Goal: Information Seeking & Learning: Learn about a topic

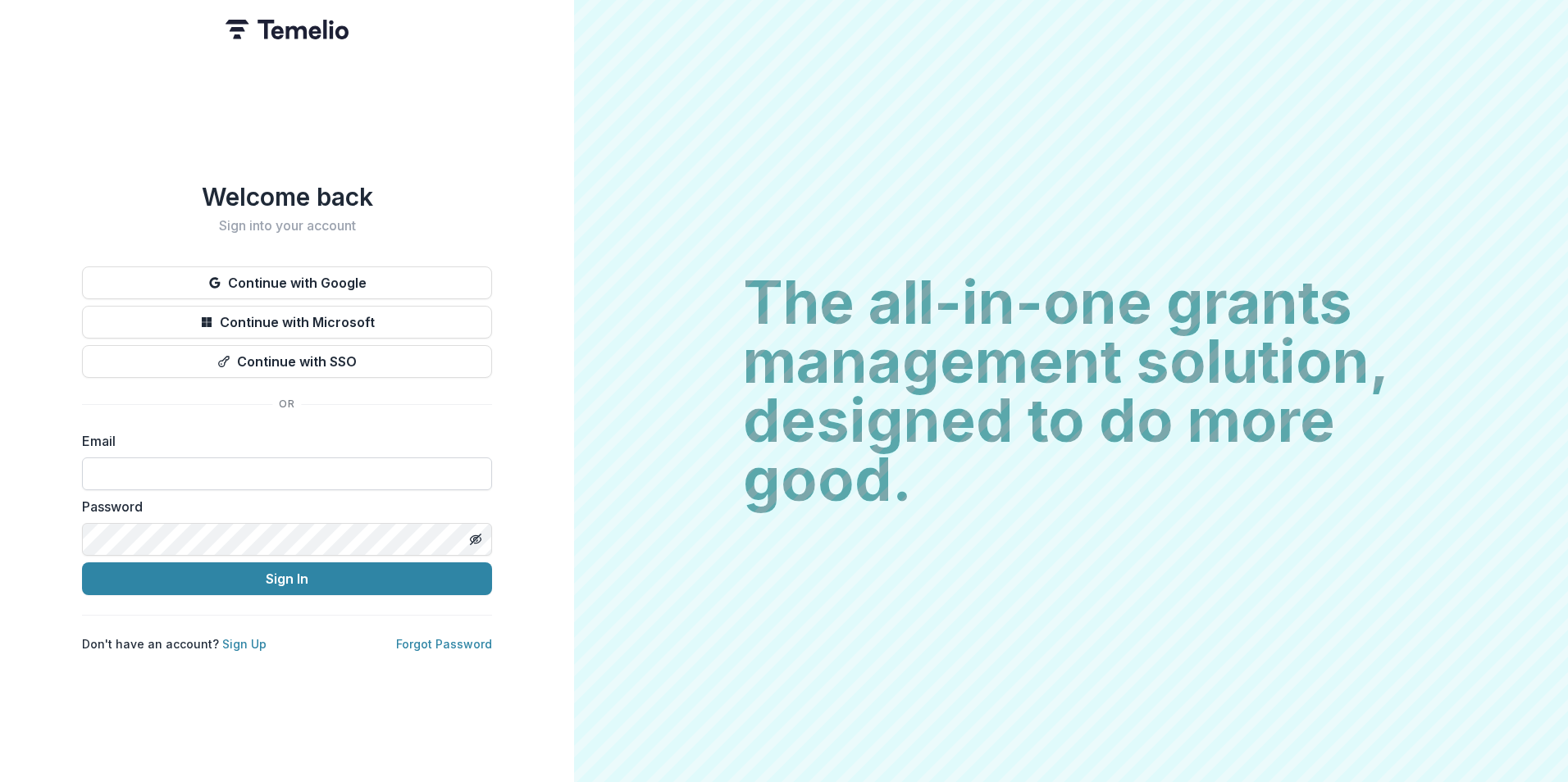
click at [324, 461] on input at bounding box center [287, 473] width 410 height 33
type input "**********"
click at [82, 563] on button "Sign In" at bounding box center [287, 579] width 410 height 33
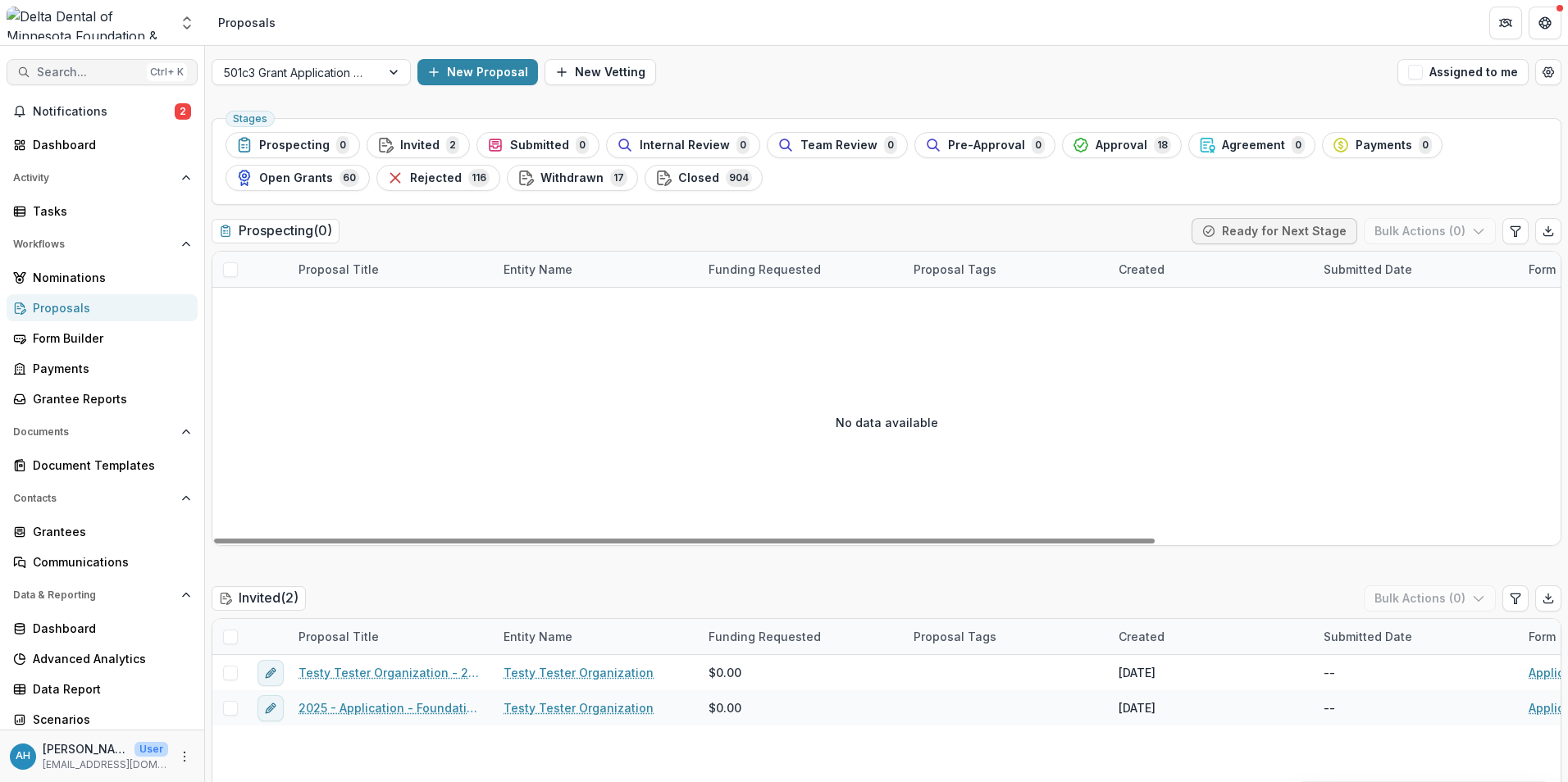
click at [93, 69] on span "Search..." at bounding box center [89, 72] width 104 height 14
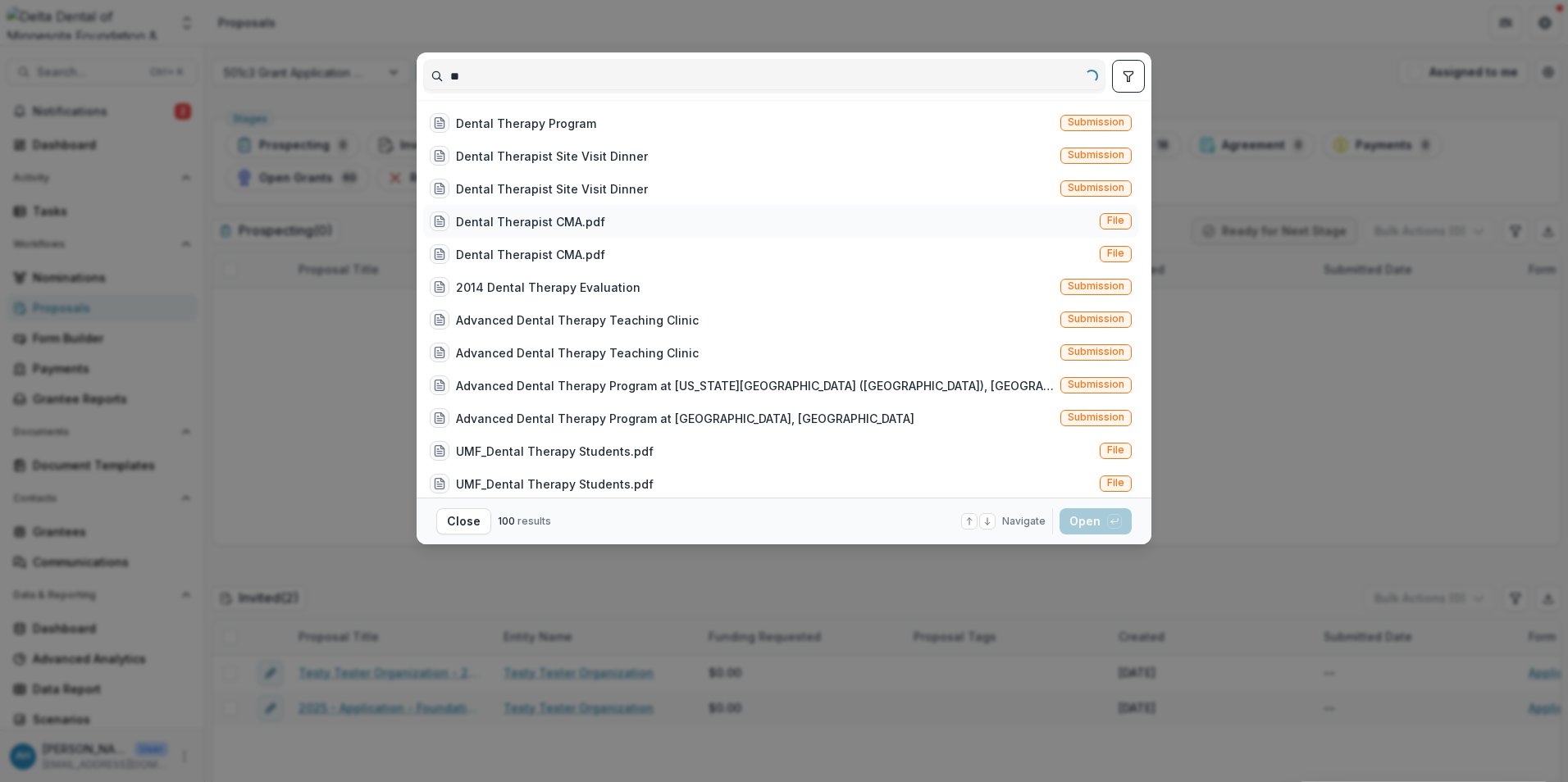
type input "*"
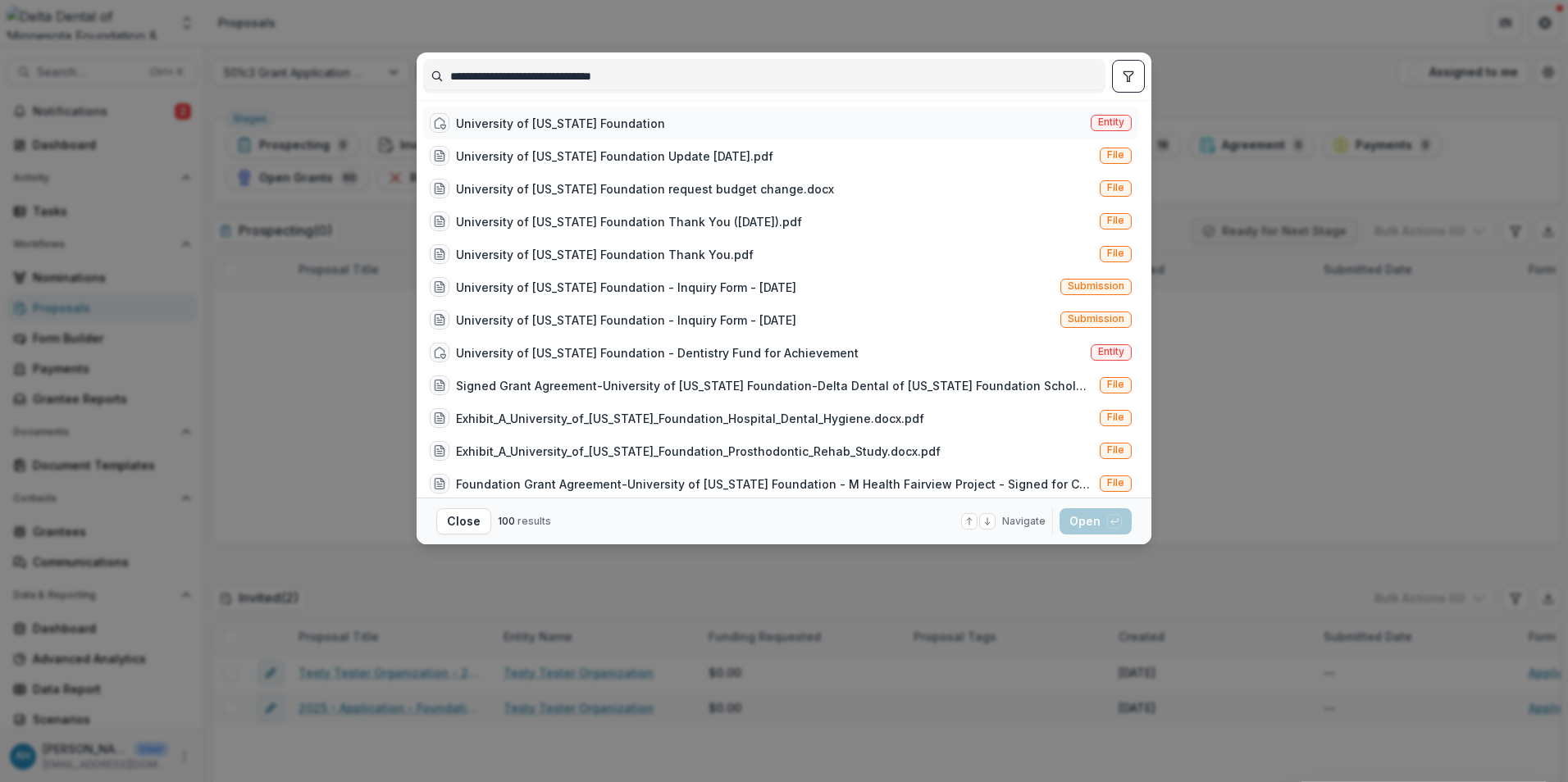
type input "**********"
click at [626, 130] on div "University of [US_STATE] Foundation" at bounding box center [560, 123] width 209 height 18
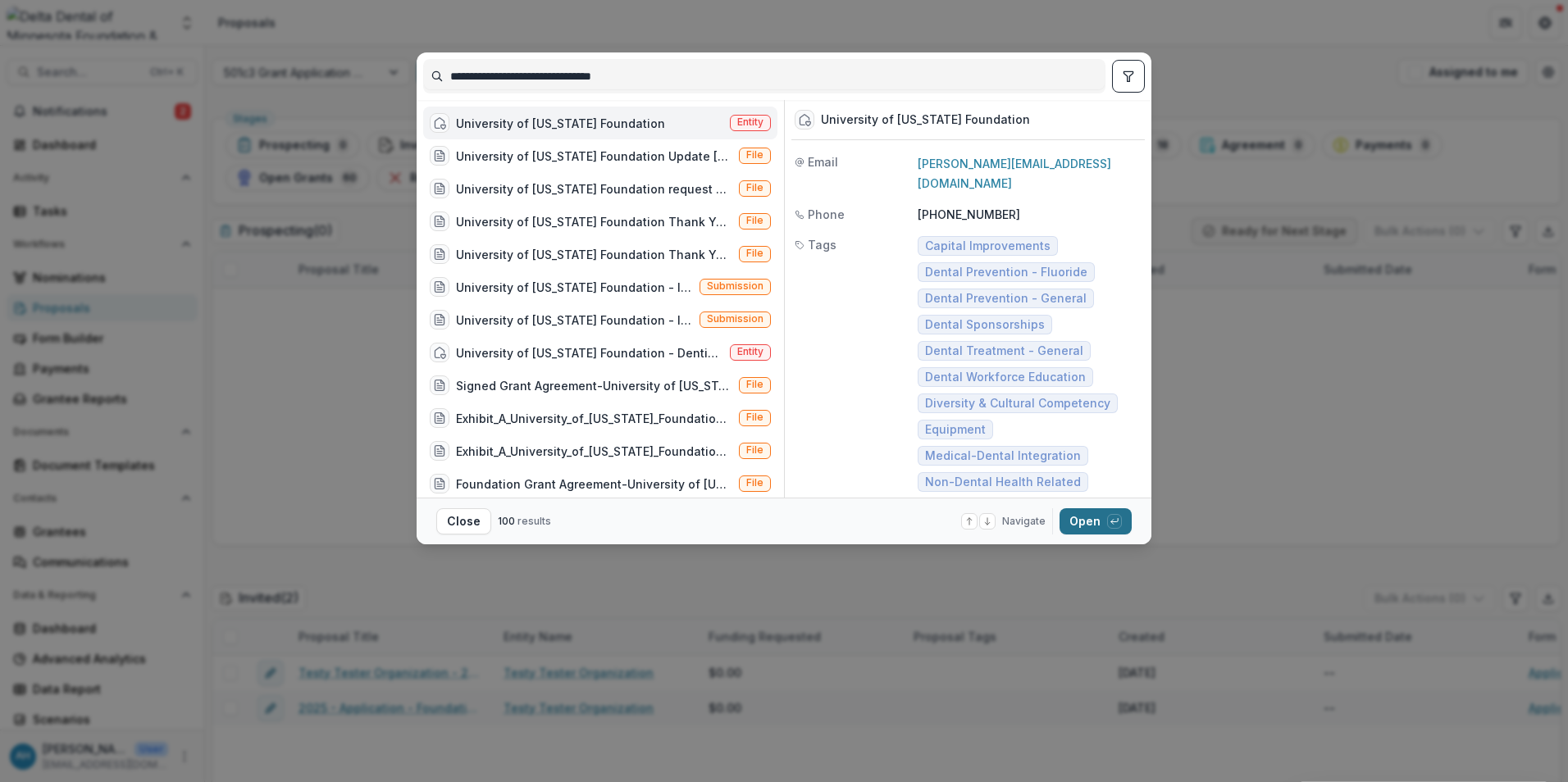
click at [1105, 525] on button "Open with enter key" at bounding box center [1096, 521] width 72 height 26
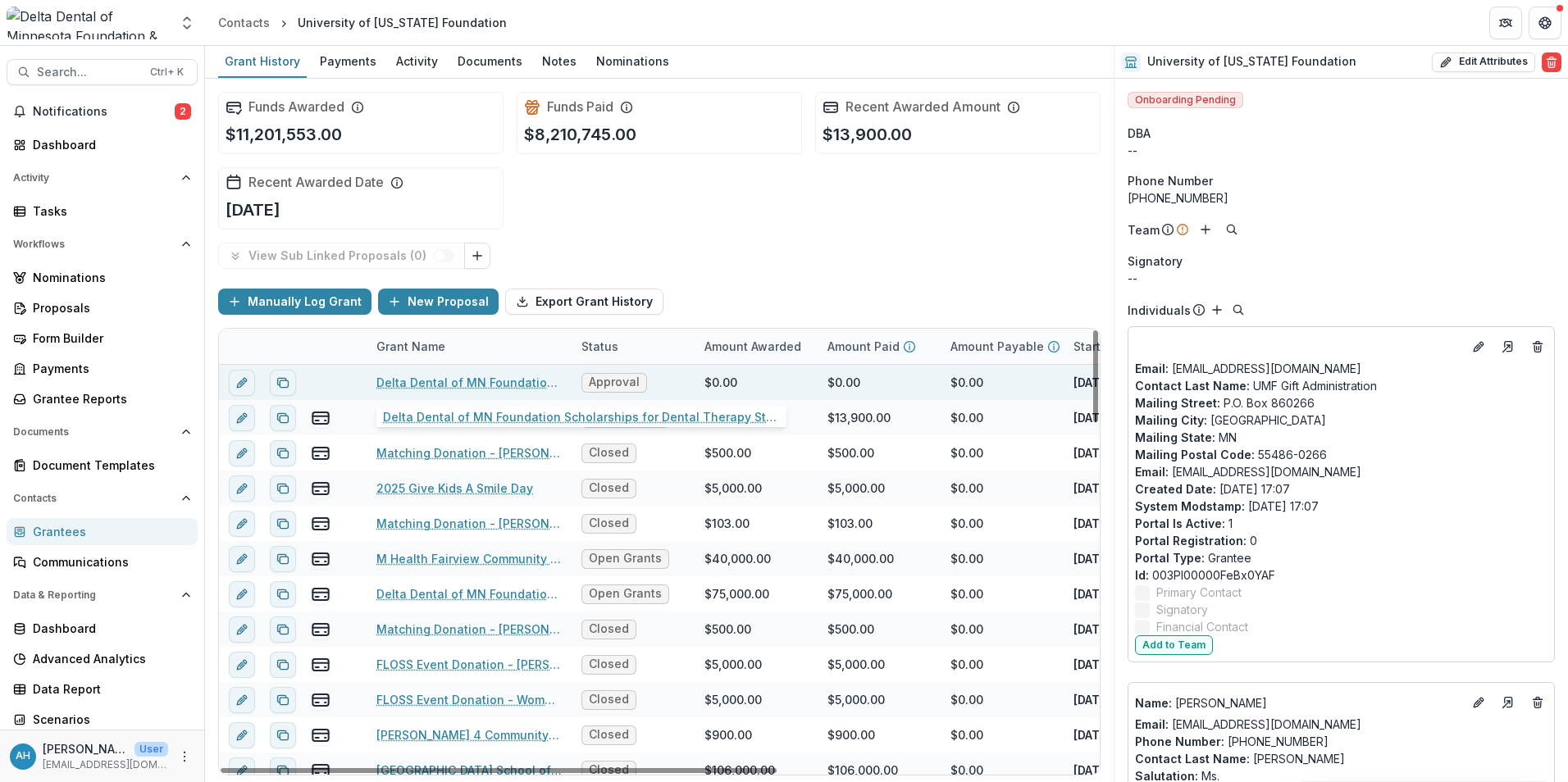
click at [467, 386] on link "Delta Dental of MN Foundation Scholarships for Dental Therapy Students 2025-2028" at bounding box center [469, 382] width 186 height 18
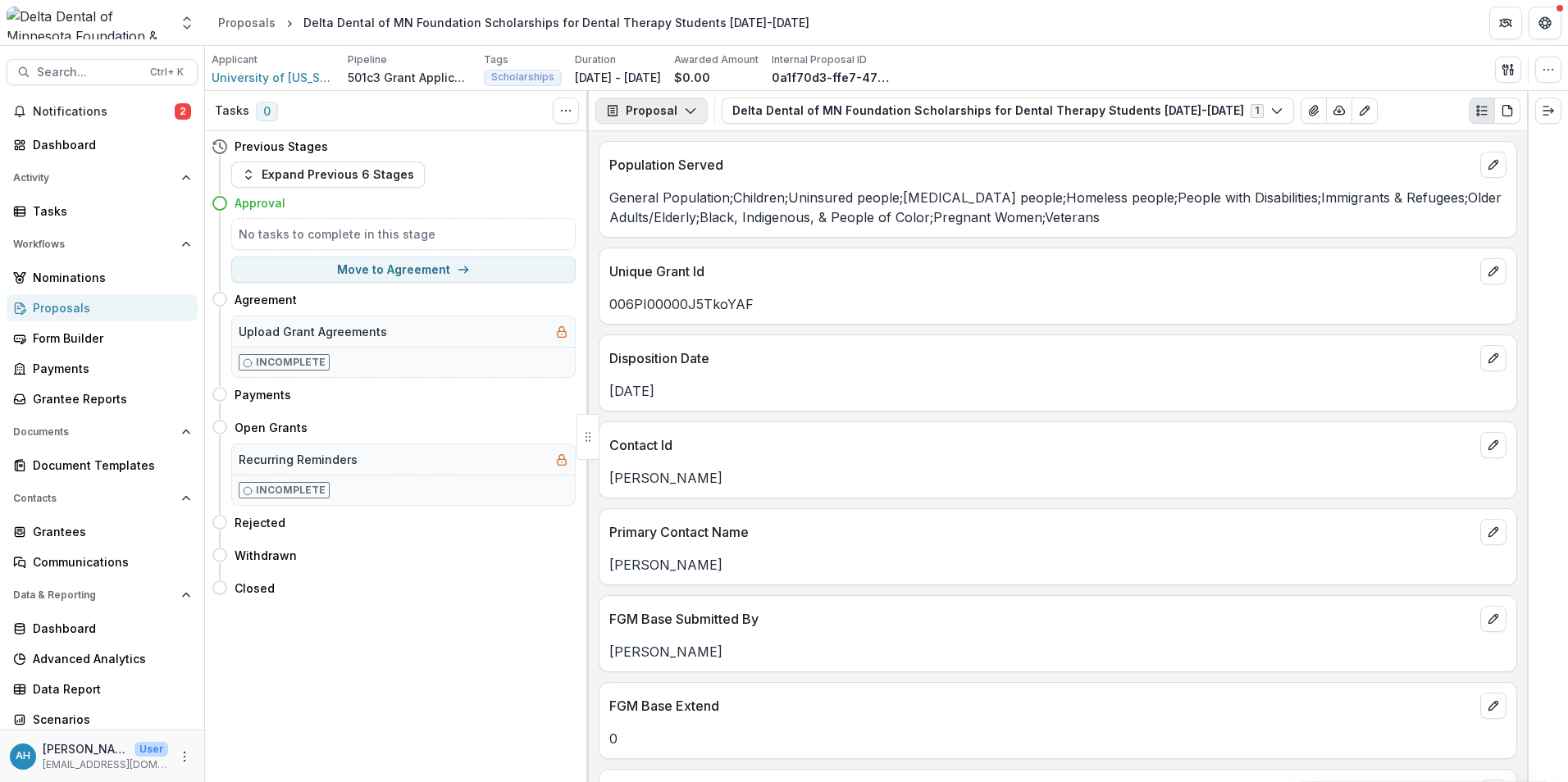
click at [656, 110] on button "Proposal" at bounding box center [651, 110] width 112 height 26
click at [655, 110] on button "Proposal" at bounding box center [651, 110] width 112 height 26
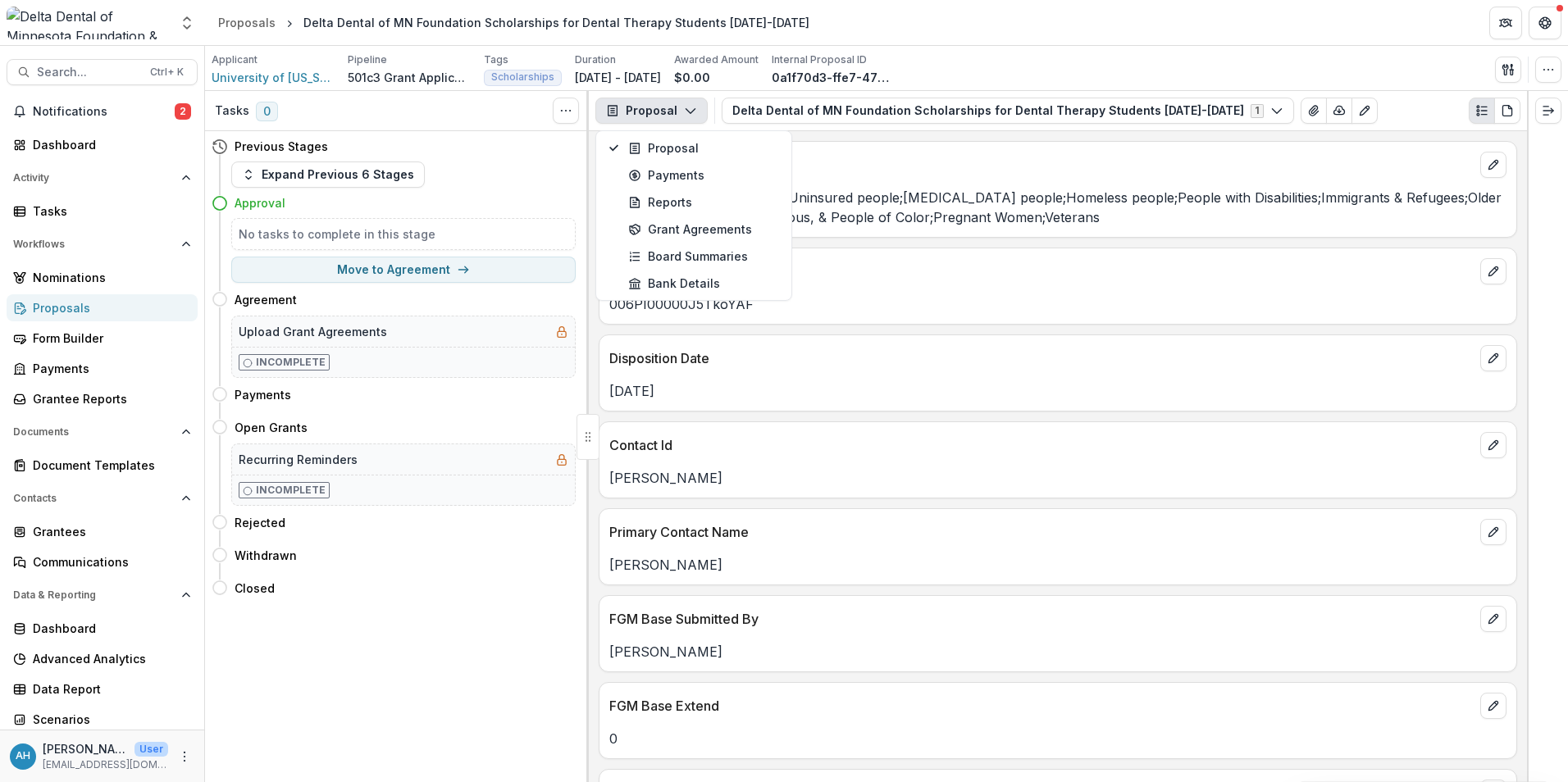
click at [888, 155] on p "Population Served" at bounding box center [1041, 165] width 864 height 20
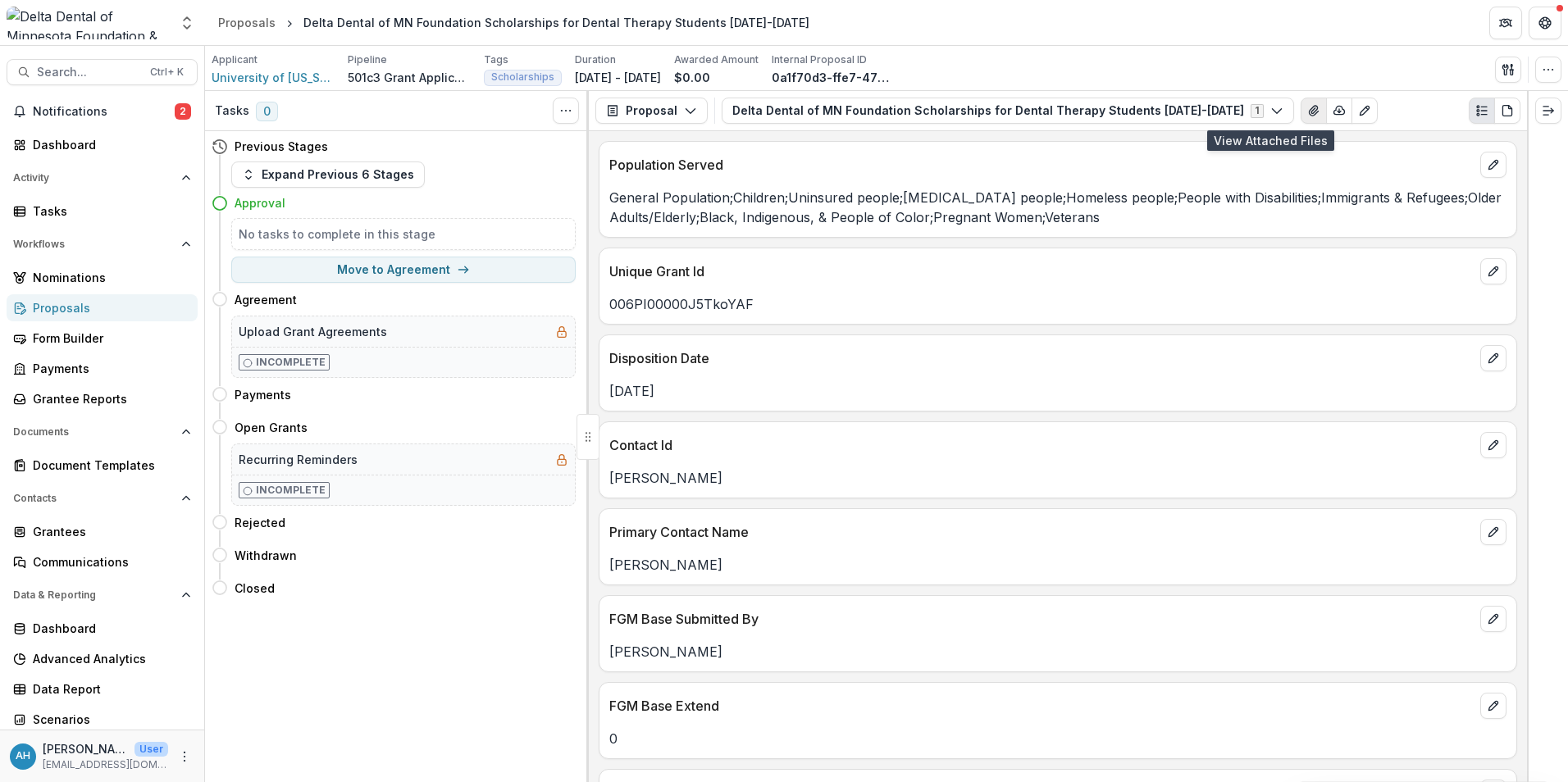
click at [1307, 110] on icon "View Attached Files" at bounding box center [1314, 111] width 13 height 13
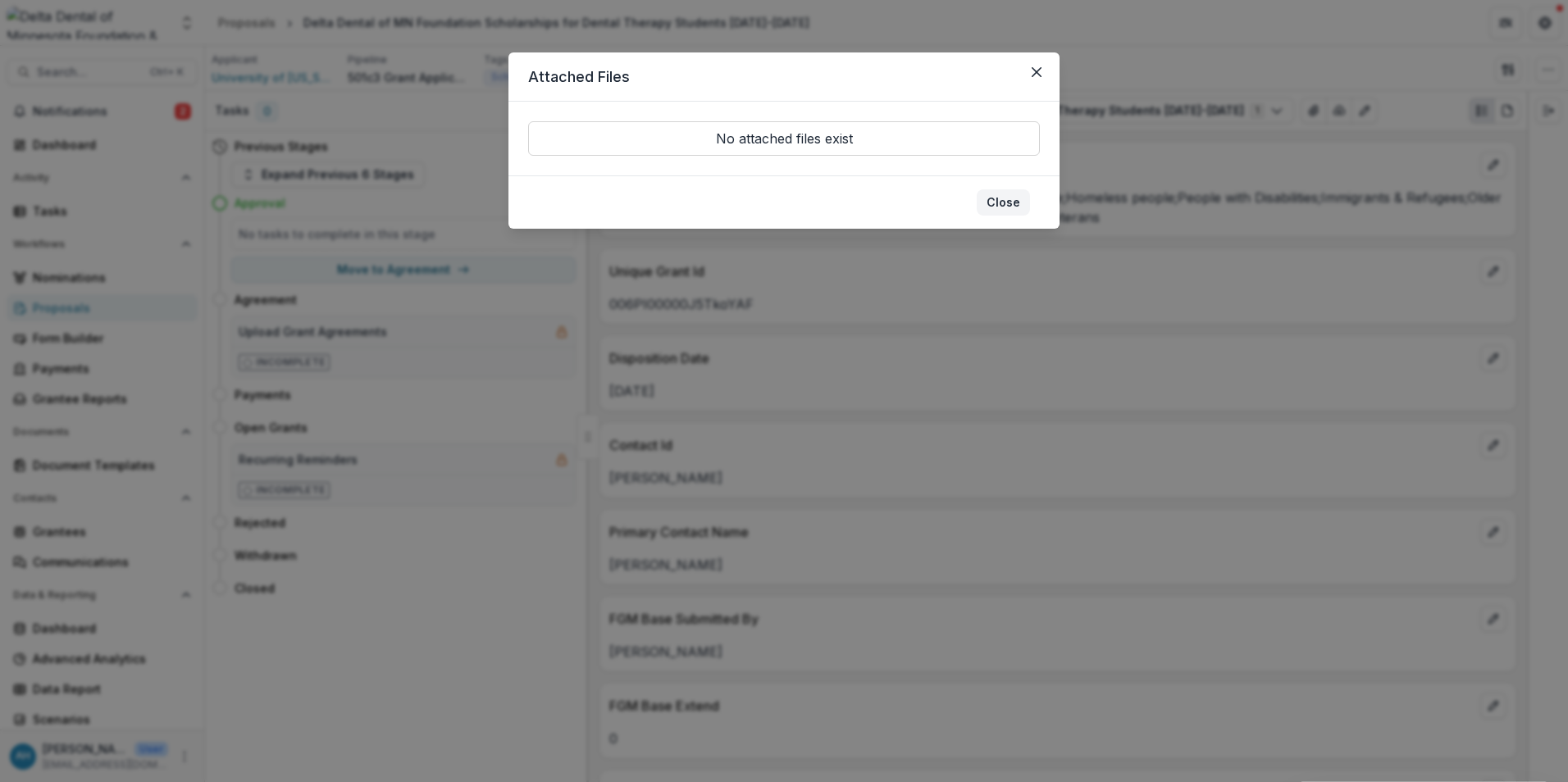
click at [1005, 204] on button "Close" at bounding box center [1004, 202] width 54 height 26
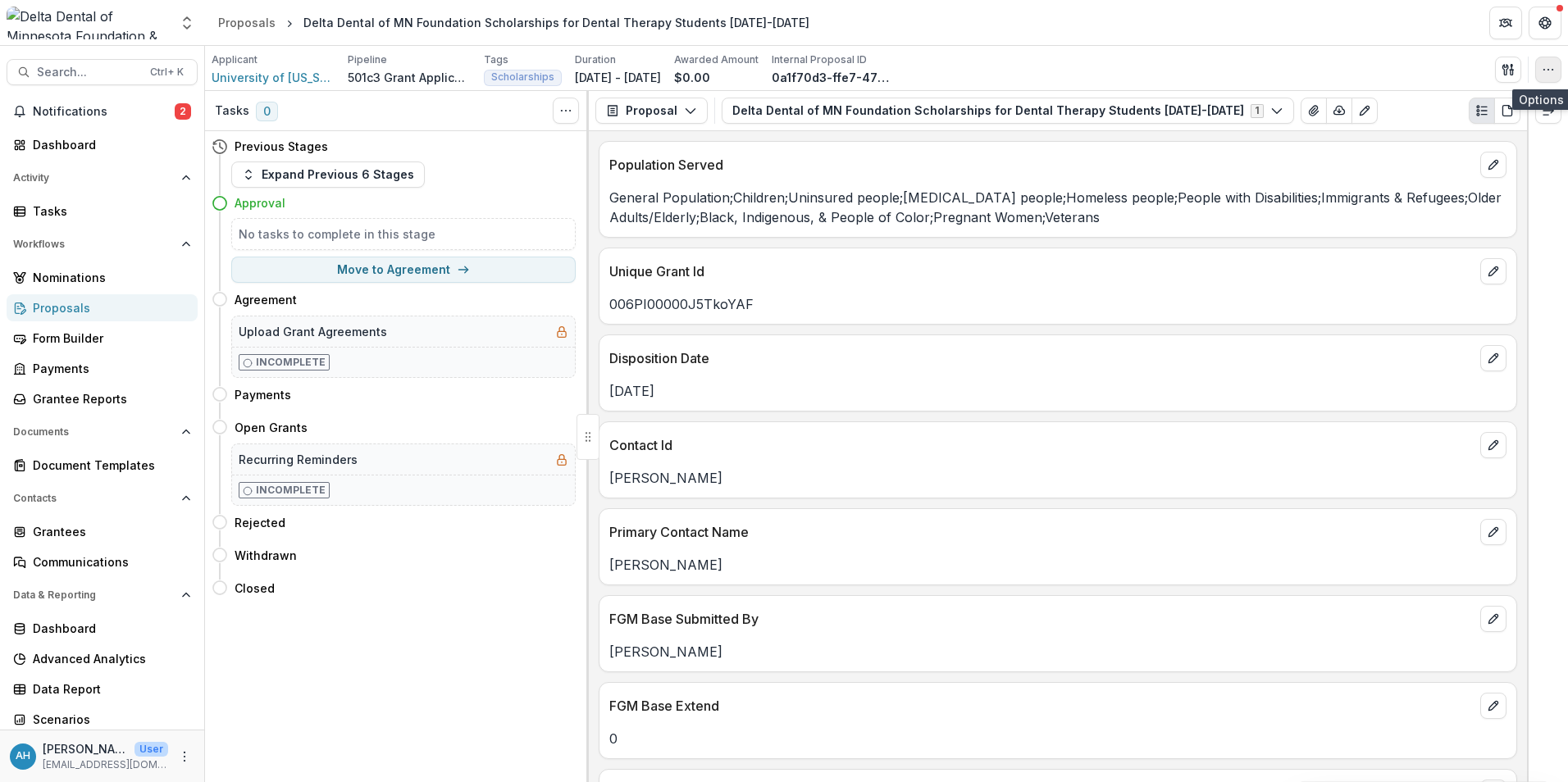
click at [1550, 71] on icon "button" at bounding box center [1548, 70] width 13 height 13
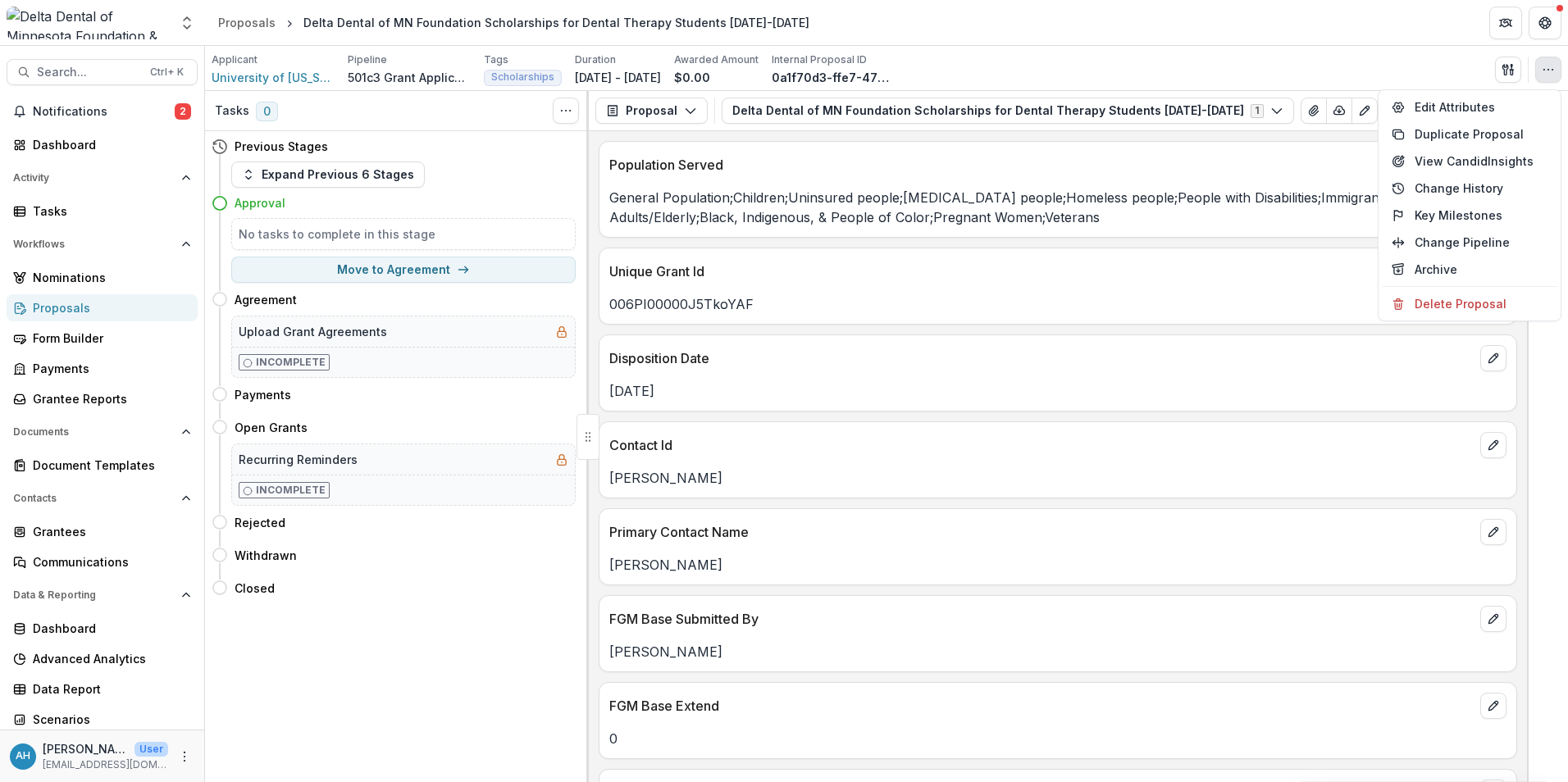
click at [1305, 166] on p "Population Served" at bounding box center [1041, 165] width 864 height 20
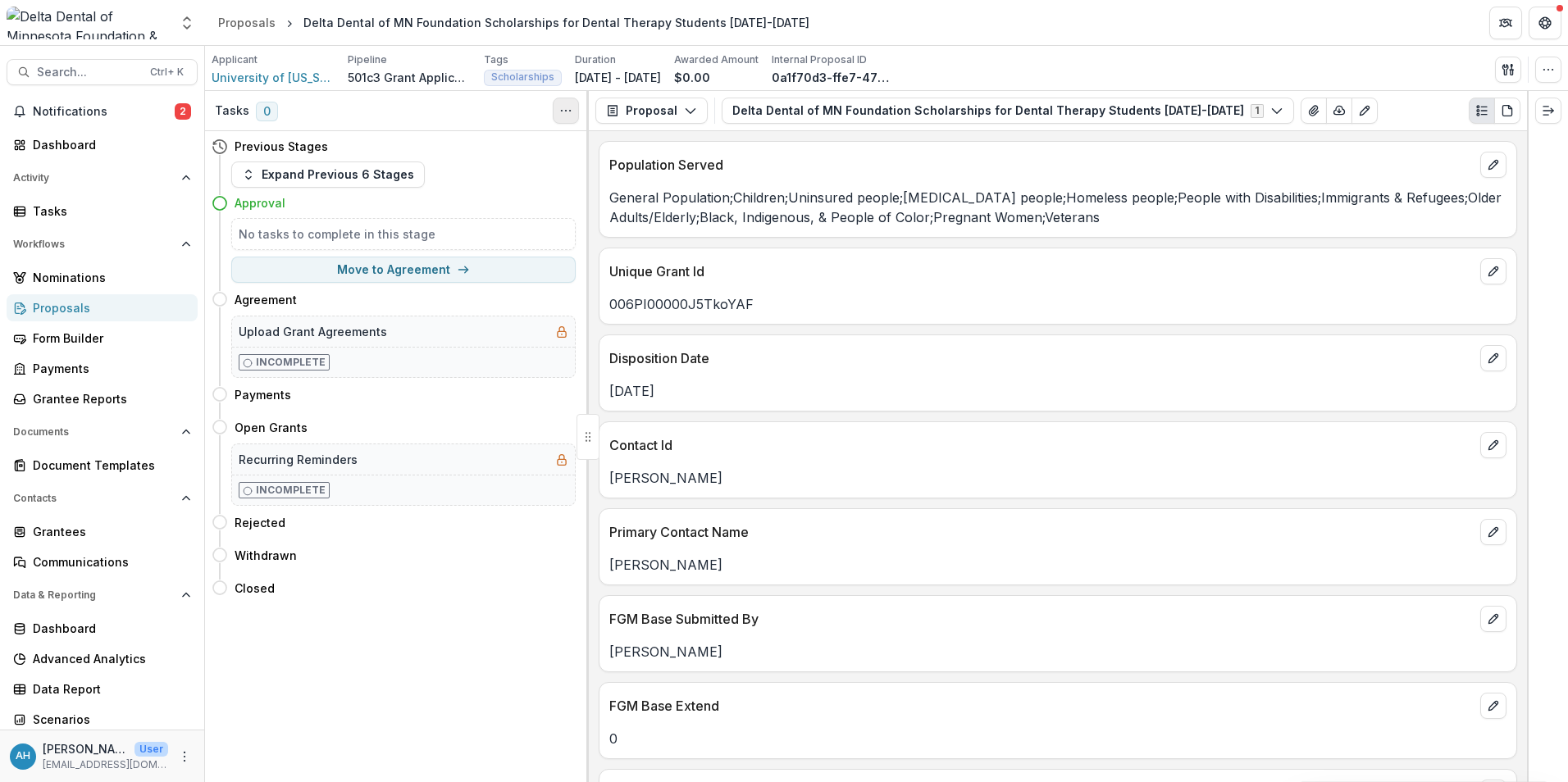
click at [565, 113] on icon "Toggle View Cancelled Tasks" at bounding box center [566, 111] width 13 height 13
click at [656, 118] on button "Proposal" at bounding box center [651, 110] width 112 height 26
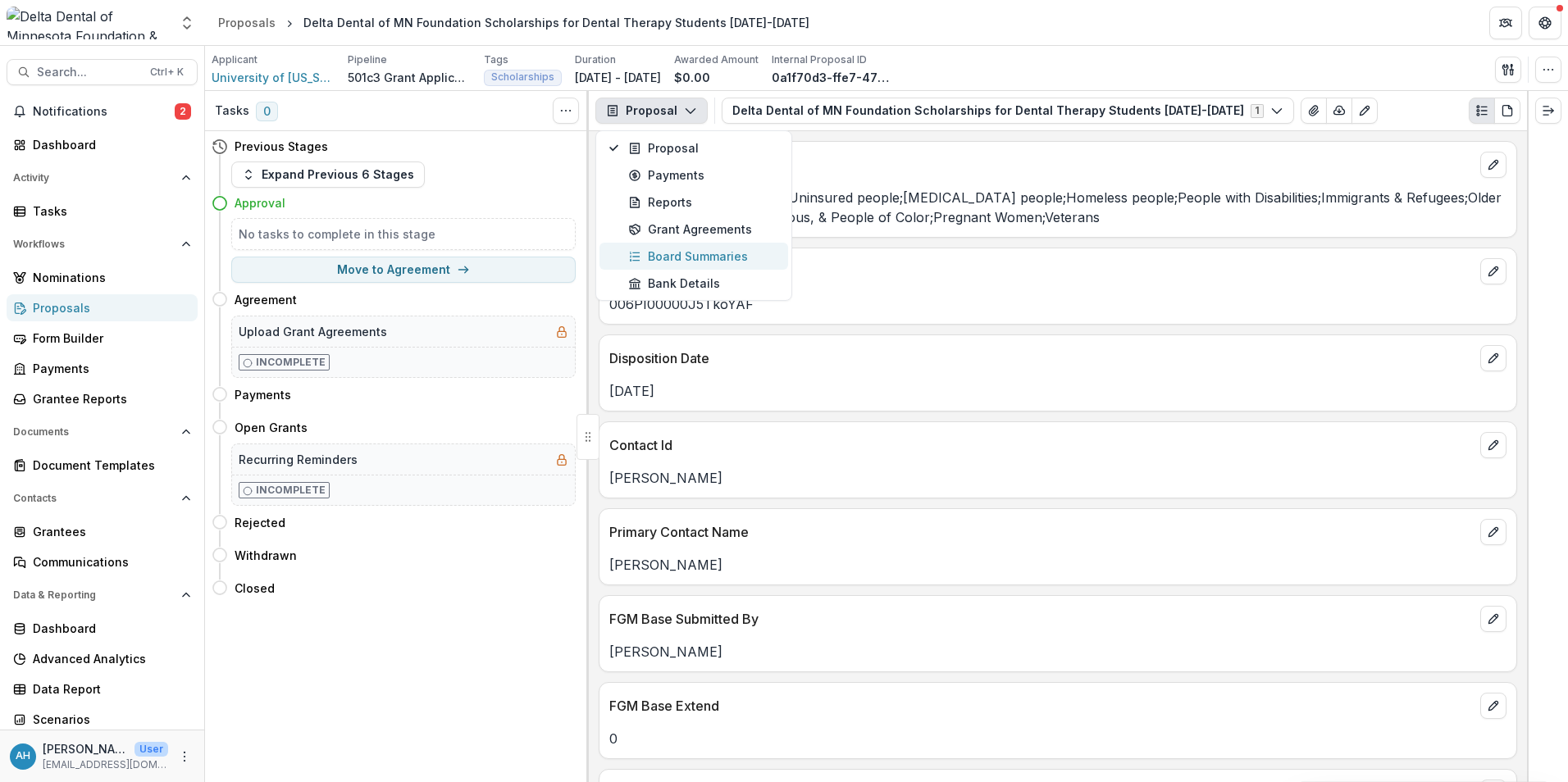
click at [692, 257] on div "Board Summaries" at bounding box center [702, 256] width 150 height 18
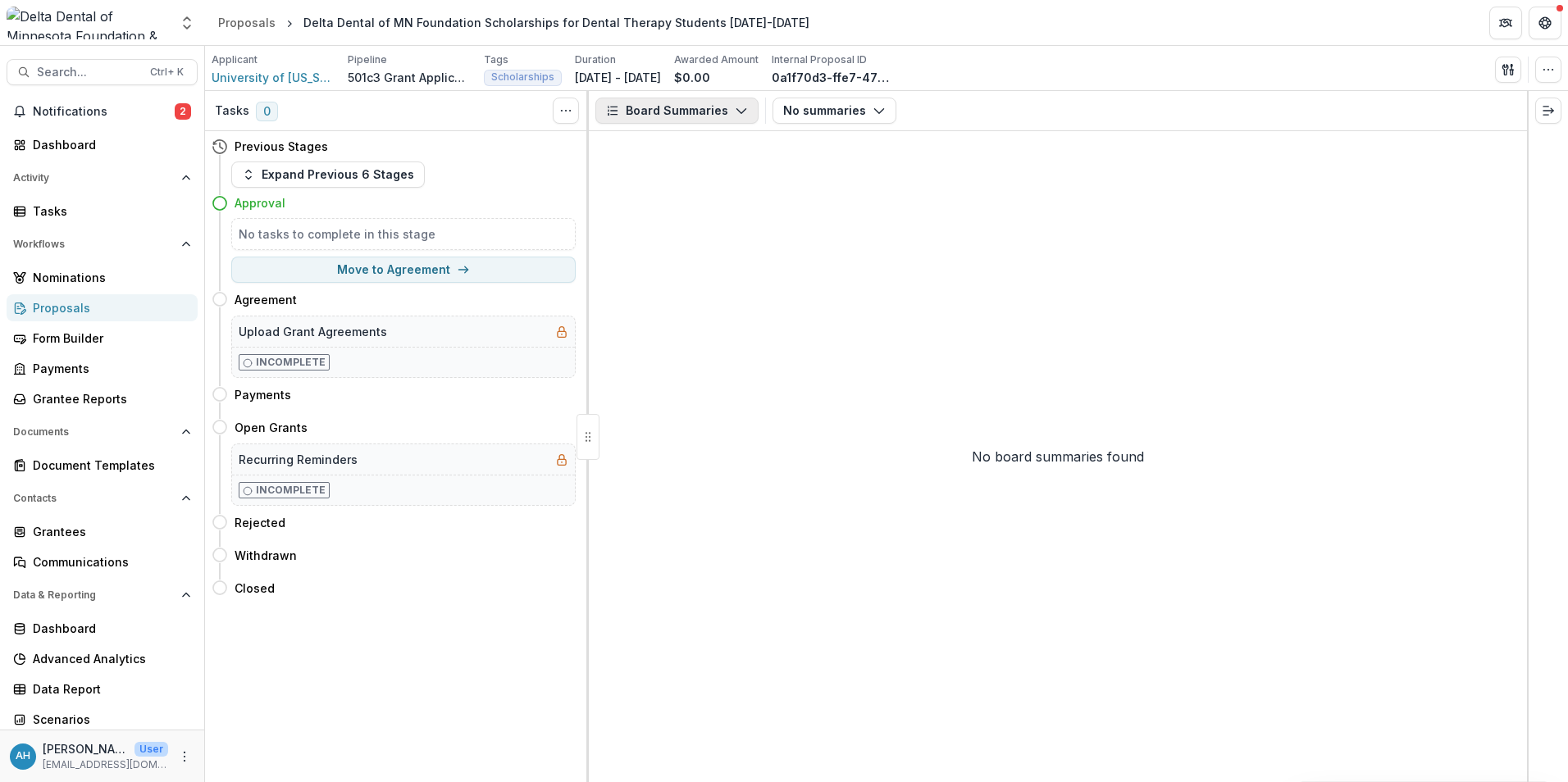
click at [719, 111] on button "Board Summaries" at bounding box center [677, 110] width 163 height 26
click at [804, 110] on button "No summaries" at bounding box center [835, 110] width 124 height 26
click at [821, 96] on div "Board Summaries Proposal Payments Reports Grant Agreements Board Summaries Bank…" at bounding box center [1058, 111] width 938 height 40
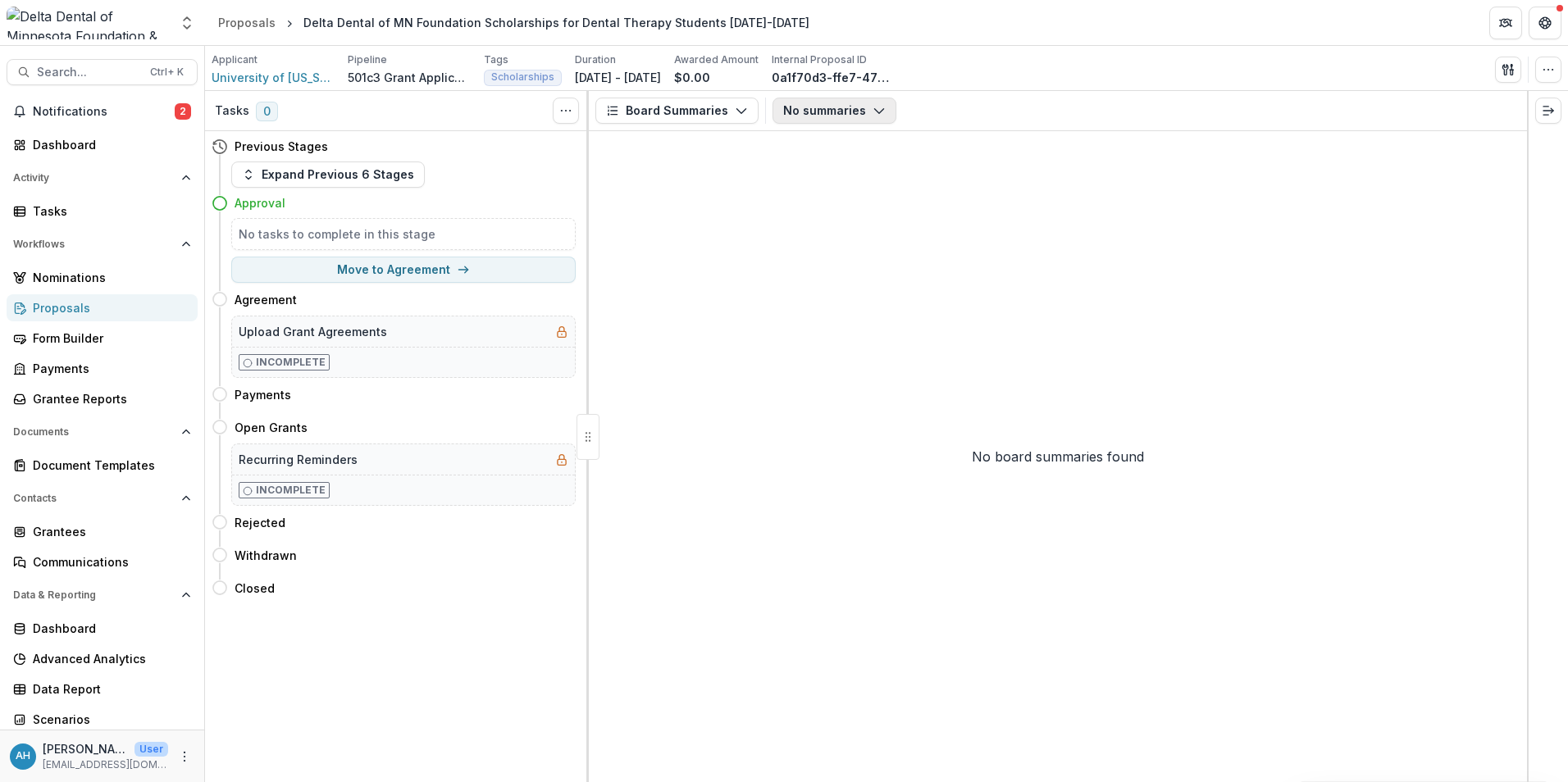
click at [821, 110] on button "No summaries" at bounding box center [835, 110] width 124 height 26
click at [983, 119] on div "No summaries Board Summaries No Agreements" at bounding box center [1147, 110] width 748 height 26
click at [1550, 75] on icon "button" at bounding box center [1548, 70] width 13 height 13
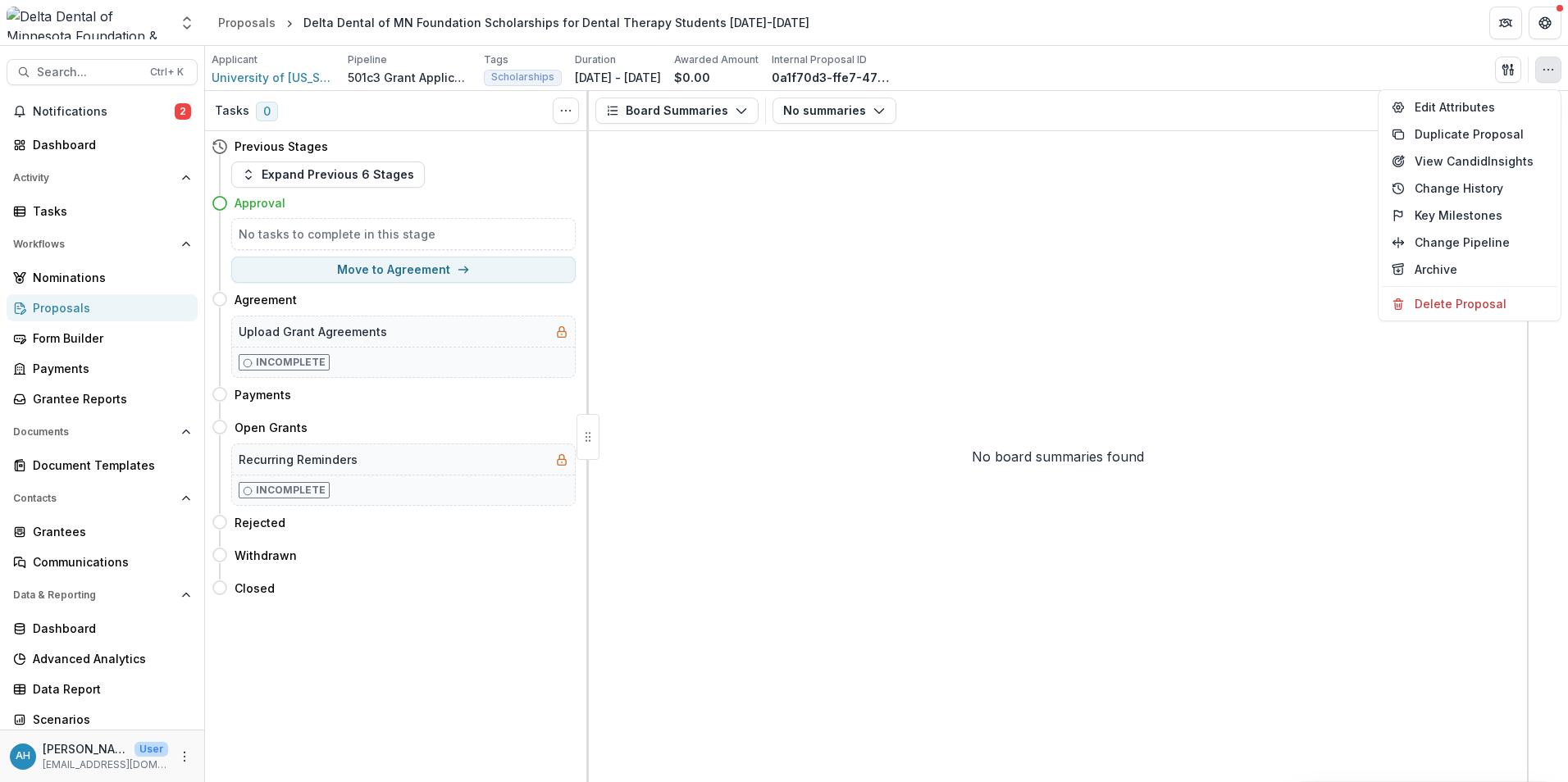
click at [1252, 109] on div "No summaries Board Summaries No Agreements" at bounding box center [1147, 110] width 748 height 26
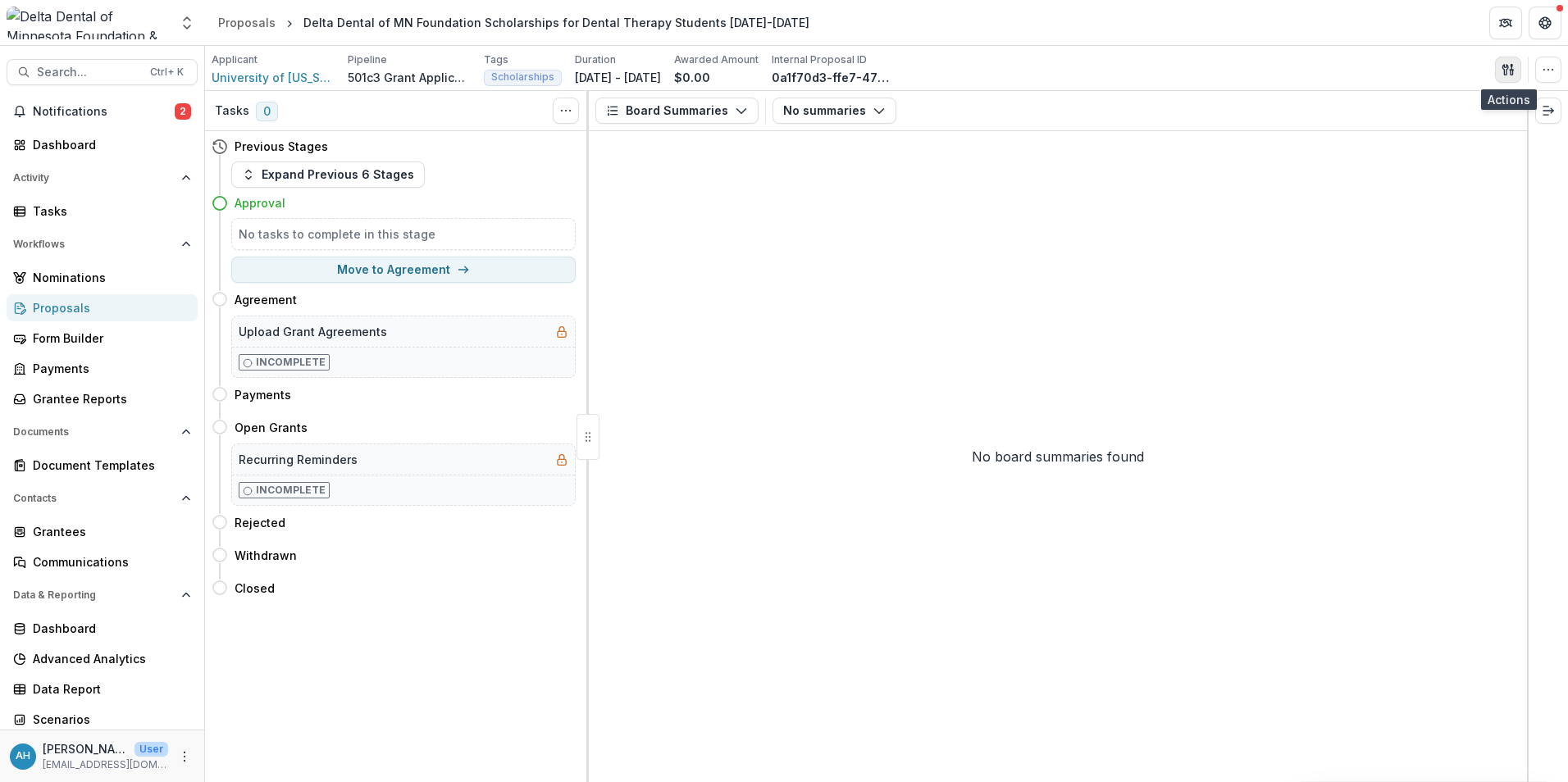
click at [1508, 65] on icon "button" at bounding box center [1504, 69] width 6 height 11
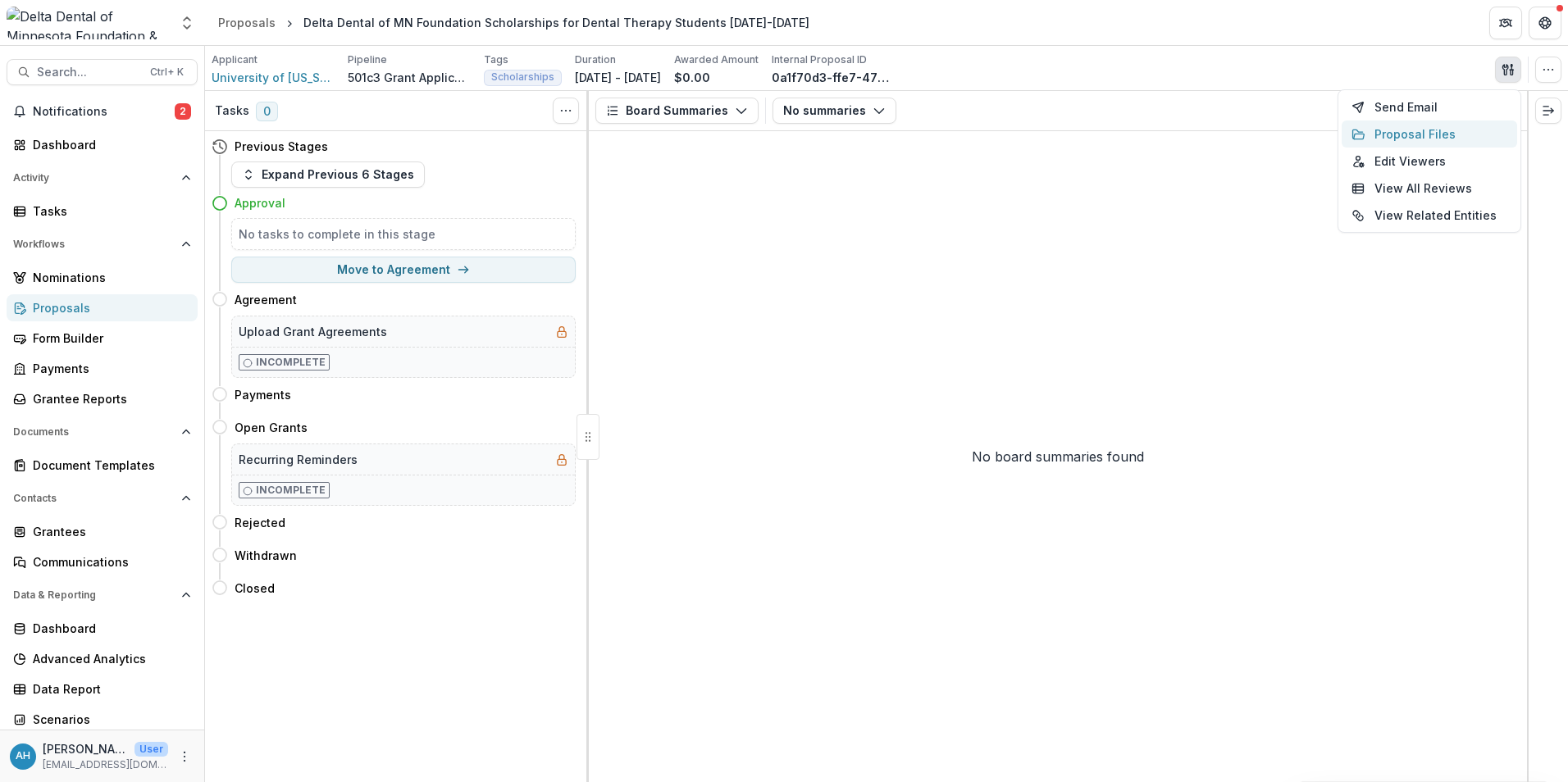
click at [1437, 132] on button "Proposal Files" at bounding box center [1429, 134] width 176 height 27
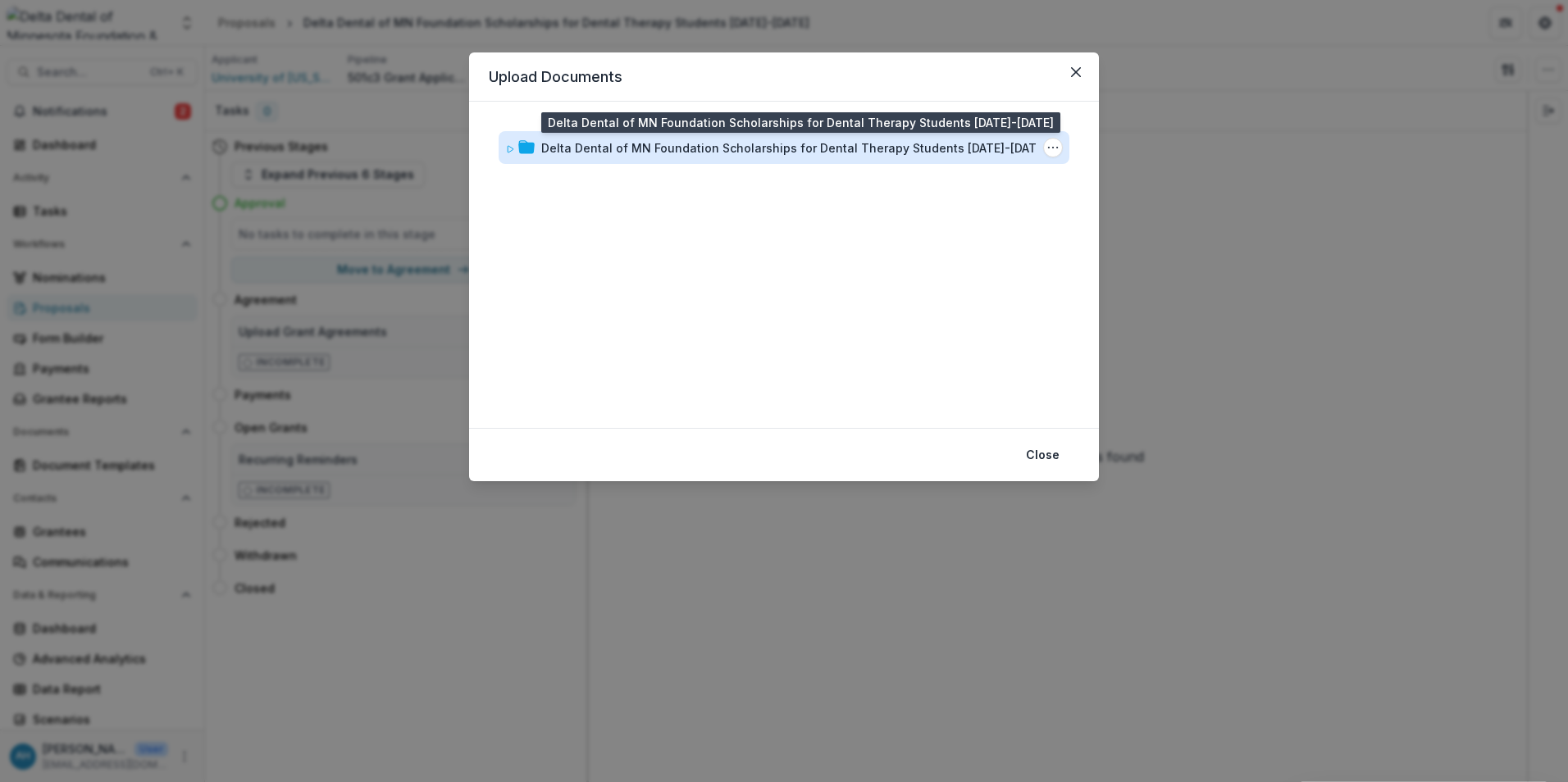
click at [846, 148] on div "Delta Dental of MN Foundation Scholarships for Dental Therapy Students 2025-2028" at bounding box center [794, 148] width 506 height 18
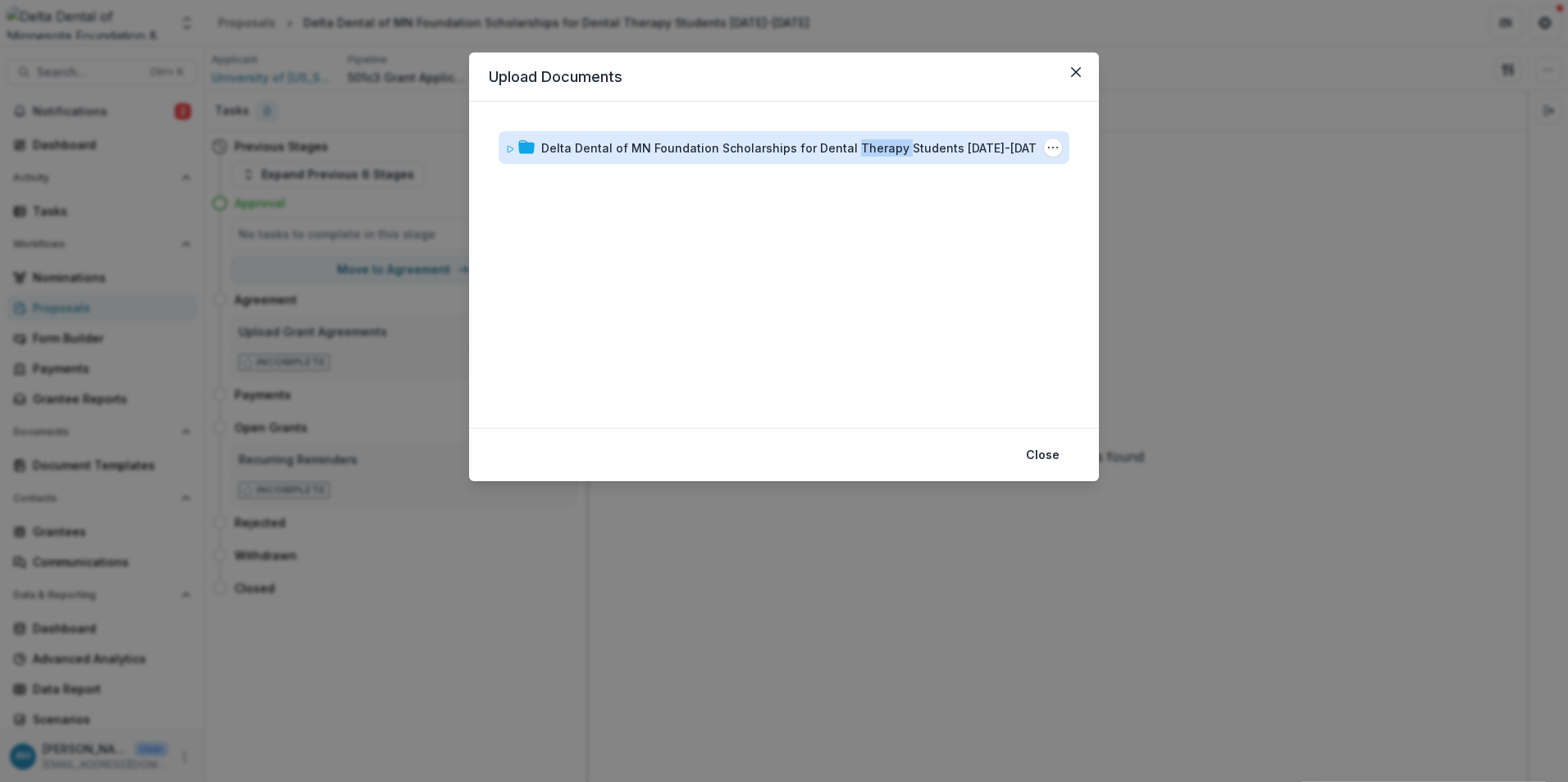
click at [846, 148] on div "Delta Dental of MN Foundation Scholarships for Dental Therapy Students 2025-2028" at bounding box center [794, 148] width 506 height 18
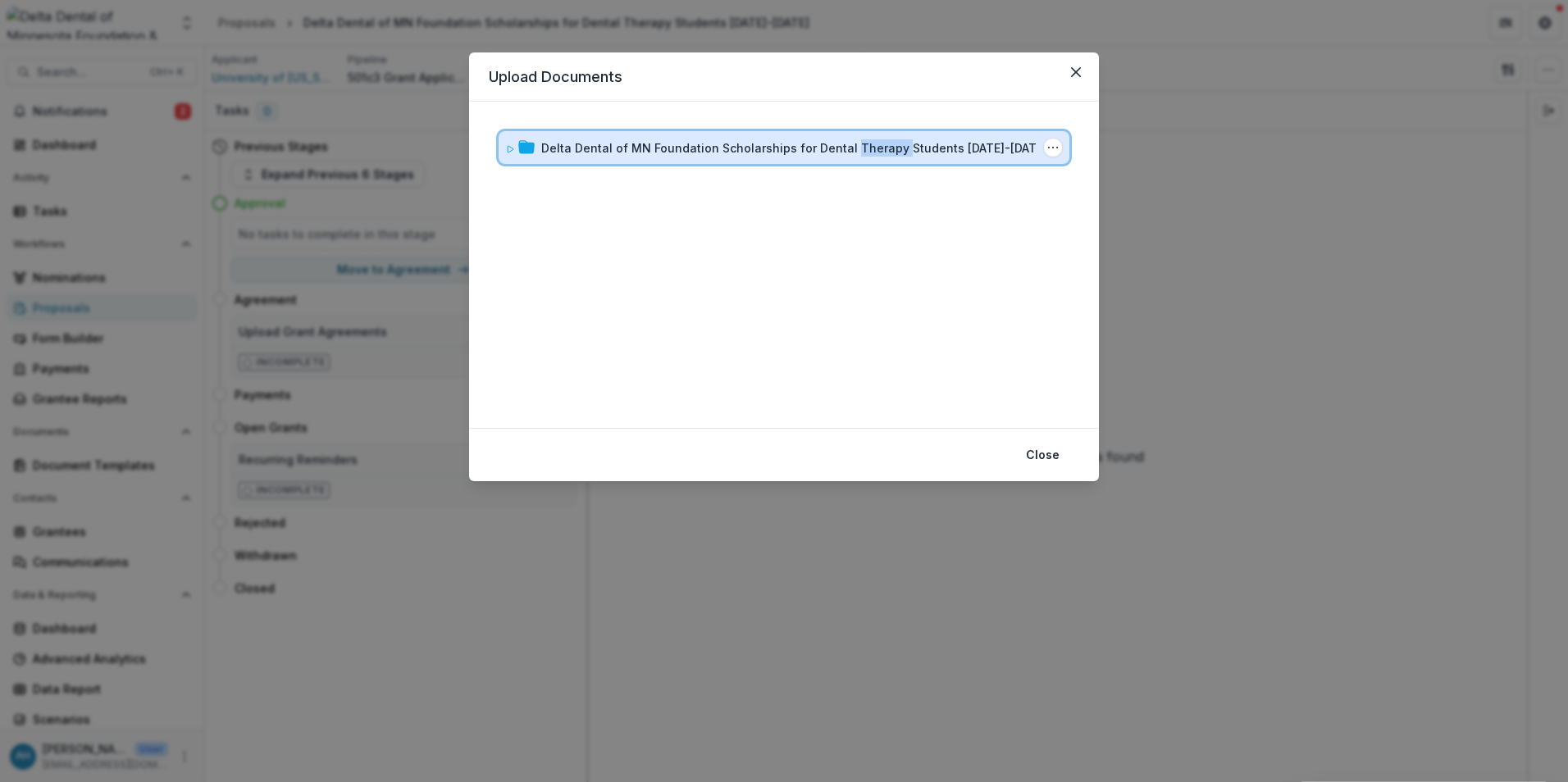
click at [508, 146] on icon at bounding box center [510, 150] width 6 height 7
click at [511, 152] on icon at bounding box center [510, 150] width 10 height 10
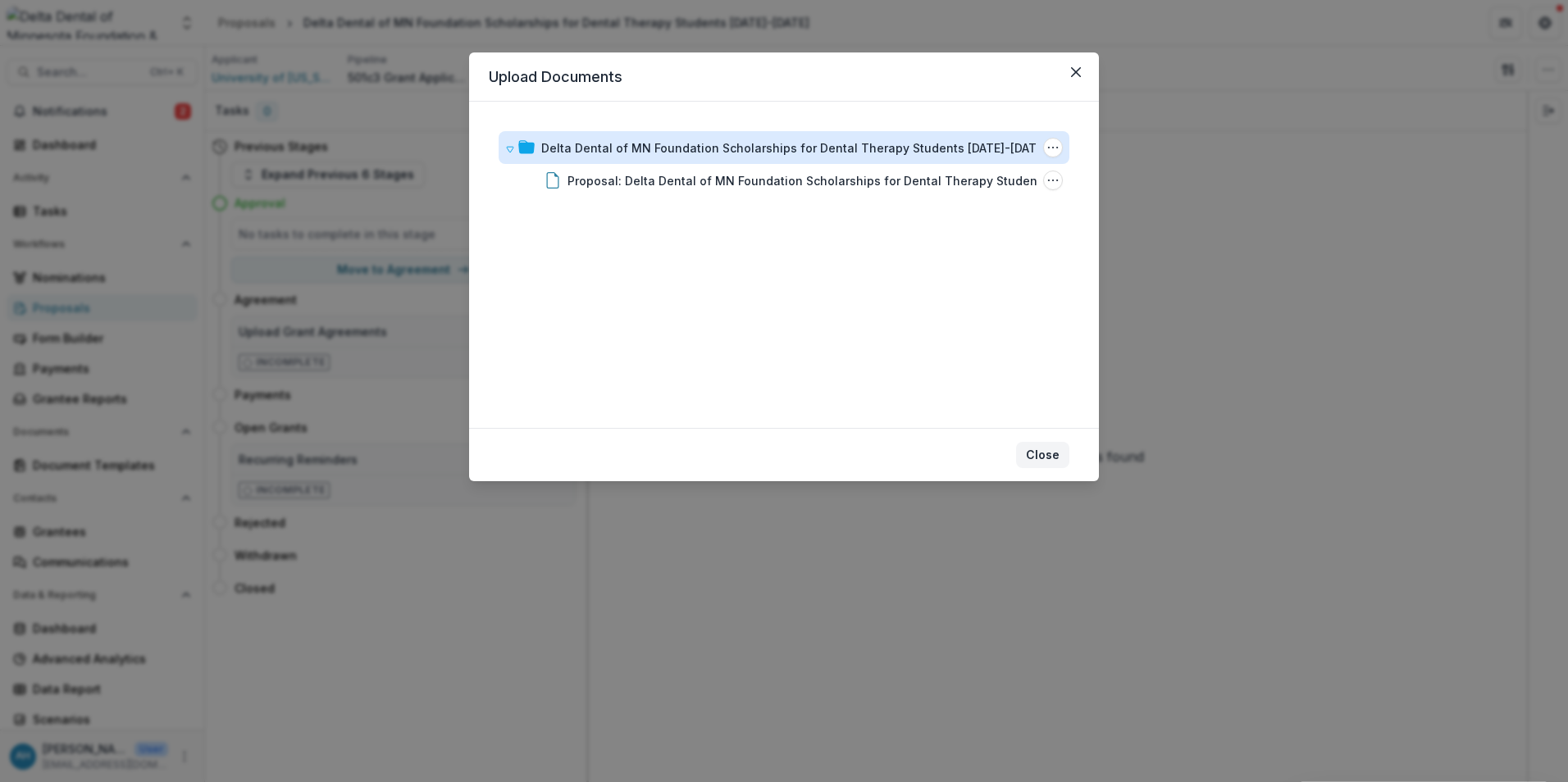
click at [1044, 452] on button "Close" at bounding box center [1043, 455] width 54 height 26
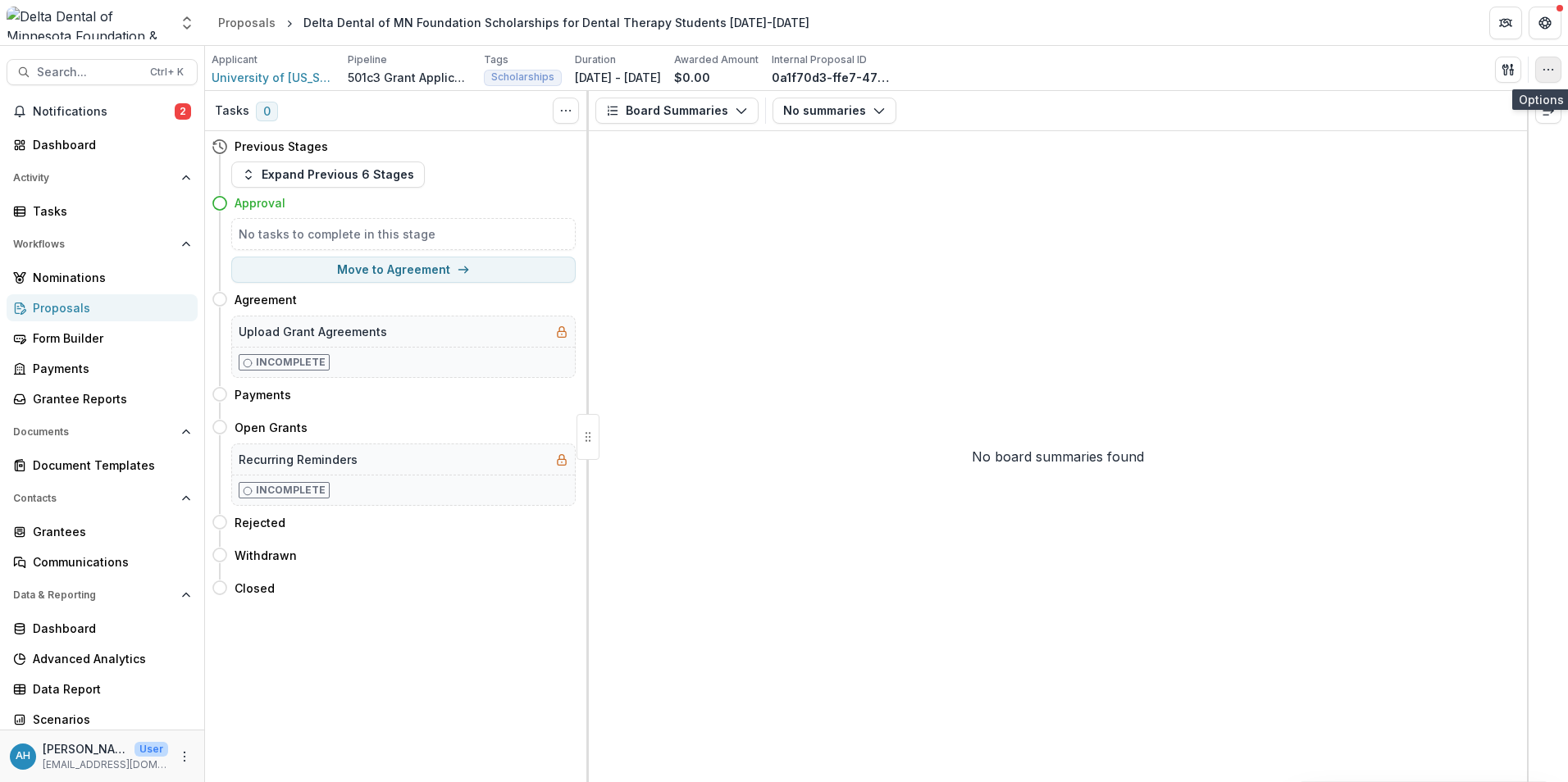
click at [1557, 64] on button "button" at bounding box center [1548, 69] width 26 height 26
click at [1555, 72] on button "button" at bounding box center [1548, 69] width 26 height 26
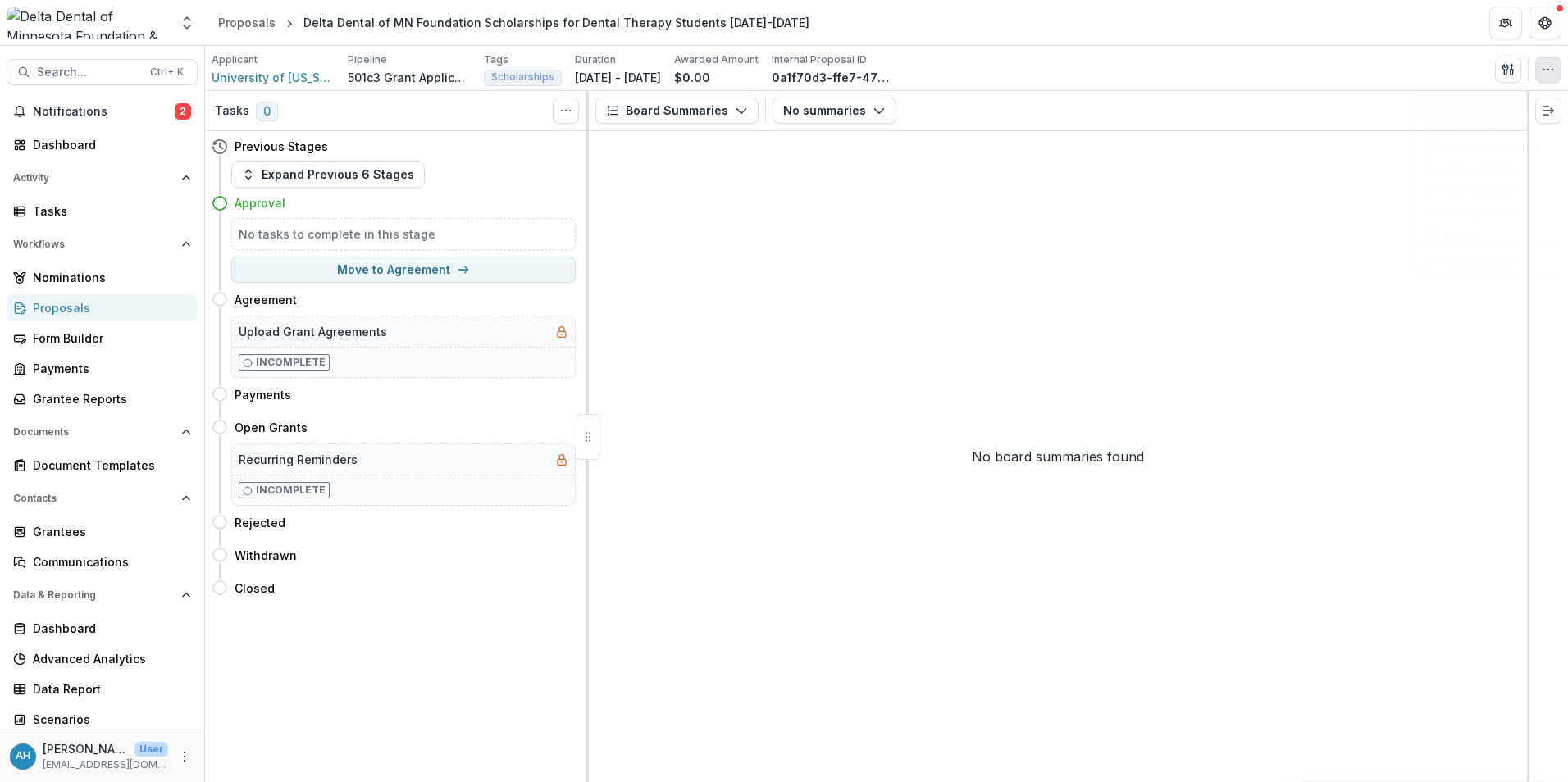
click at [1555, 72] on button "button" at bounding box center [1548, 69] width 26 height 26
click at [290, 81] on span "University of Minnesota Foundation" at bounding box center [273, 77] width 123 height 18
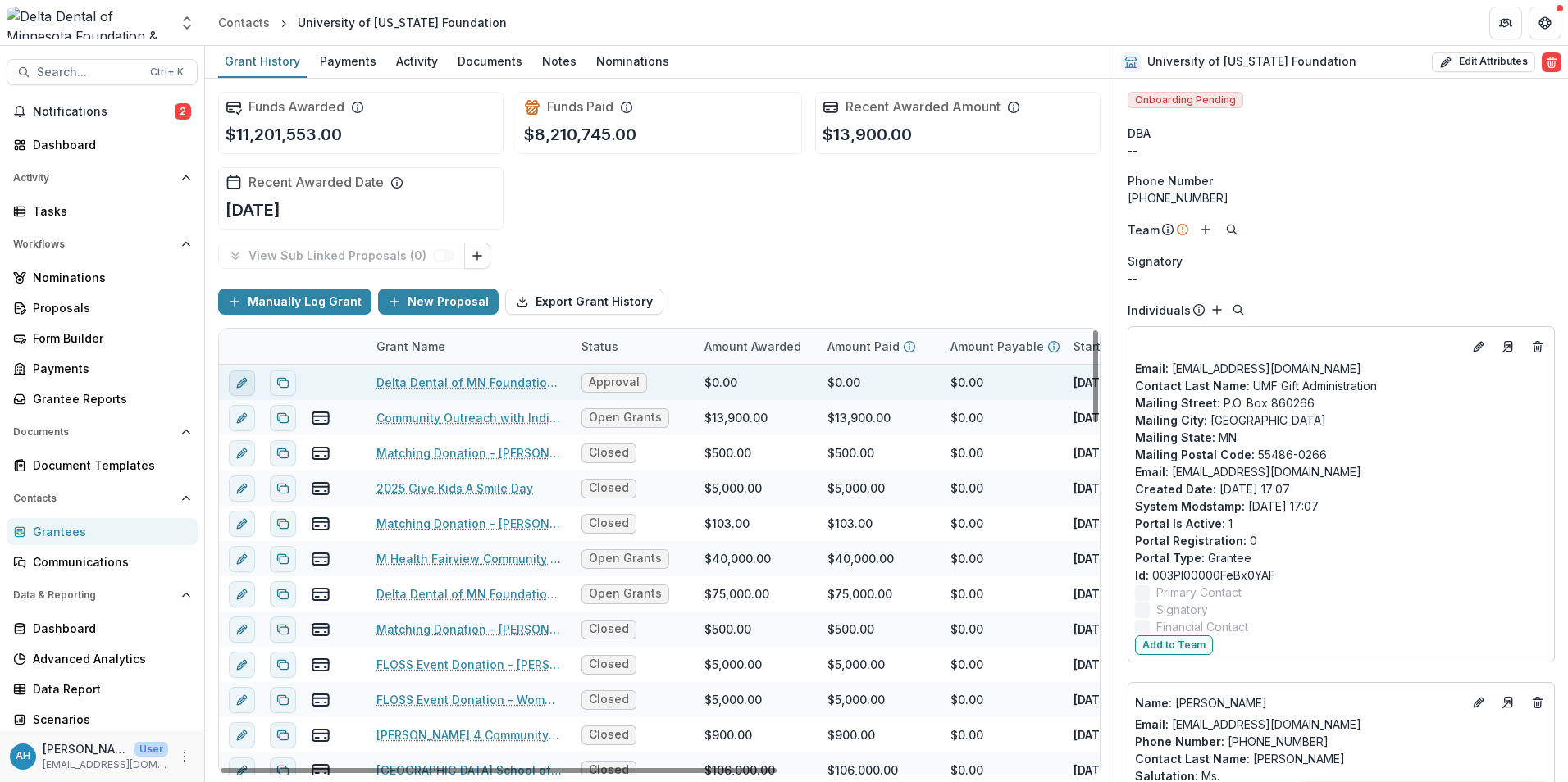
click at [241, 381] on icon "edit" at bounding box center [240, 383] width 8 height 8
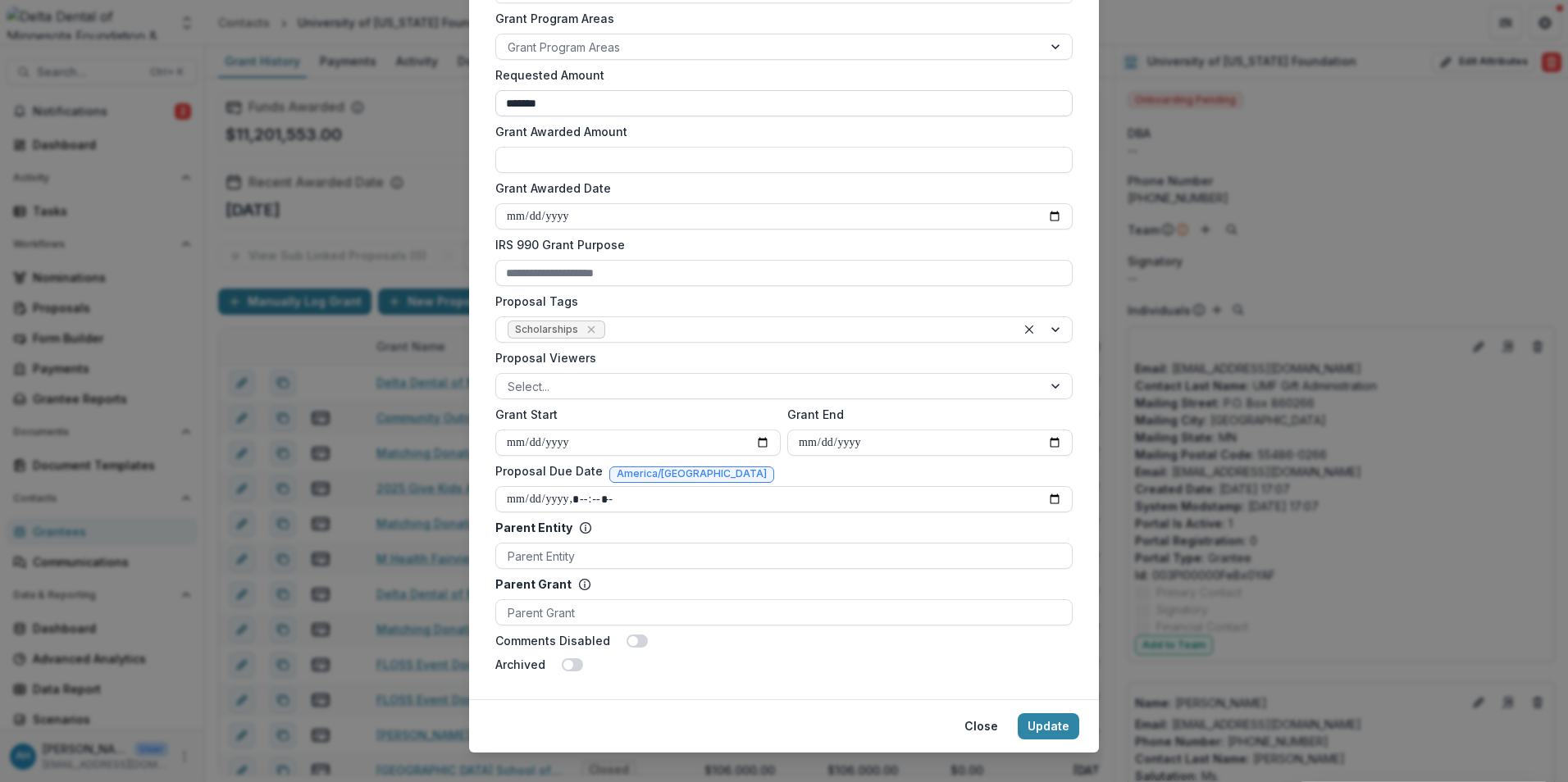
scroll to position [452, 0]
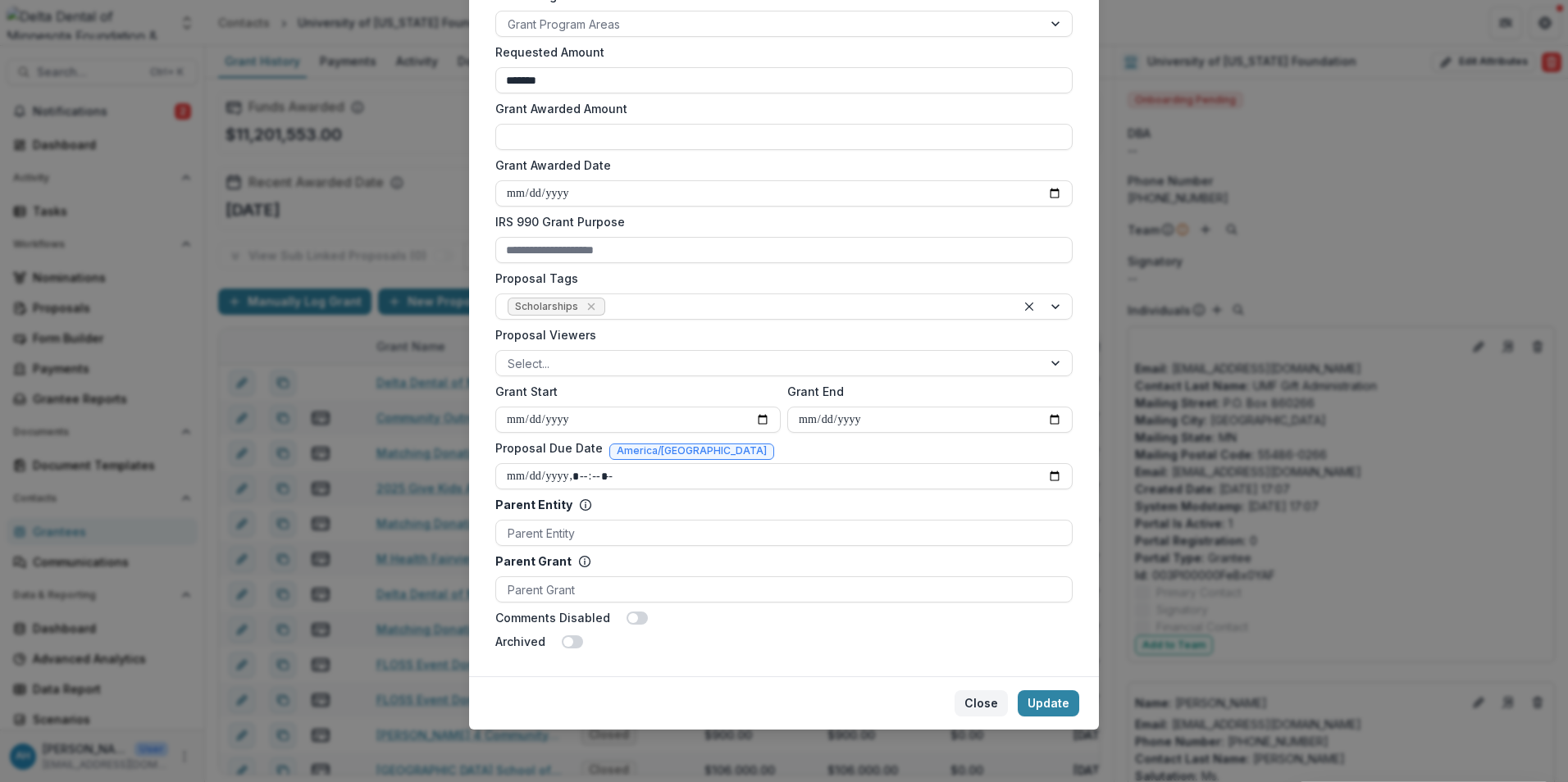
click at [973, 699] on button "Close" at bounding box center [981, 703] width 54 height 26
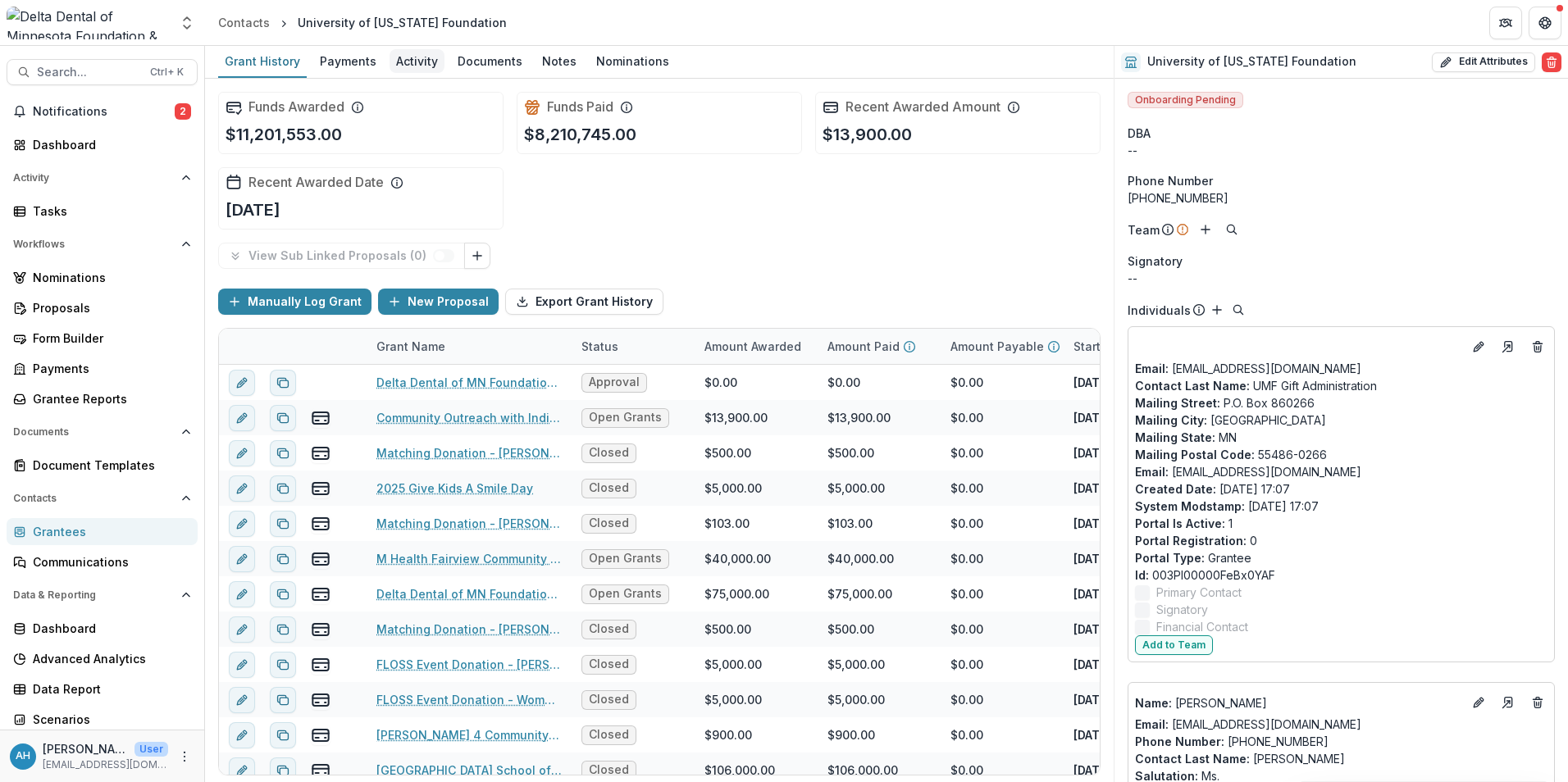
click at [424, 63] on div "Activity" at bounding box center [417, 61] width 55 height 23
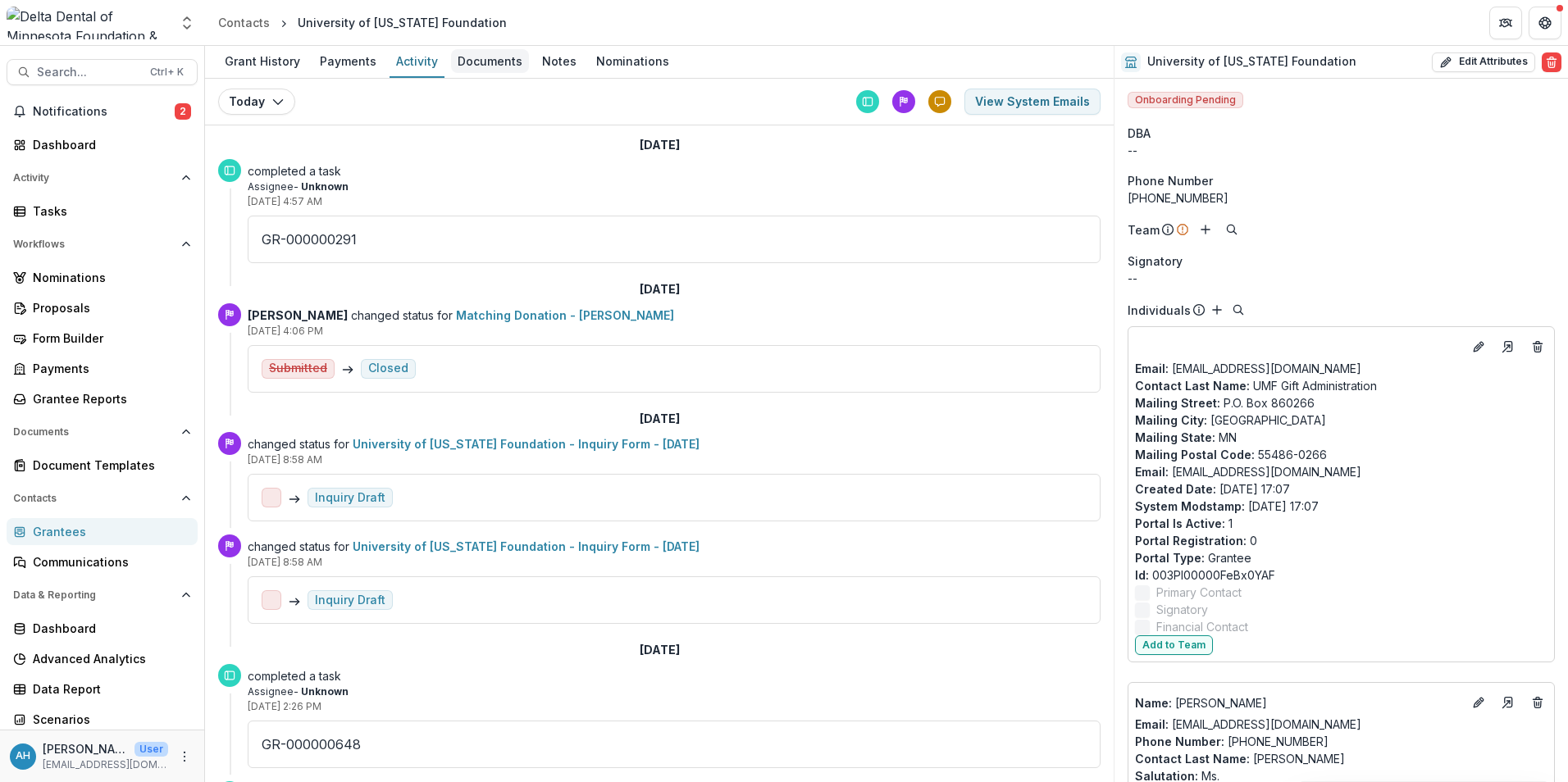
click at [499, 64] on div "Documents" at bounding box center [489, 61] width 78 height 23
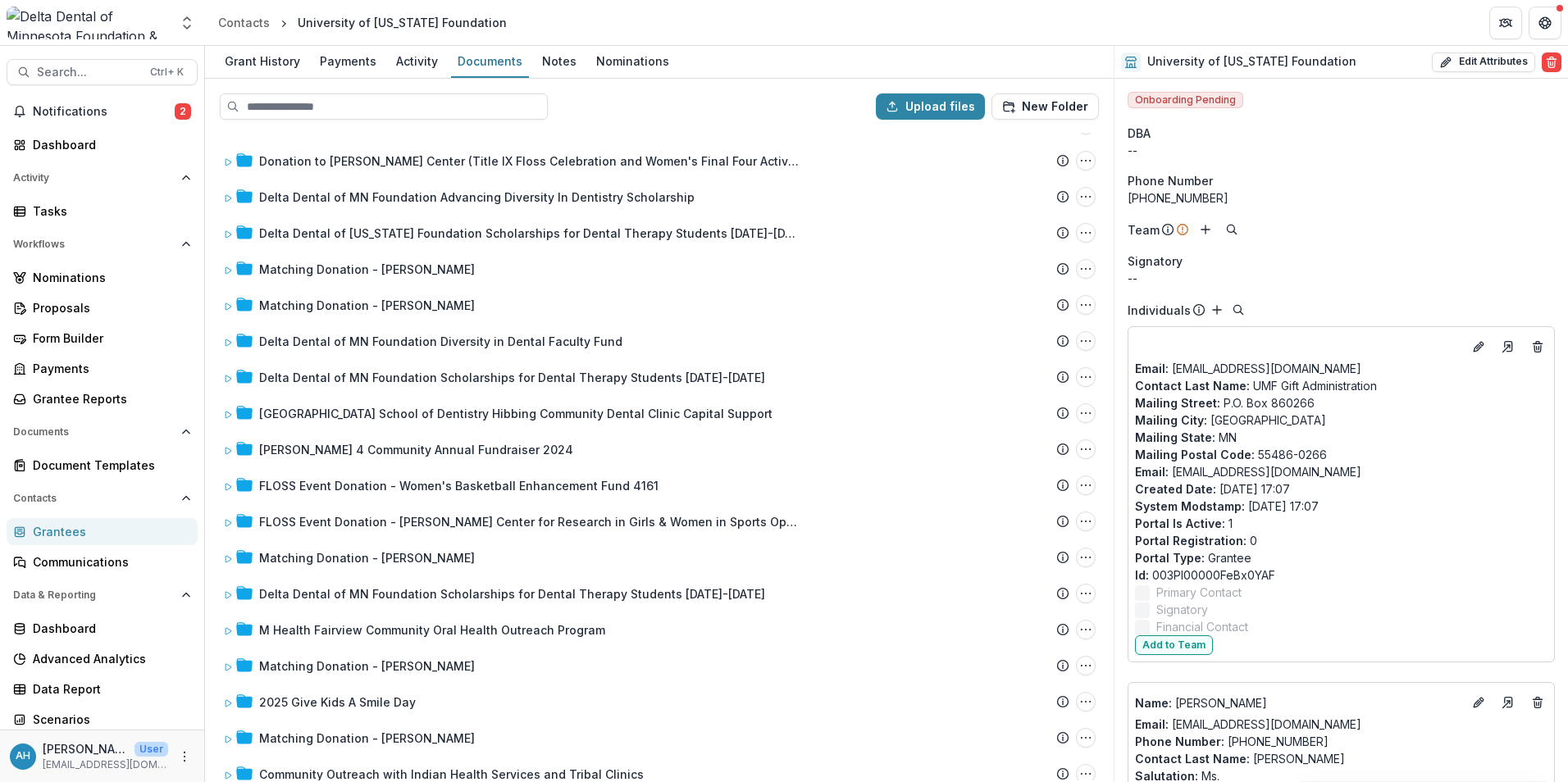
scroll to position [1570, 0]
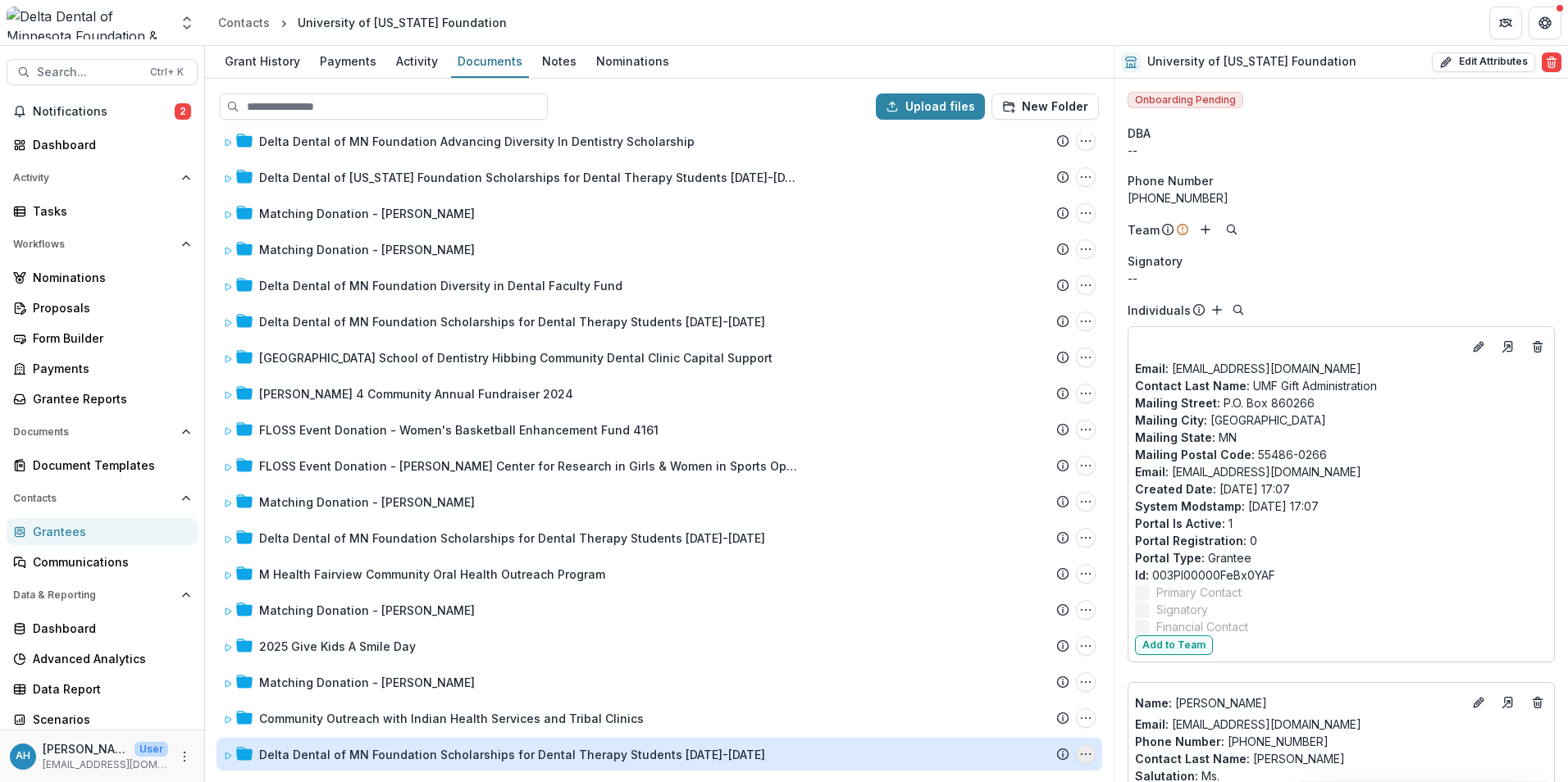
click at [1085, 754] on circle "Delta Dental of MN Foundation Scholarships for Dental Therapy Students 2025-202…" at bounding box center [1085, 754] width 1 height 1
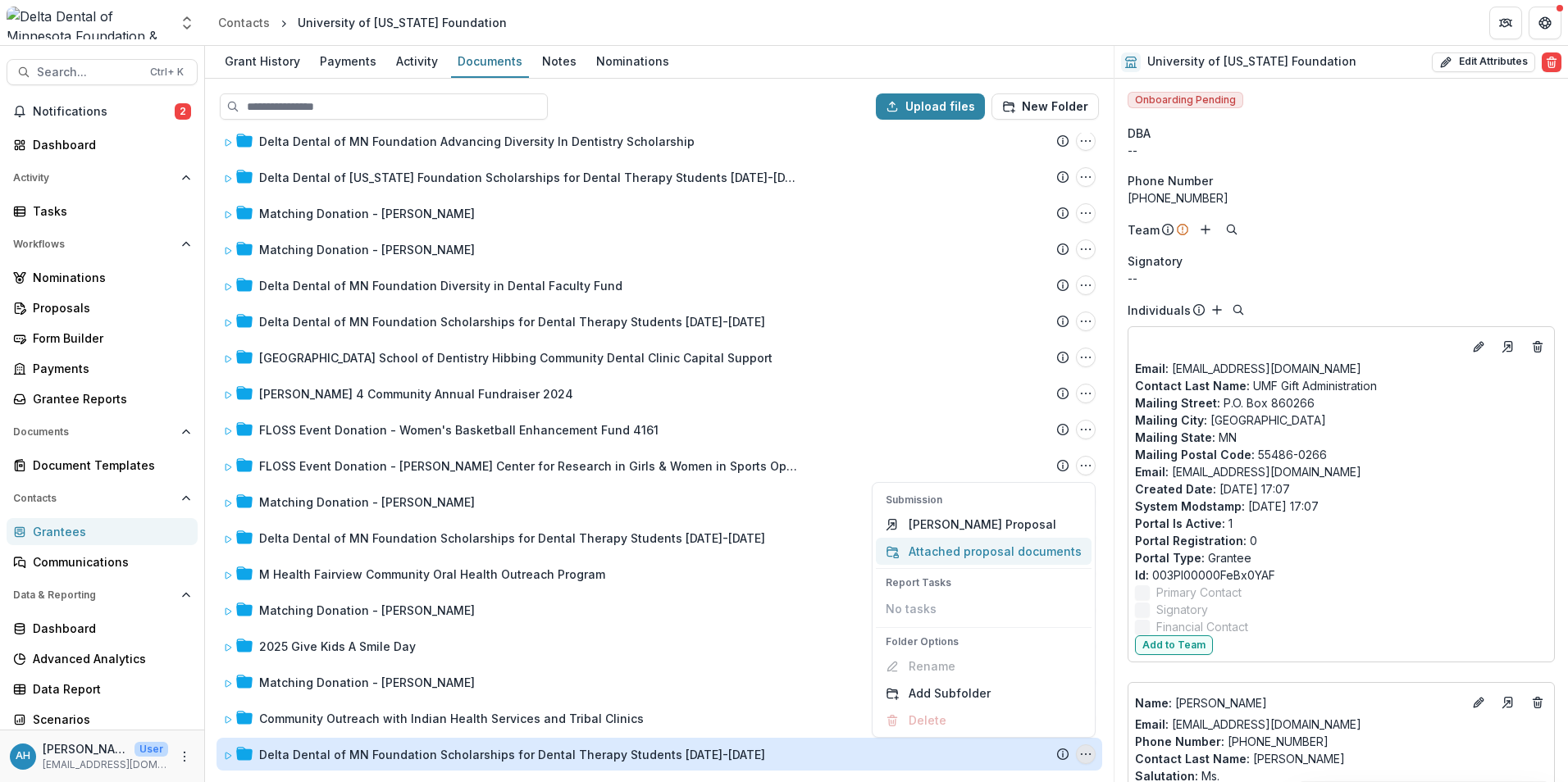
click at [972, 550] on button "Attached proposal documents" at bounding box center [983, 551] width 216 height 27
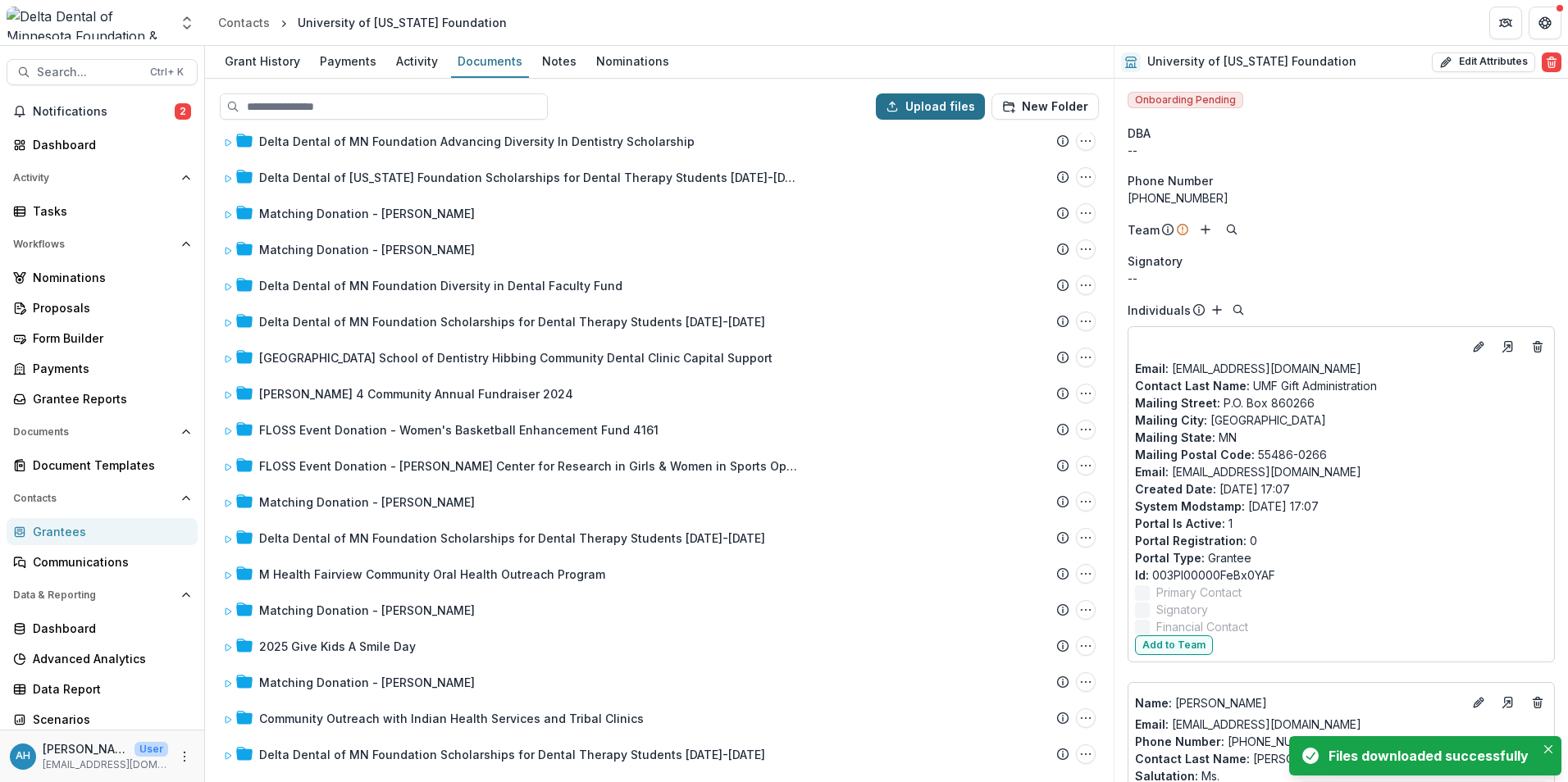
click at [936, 108] on button "Upload files" at bounding box center [930, 106] width 109 height 26
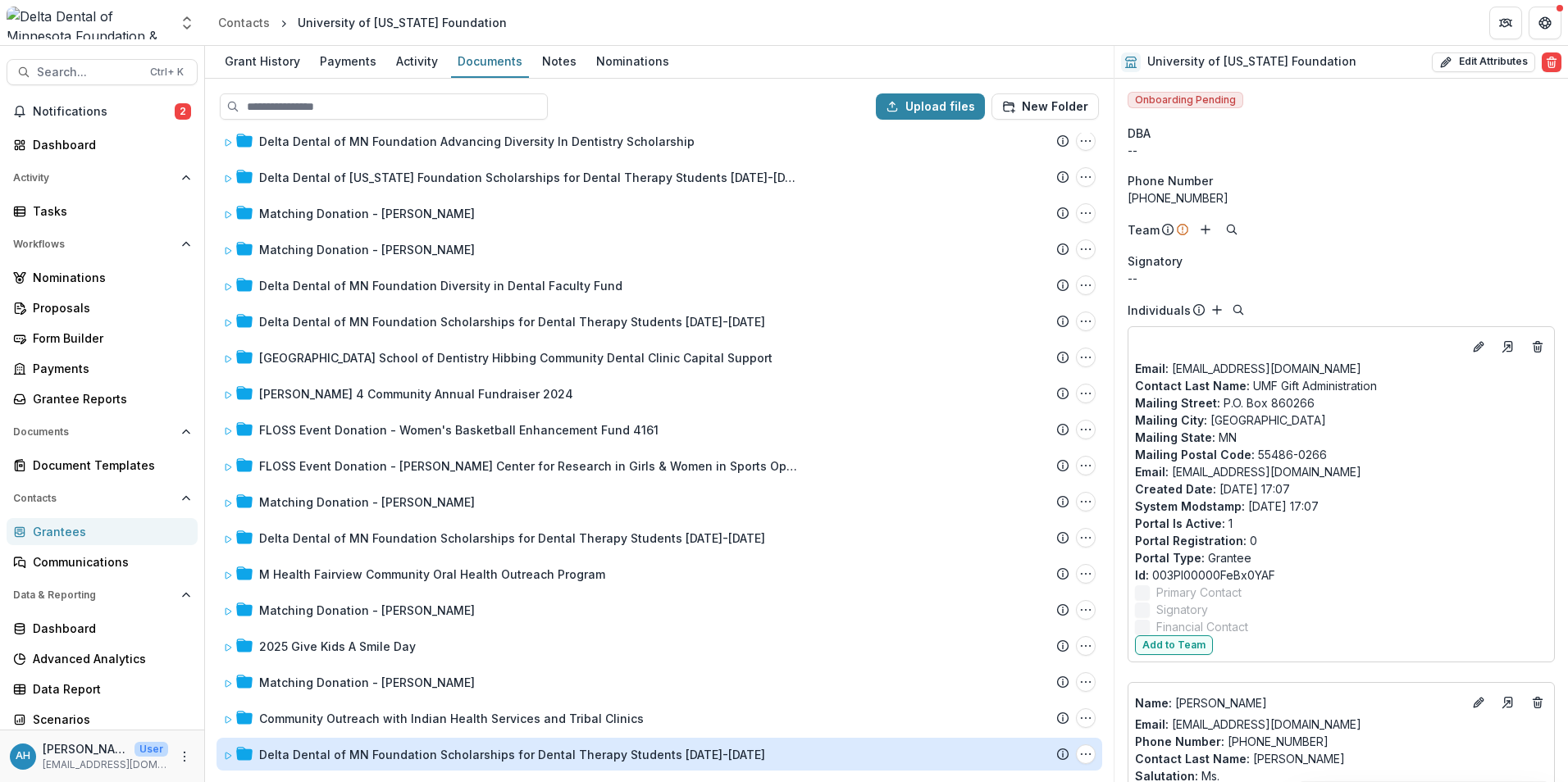
click at [484, 759] on div "Delta Dental of MN Foundation Scholarships for Dental Therapy Students 2025-2028" at bounding box center [512, 754] width 506 height 18
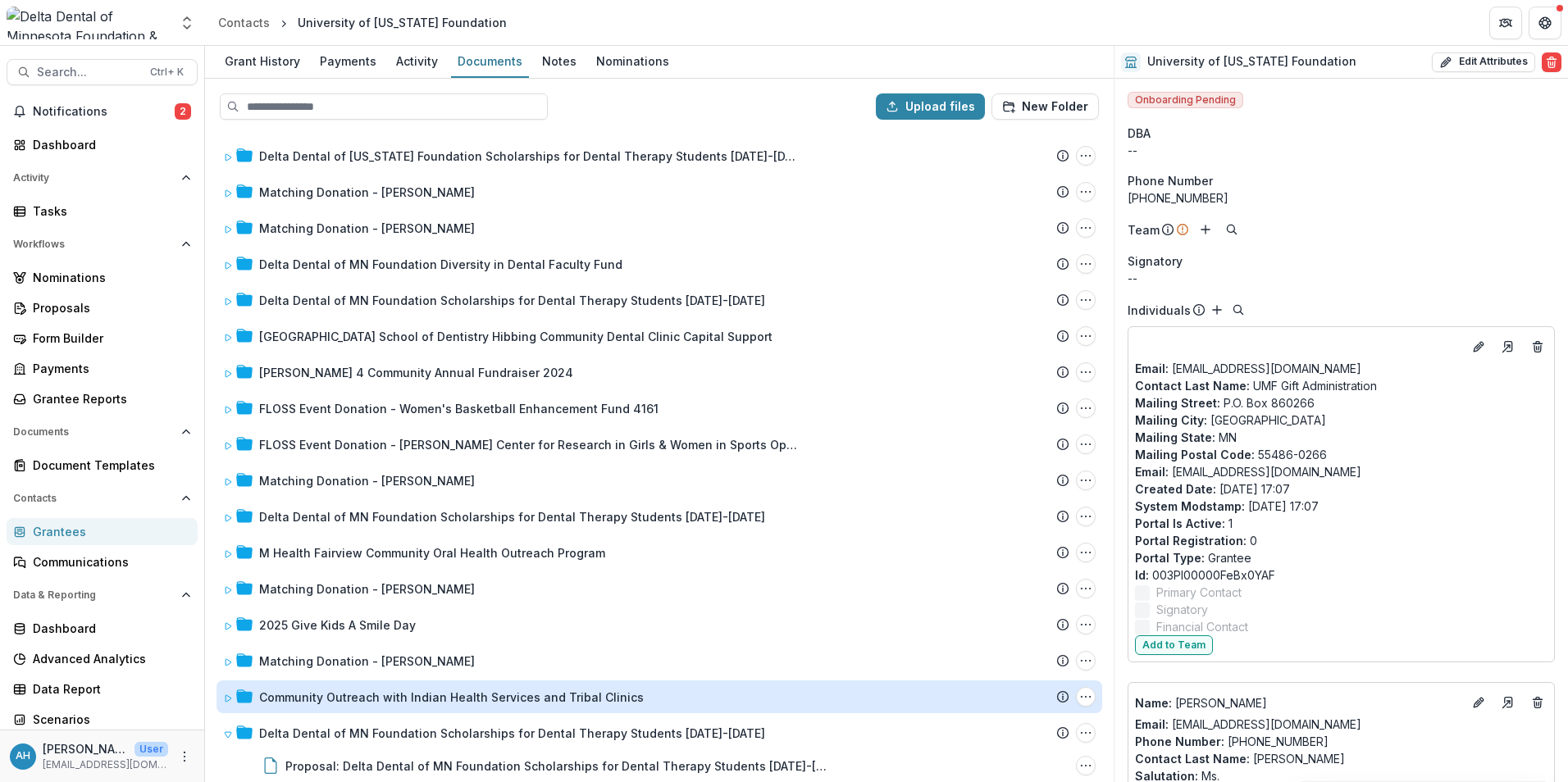
scroll to position [1602, 0]
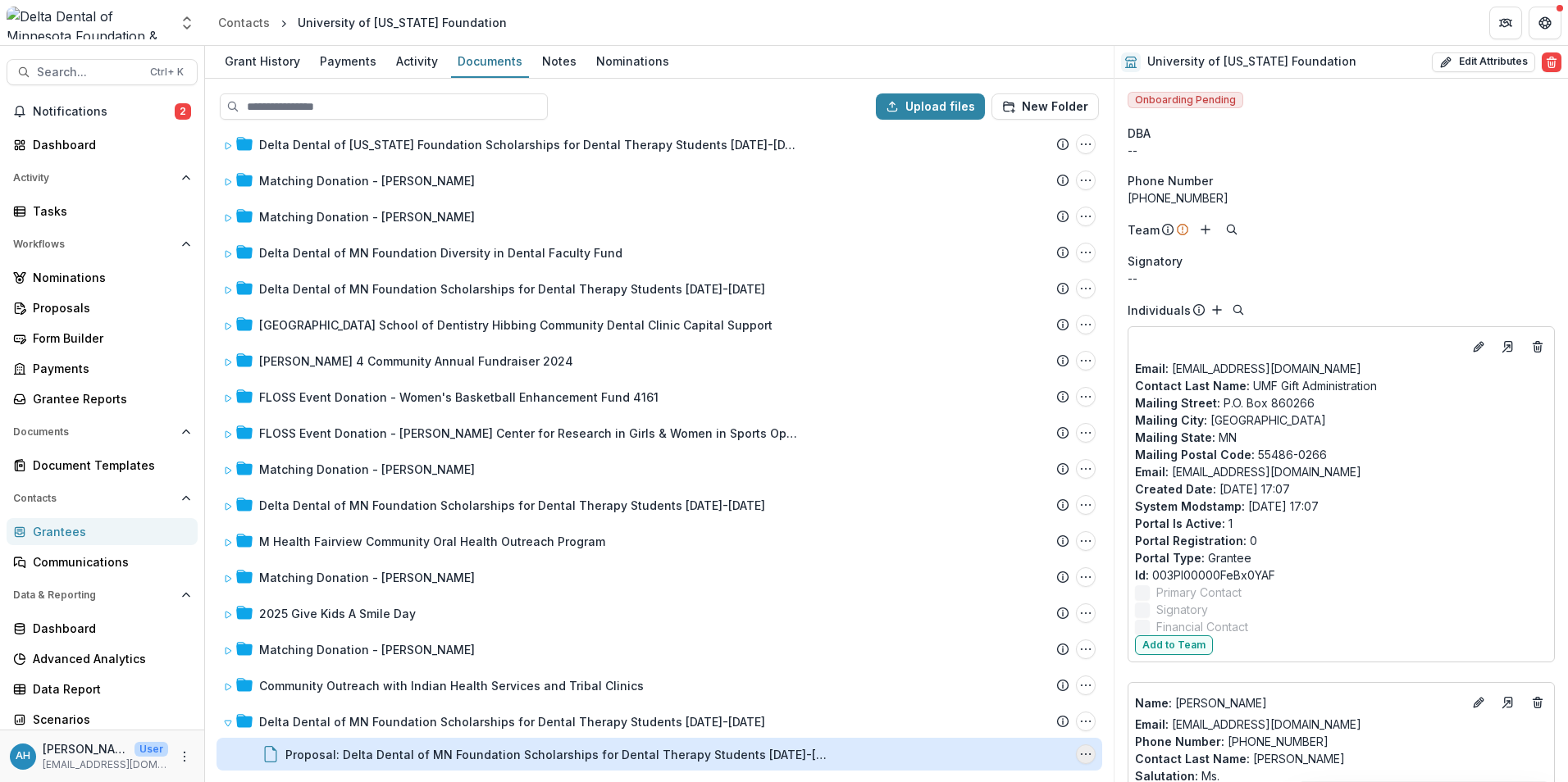
click at [1079, 753] on icon "Proposal: Delta Dental of MN Foundation Scholarships for Dental Therapy Student…" at bounding box center [1085, 754] width 13 height 13
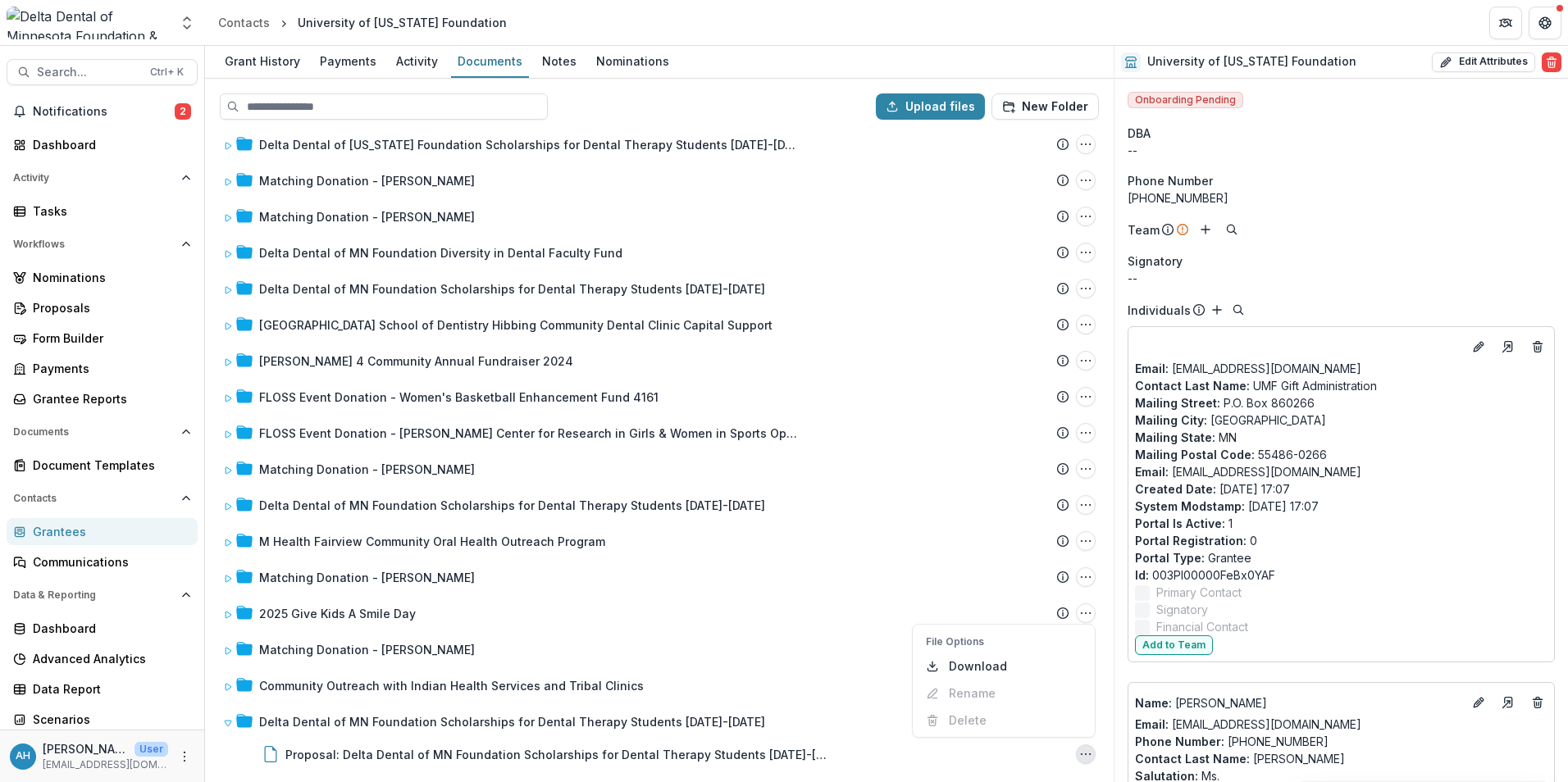
click at [1102, 718] on div "University of Minnesota Foundation - Inquiry Form - 2020-02-03 Submission Temel…" at bounding box center [659, 457] width 906 height 648
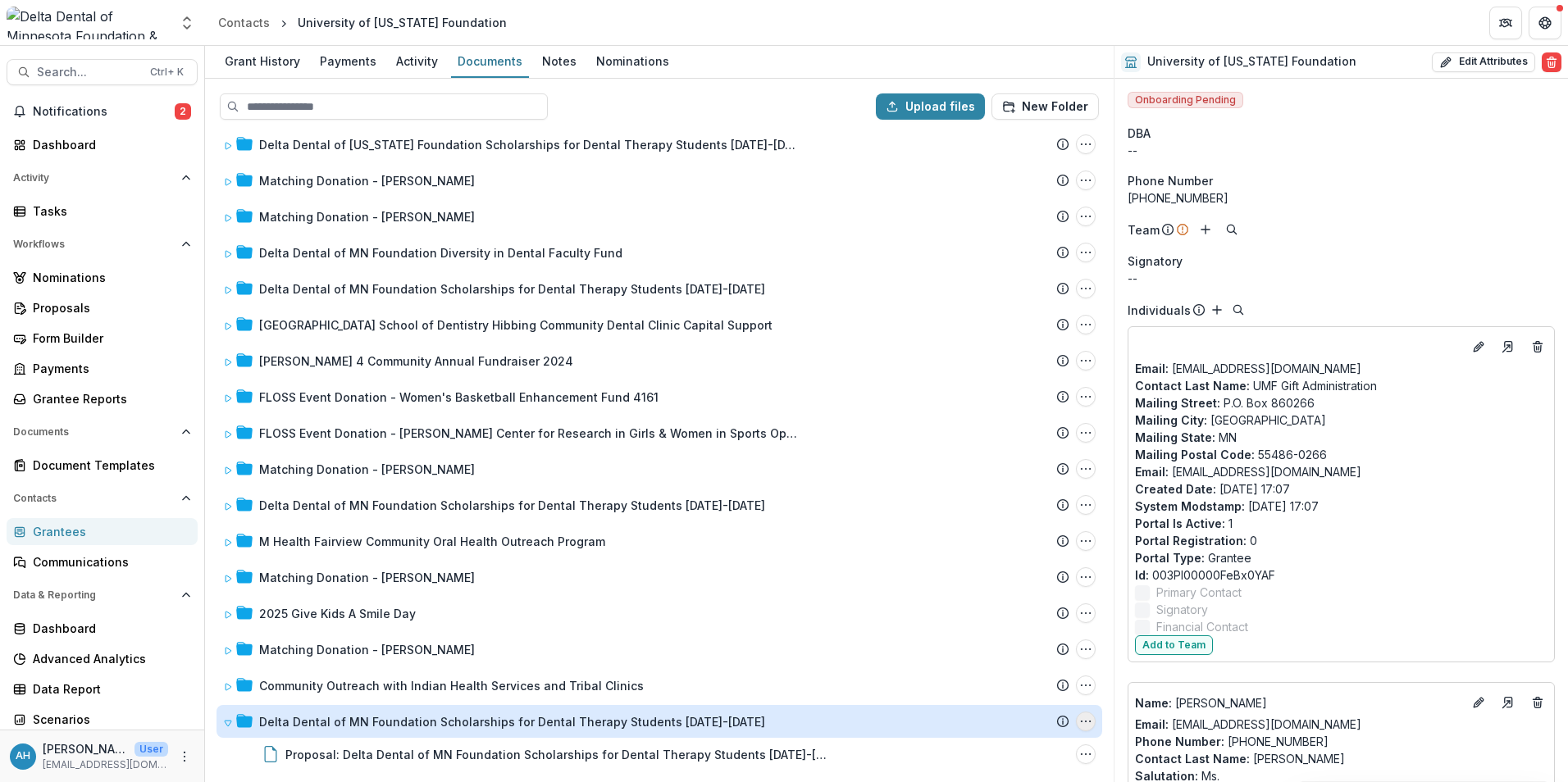
click at [1084, 724] on icon "Delta Dental of MN Foundation Scholarships for Dental Therapy Students 2025-202…" at bounding box center [1085, 722] width 13 height 13
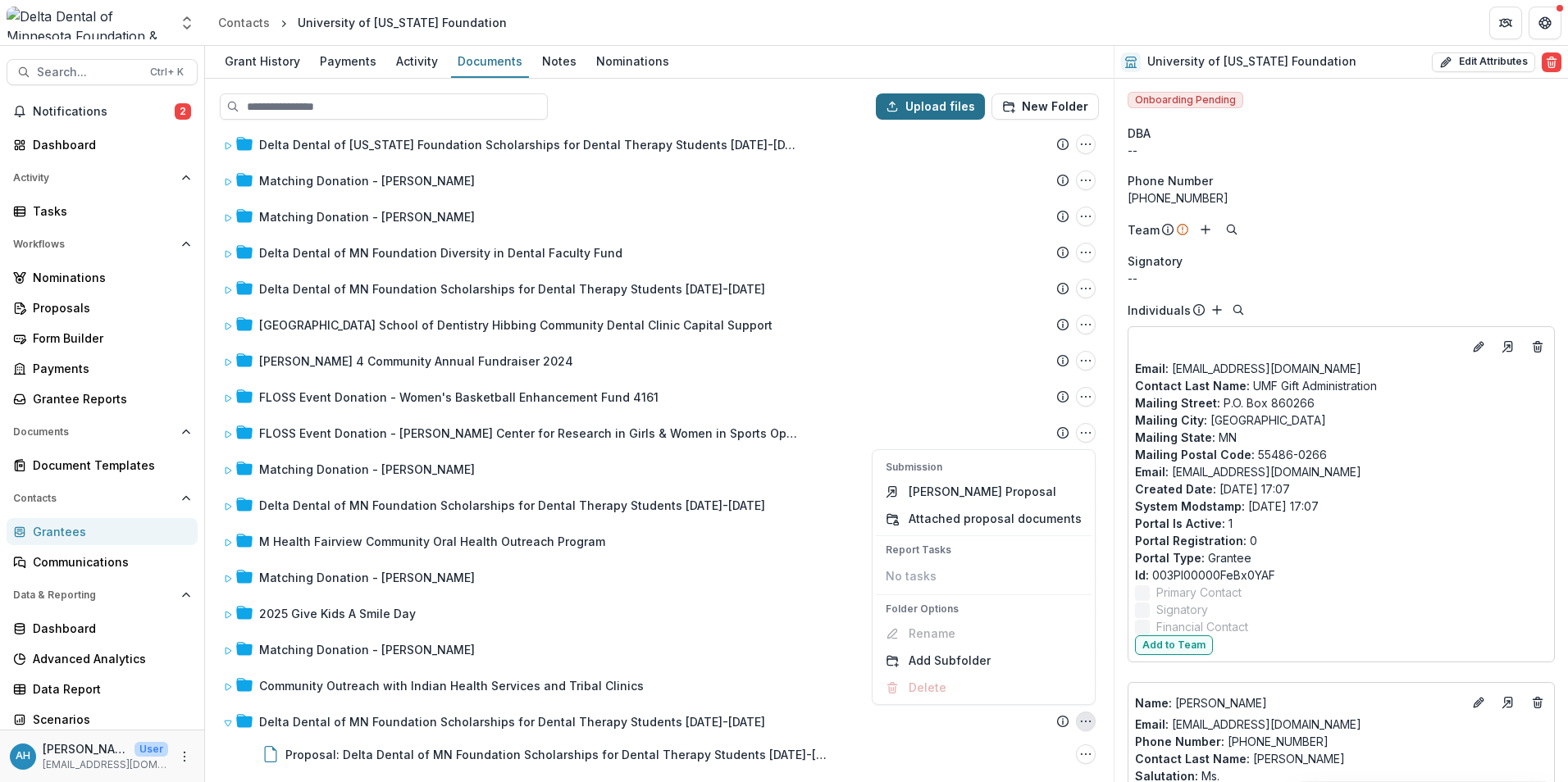
click at [944, 106] on button "Upload files" at bounding box center [930, 106] width 109 height 26
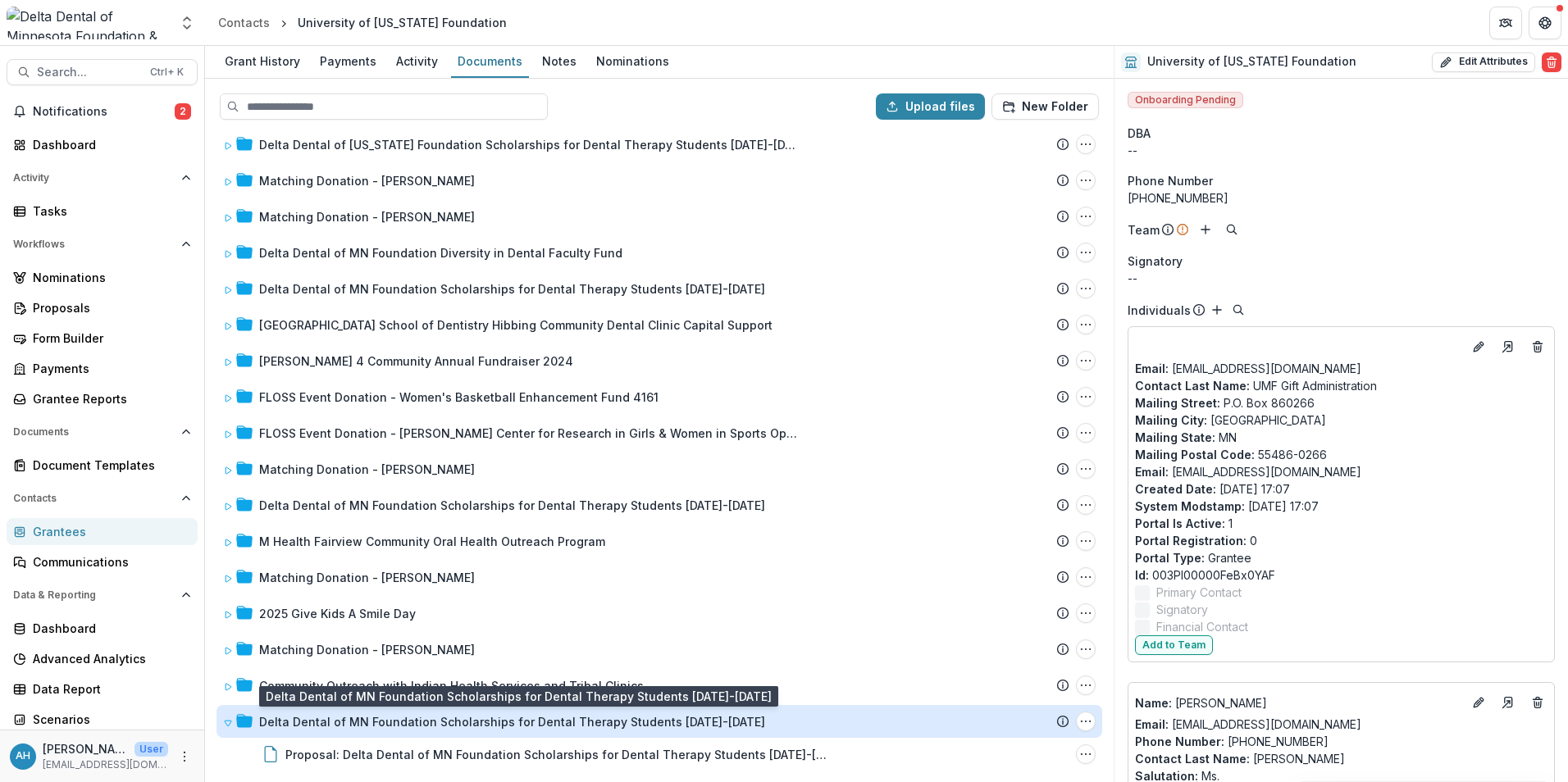
click at [502, 718] on div "Delta Dental of MN Foundation Scholarships for Dental Therapy Students 2025-2028" at bounding box center [512, 722] width 506 height 18
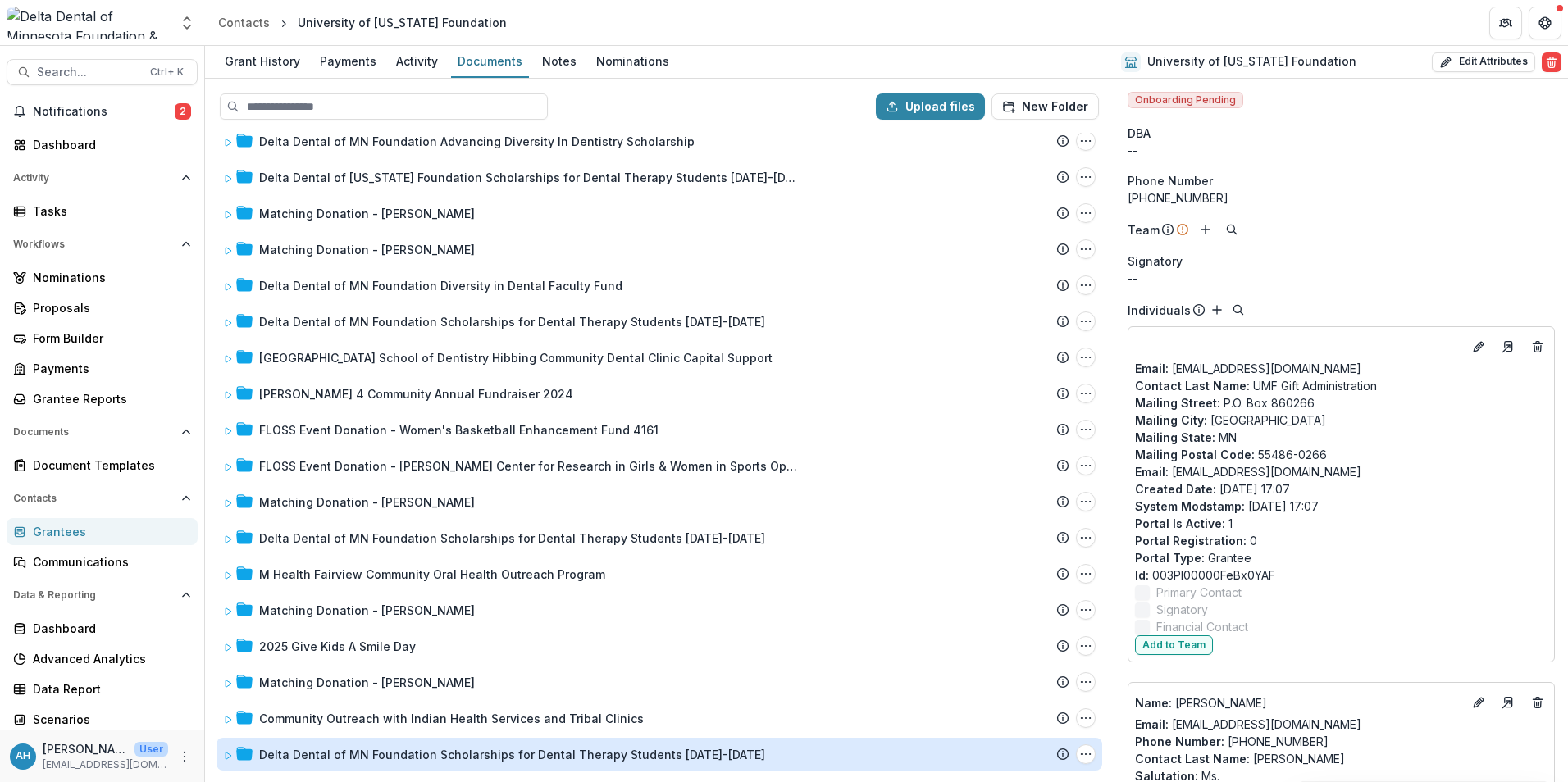
scroll to position [1570, 0]
click at [502, 718] on div "Community Outreach with Indian Health Services and Tribal Clinics" at bounding box center [452, 718] width 385 height 18
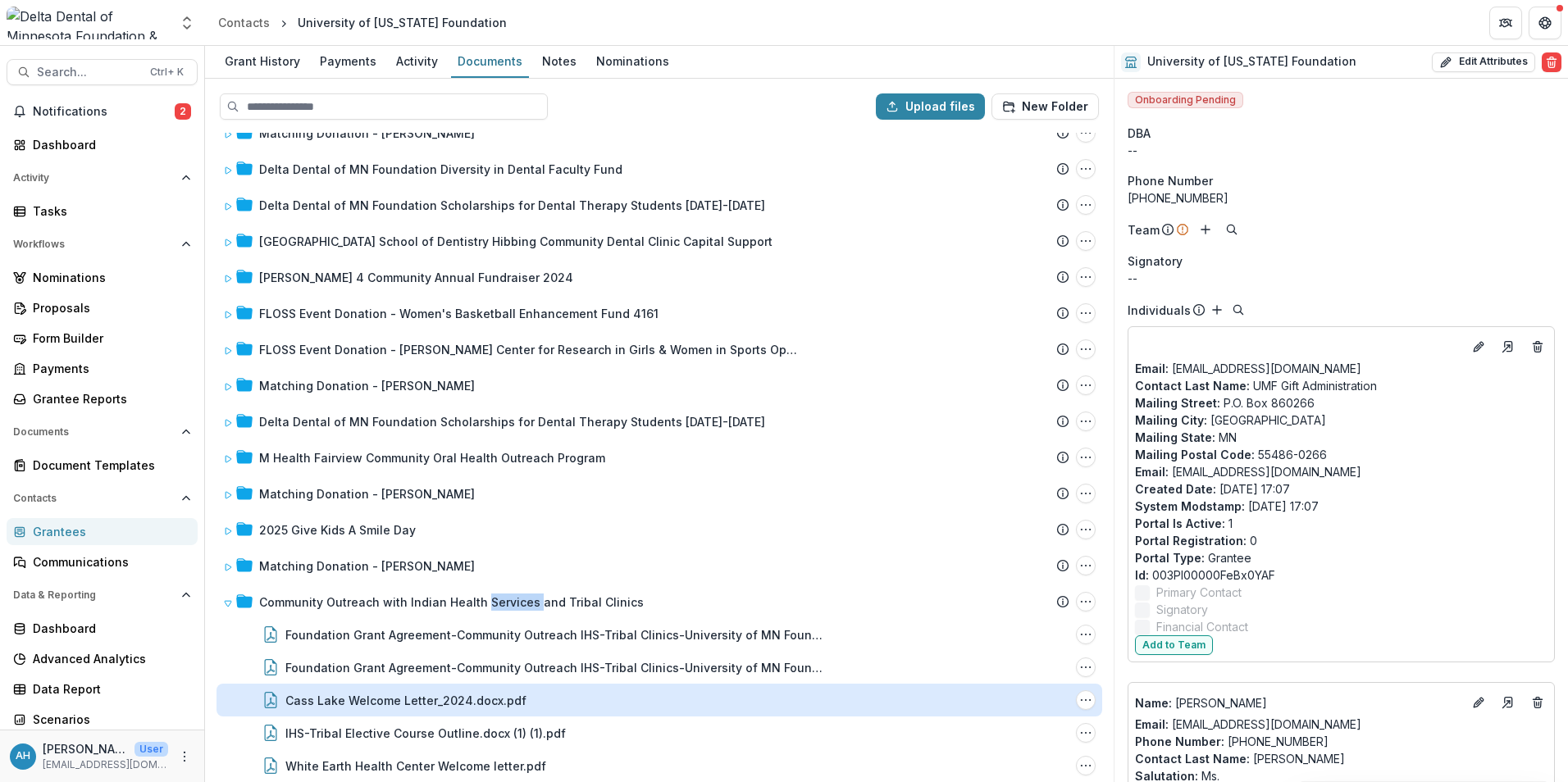
scroll to position [1799, 0]
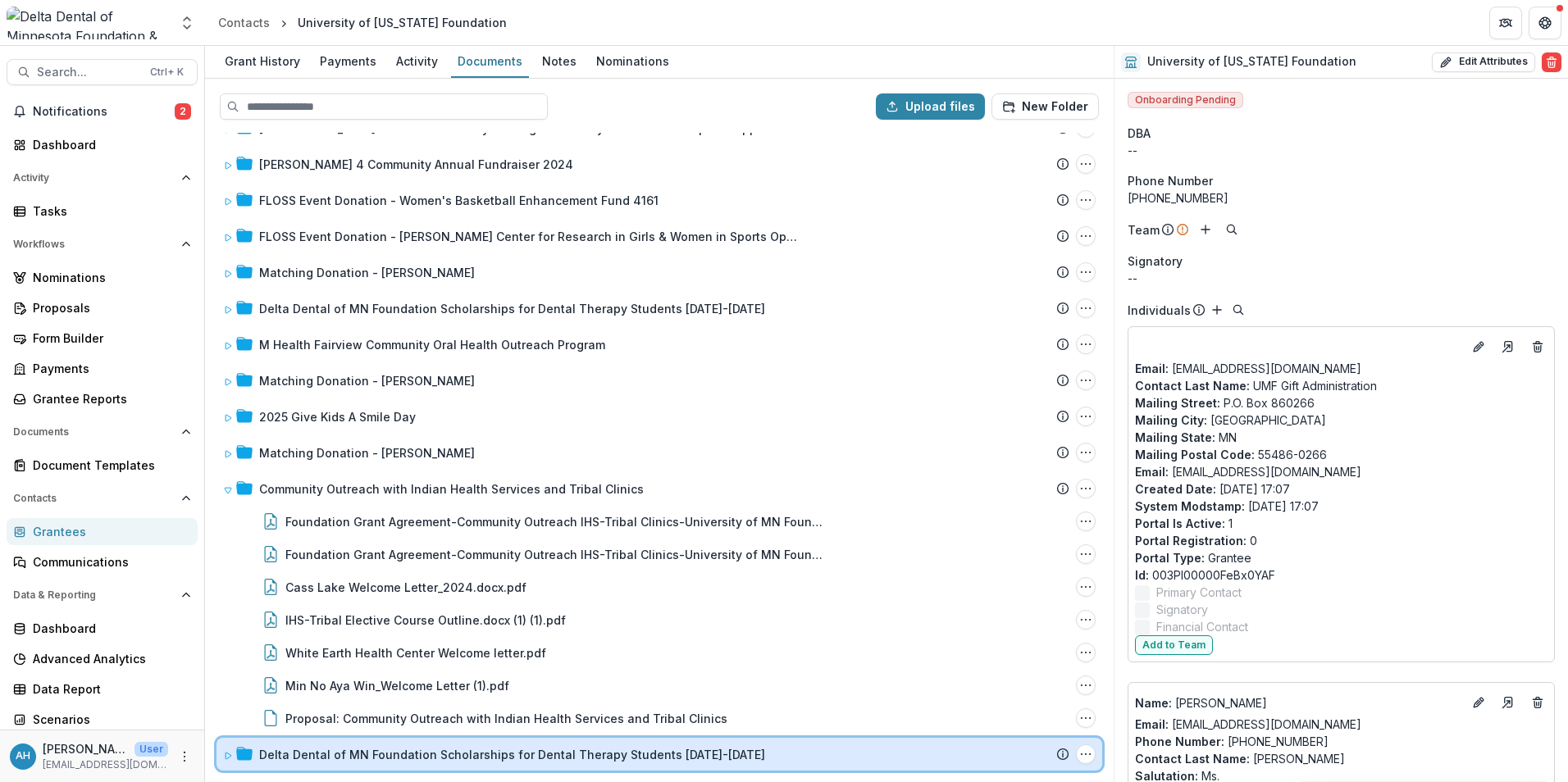
click at [429, 764] on div "Delta Dental of MN Foundation Scholarships for Dental Therapy Students 2025-202…" at bounding box center [659, 754] width 886 height 33
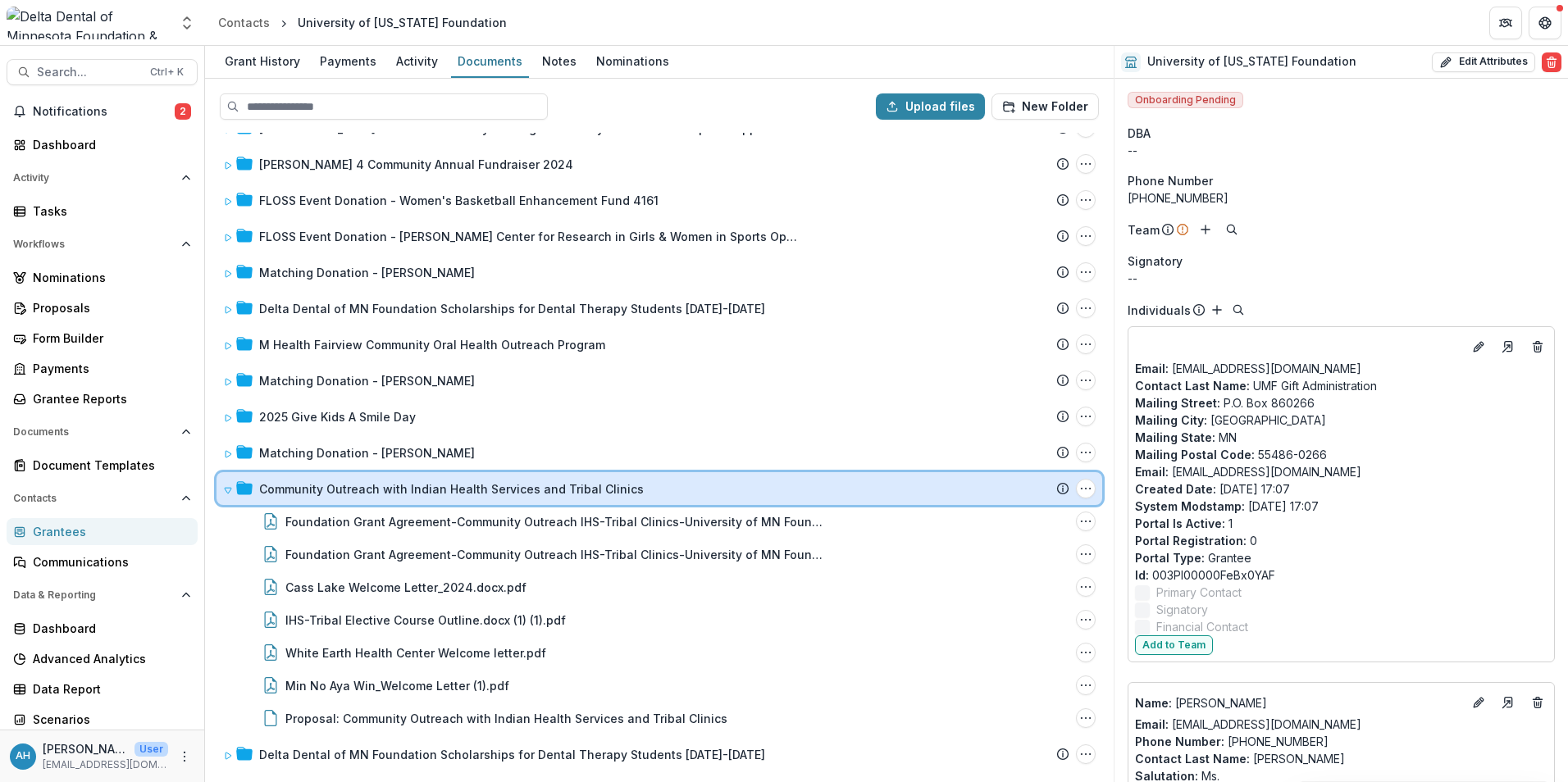
click at [231, 489] on icon at bounding box center [228, 490] width 7 height 6
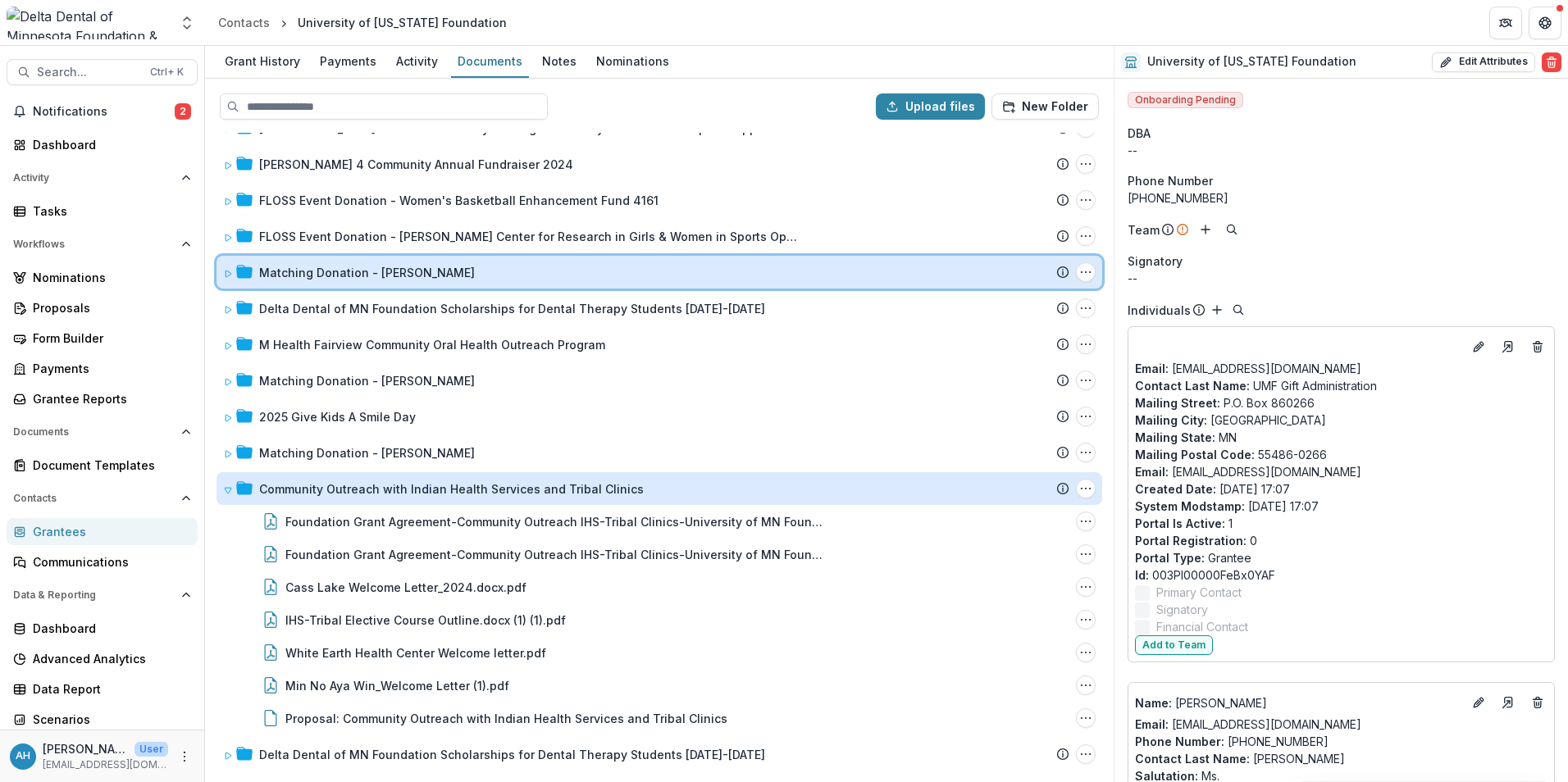
click at [231, 289] on div "Matching Donation - Michael Zakula Submission Temelio Proposal Attached proposa…" at bounding box center [659, 272] width 886 height 33
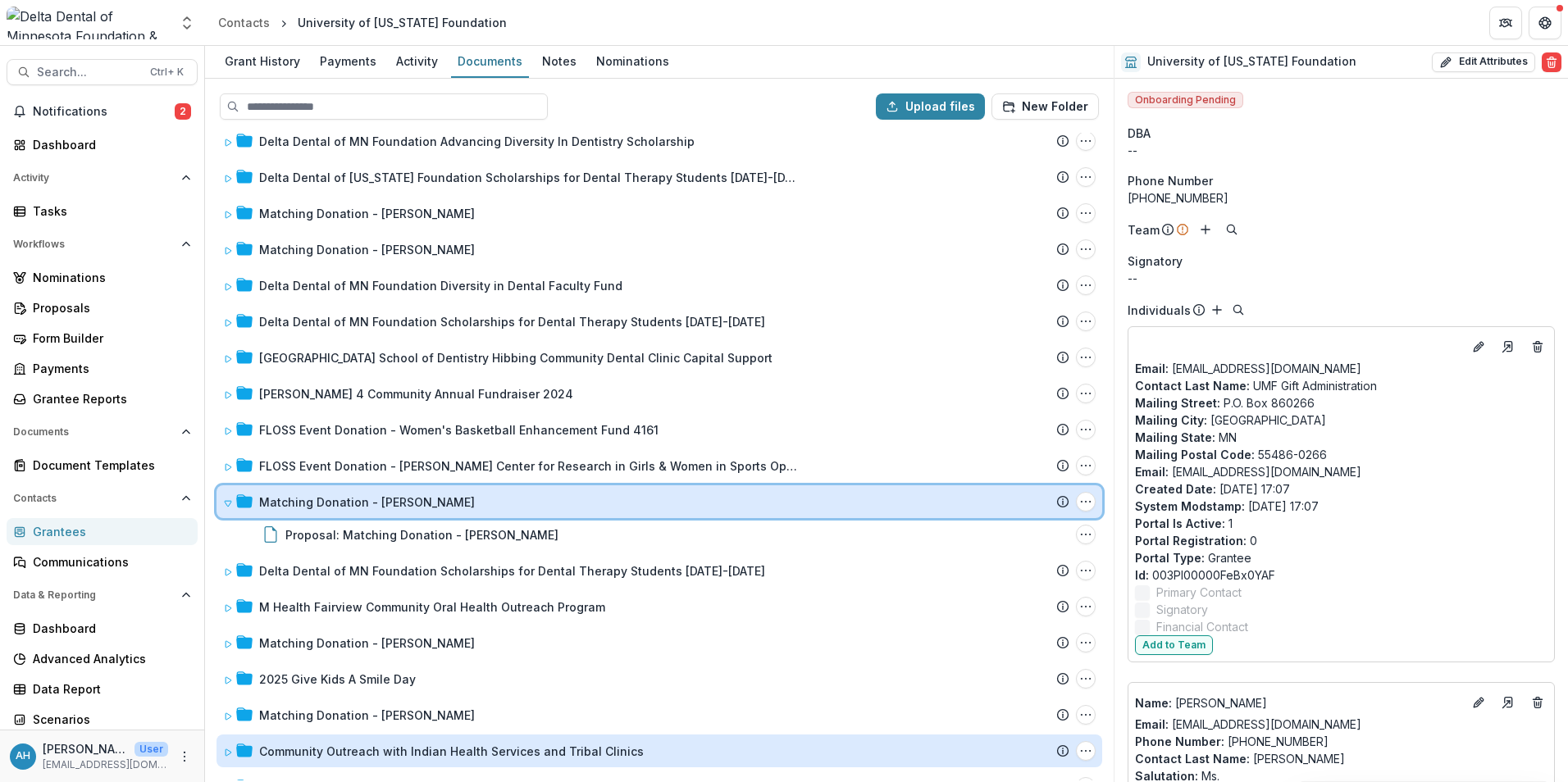
click at [226, 506] on icon at bounding box center [228, 503] width 10 height 10
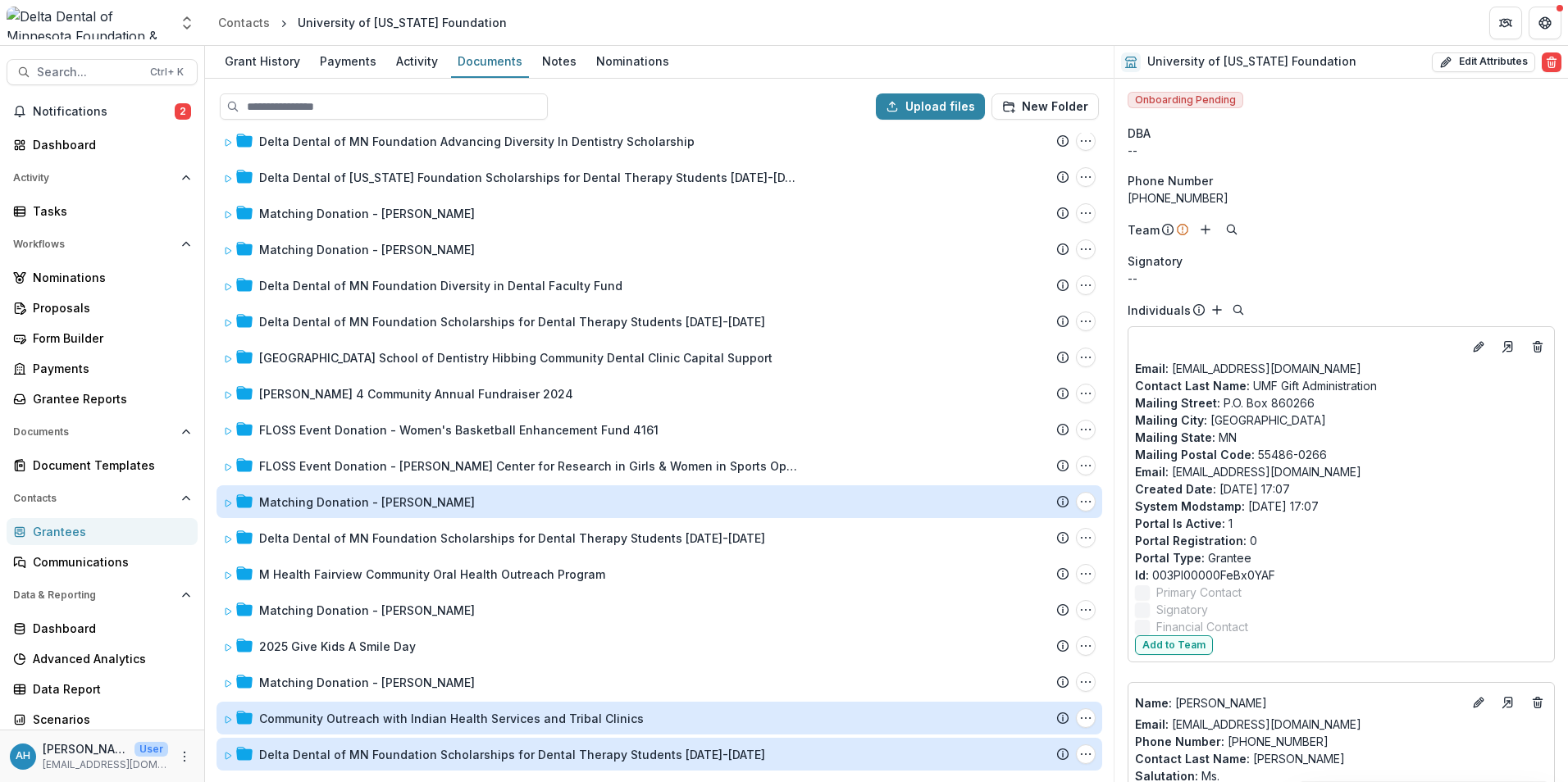
click at [274, 754] on div "Delta Dental of MN Foundation Scholarships for Dental Therapy Students 2025-2028" at bounding box center [512, 754] width 506 height 18
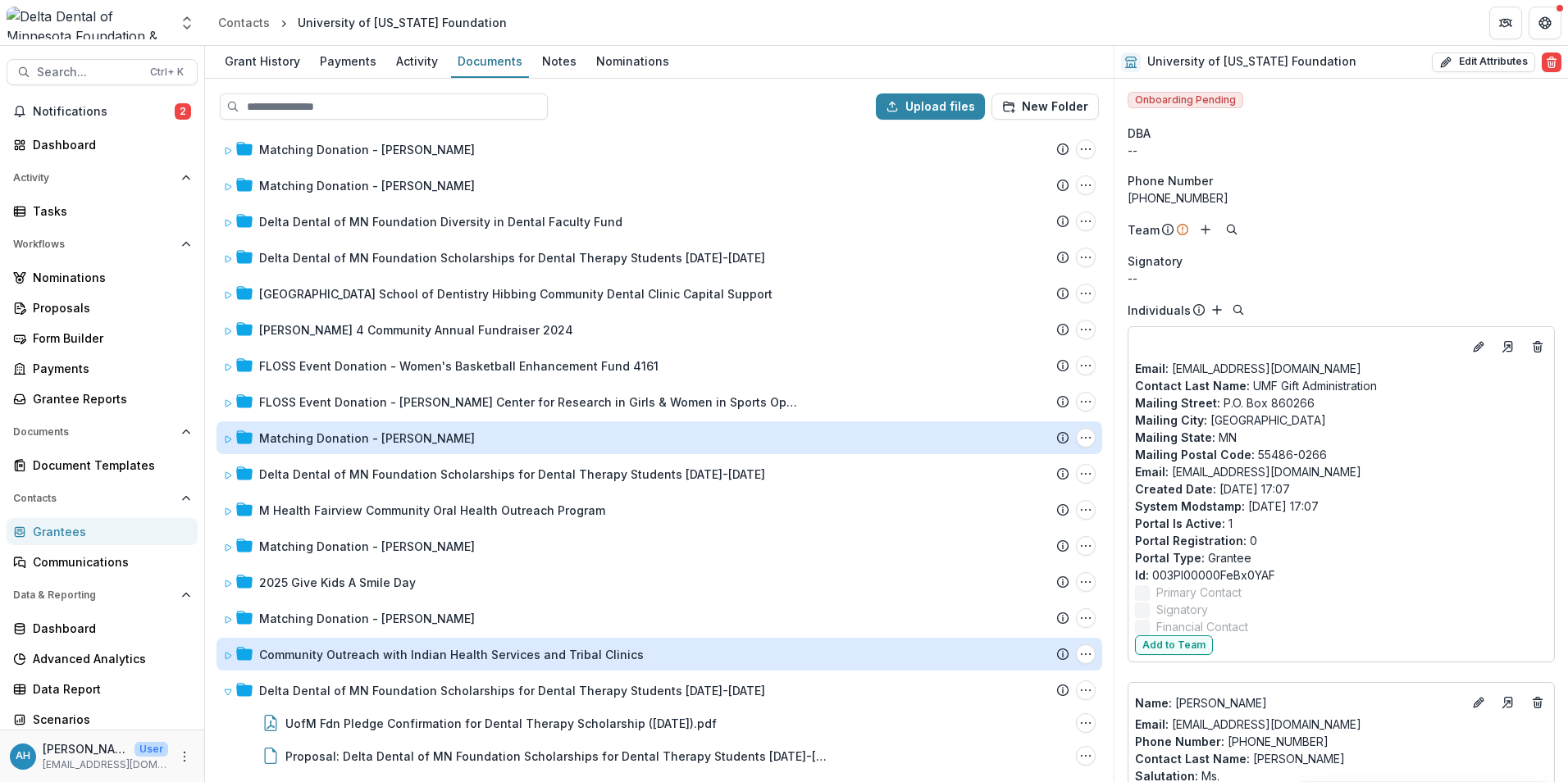
scroll to position [1635, 0]
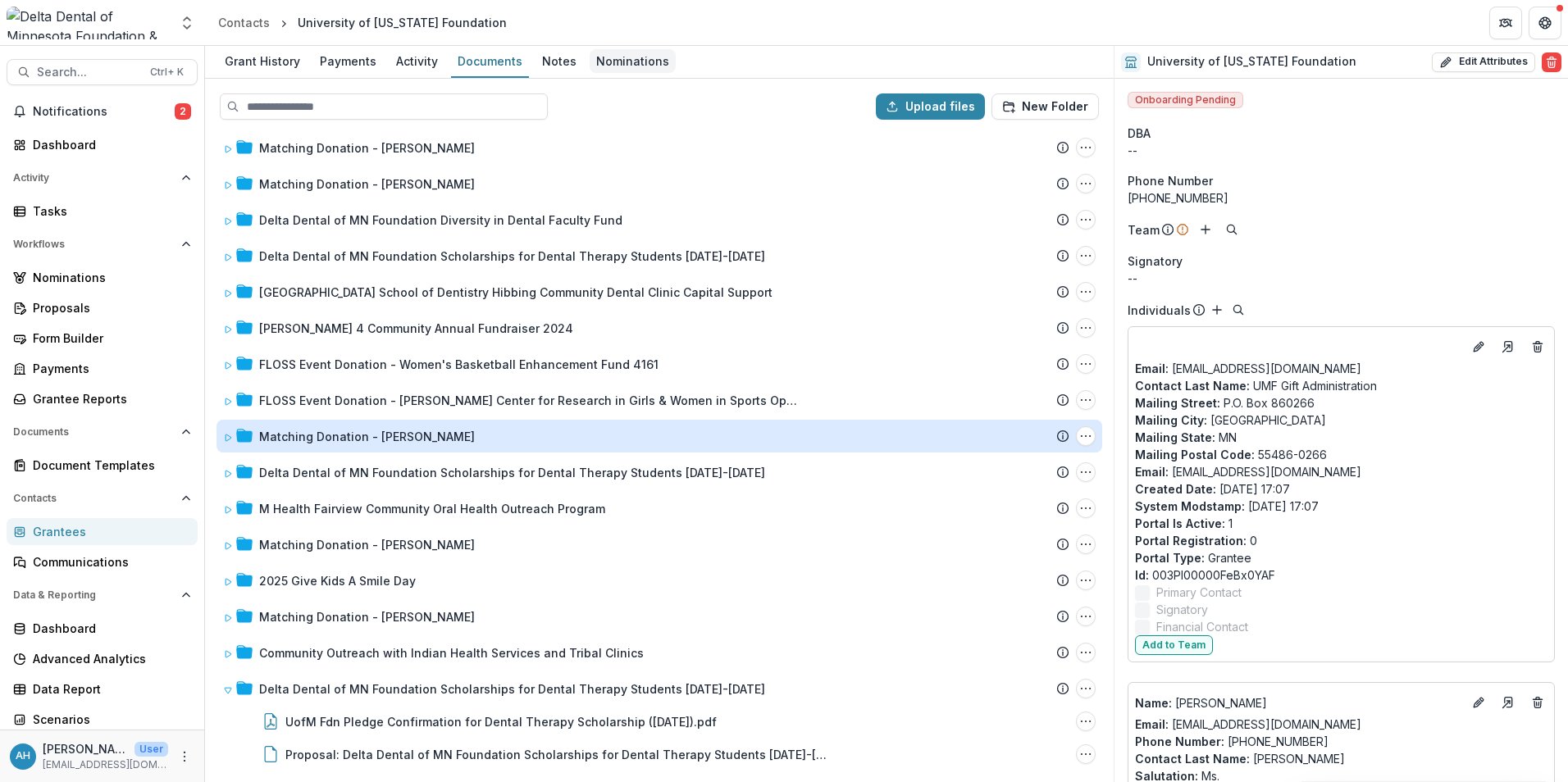
click at [641, 65] on div "Nominations" at bounding box center [632, 61] width 86 height 23
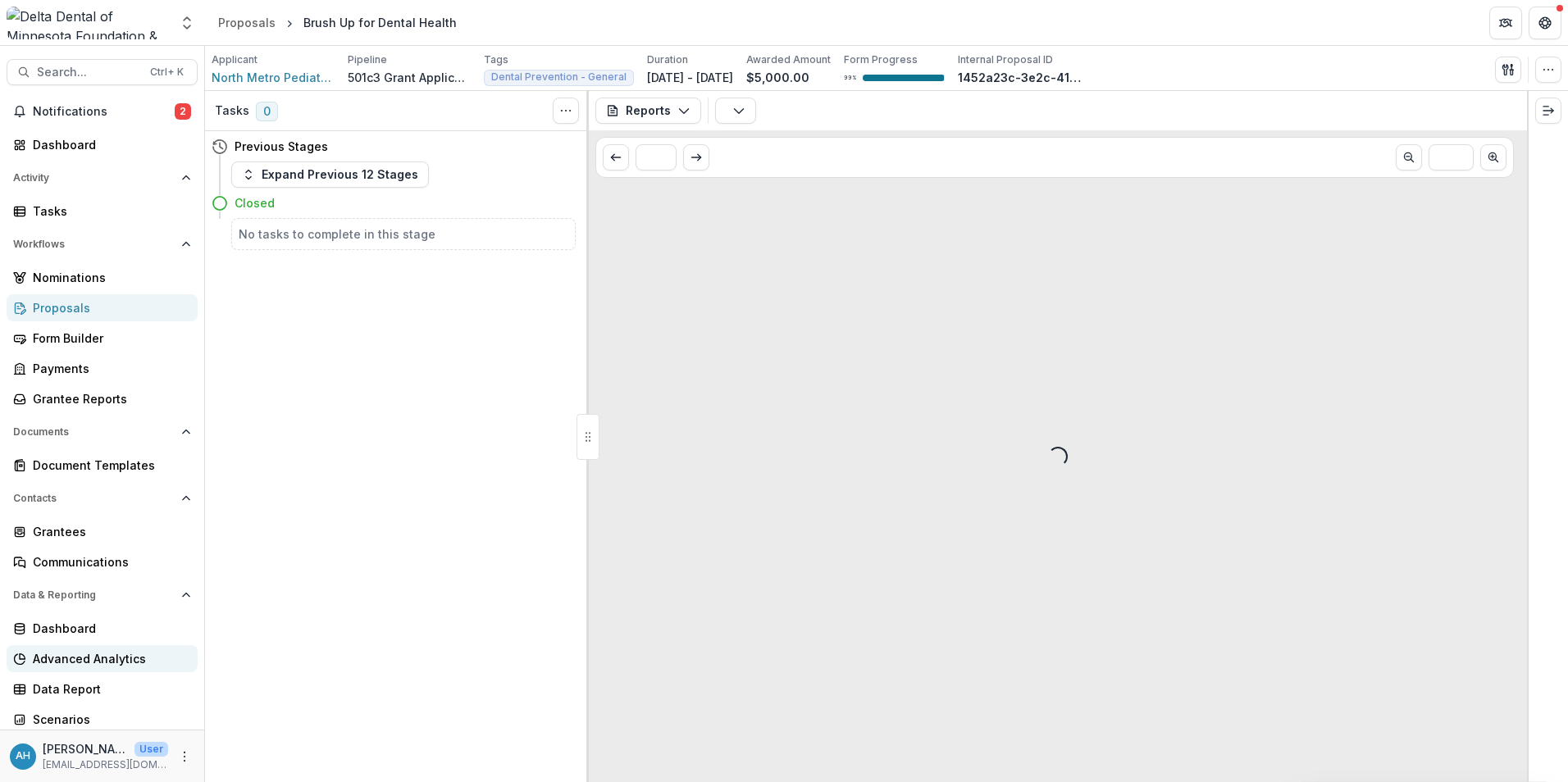
scroll to position [3, 0]
click at [46, 682] on div "Data Report" at bounding box center [108, 686] width 151 height 18
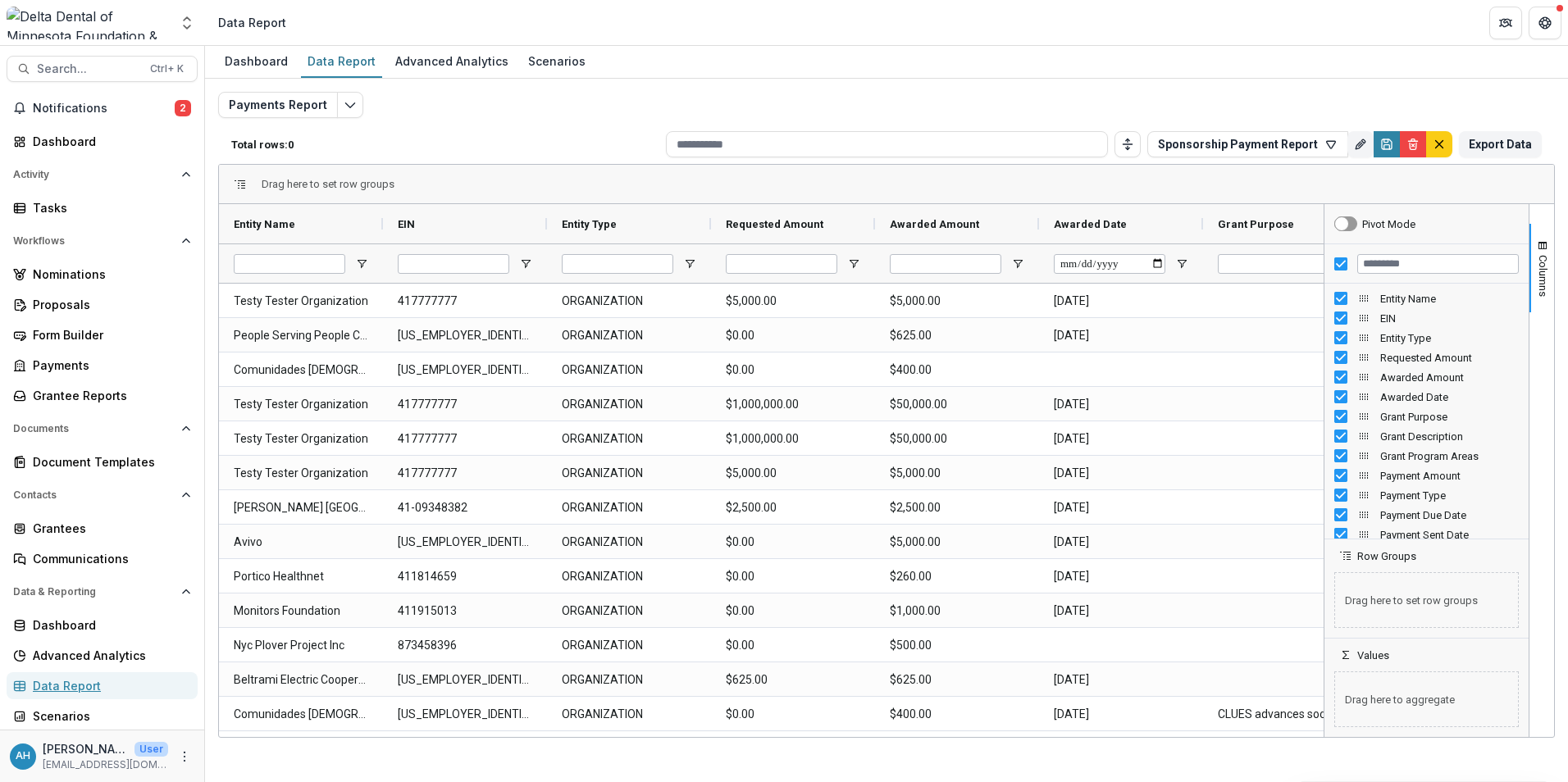
type input "**********"
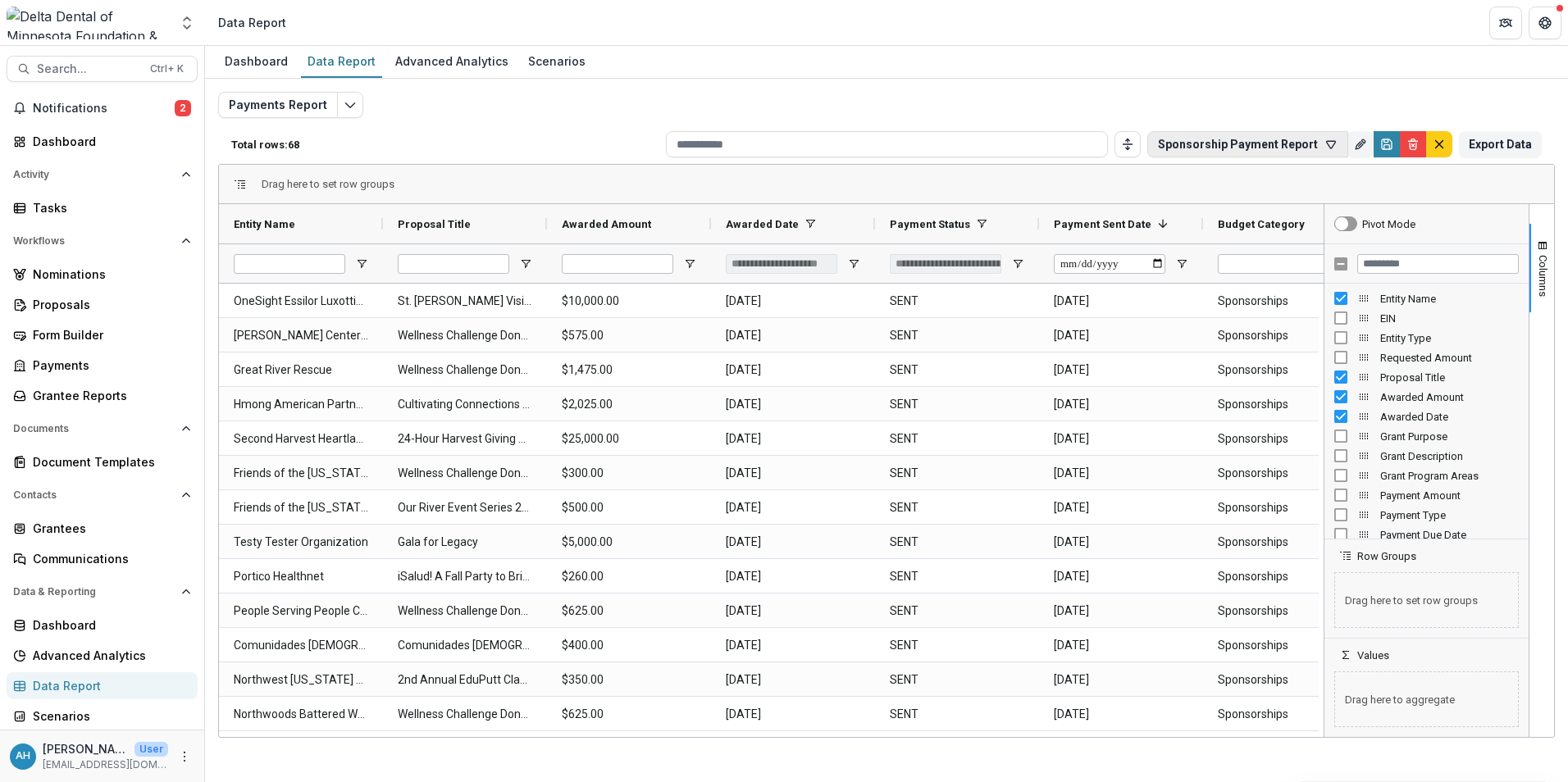
click at [1300, 146] on button "Sponsorship Payment Report" at bounding box center [1248, 144] width 201 height 26
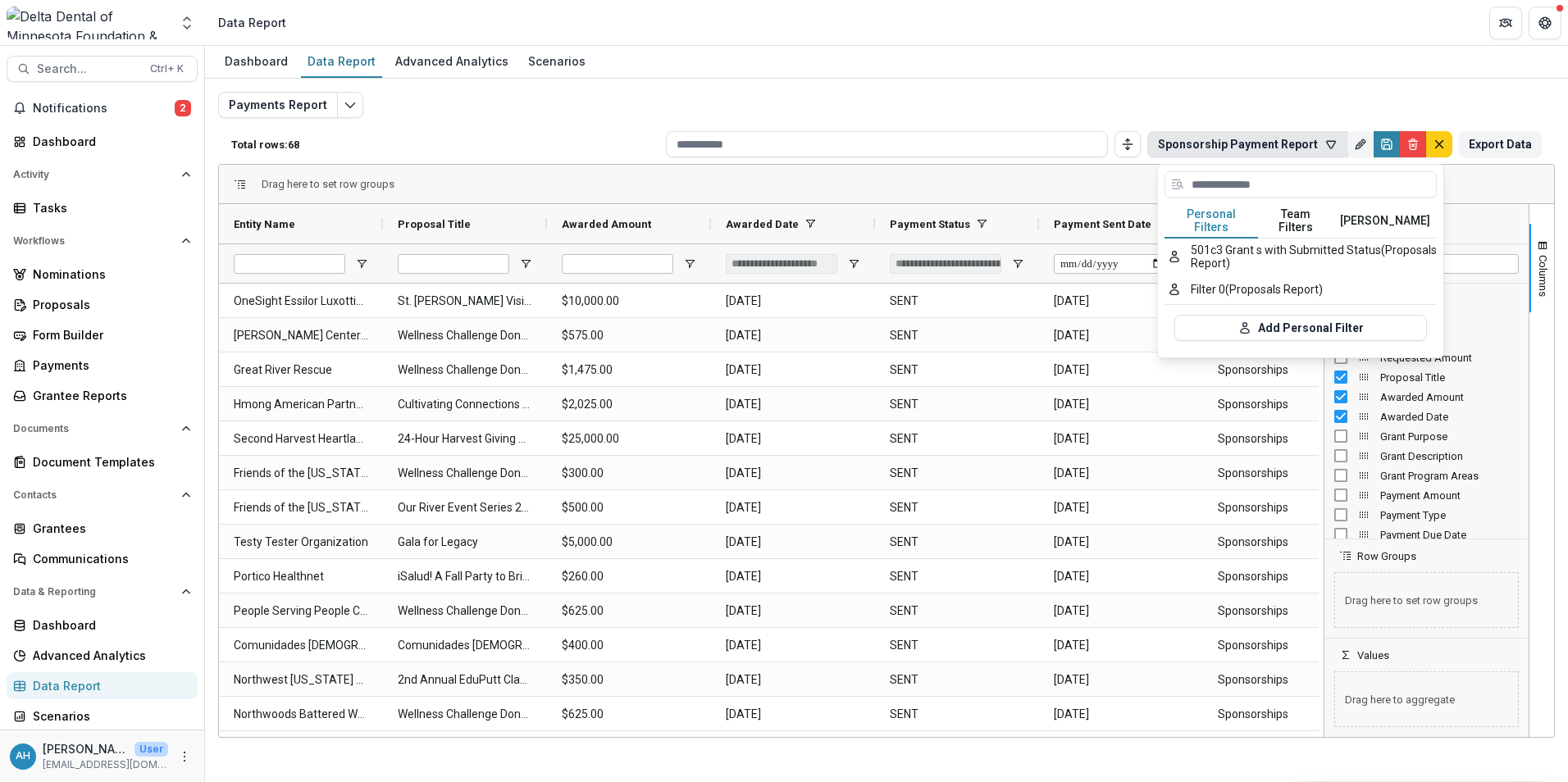
click at [1289, 217] on button "Team Filters" at bounding box center [1295, 221] width 75 height 34
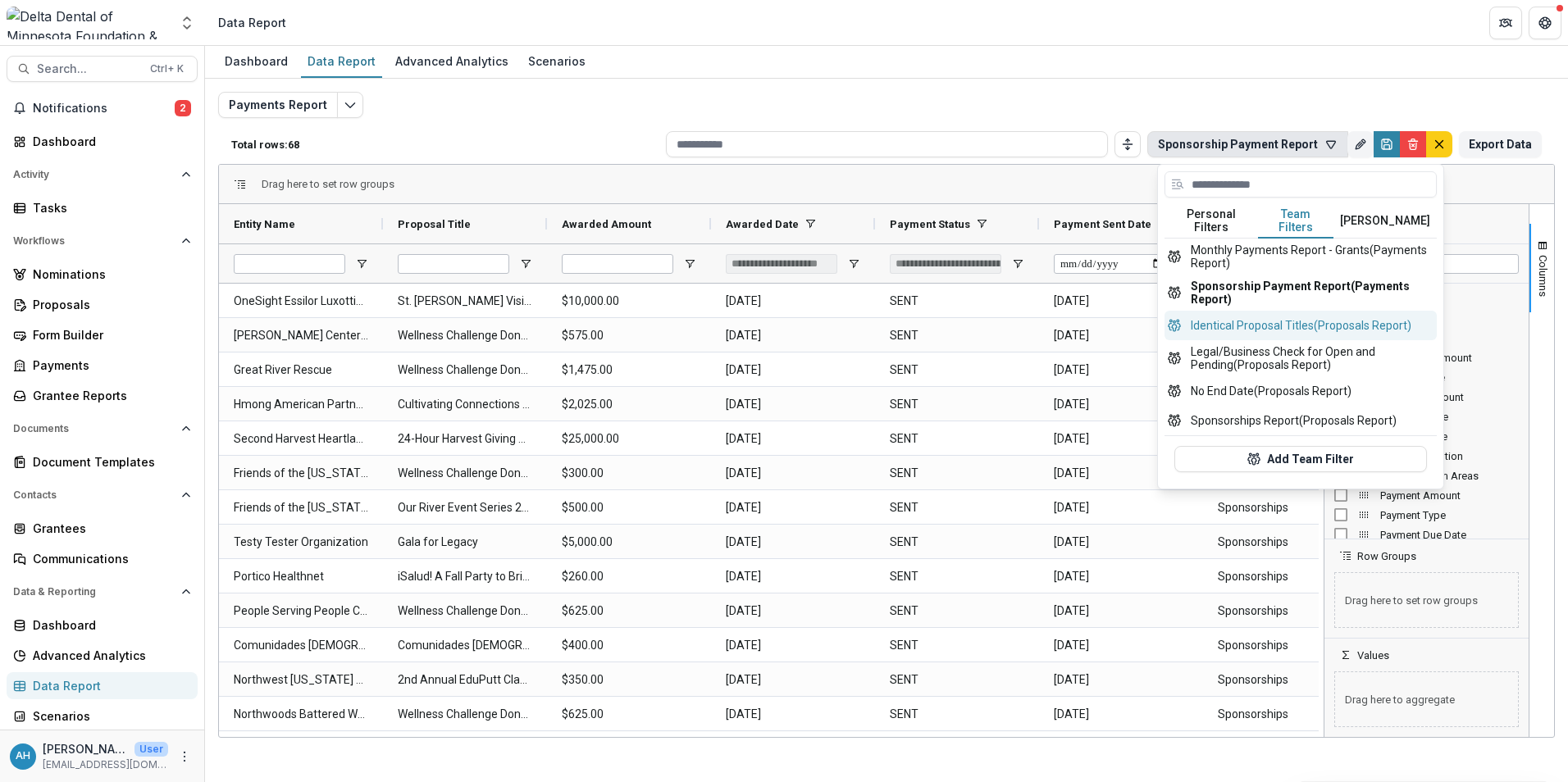
click at [1305, 328] on button "Identical Proposal Titles (Proposals Report)" at bounding box center [1300, 325] width 273 height 29
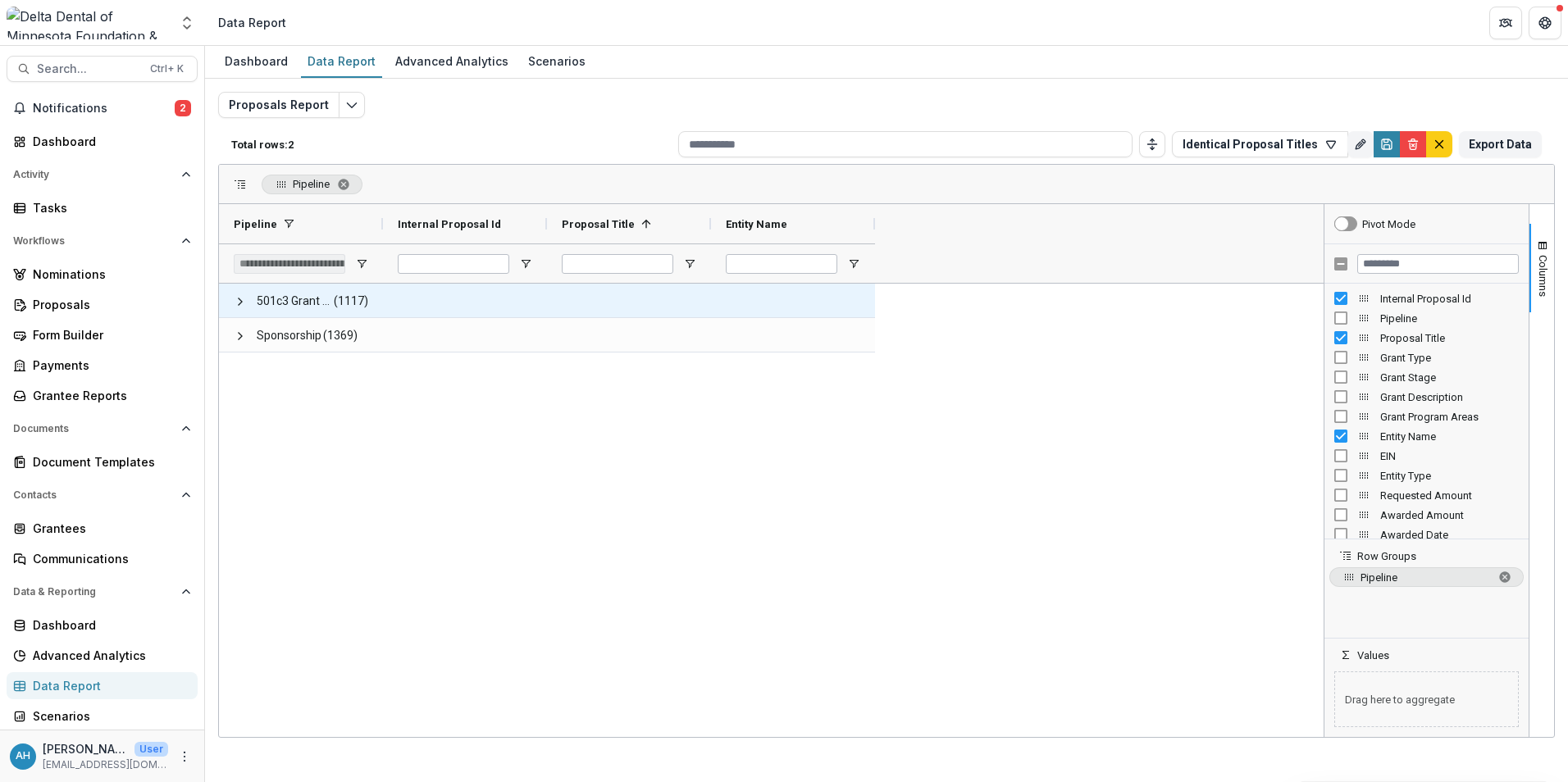
click at [270, 300] on span "501c3 Grant Application Workflow" at bounding box center [294, 301] width 75 height 33
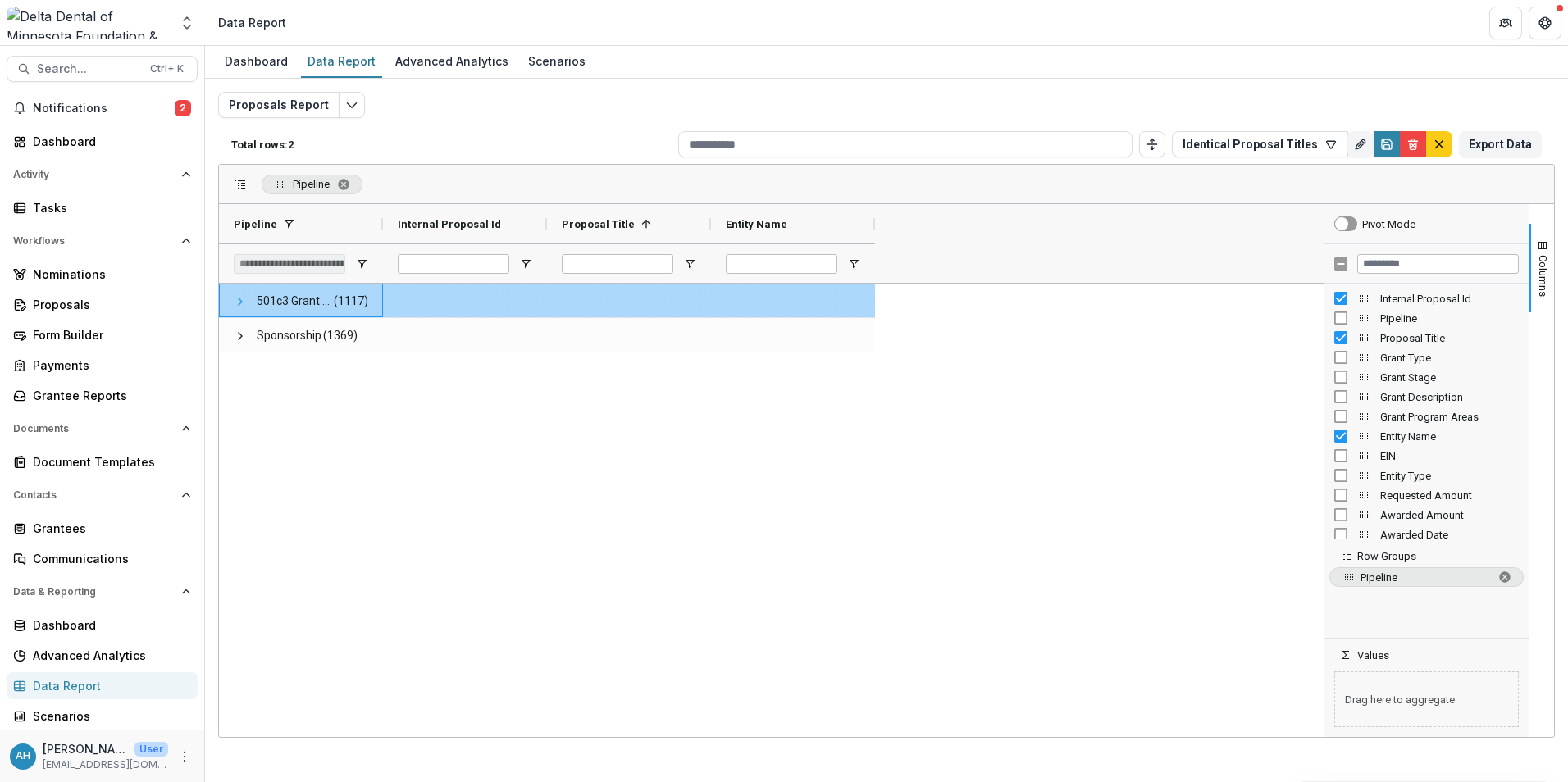
click at [243, 306] on span at bounding box center [240, 302] width 13 height 13
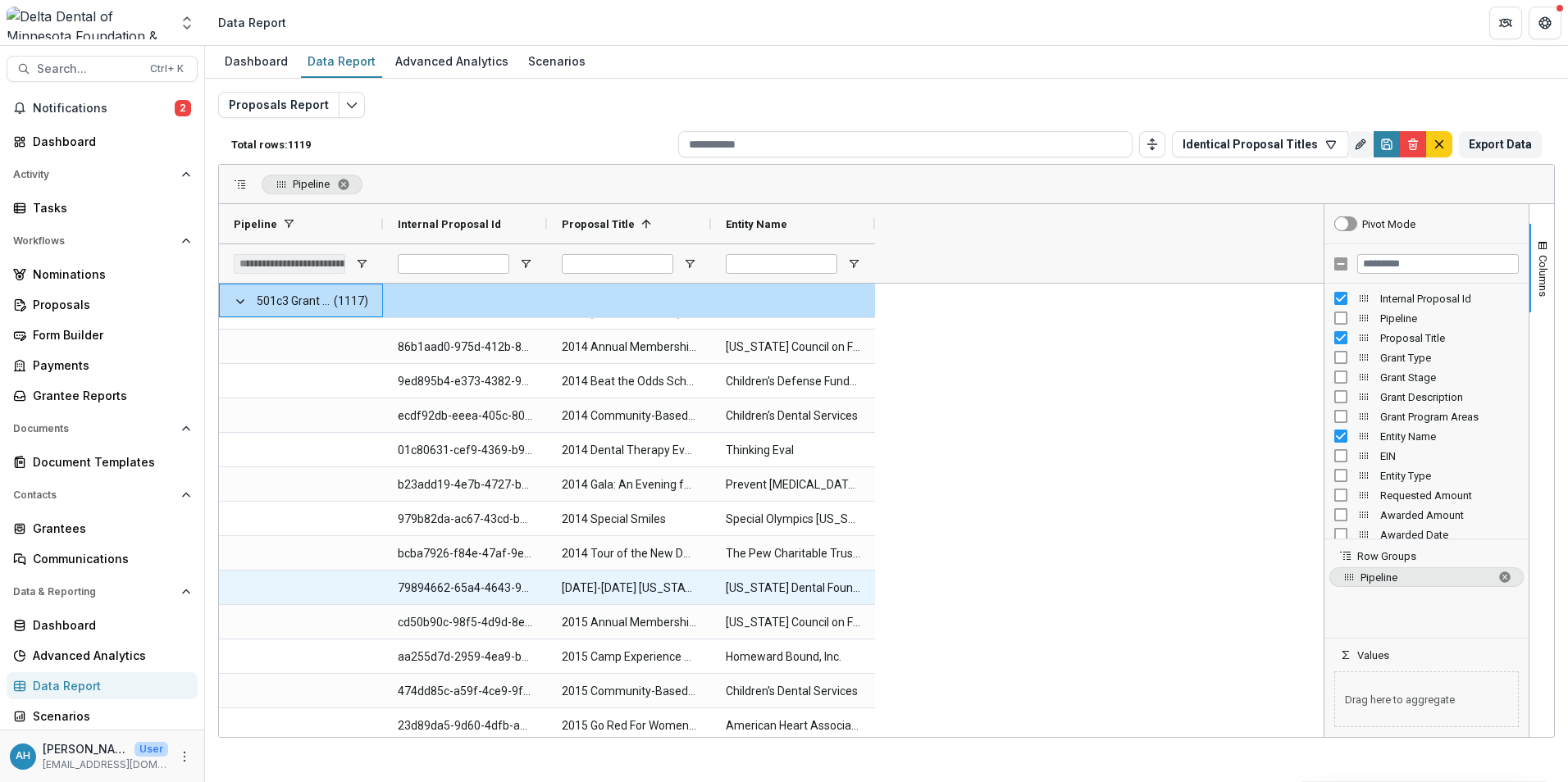
scroll to position [410, 0]
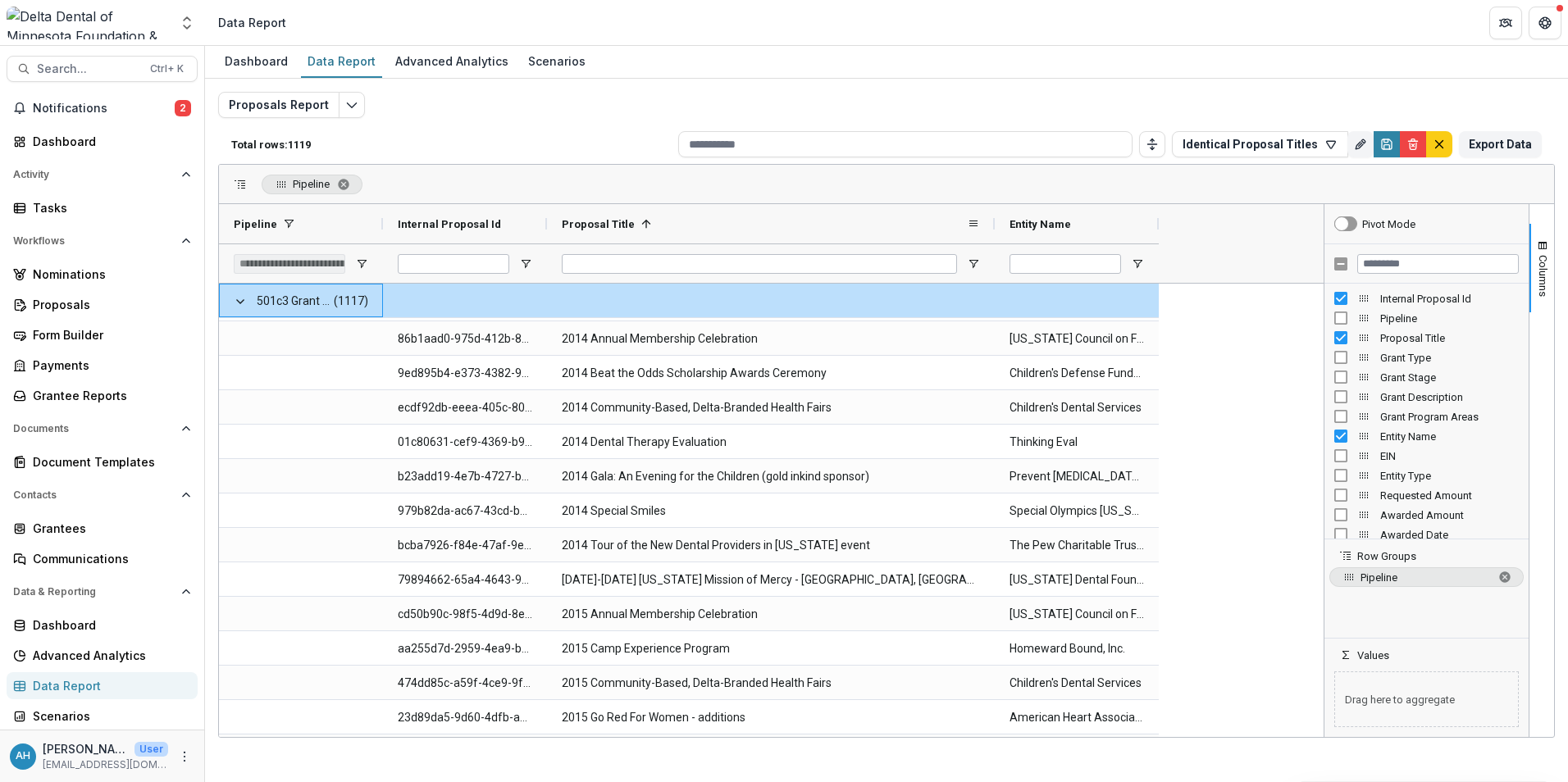
drag, startPoint x: 711, startPoint y: 222, endPoint x: 986, endPoint y: 239, distance: 275.5
click at [994, 230] on div at bounding box center [994, 223] width 7 height 39
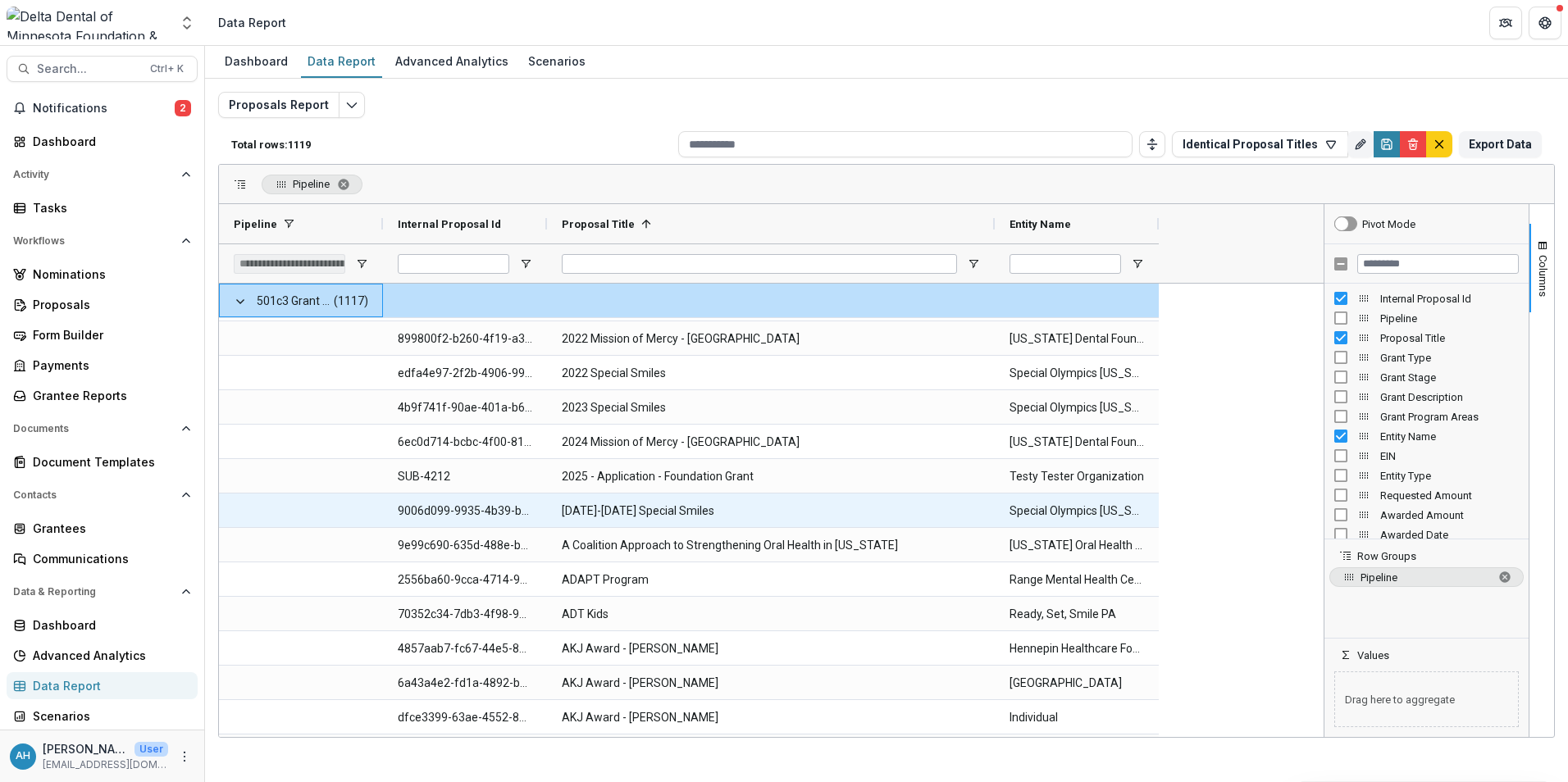
scroll to position [0, 0]
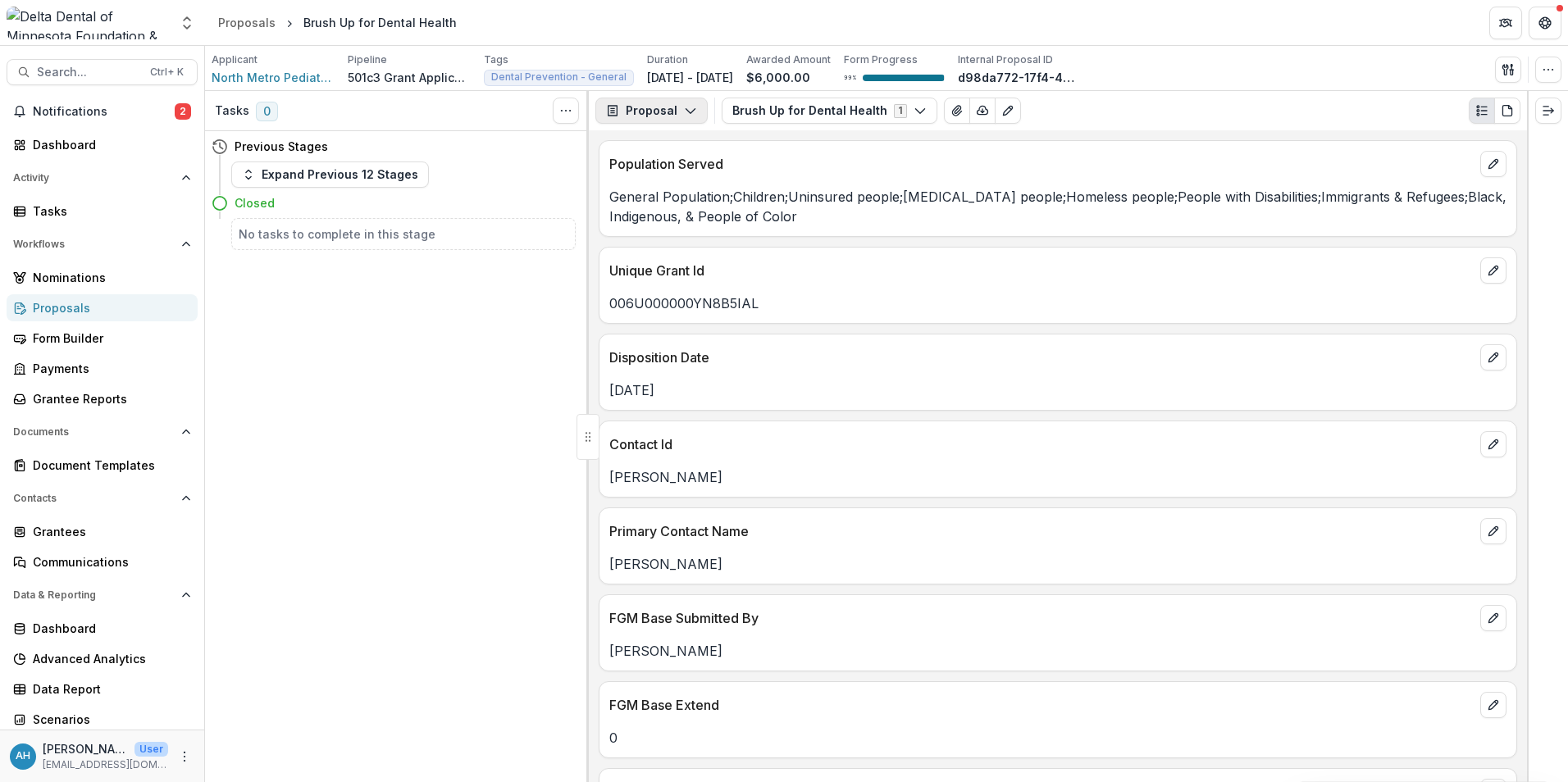
click at [652, 113] on button "Proposal" at bounding box center [651, 110] width 112 height 26
click at [686, 207] on div "Reports" at bounding box center [702, 202] width 150 height 18
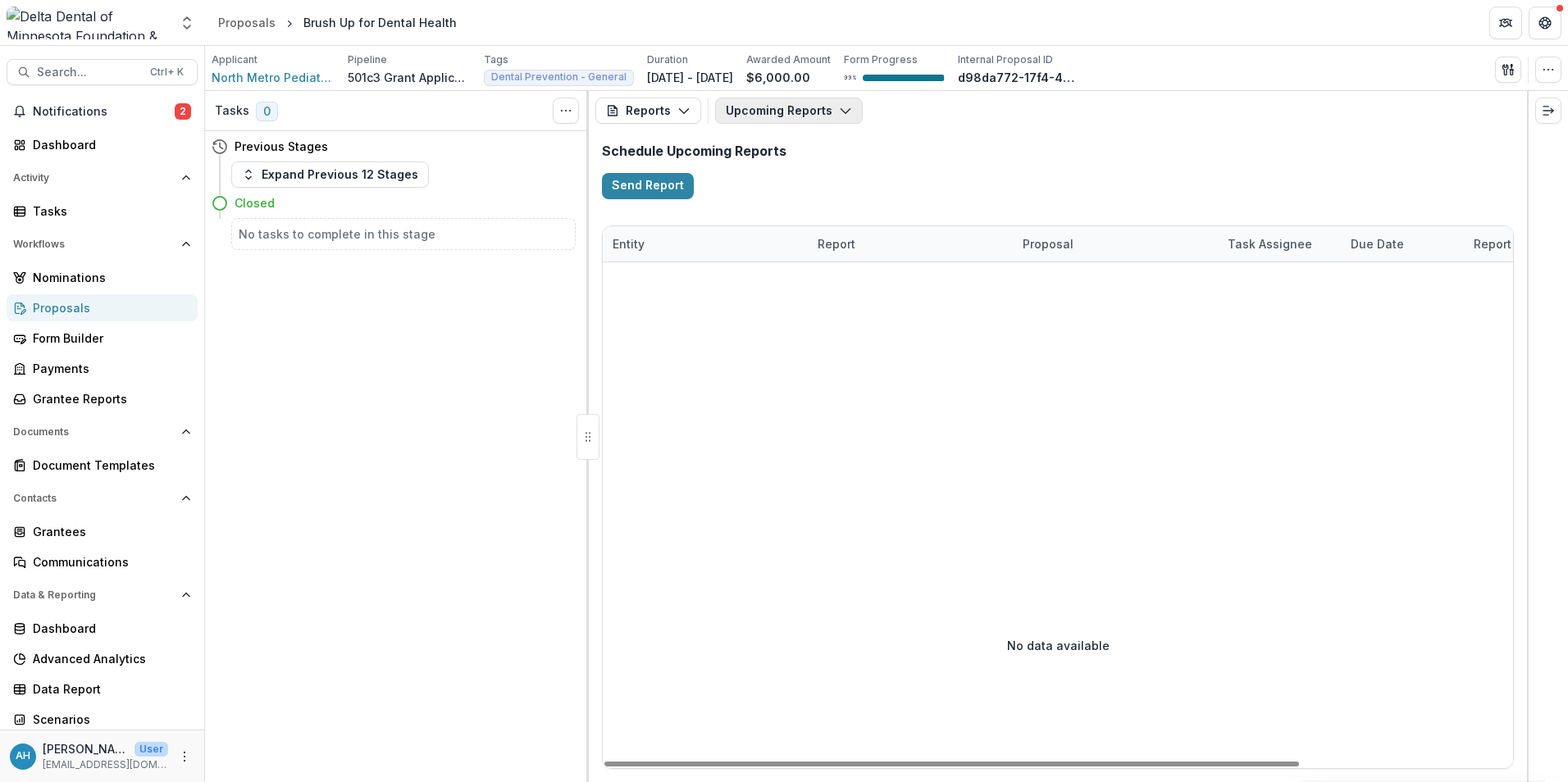
click at [770, 111] on button "Upcoming Reports" at bounding box center [789, 110] width 147 height 26
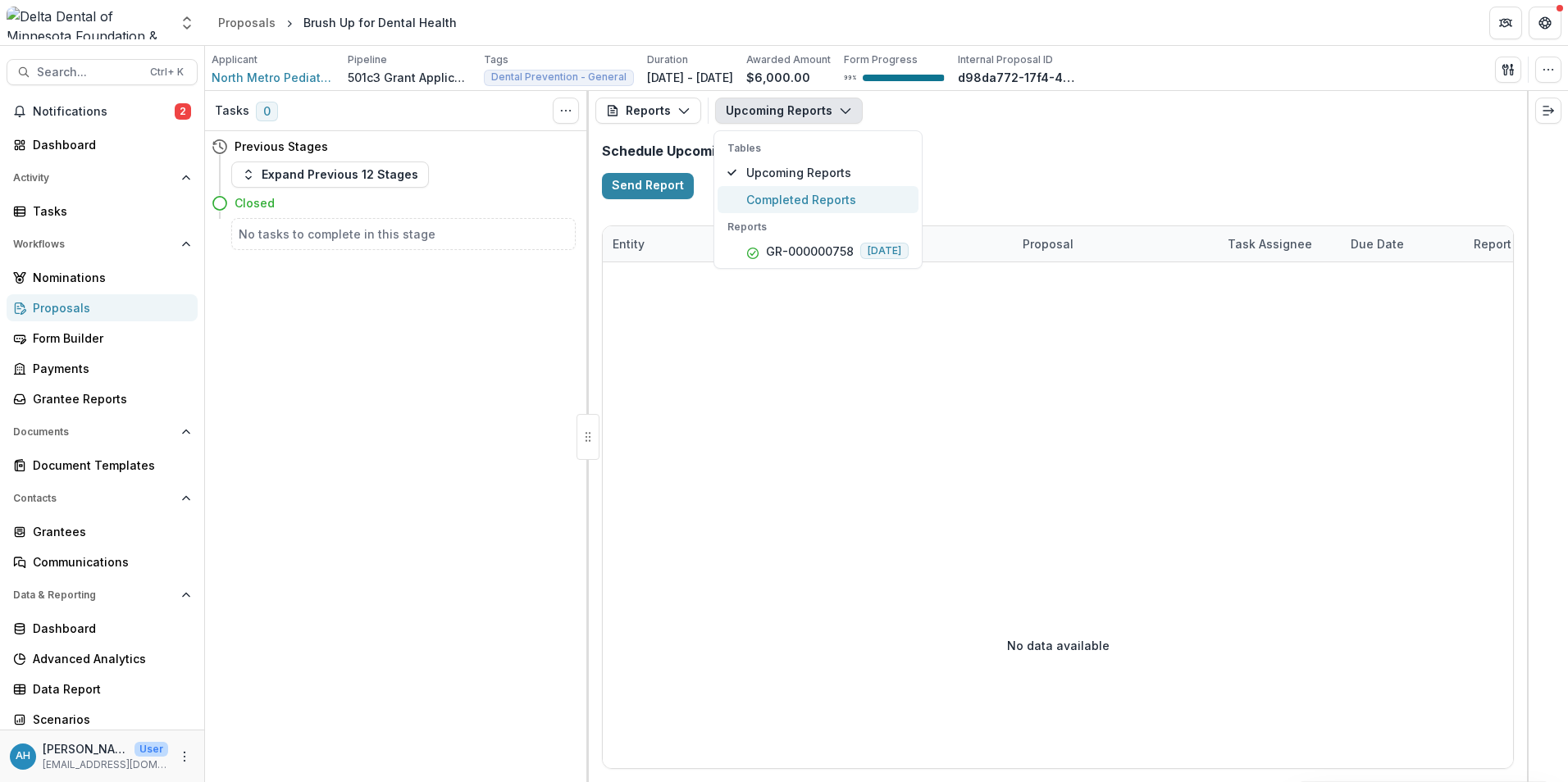
click at [827, 204] on span "Completed Reports" at bounding box center [827, 199] width 162 height 18
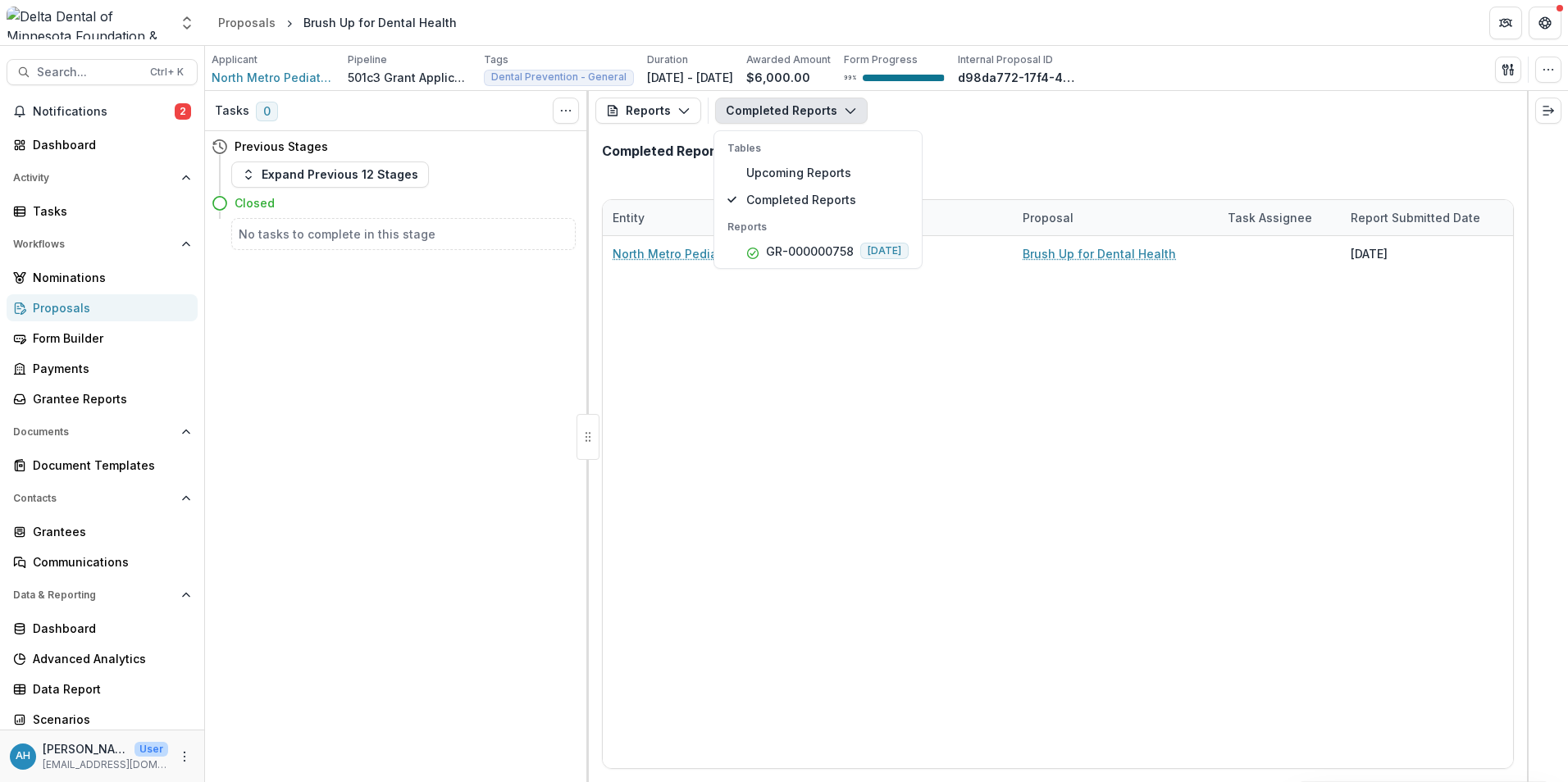
click at [999, 137] on div "Completed Reports" at bounding box center [1058, 158] width 938 height 55
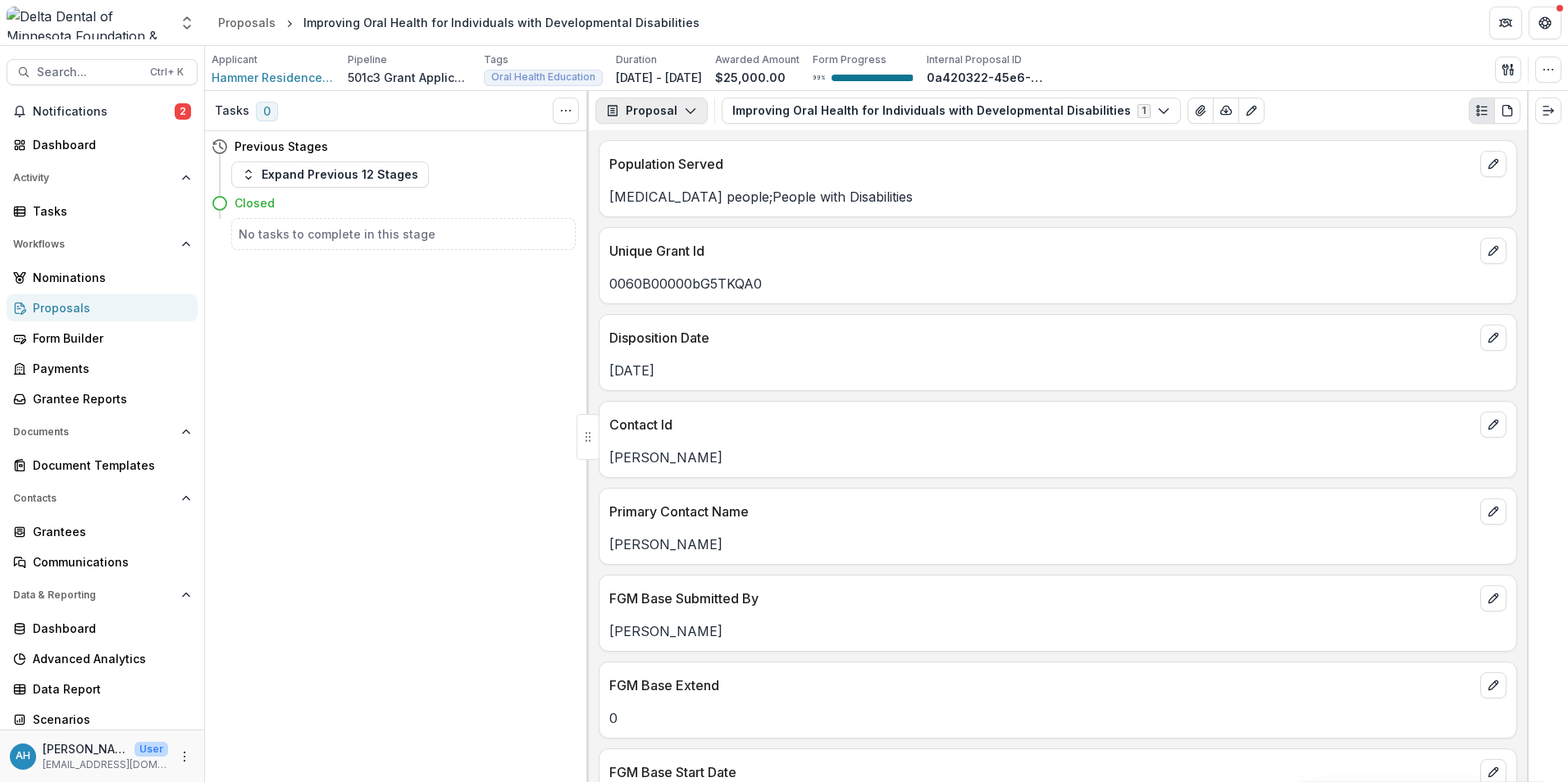
click at [657, 110] on button "Proposal" at bounding box center [651, 110] width 112 height 26
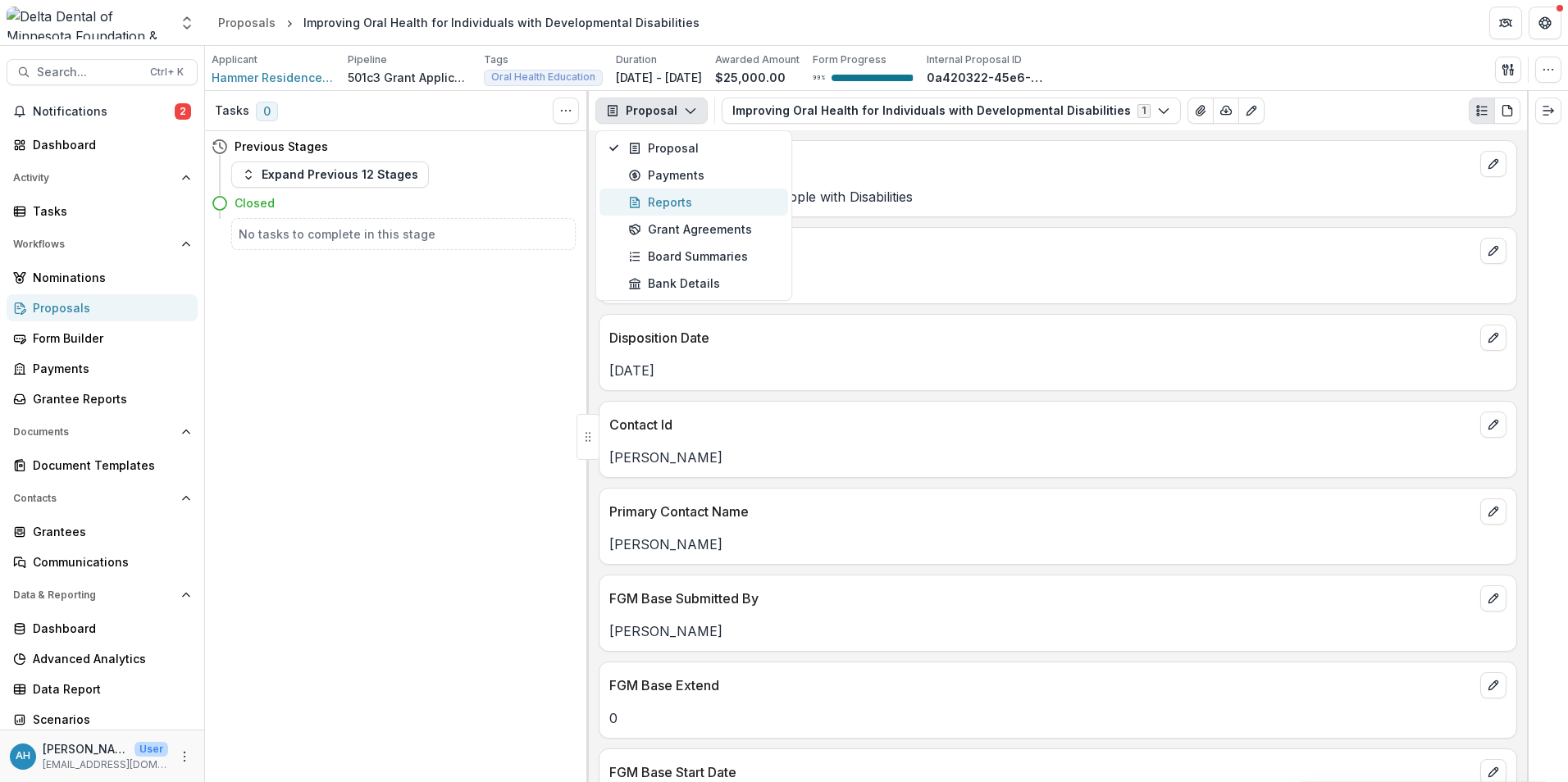
click at [678, 204] on div "Reports" at bounding box center [702, 202] width 150 height 18
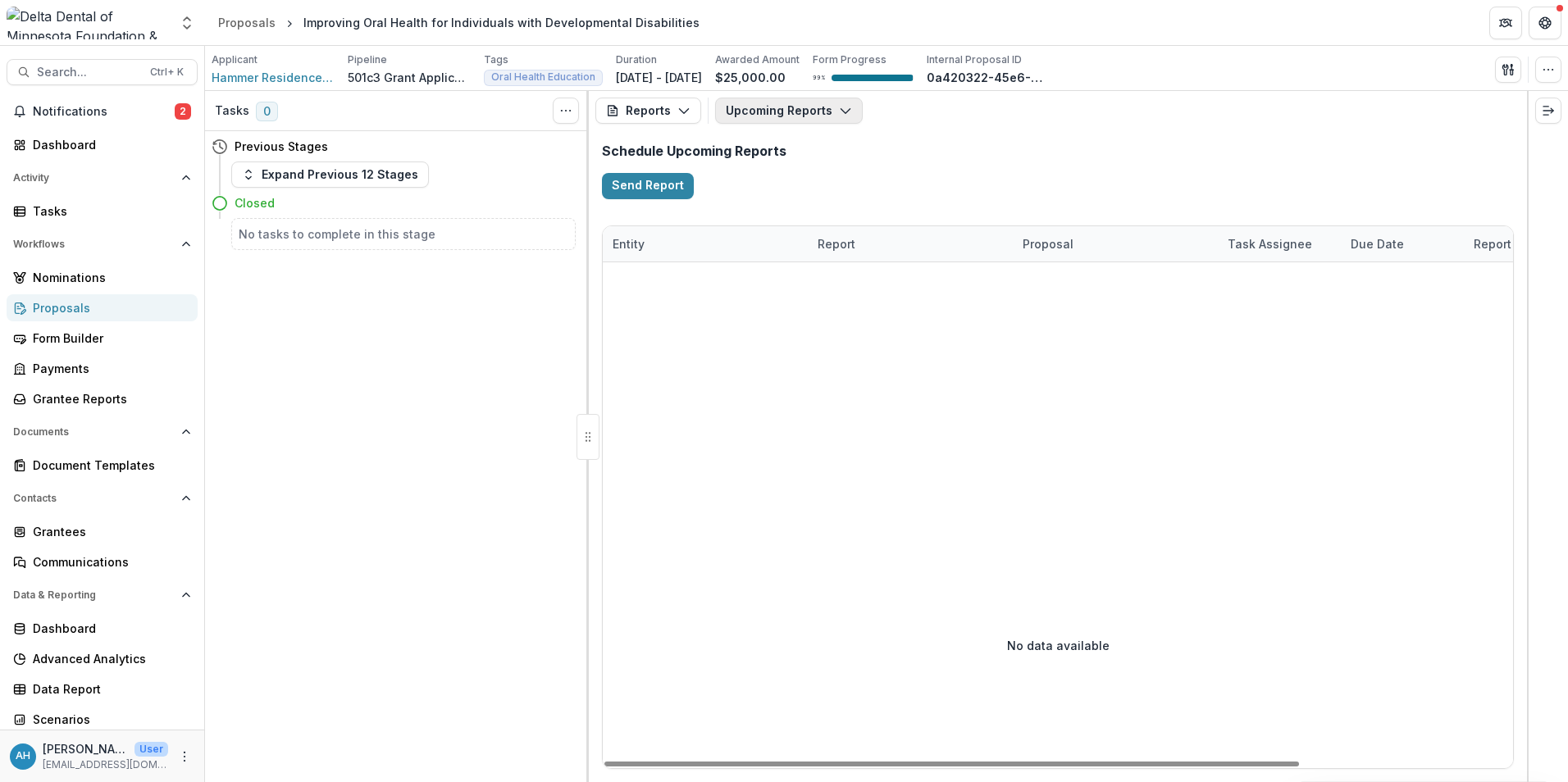
click at [784, 116] on button "Upcoming Reports" at bounding box center [789, 110] width 147 height 26
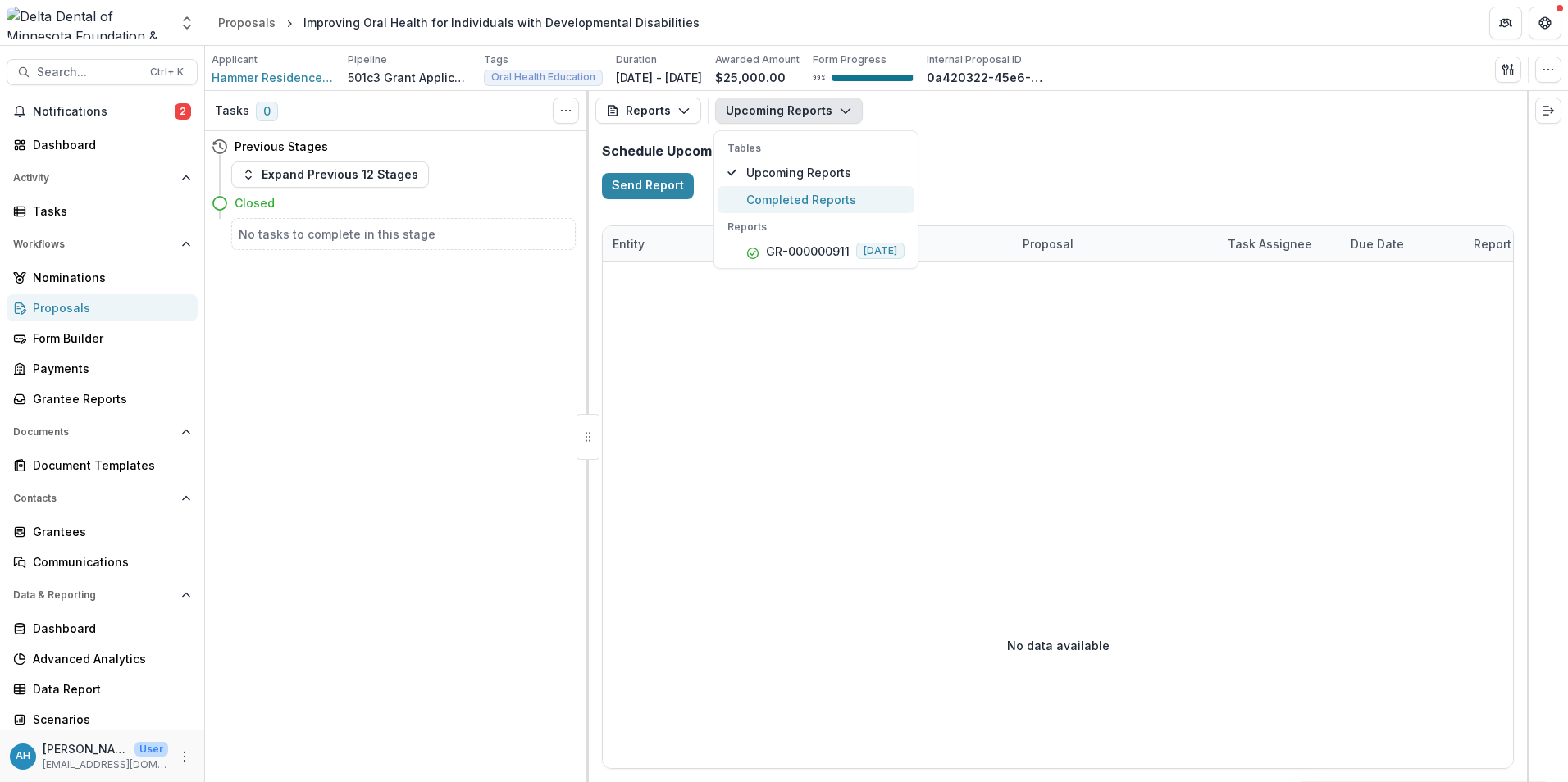
click at [794, 199] on span "Completed Reports" at bounding box center [825, 199] width 158 height 18
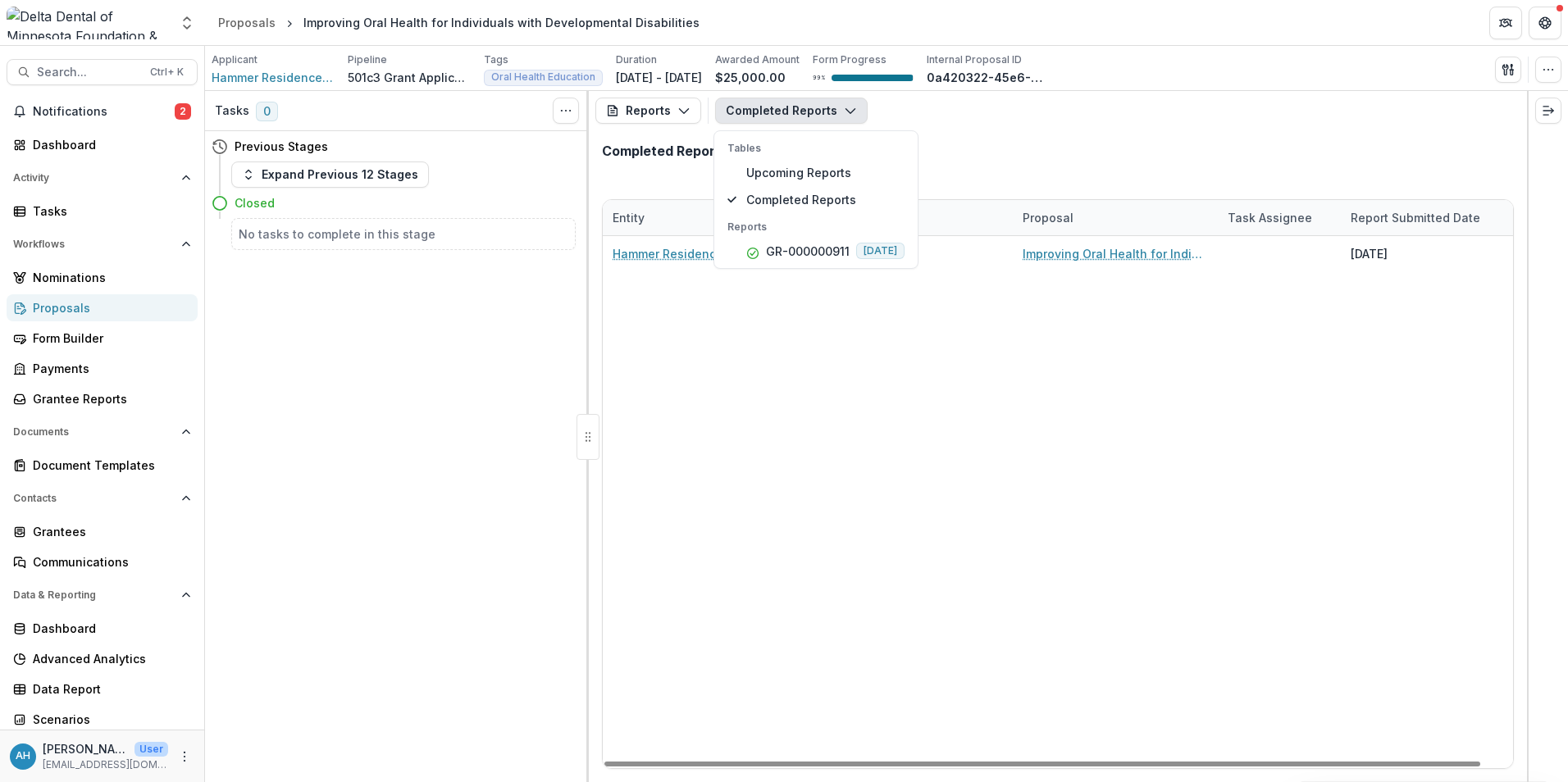
click at [850, 529] on div "Hammer Residences, Inc. GR-000000911 Improving Oral Health for Individuals with…" at bounding box center [1075, 502] width 943 height 532
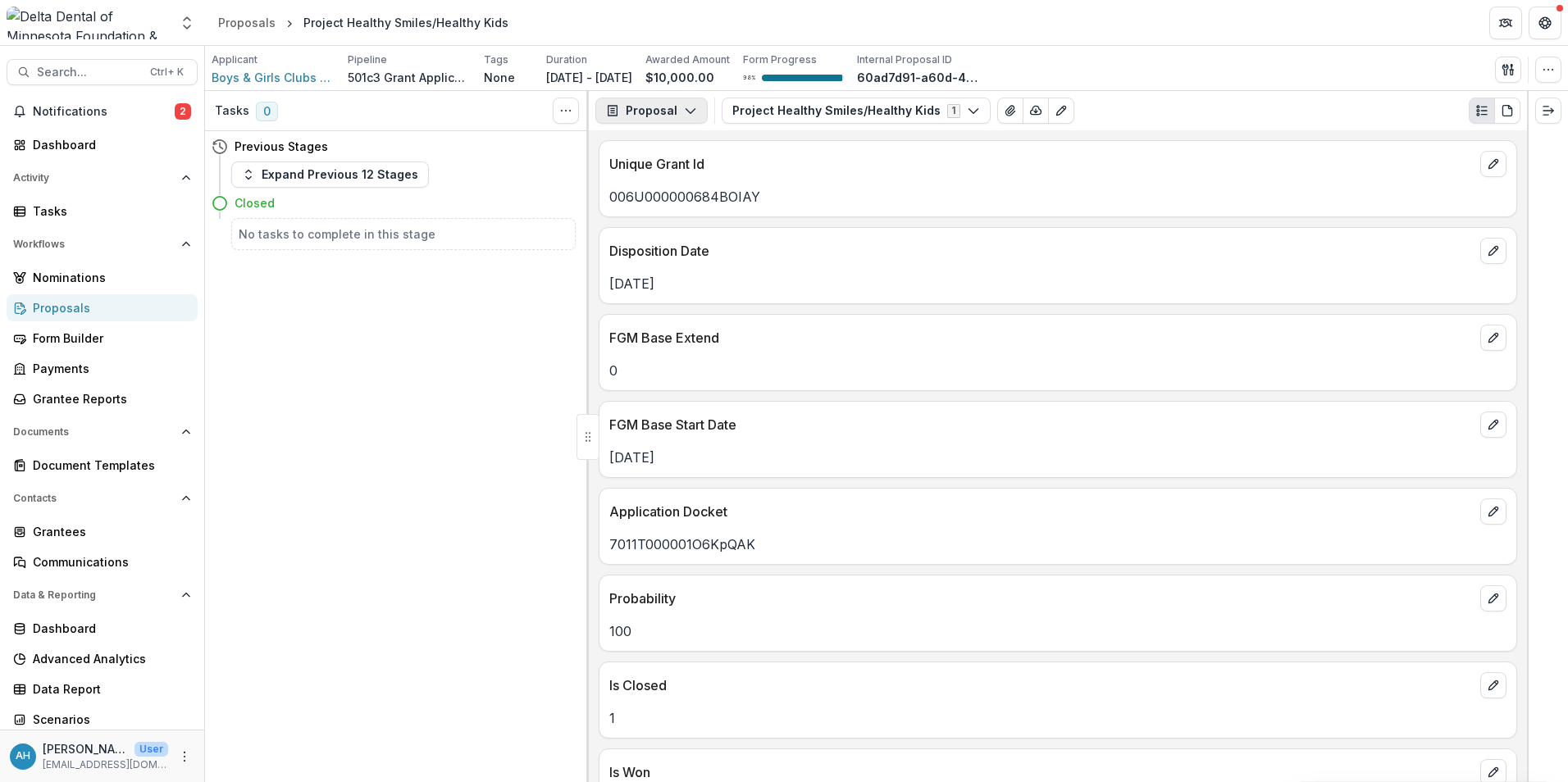
click at [658, 112] on button "Proposal" at bounding box center [651, 110] width 112 height 26
click at [677, 200] on div "Reports" at bounding box center [702, 202] width 150 height 18
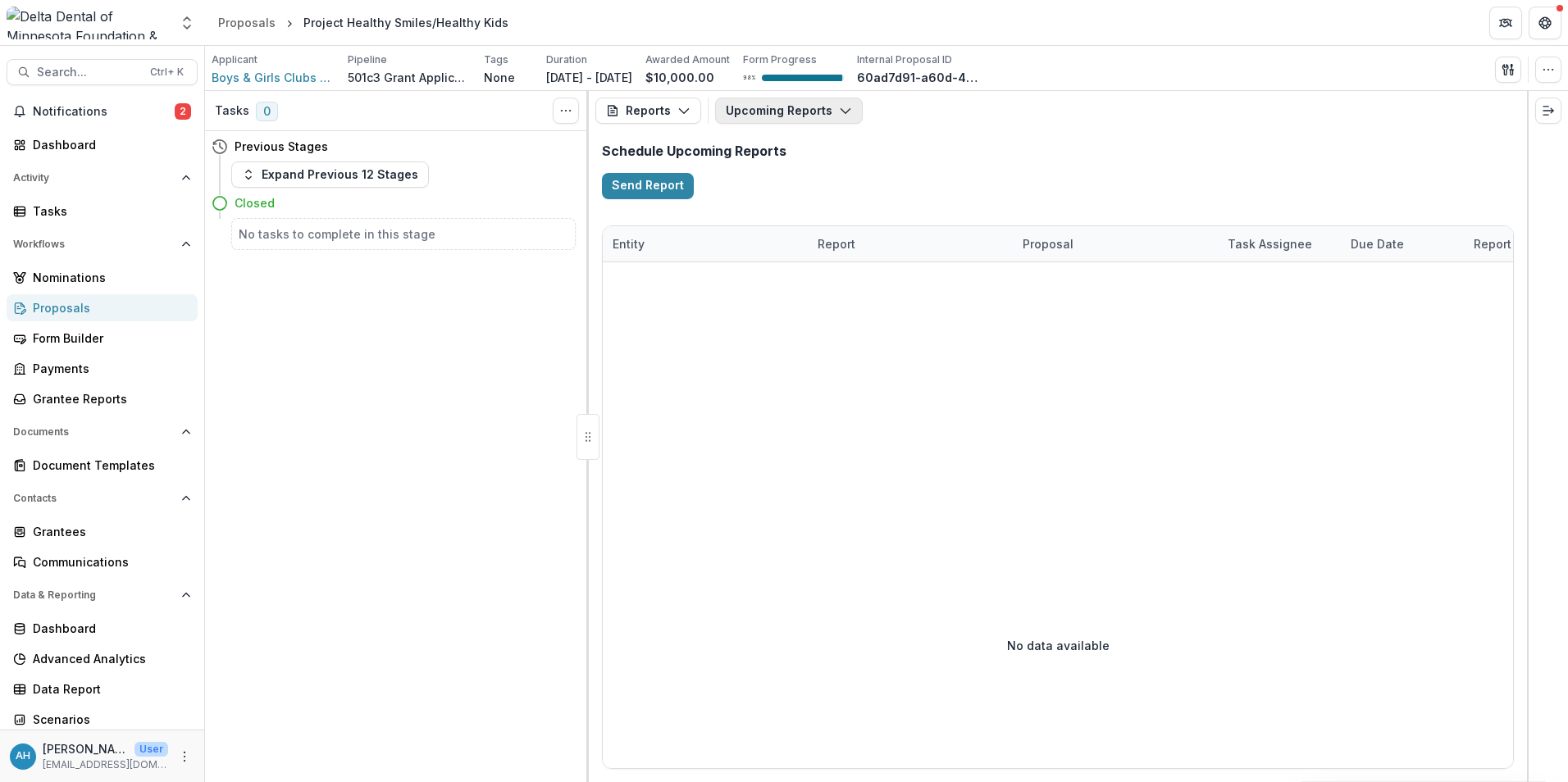
click at [806, 105] on button "Upcoming Reports" at bounding box center [789, 110] width 147 height 26
click at [790, 201] on span "Completed Reports" at bounding box center [826, 199] width 161 height 18
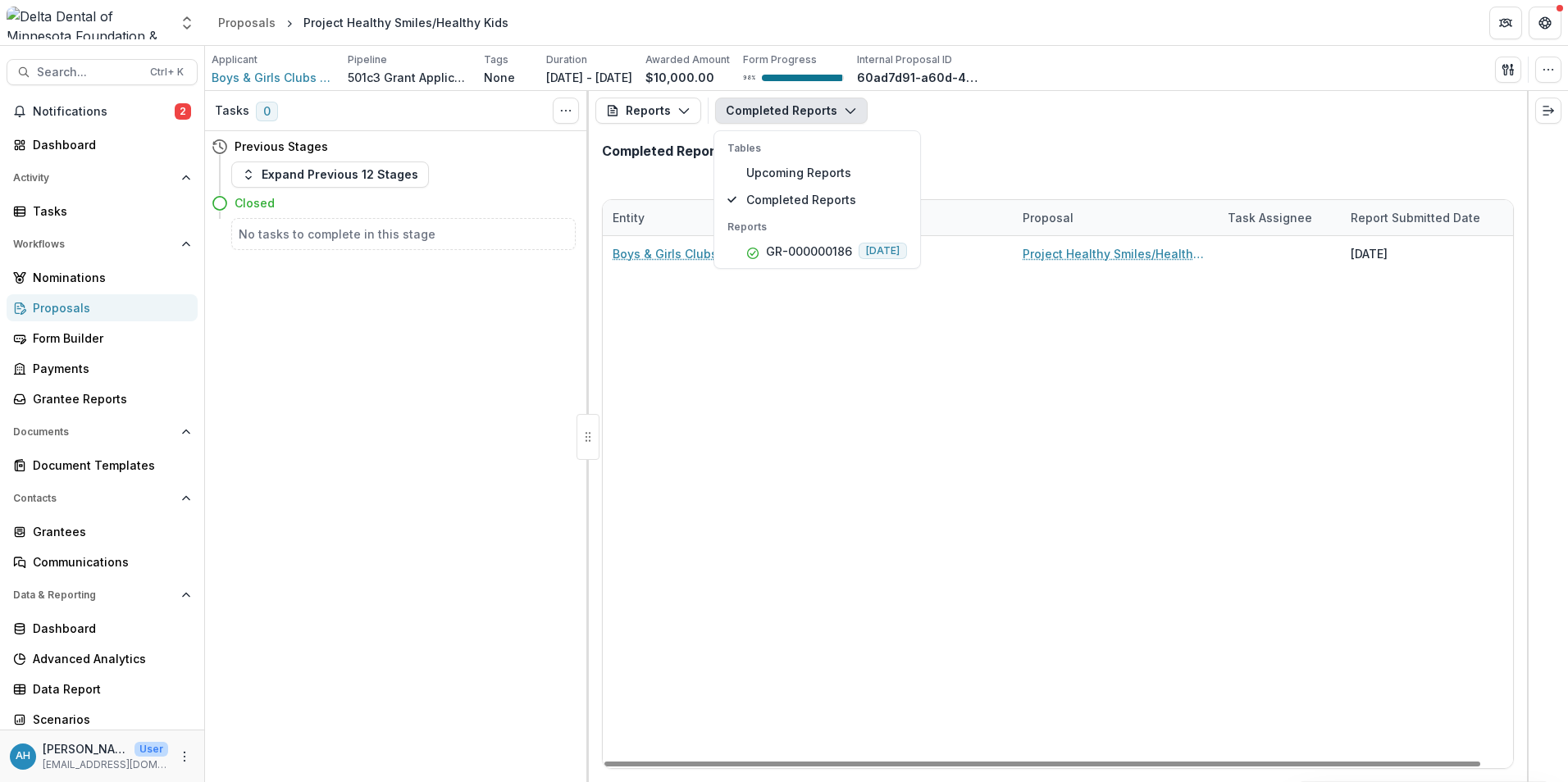
click at [862, 492] on div "Boys & Girls Clubs of Central Minnesota GR-000000186 Project Healthy Smiles/Hea…" at bounding box center [1075, 502] width 943 height 532
drag, startPoint x: 862, startPoint y: 492, endPoint x: 819, endPoint y: 552, distance: 73.8
click at [819, 552] on div "Boys & Girls Clubs of Central Minnesota GR-000000186 Project Healthy Smiles/Hea…" at bounding box center [1075, 502] width 943 height 532
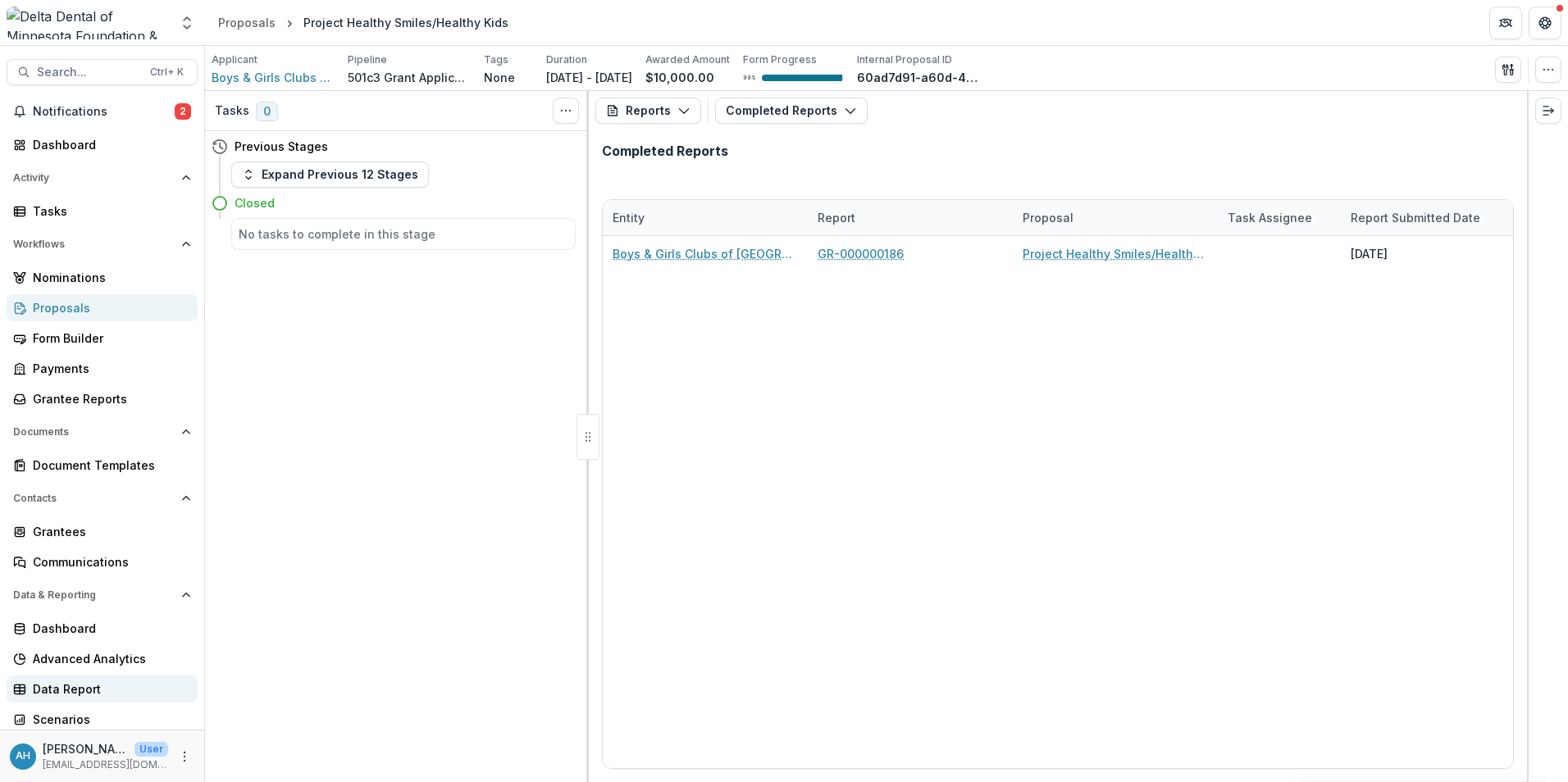
click at [67, 690] on div "Data Report" at bounding box center [108, 689] width 151 height 18
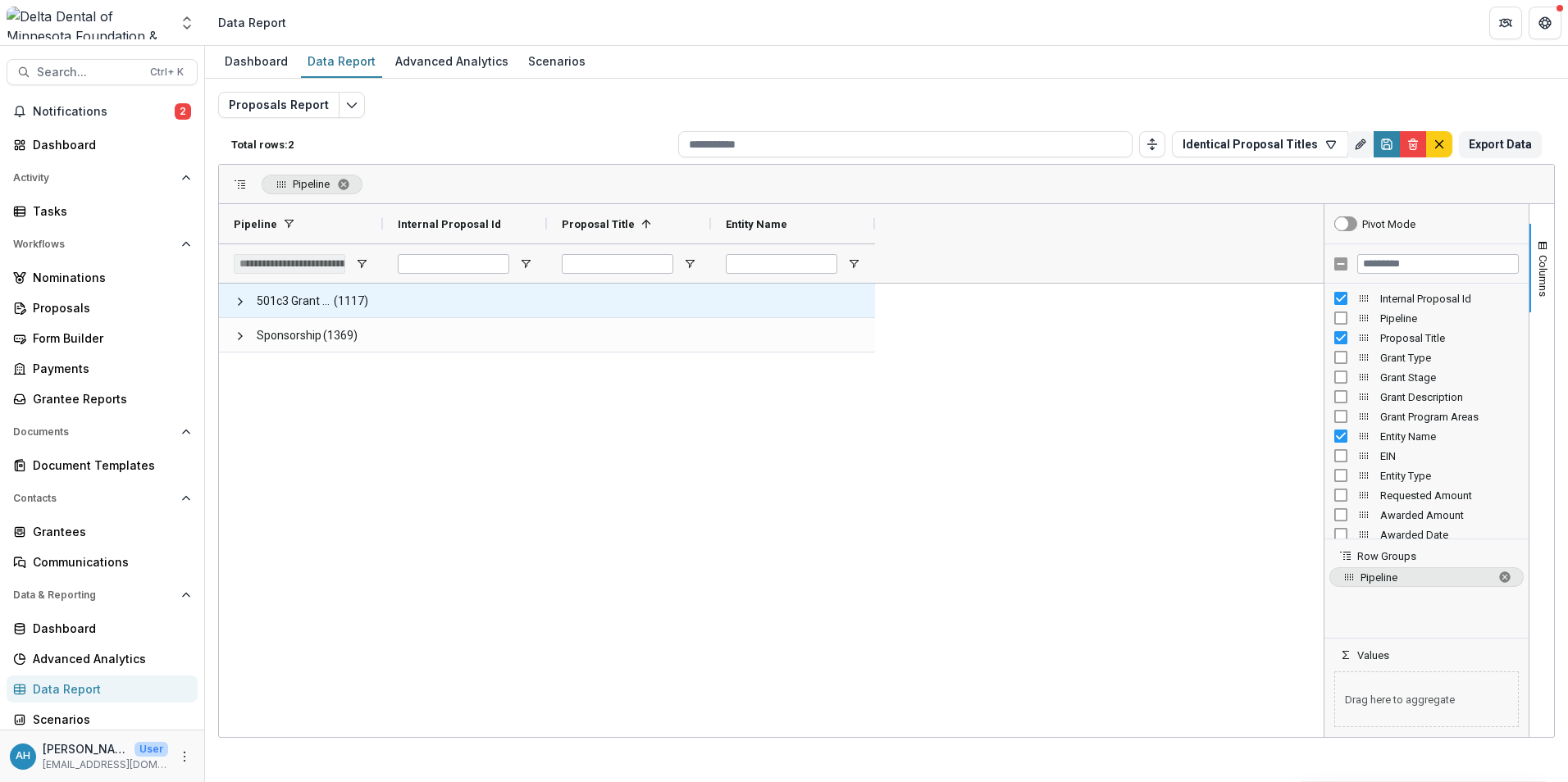
click at [314, 305] on span "501c3 Grant Application Workflow" at bounding box center [294, 301] width 75 height 33
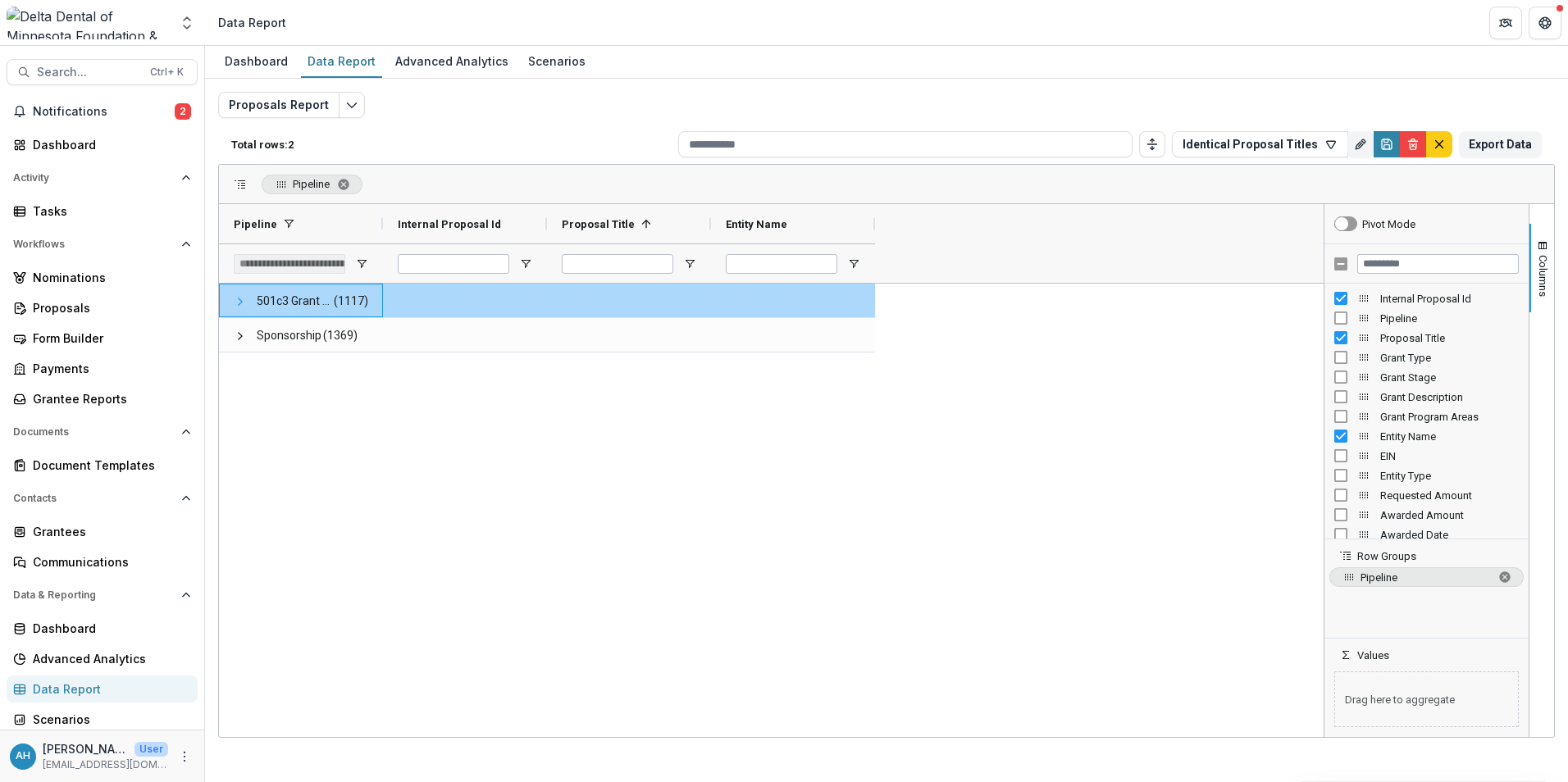
click at [240, 303] on span at bounding box center [240, 302] width 13 height 13
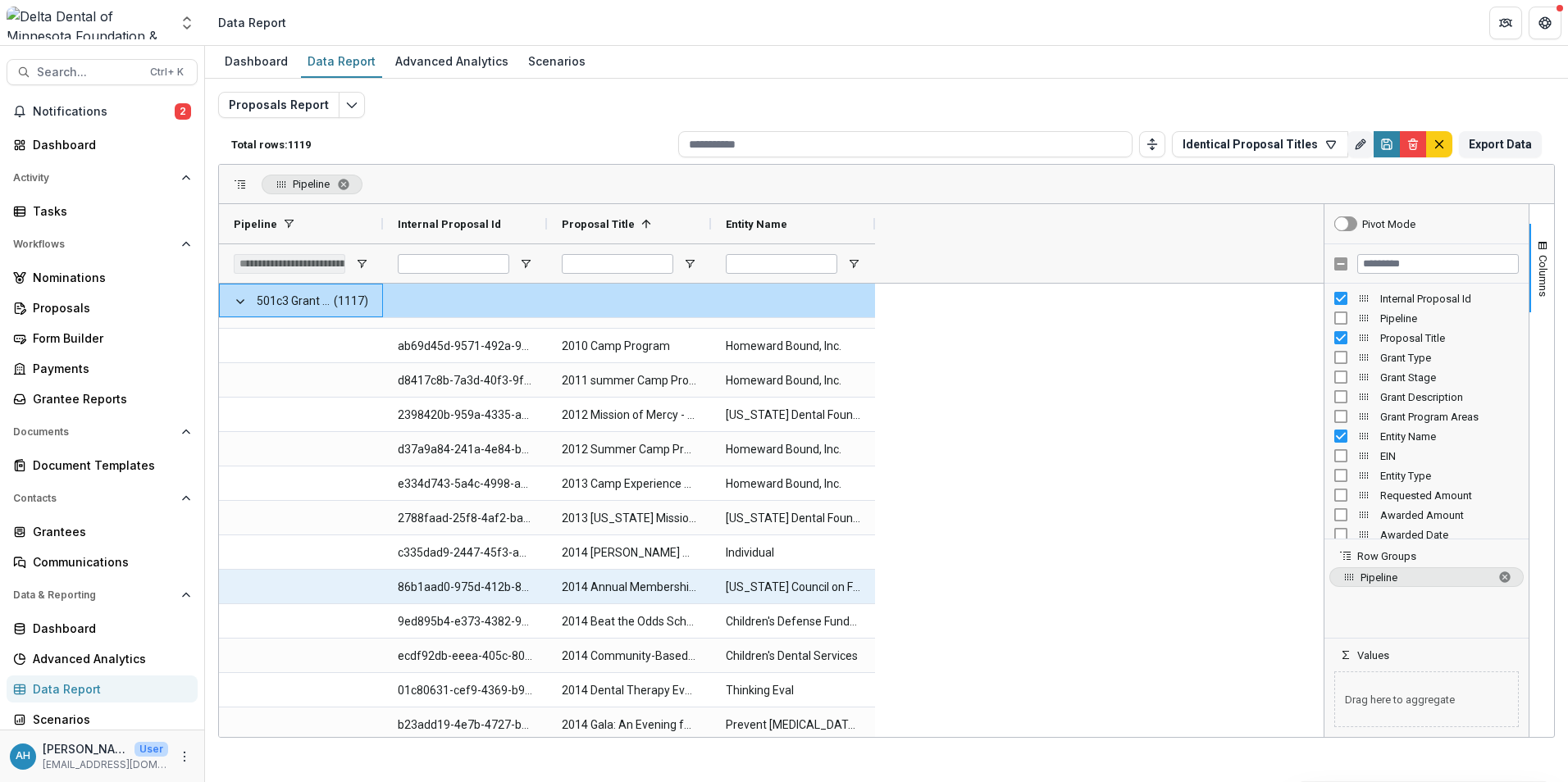
scroll to position [164, 0]
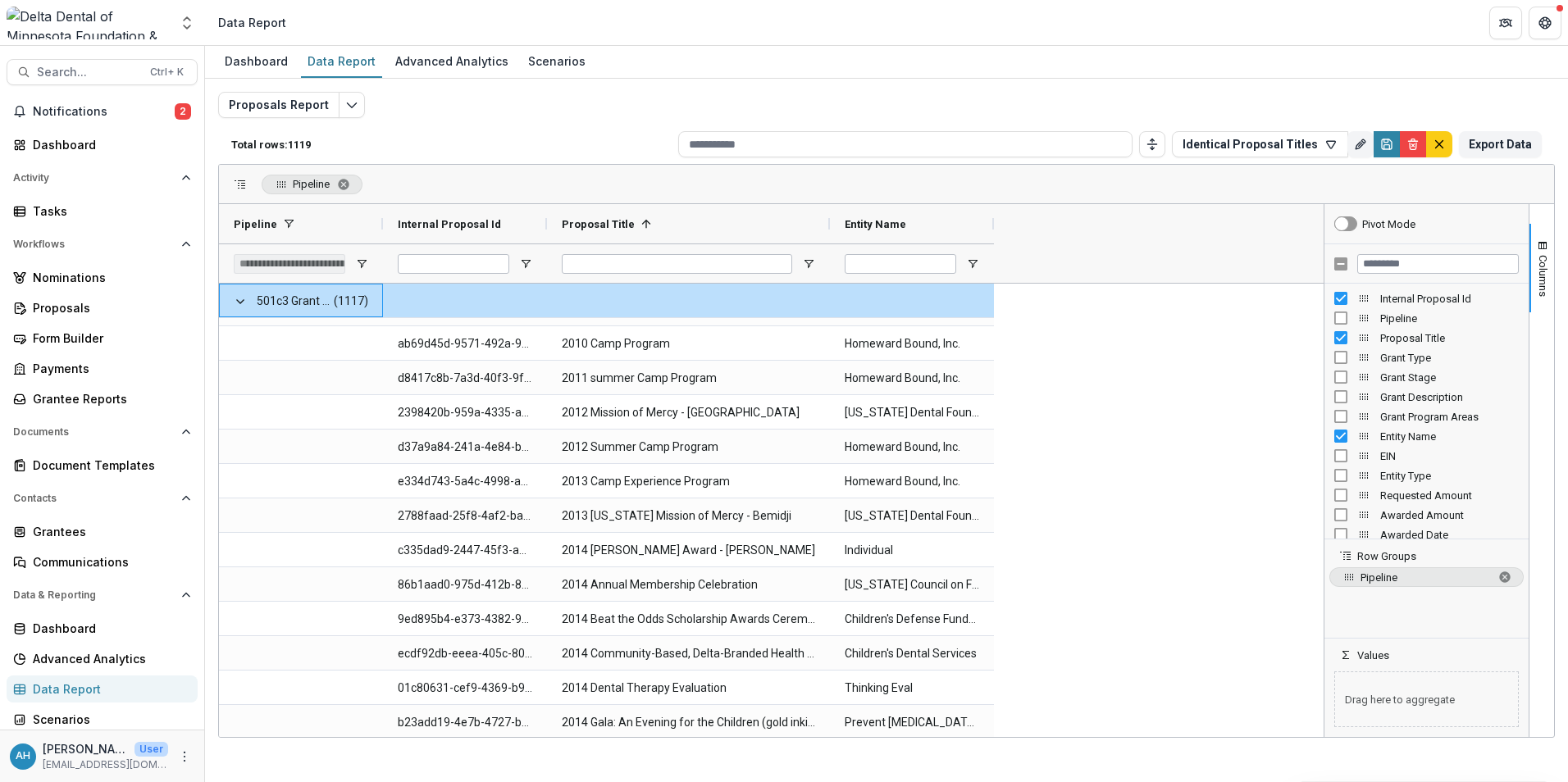
drag, startPoint x: 711, startPoint y: 227, endPoint x: 825, endPoint y: 335, distance: 157.0
click at [833, 252] on div "Pipeline Internal Proposal Id Proposal Title 1" at bounding box center [609, 243] width 779 height 79
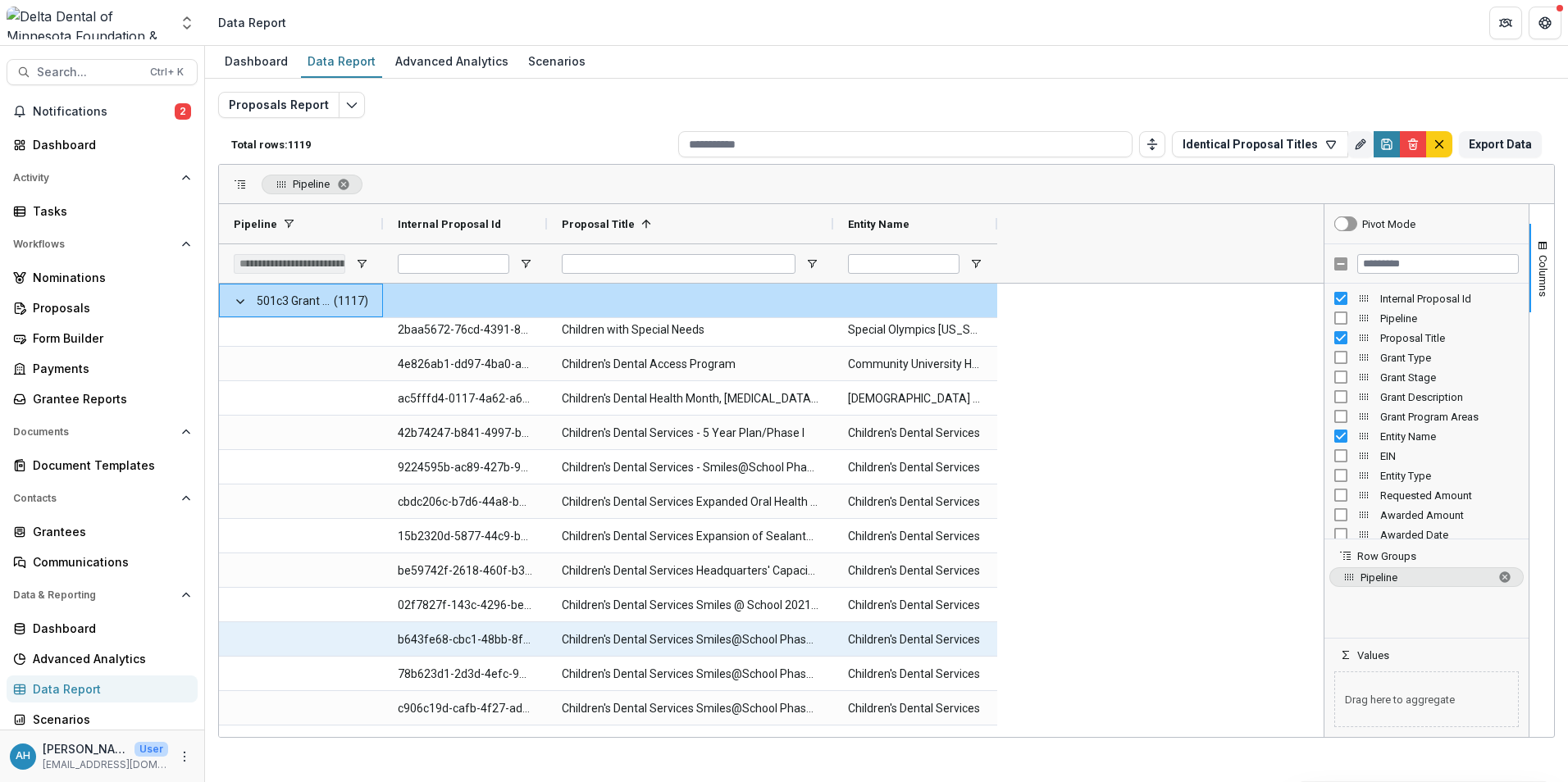
scroll to position [5477, 0]
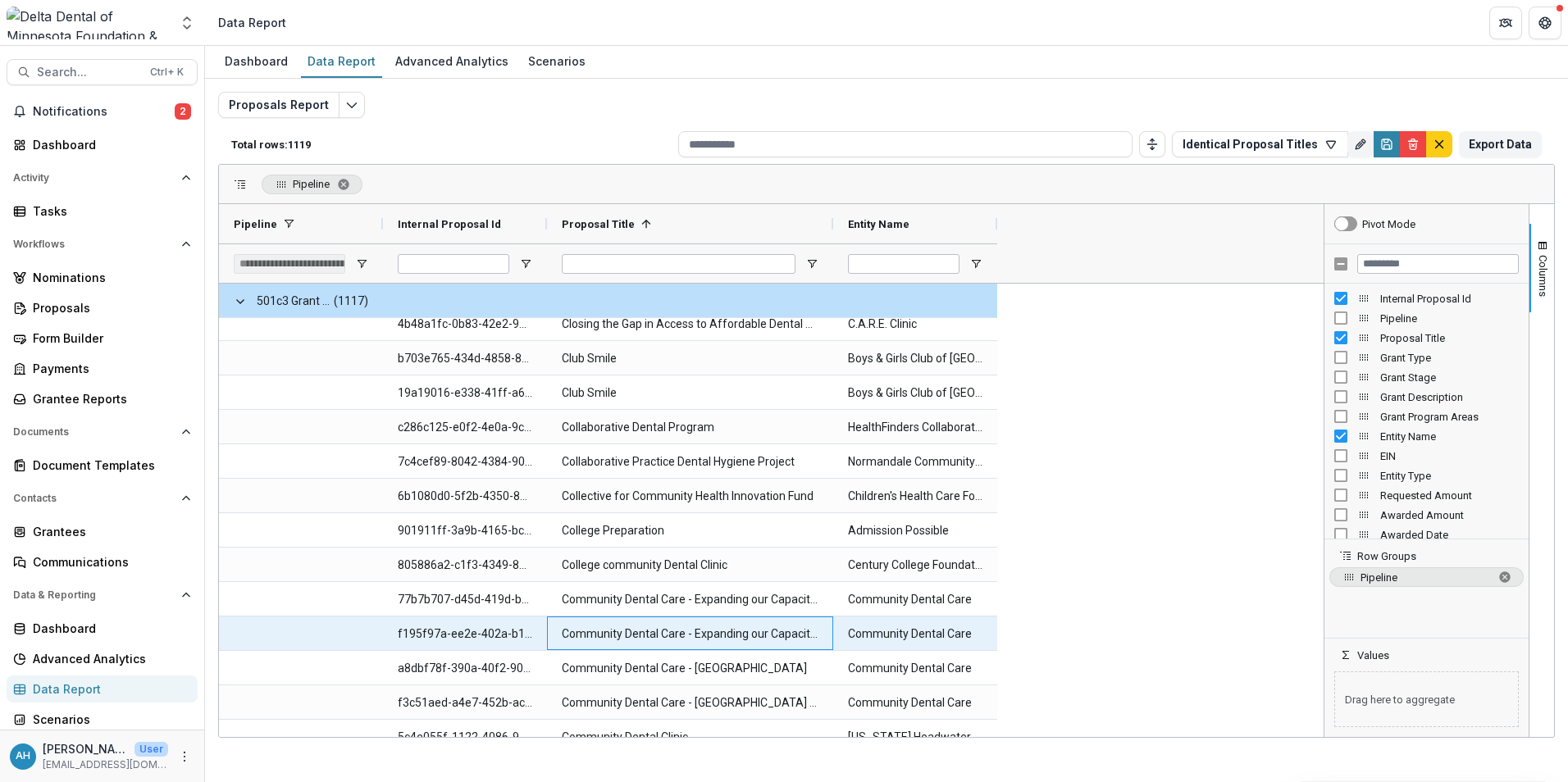
click at [751, 640] on Title-1244 "Community Dental Care - Expanding our Capacity in the East Metro" at bounding box center [690, 634] width 257 height 33
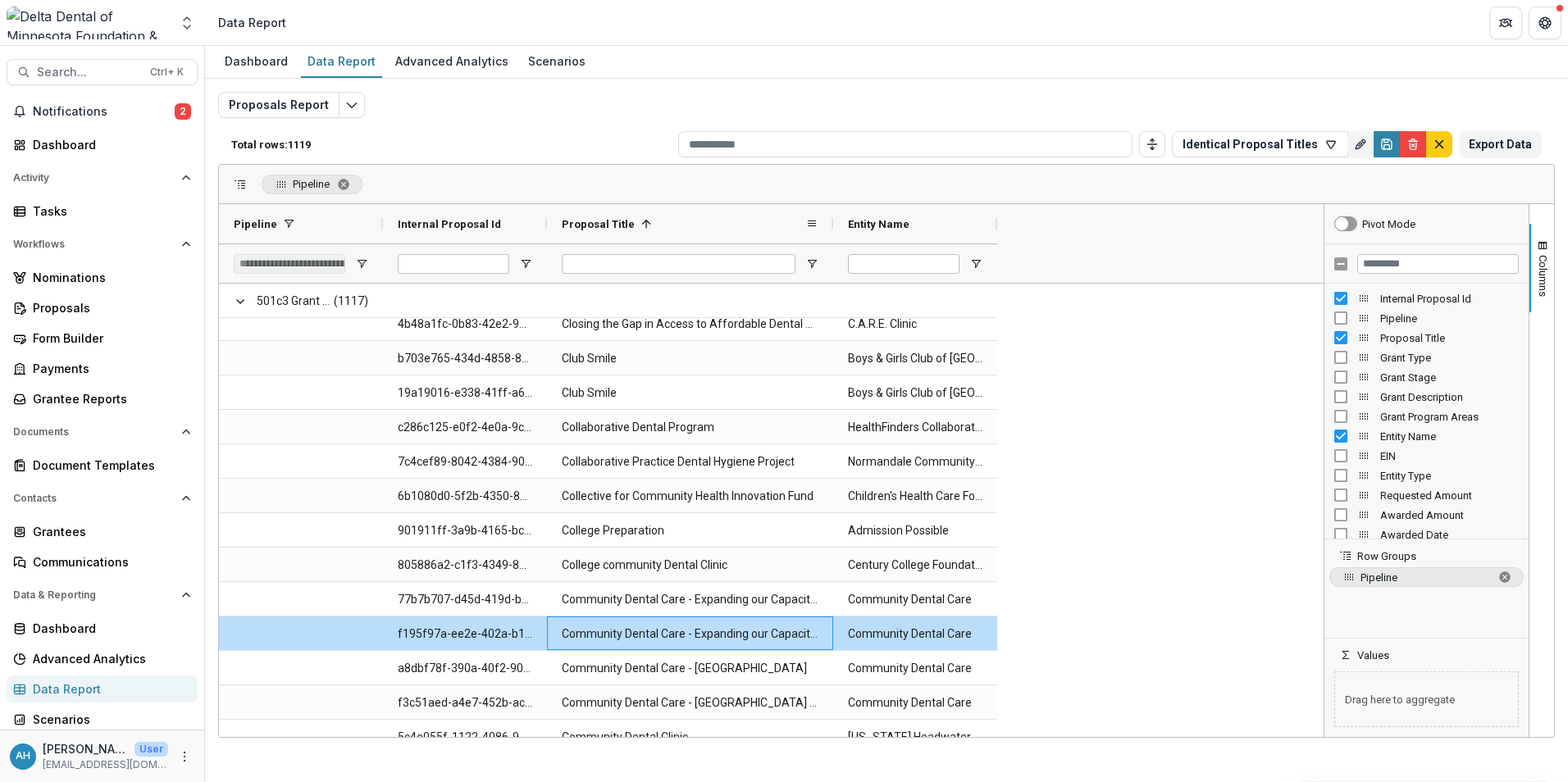
click at [835, 222] on div at bounding box center [833, 223] width 7 height 39
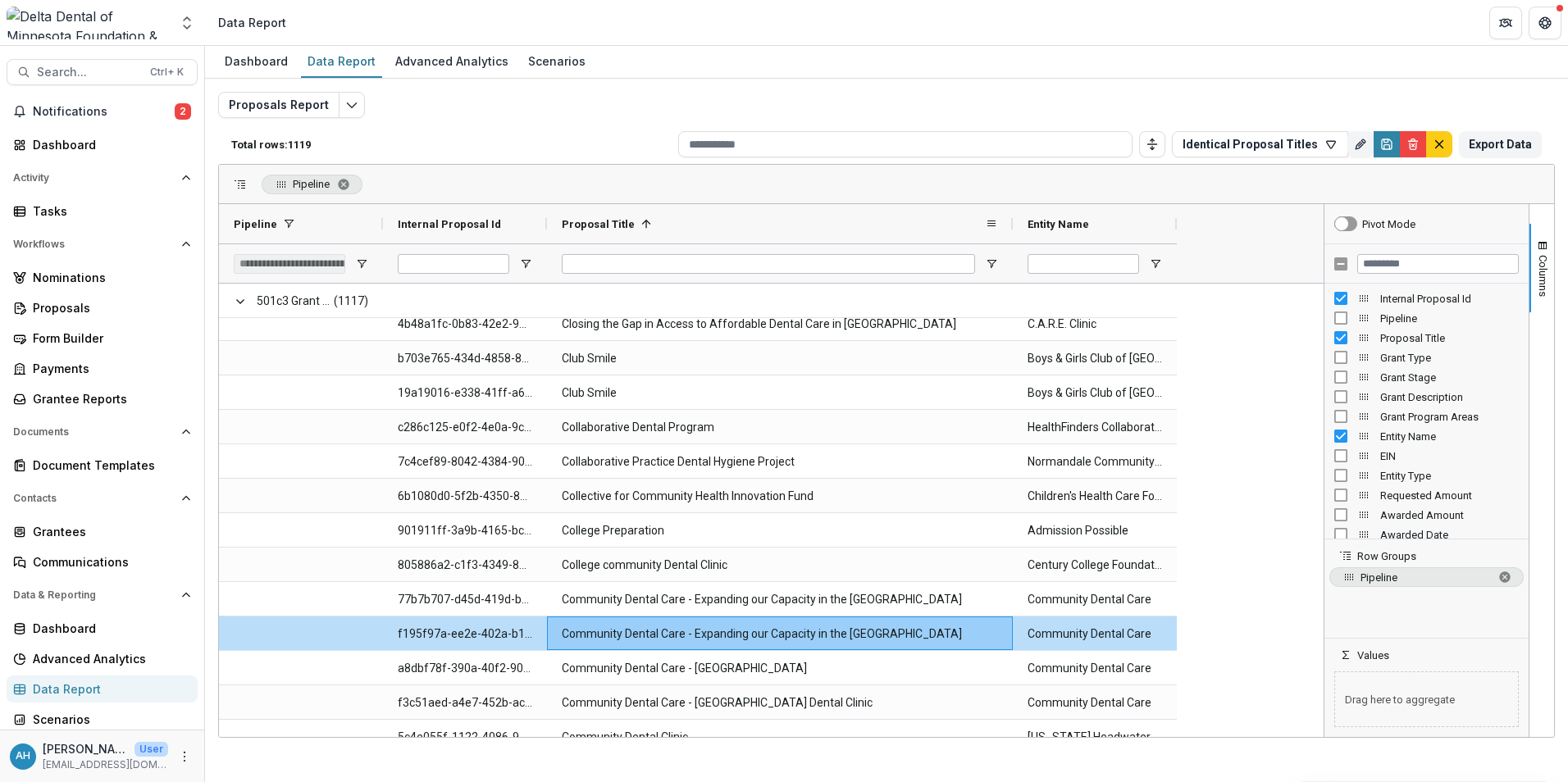
drag, startPoint x: 835, startPoint y: 222, endPoint x: 1014, endPoint y: 235, distance: 179.5
click at [1014, 235] on div at bounding box center [1013, 223] width 7 height 39
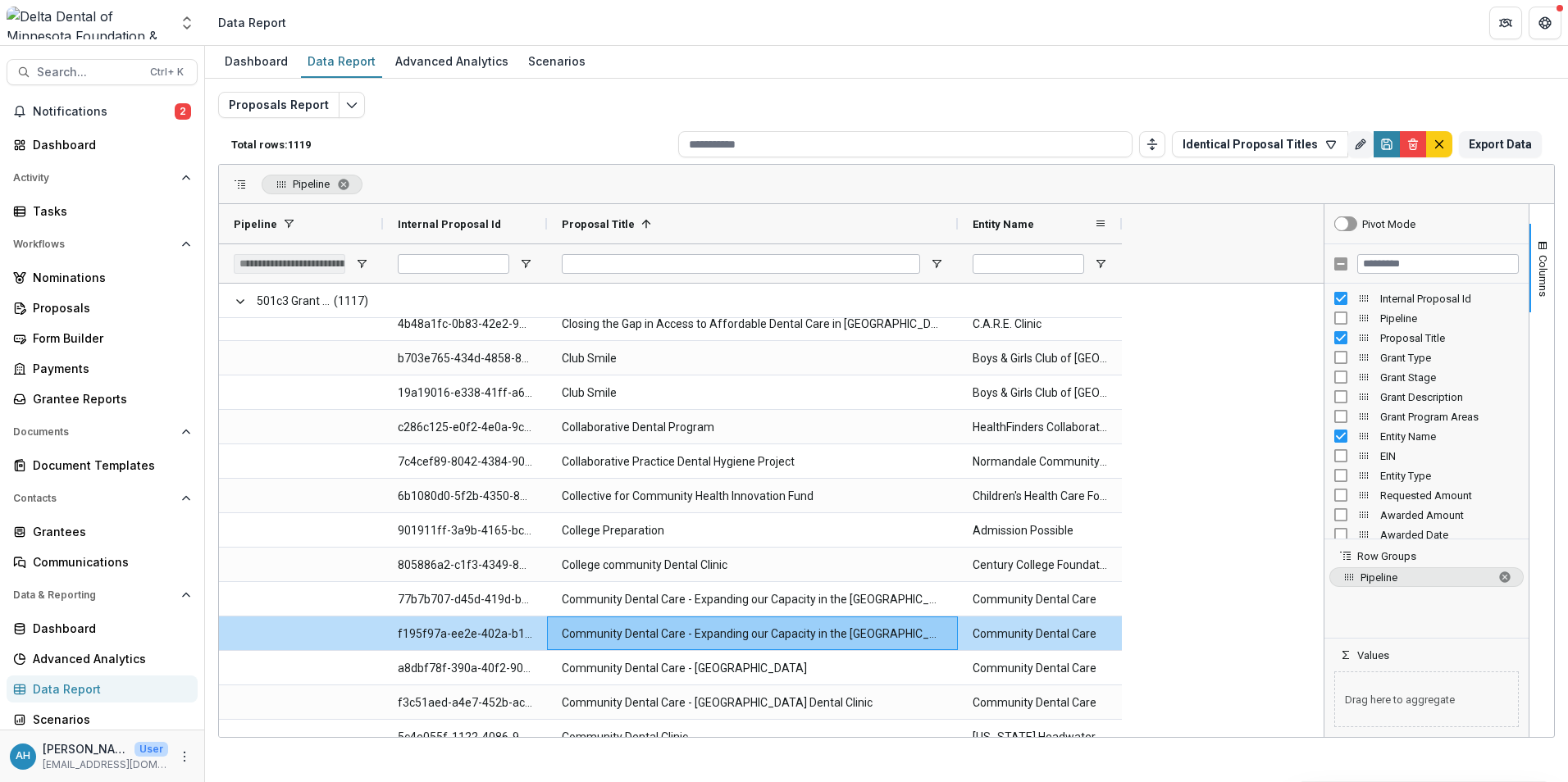
click at [1014, 236] on div "Entity Name" at bounding box center [1033, 223] width 121 height 31
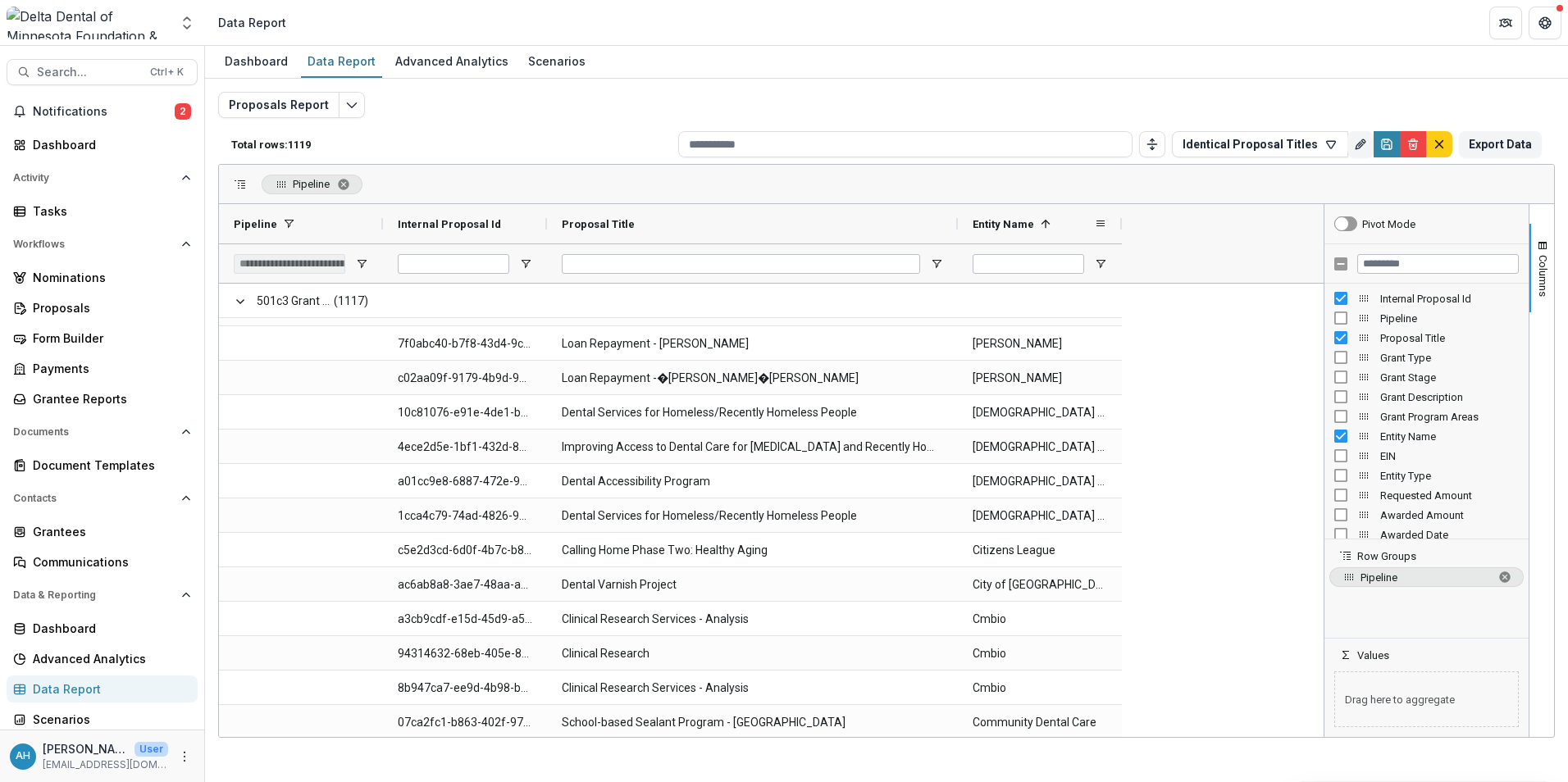
click at [1020, 228] on span "Entity Name" at bounding box center [1004, 224] width 62 height 13
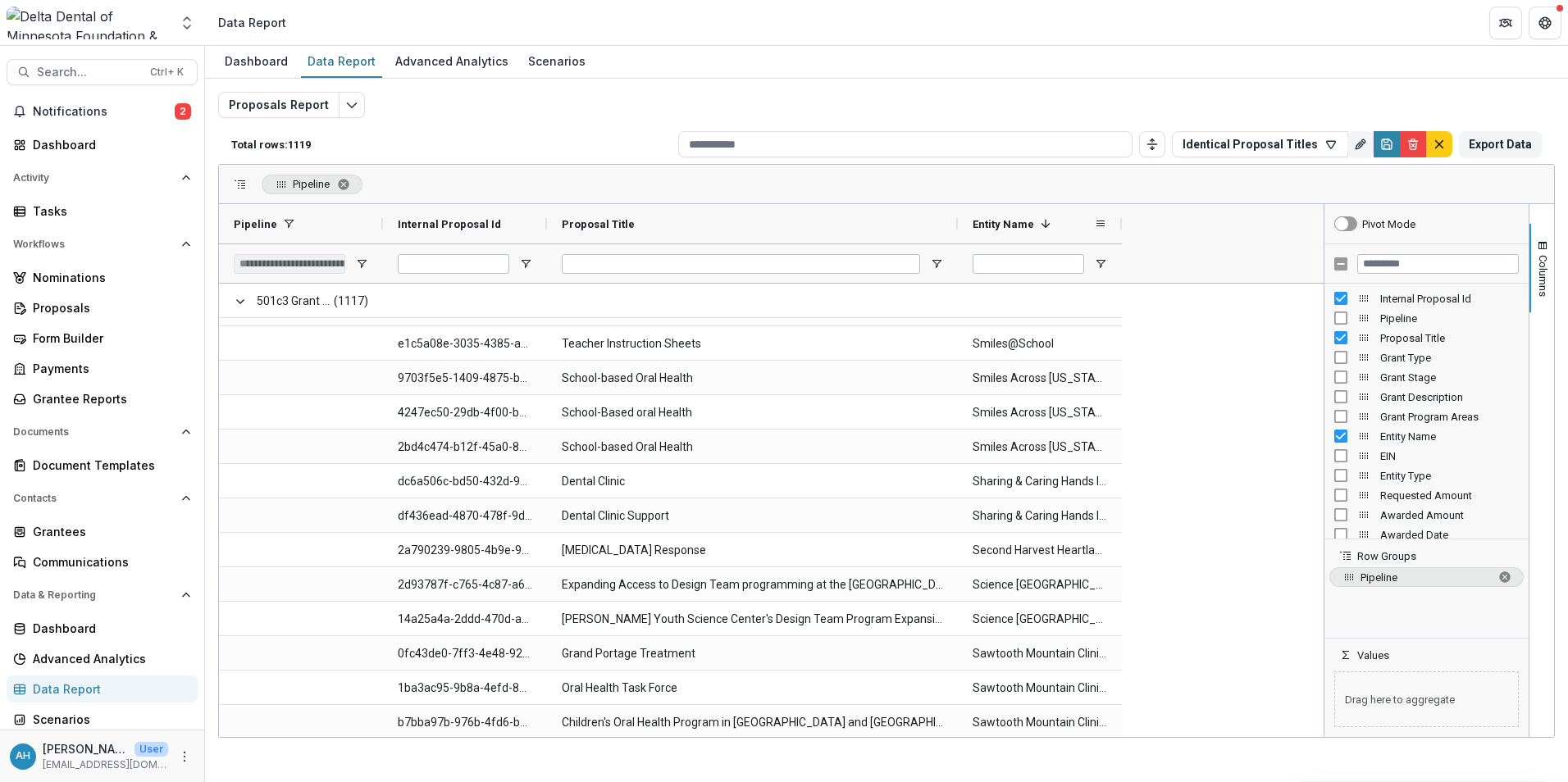
click at [1022, 225] on span "Entity Name" at bounding box center [1004, 224] width 62 height 13
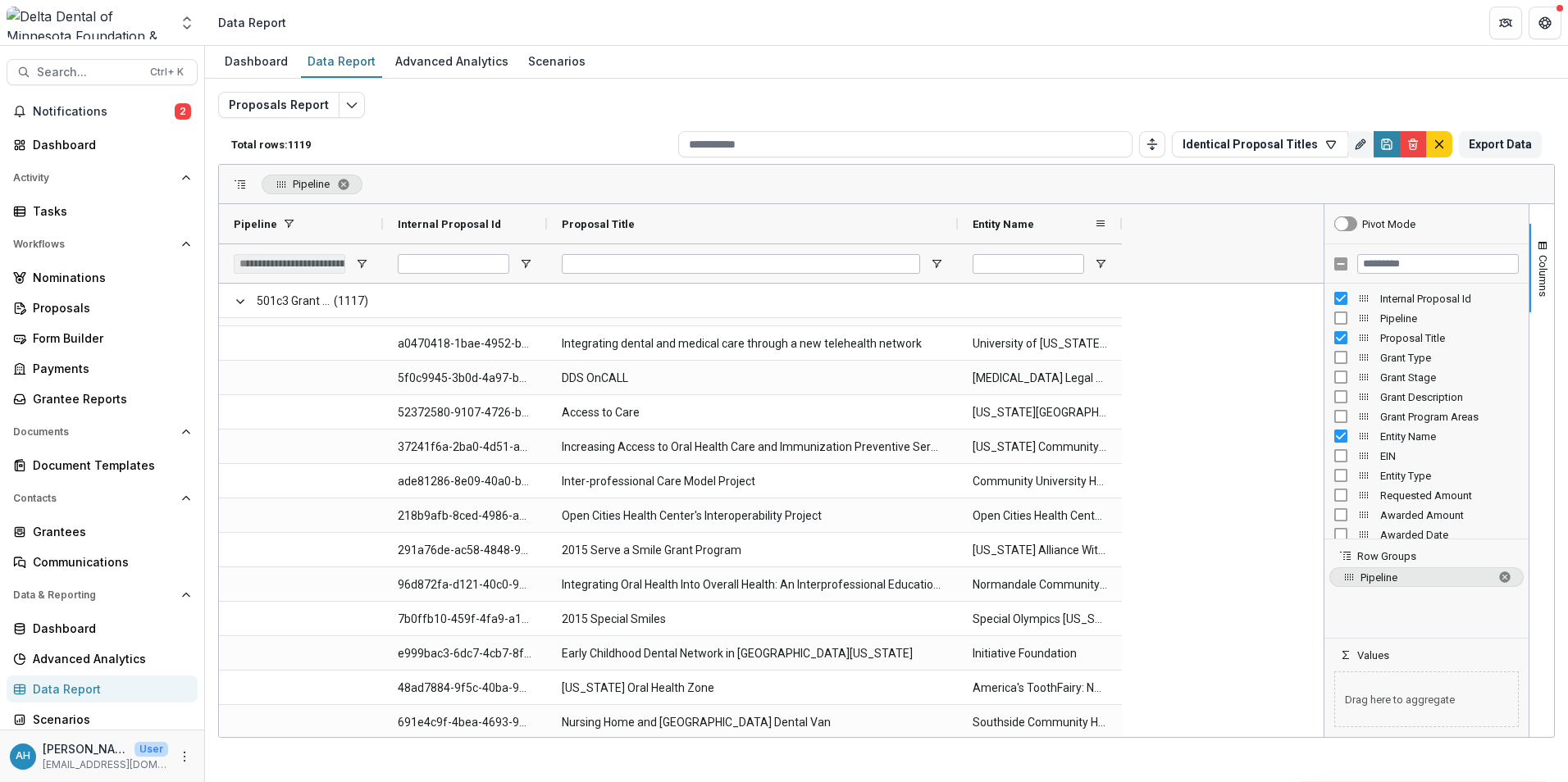
click at [1010, 223] on span "Entity Name" at bounding box center [1004, 224] width 62 height 13
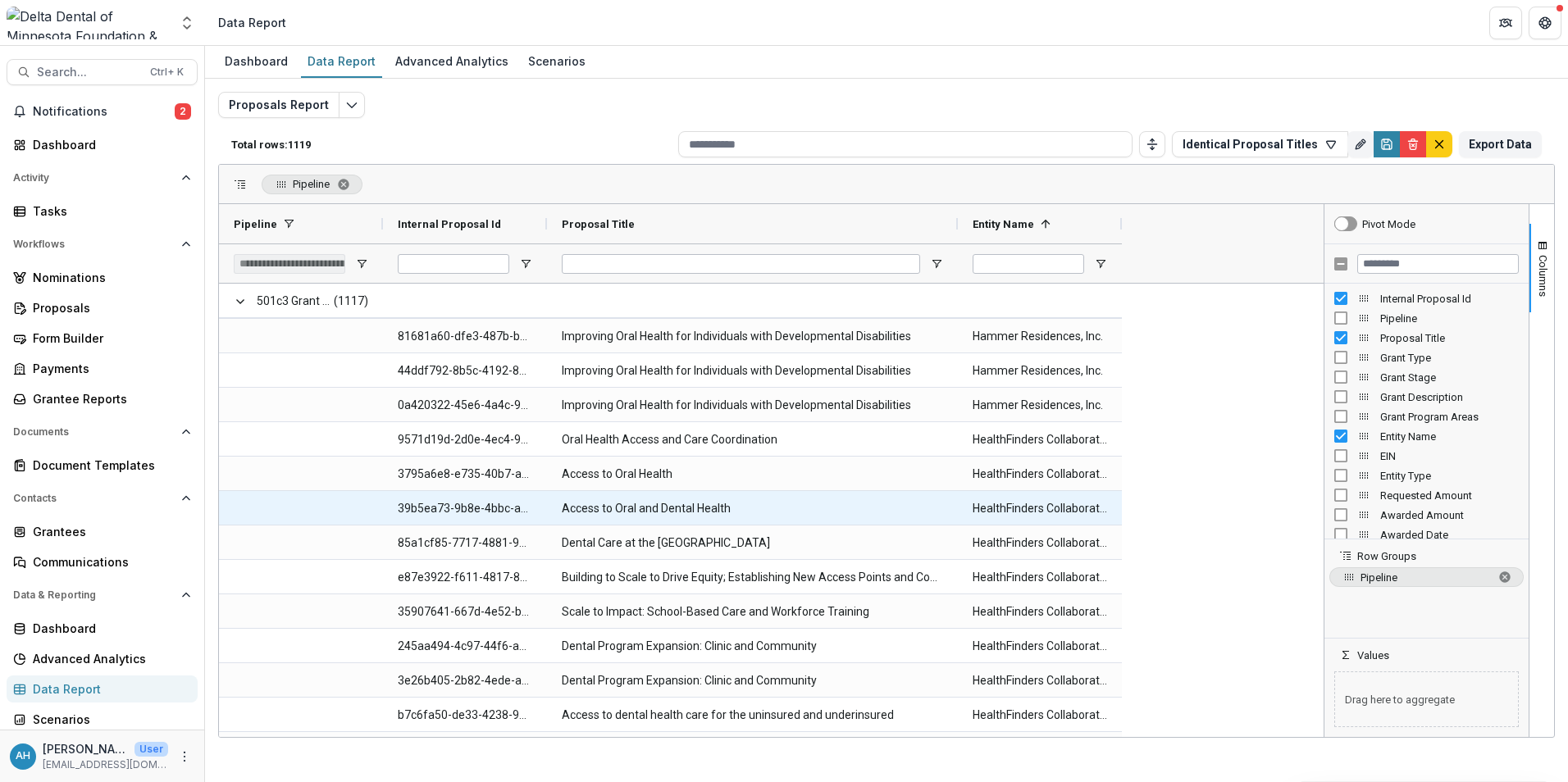
scroll to position [13941, 0]
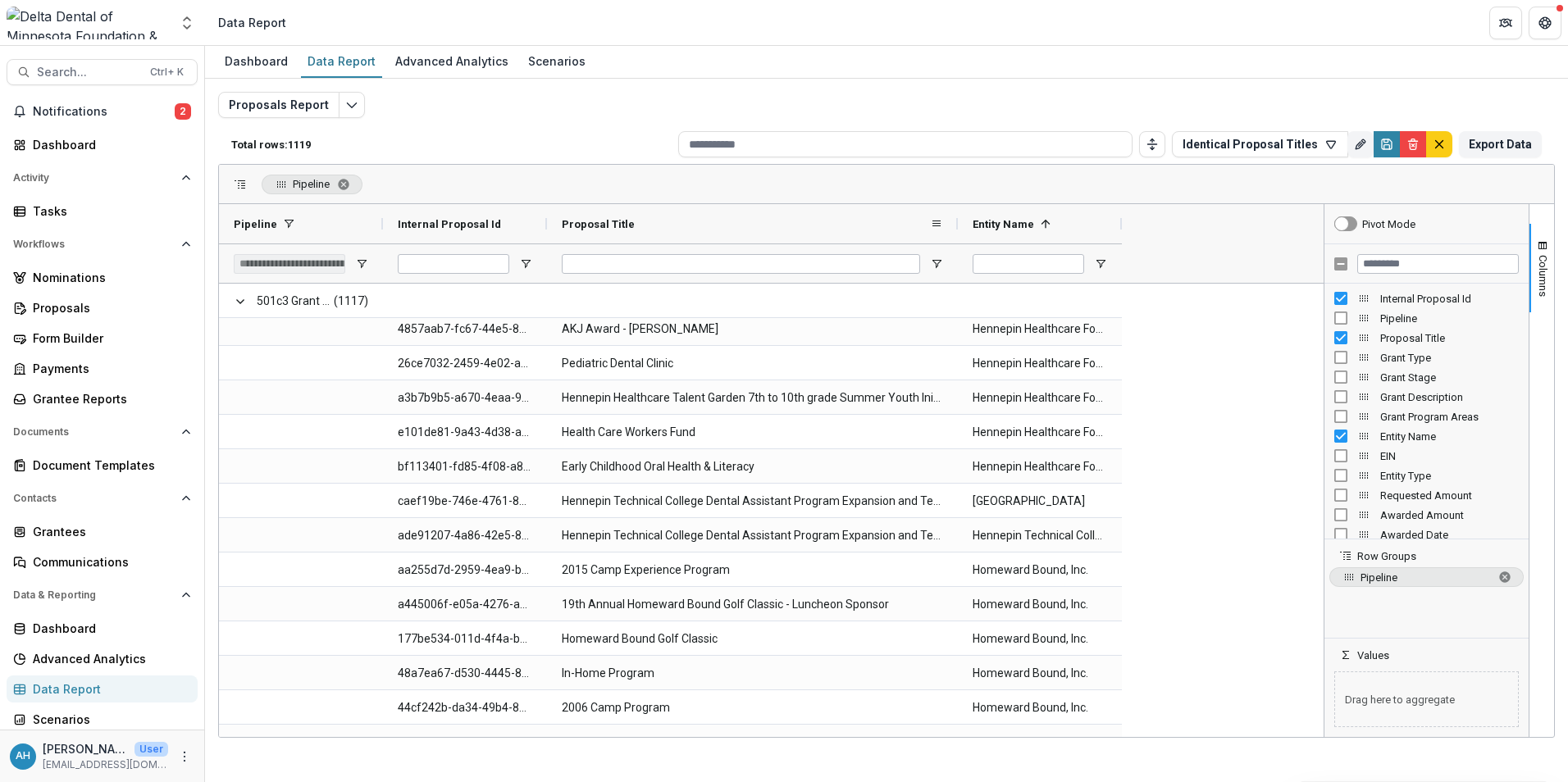
click at [956, 226] on div at bounding box center [958, 223] width 7 height 39
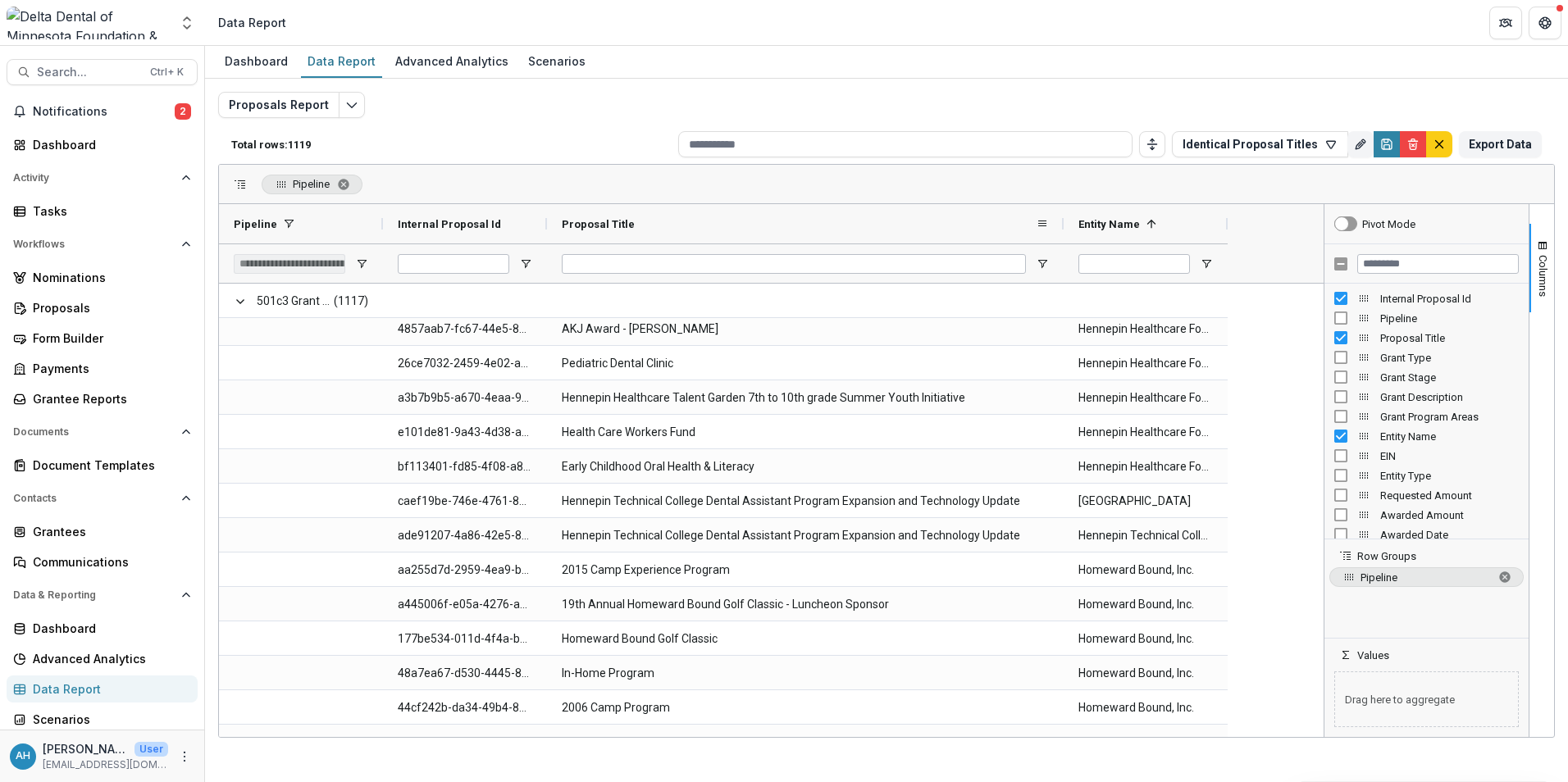
drag, startPoint x: 956, startPoint y: 226, endPoint x: 1062, endPoint y: 230, distance: 106.1
click at [1062, 230] on div at bounding box center [1064, 223] width 7 height 39
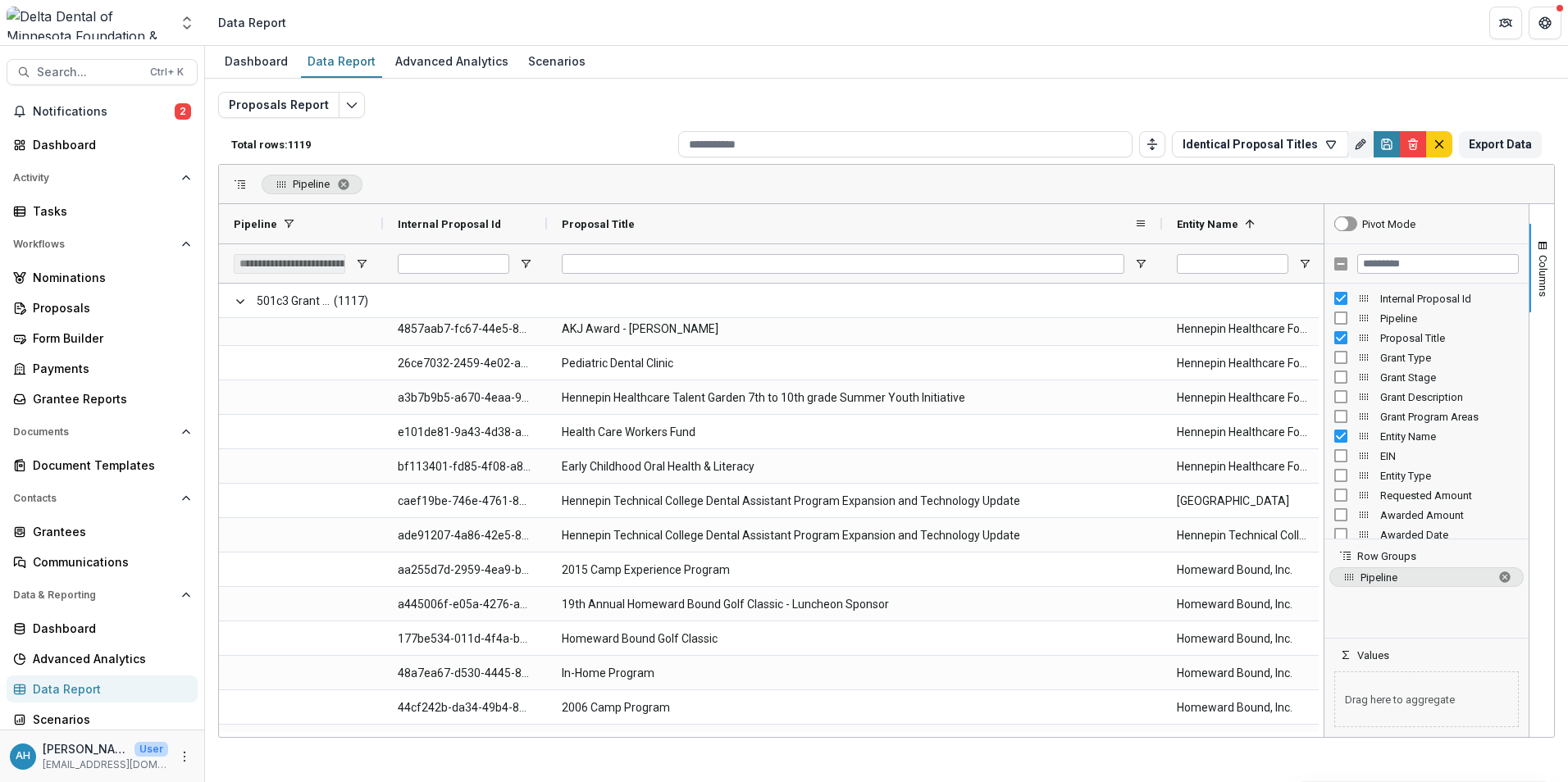
click at [1062, 230] on div "Proposal Title" at bounding box center [848, 223] width 572 height 31
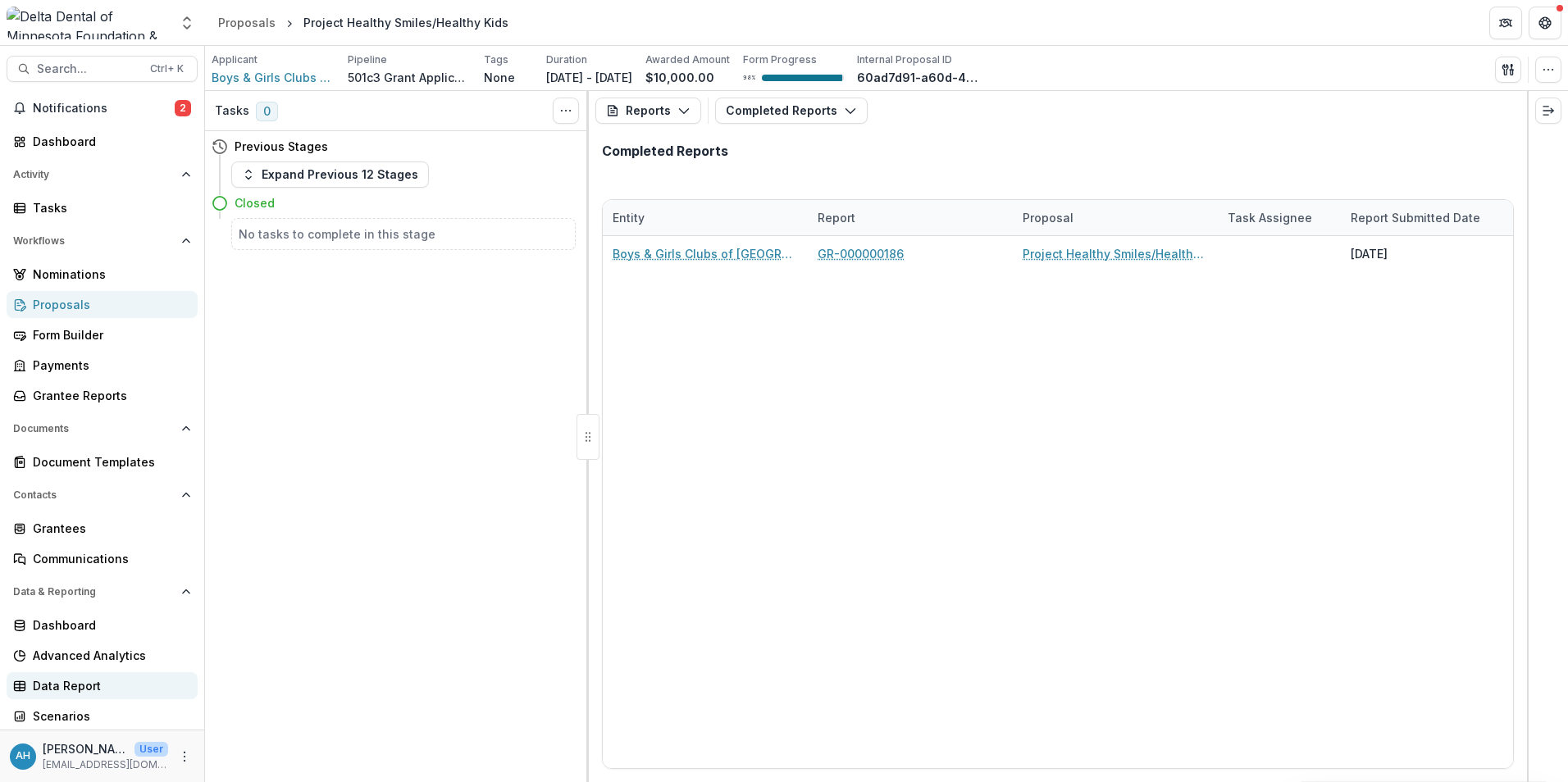
click at [79, 690] on div "Data Report" at bounding box center [108, 686] width 151 height 18
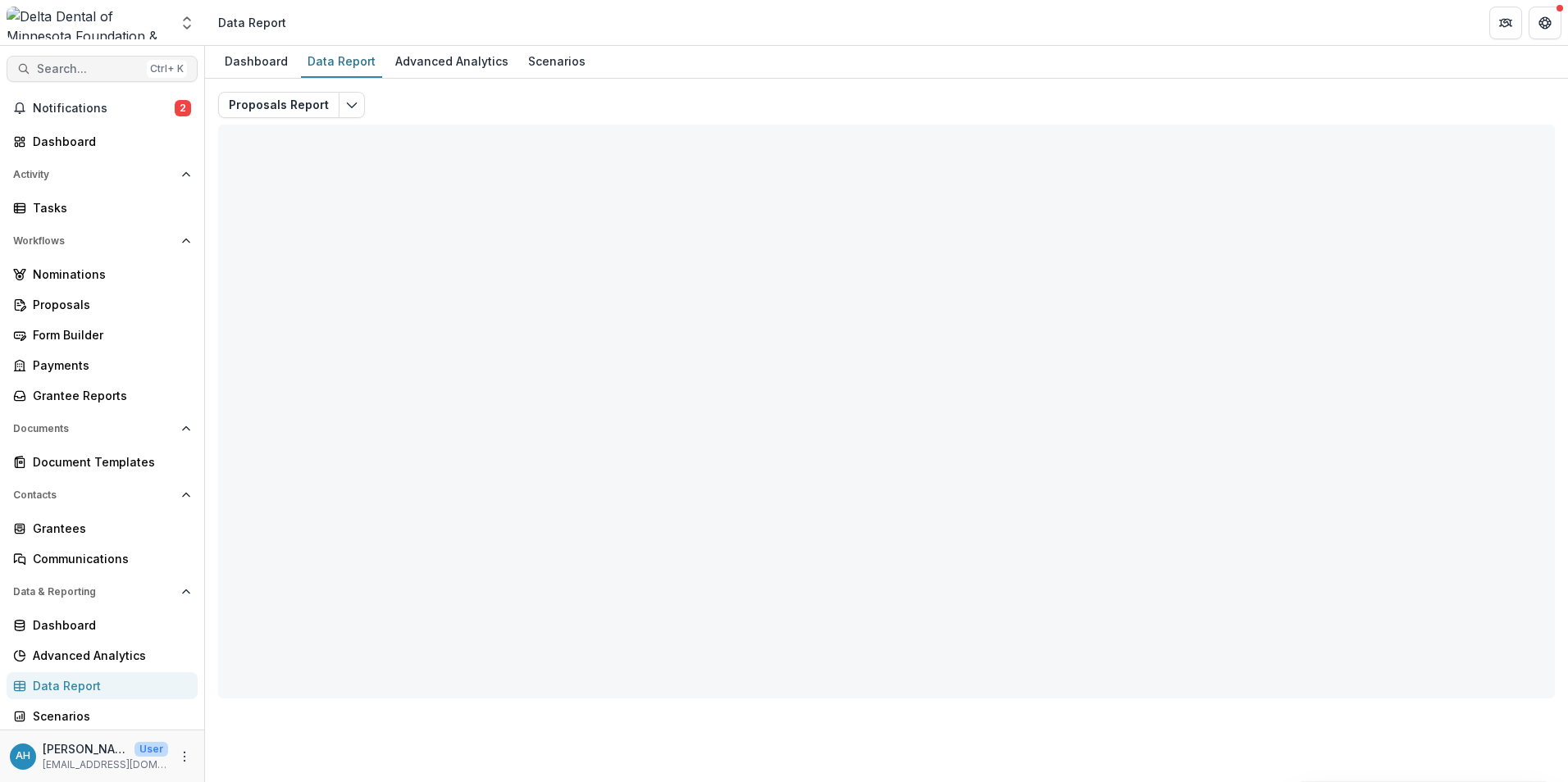
click at [69, 69] on span "Search..." at bounding box center [89, 69] width 104 height 14
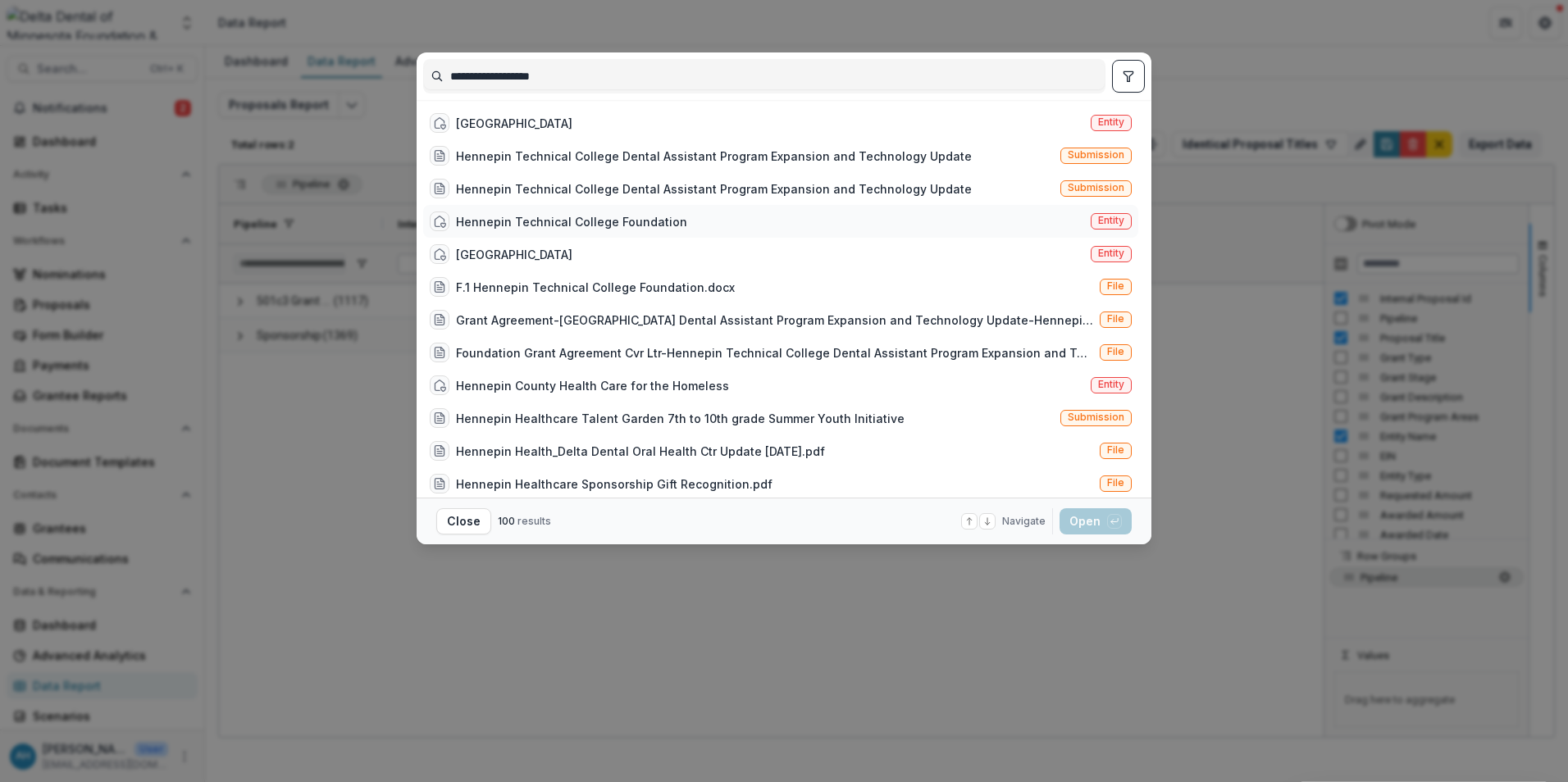
type input "**********"
click at [644, 222] on div "Hennepin Technical College Foundation" at bounding box center [571, 222] width 232 height 18
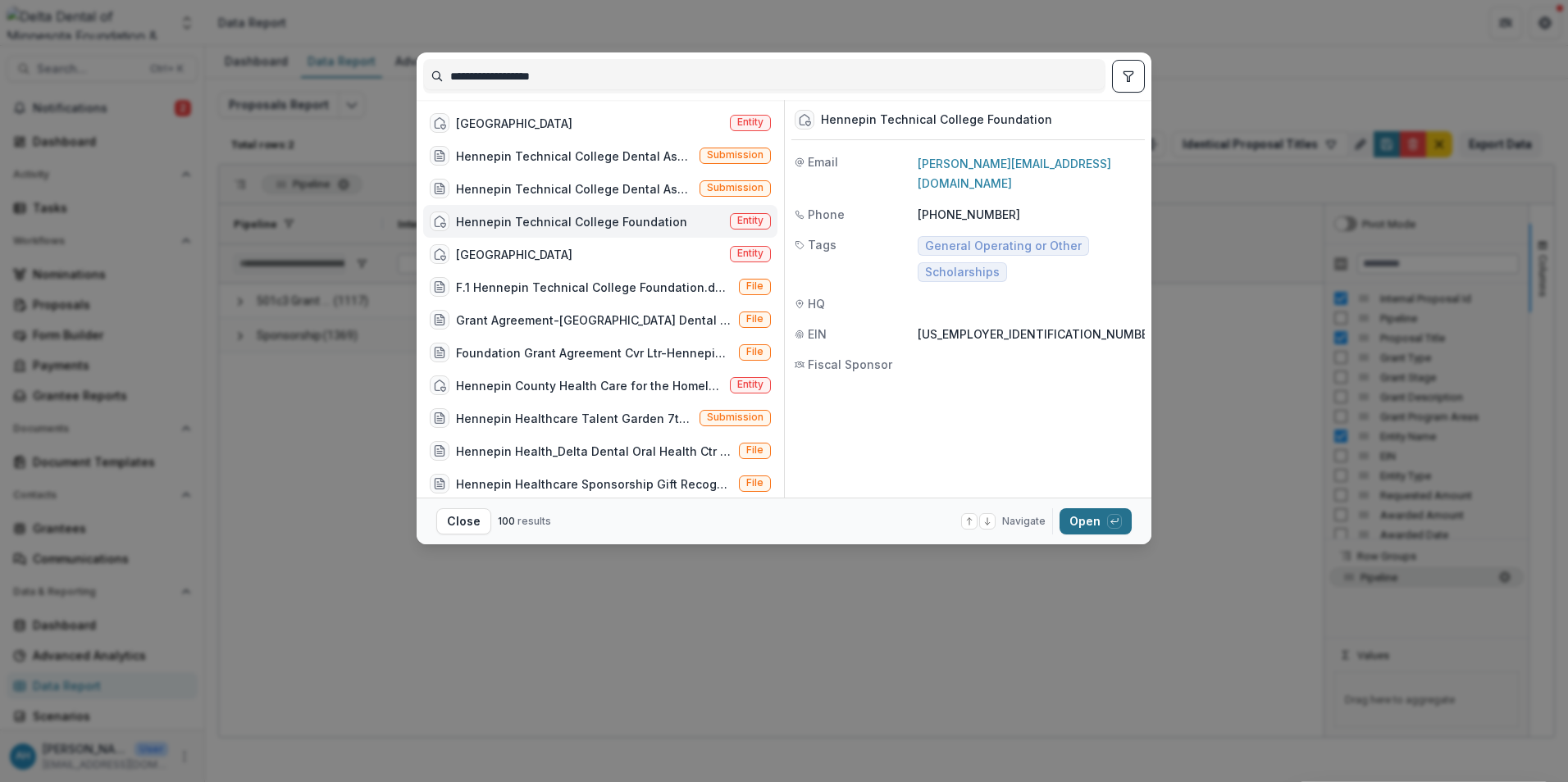
click at [1080, 526] on button "Open with enter key" at bounding box center [1096, 521] width 72 height 26
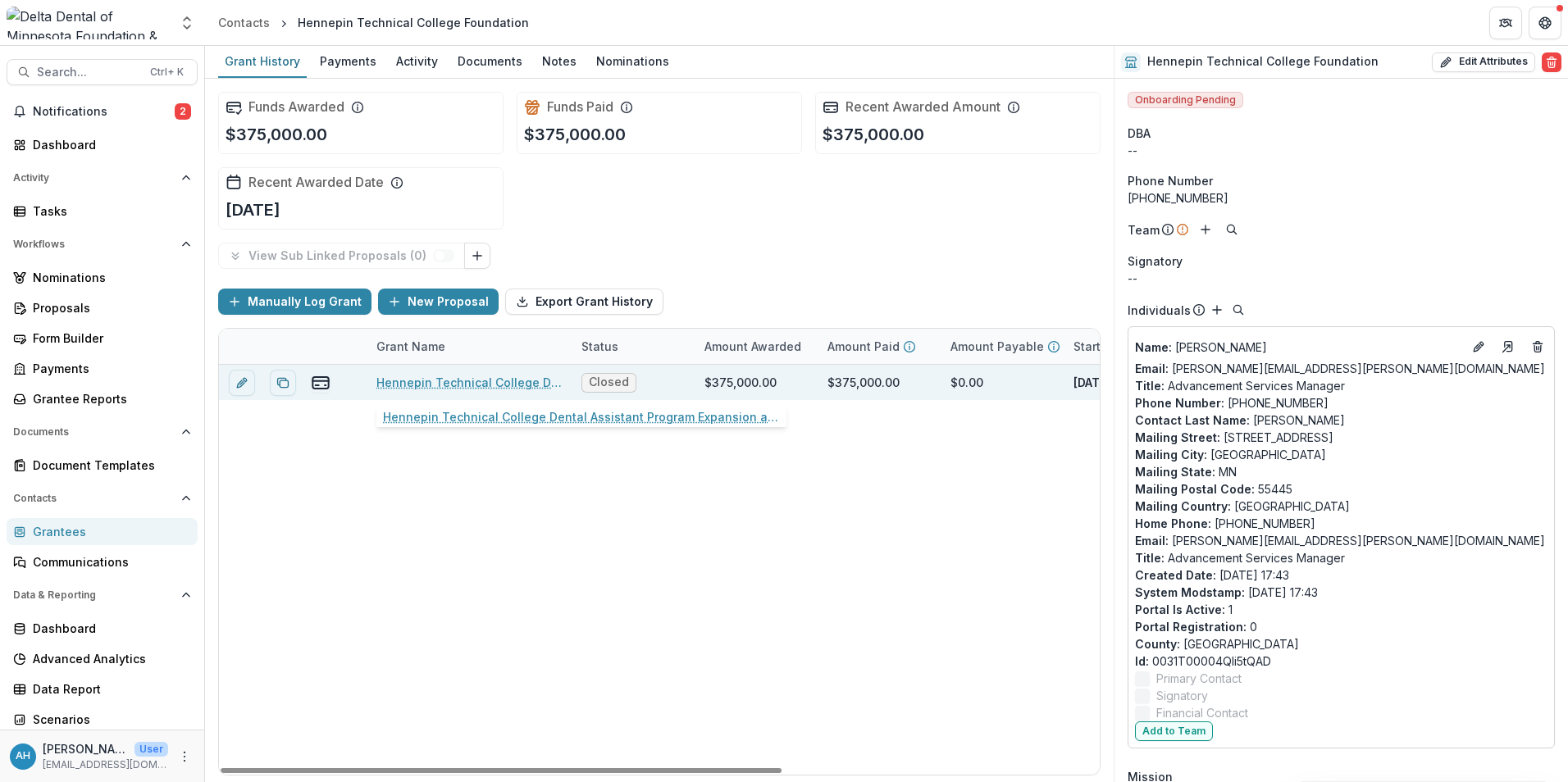
click at [518, 381] on link "Hennepin Technical College Dental Assistant Program Expansion and Technology Up…" at bounding box center [469, 382] width 186 height 18
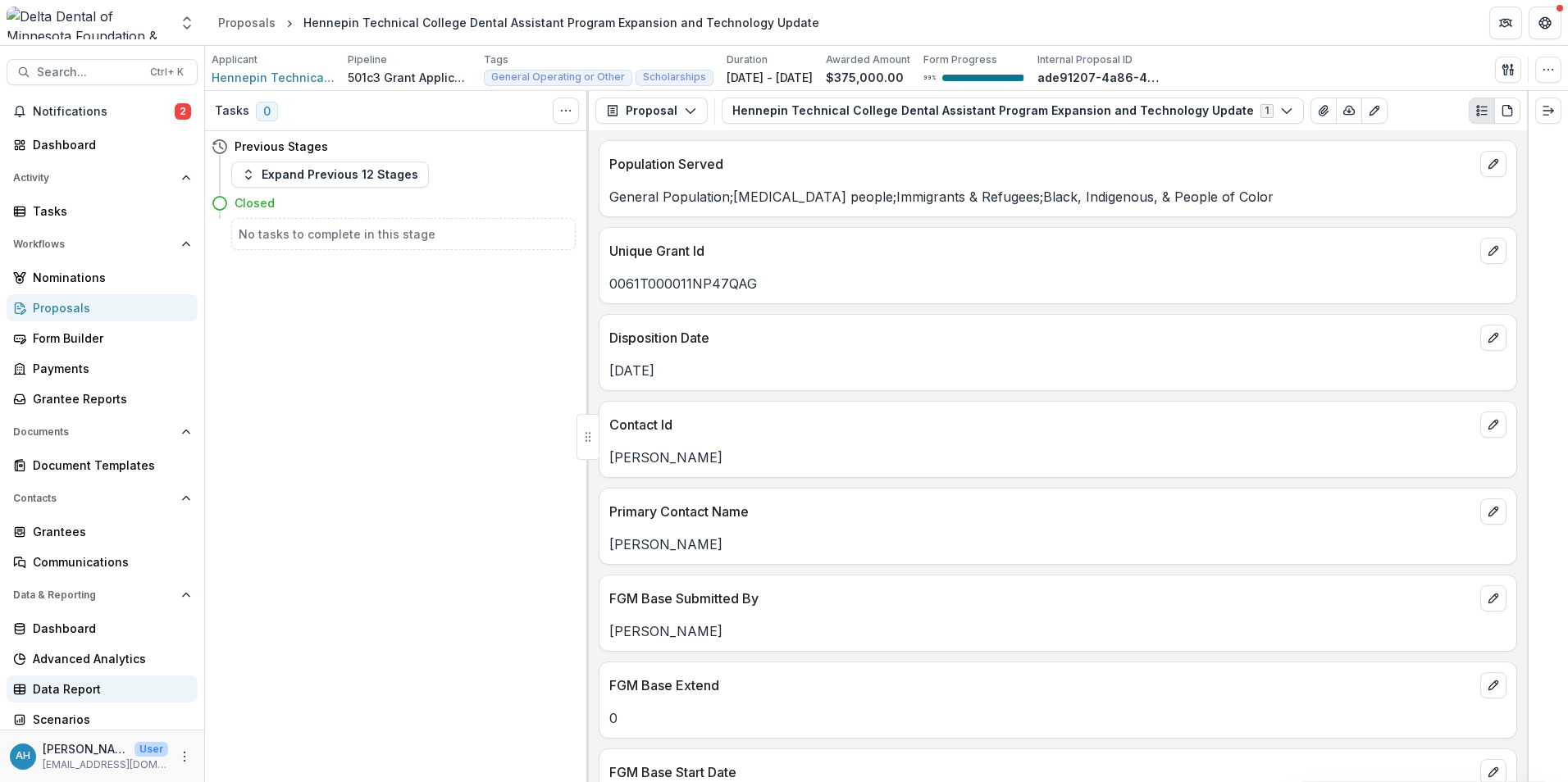
click at [79, 691] on div "Data Report" at bounding box center [108, 689] width 151 height 18
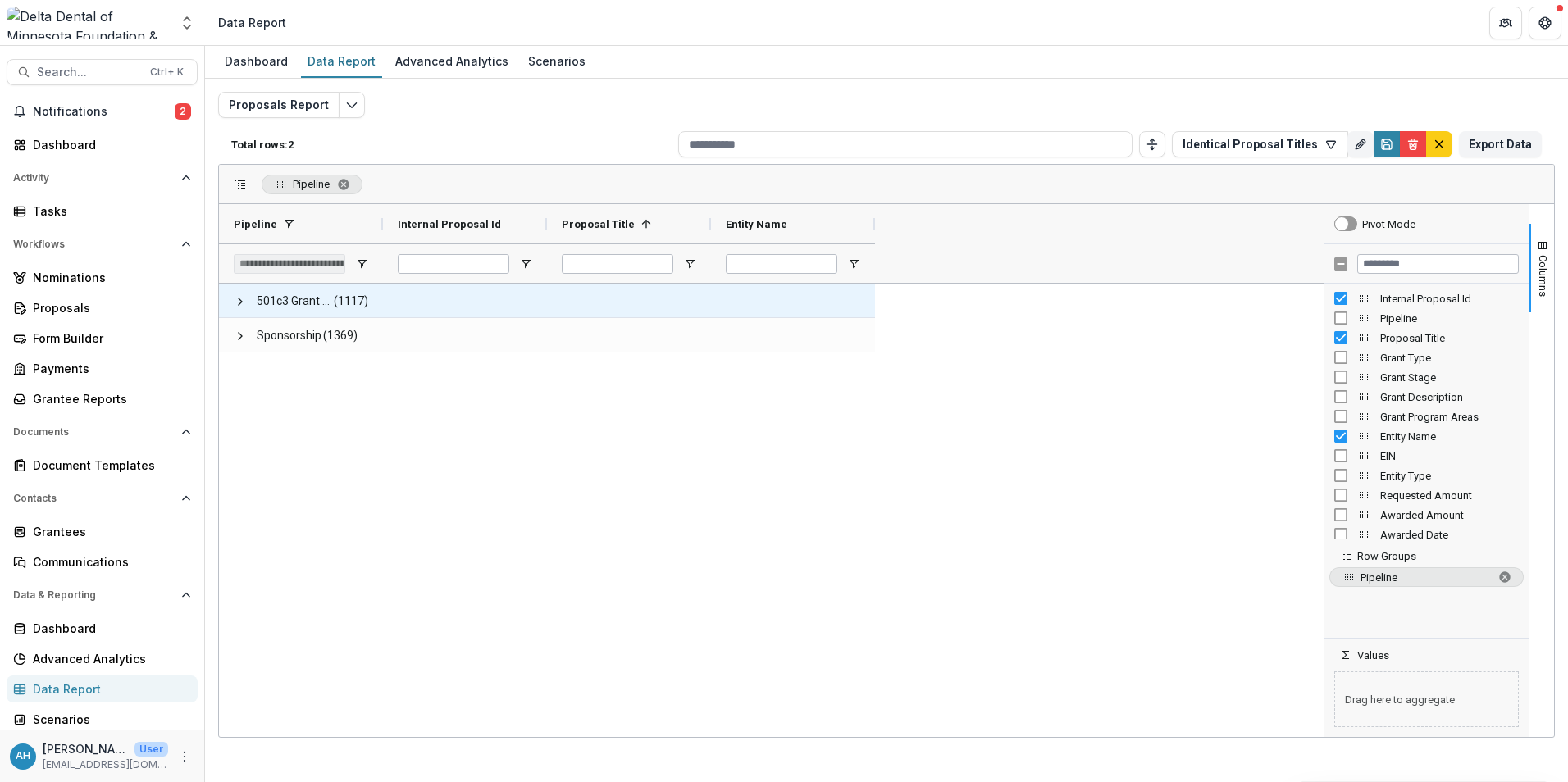
click at [312, 302] on span "501c3 Grant Application Workflow" at bounding box center [294, 301] width 75 height 33
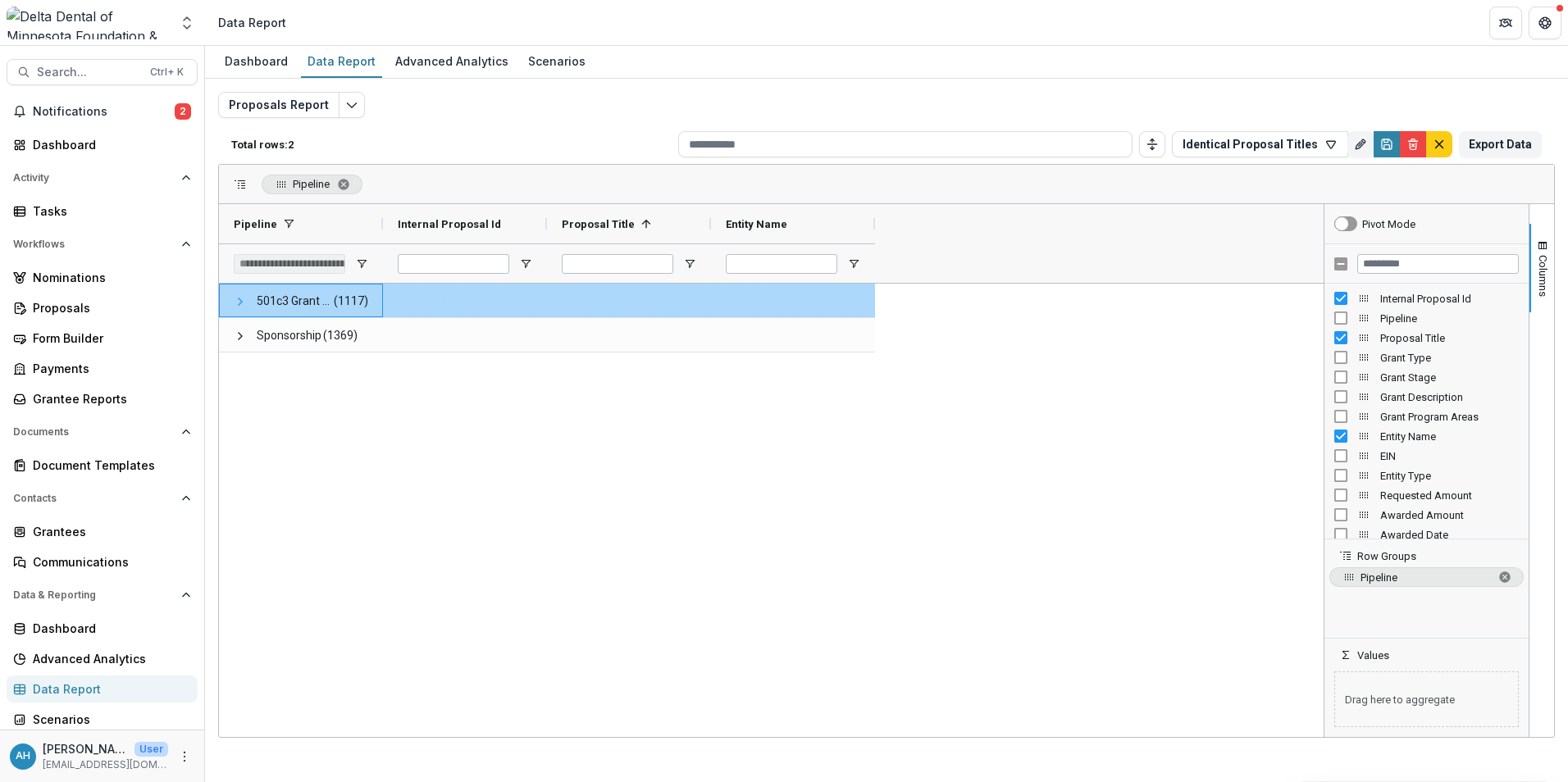
click at [242, 303] on span at bounding box center [240, 302] width 13 height 13
click at [0, 0] on span at bounding box center [0, 0] width 0 height 0
click at [239, 304] on span at bounding box center [240, 302] width 13 height 13
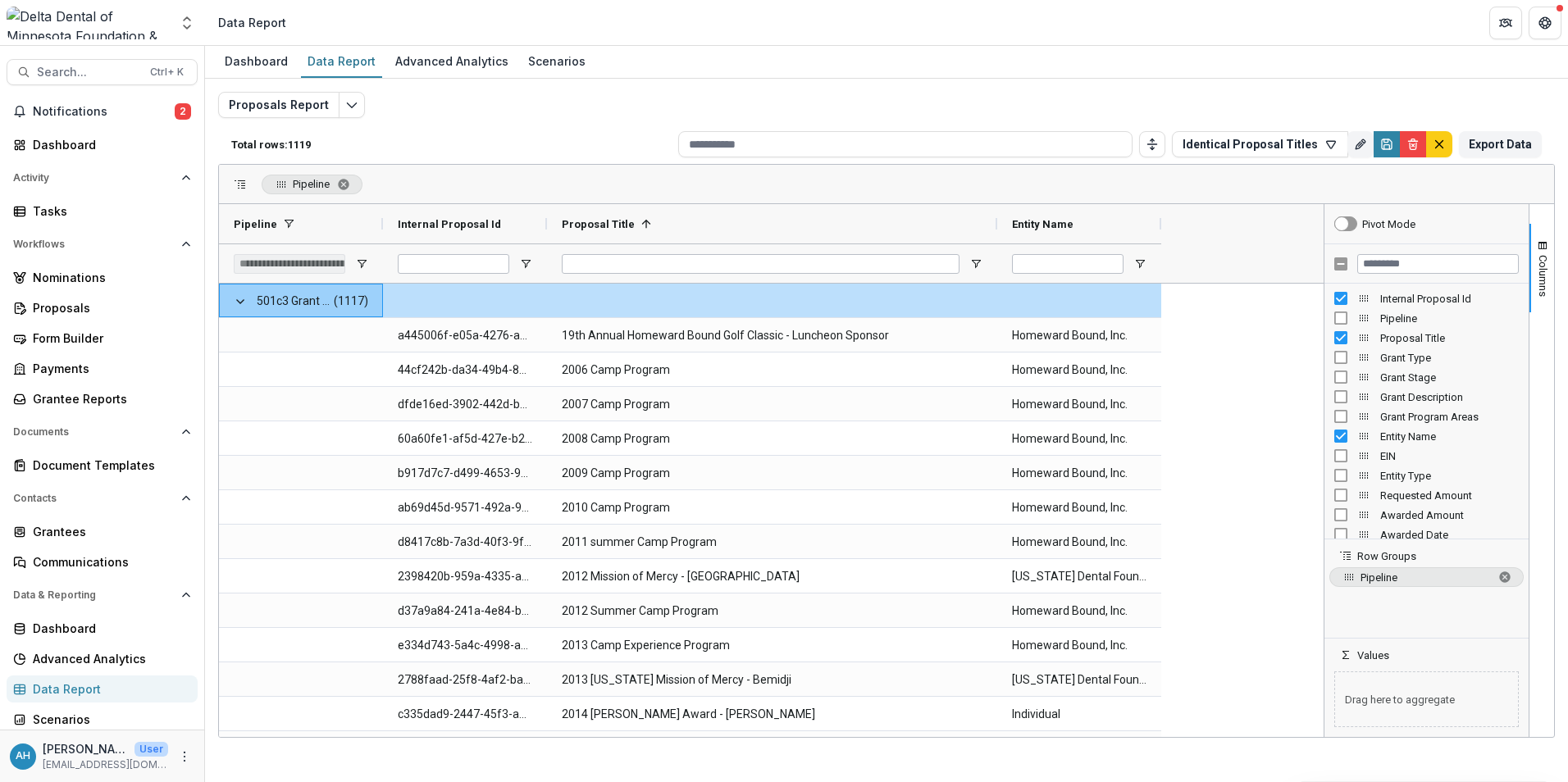
drag, startPoint x: 711, startPoint y: 224, endPoint x: 997, endPoint y: 244, distance: 286.7
click at [997, 244] on div "Pipeline Internal Proposal Id Proposal Title 1" at bounding box center [692, 243] width 947 height 79
drag, startPoint x: 1163, startPoint y: 219, endPoint x: 1313, endPoint y: 239, distance: 151.3
click at [1313, 239] on div at bounding box center [1310, 223] width 7 height 39
click at [1041, 219] on span "Entity Name" at bounding box center [1043, 224] width 62 height 13
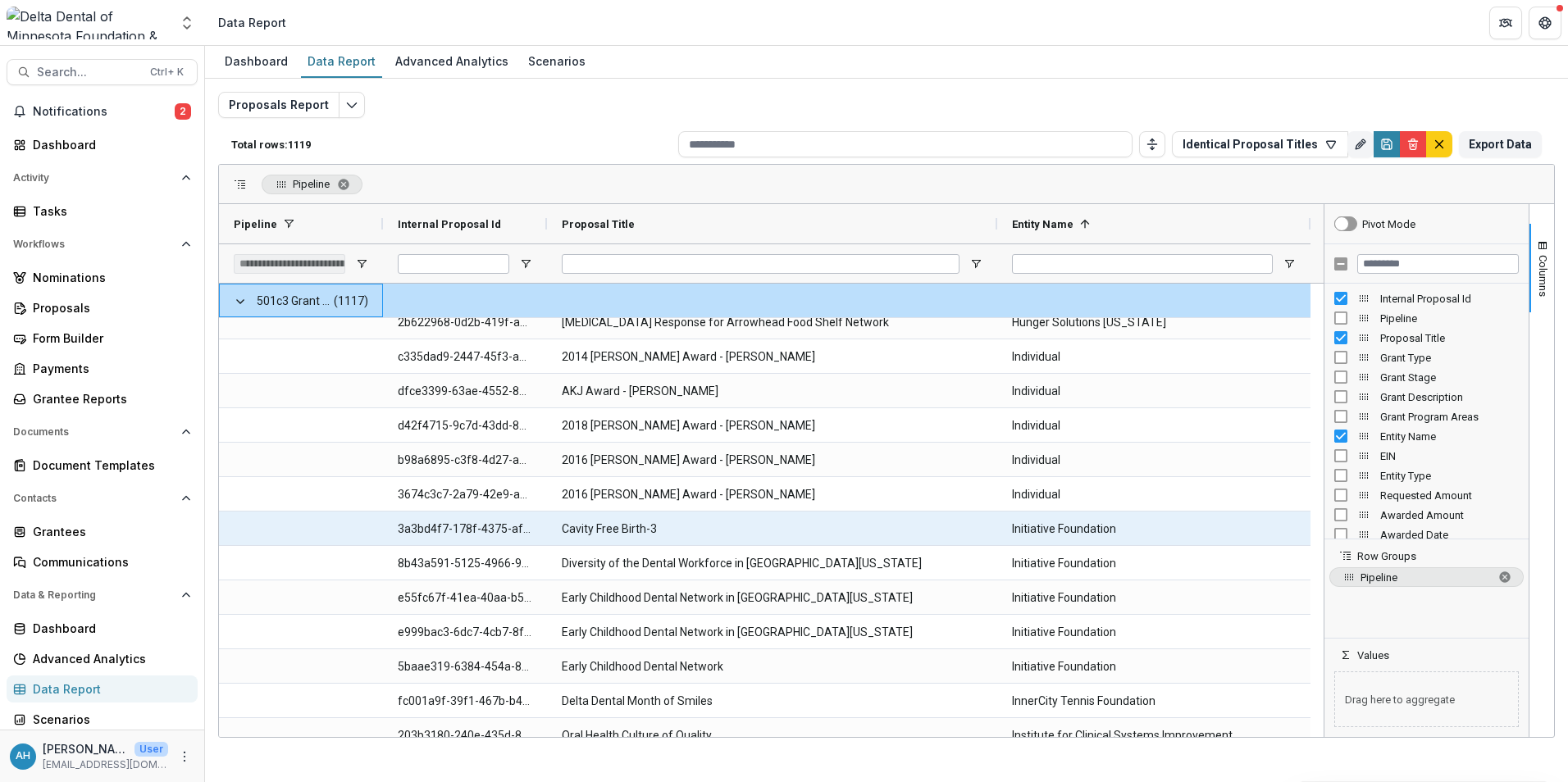
scroll to position [15663, 0]
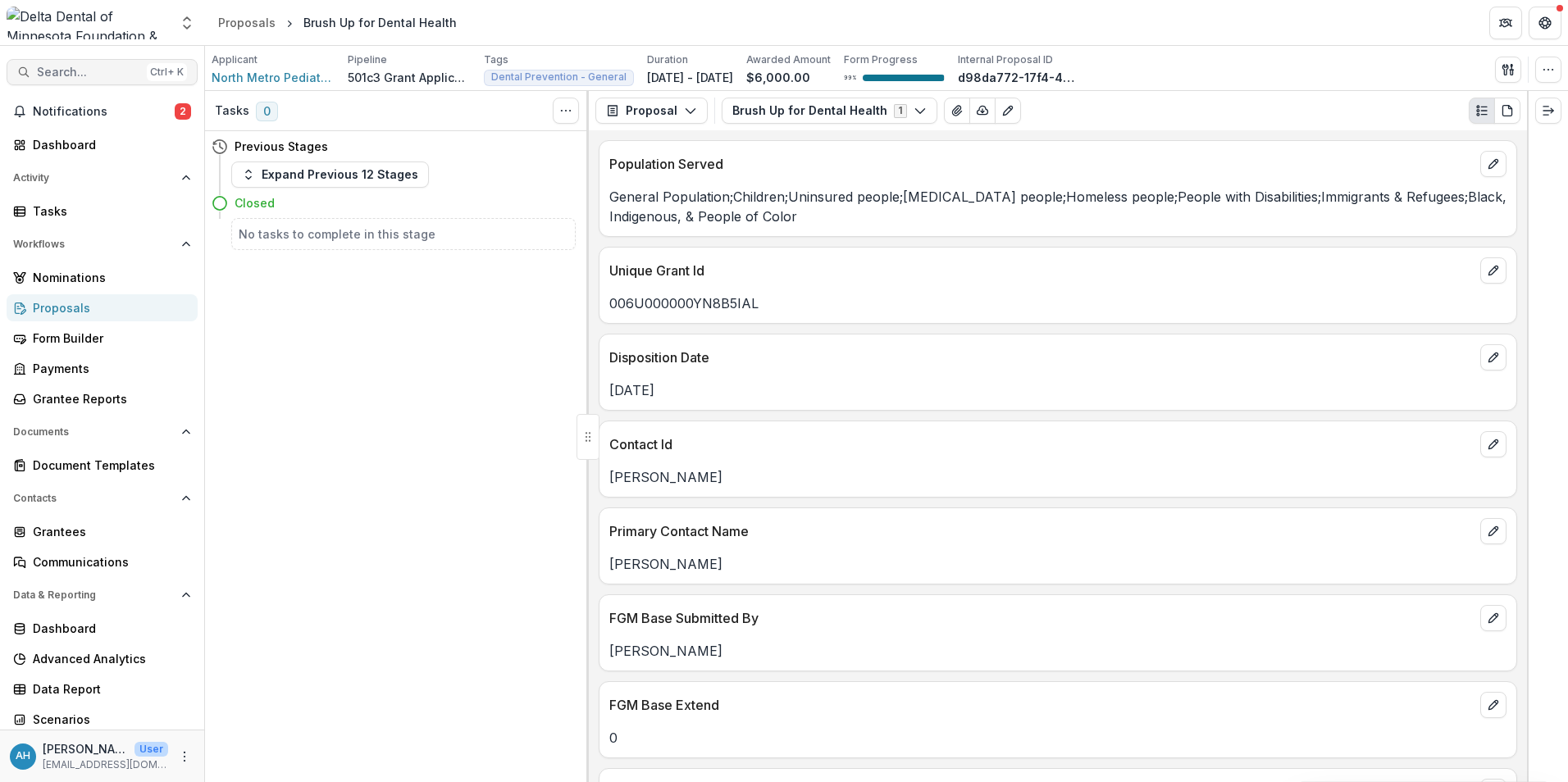
click at [102, 76] on span "Search..." at bounding box center [89, 72] width 104 height 14
click at [102, 76] on div "Add Contact New Proposal New Board Document Template New Collection Get Help Us…" at bounding box center [784, 391] width 1568 height 782
drag, startPoint x: 102, startPoint y: 76, endPoint x: 71, endPoint y: 72, distance: 31.3
click at [71, 72] on span "Search..." at bounding box center [89, 72] width 104 height 14
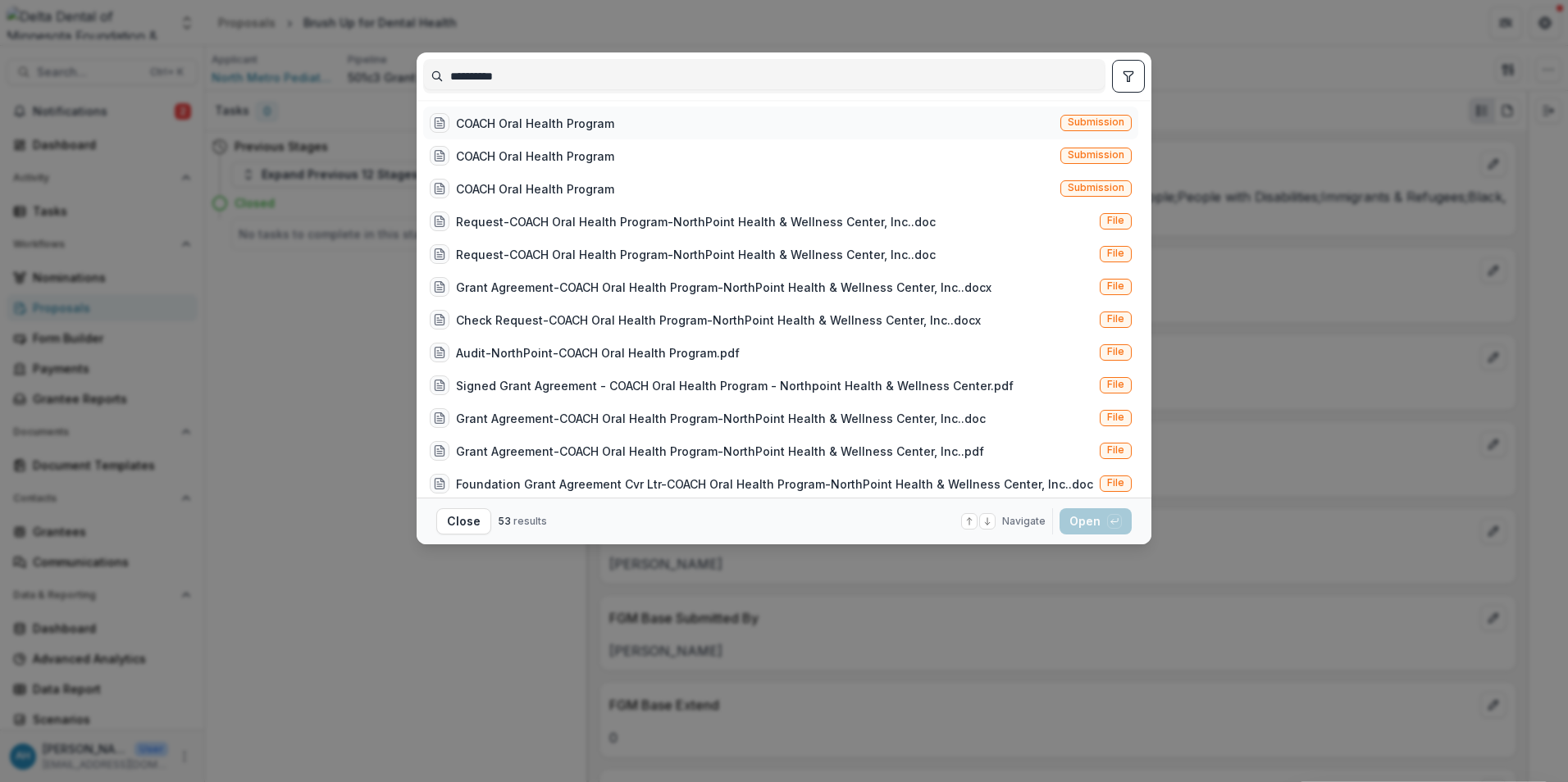
type input "**********"
click at [550, 126] on div "COACH Oral Health Program" at bounding box center [534, 123] width 158 height 18
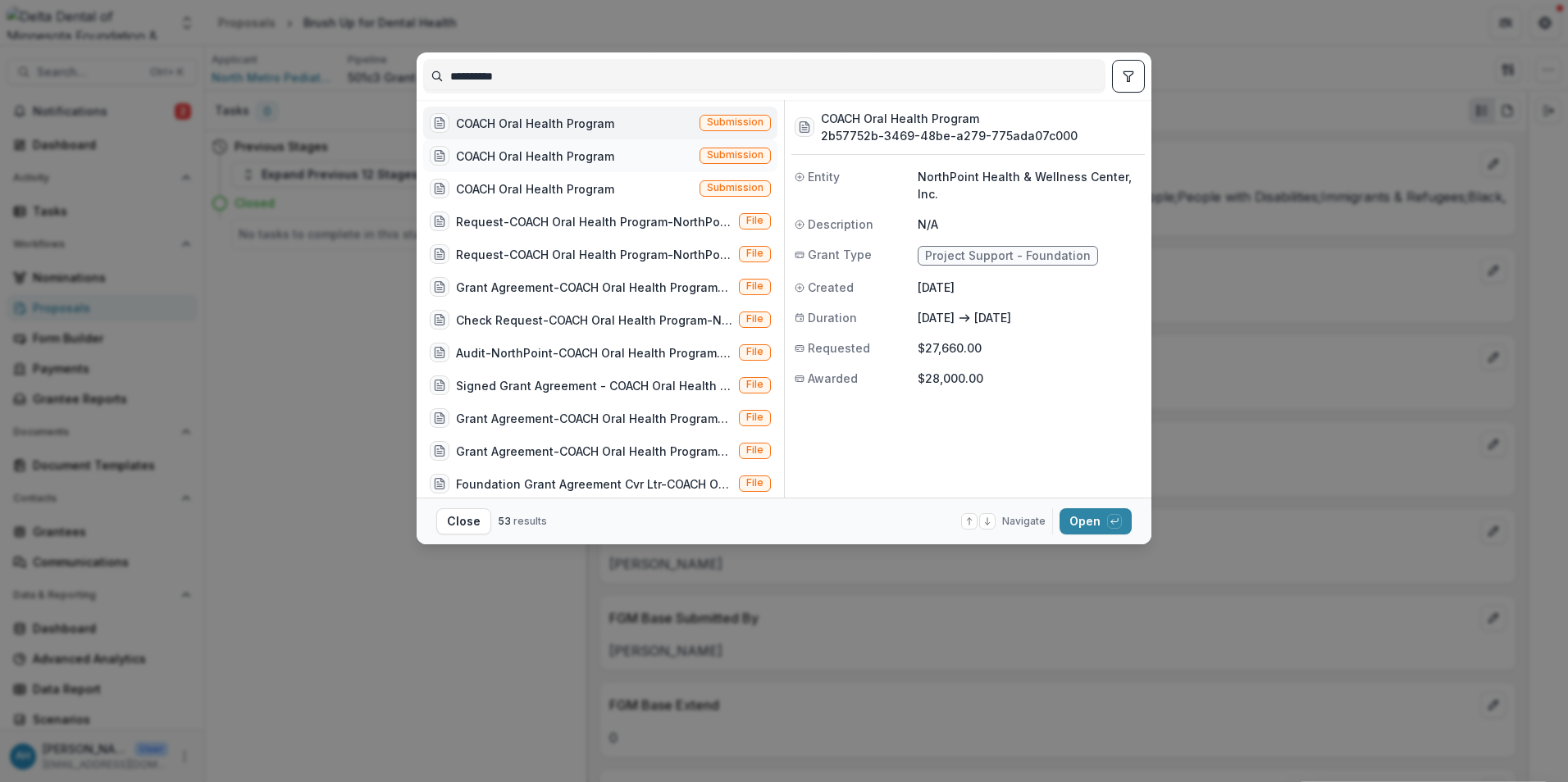
click at [558, 158] on div "COACH Oral Health Program" at bounding box center [534, 156] width 158 height 18
click at [1094, 524] on button "Open with enter key" at bounding box center [1096, 521] width 72 height 26
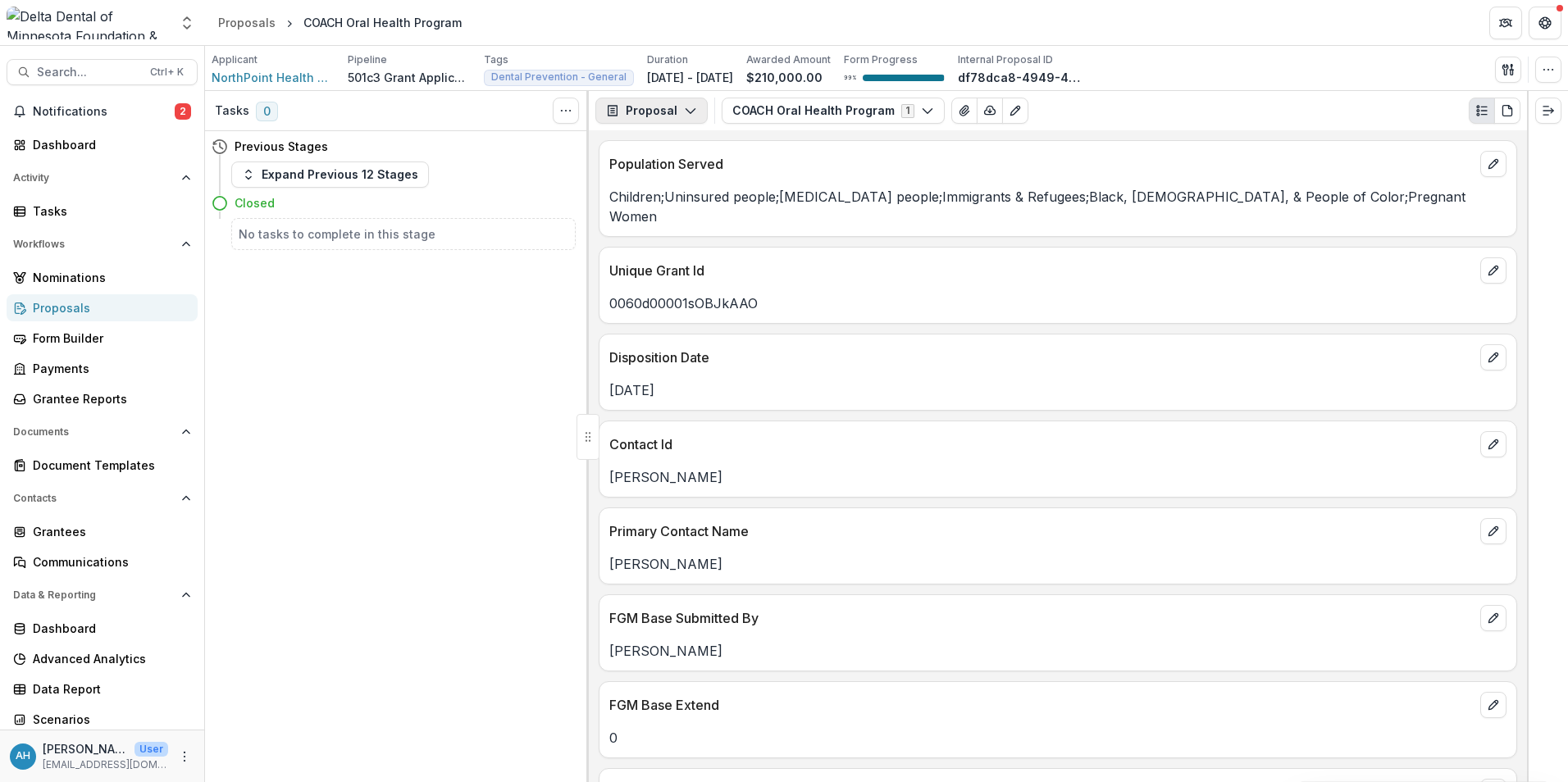
click at [677, 114] on button "Proposal" at bounding box center [651, 110] width 112 height 26
click at [665, 203] on div "Reports" at bounding box center [702, 202] width 150 height 18
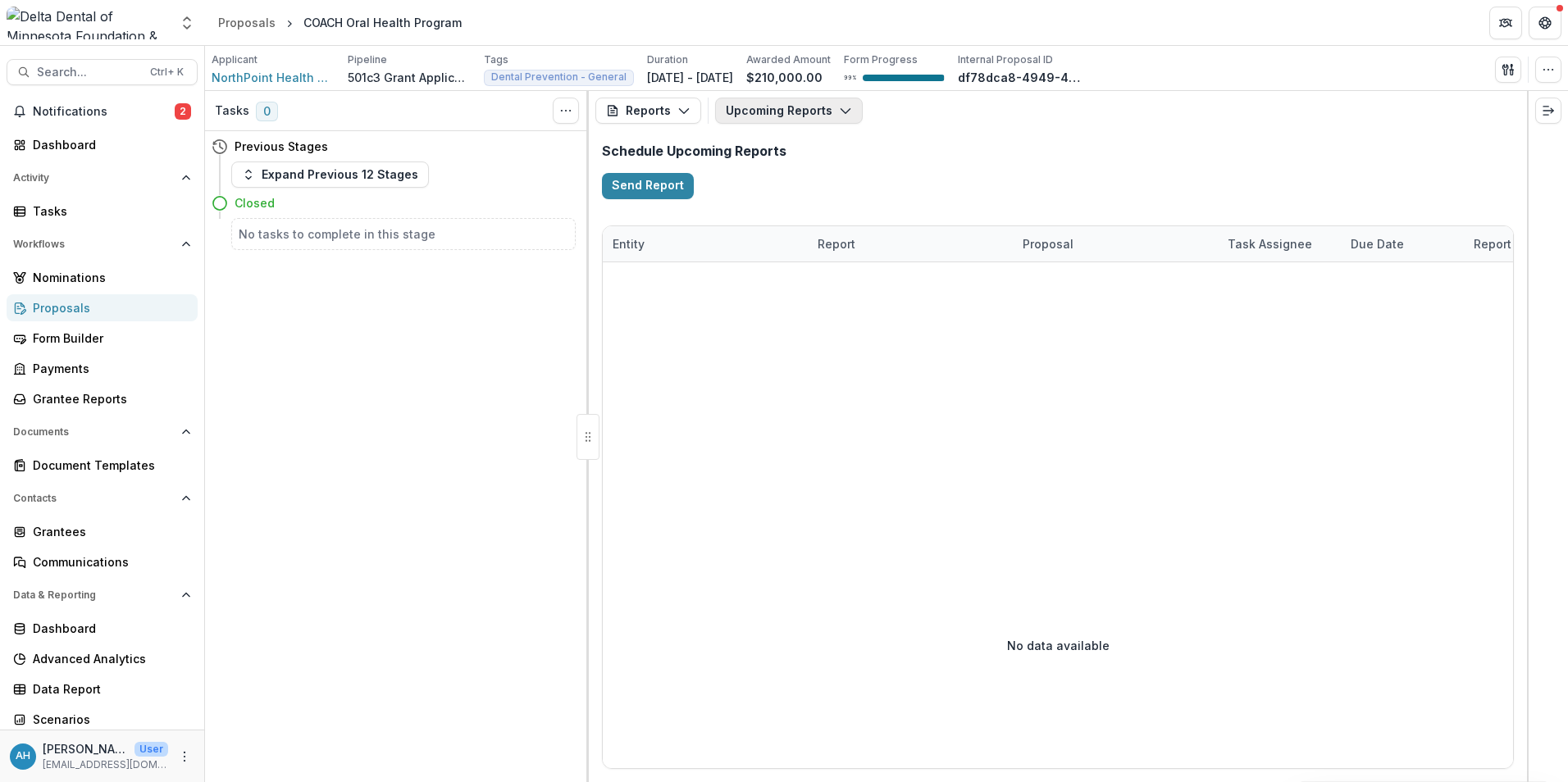
click at [798, 111] on button "Upcoming Reports" at bounding box center [789, 110] width 147 height 26
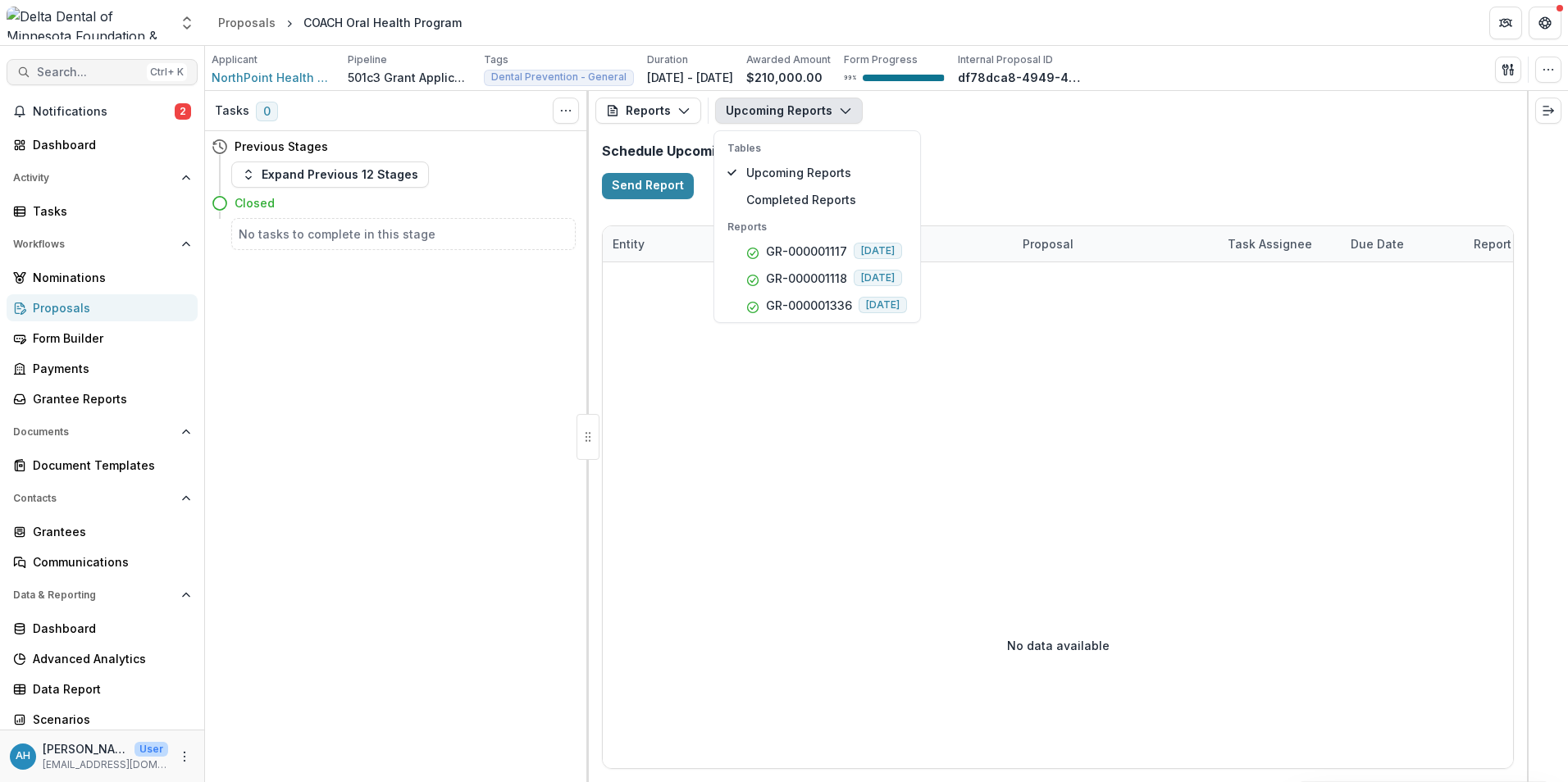
click at [89, 75] on span "Search..." at bounding box center [89, 72] width 104 height 14
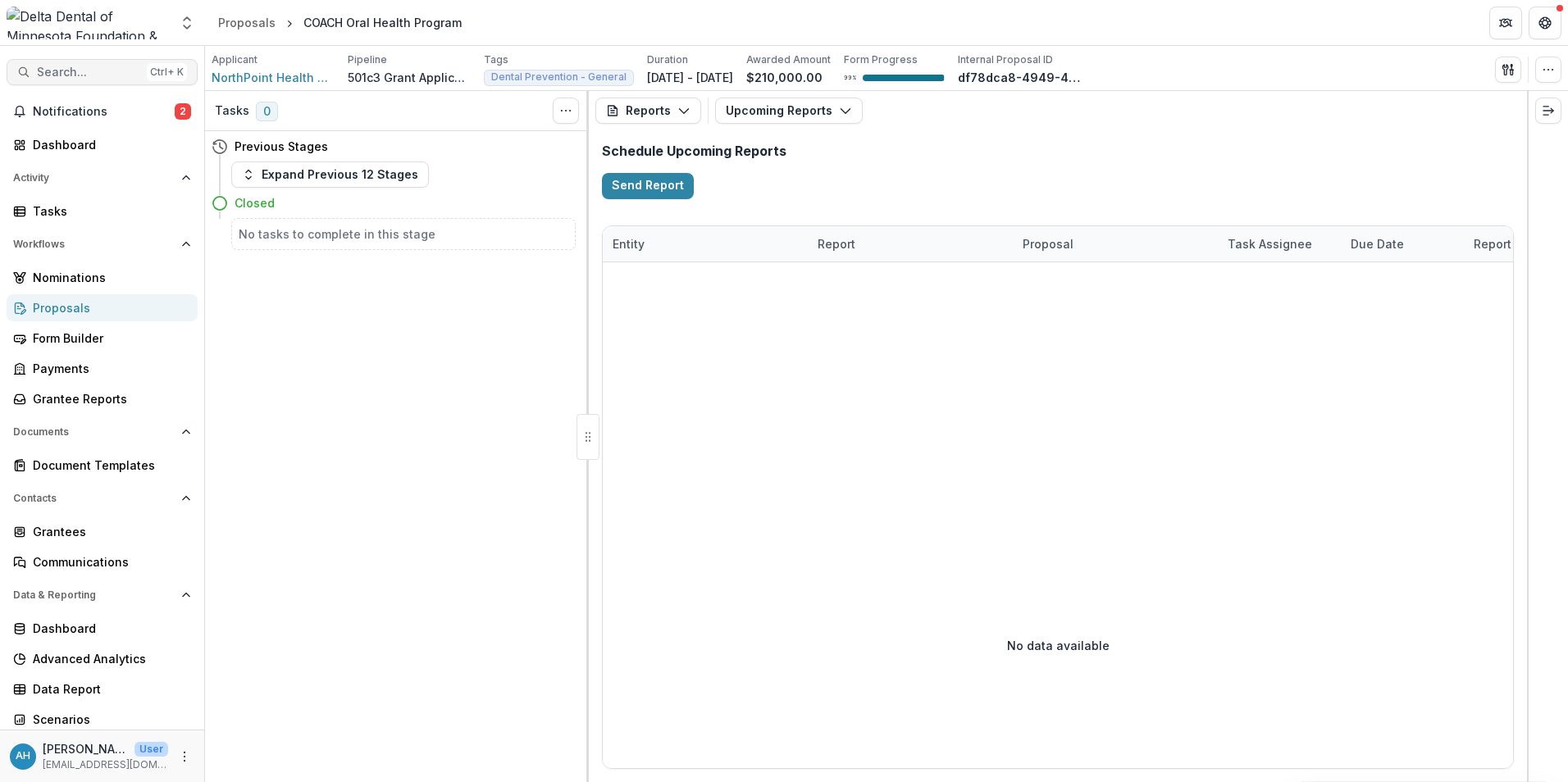
click at [91, 71] on span "Search..." at bounding box center [89, 72] width 104 height 14
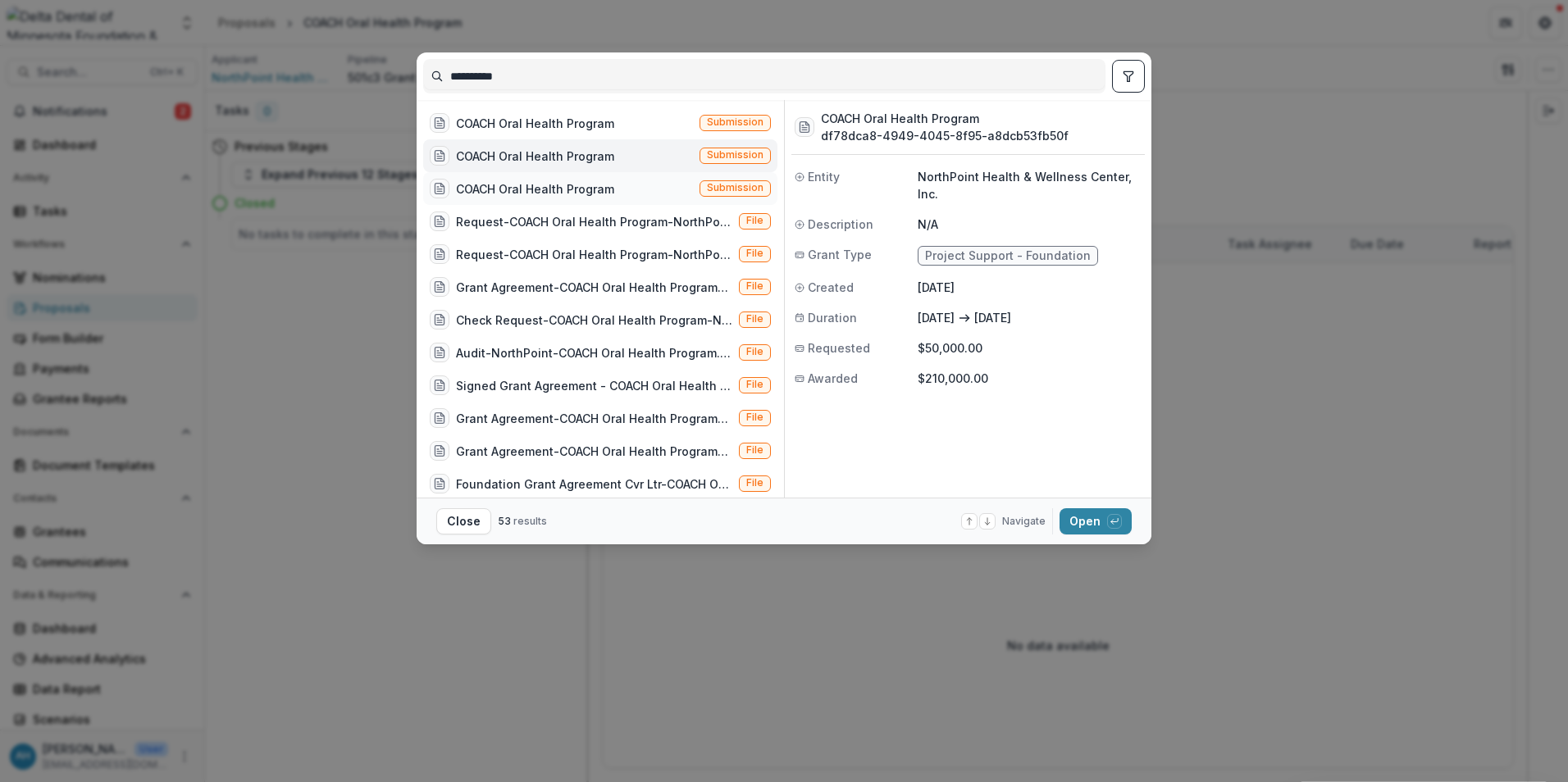
click at [570, 190] on div "COACH Oral Health Program" at bounding box center [534, 189] width 158 height 18
click at [578, 122] on div "COACH Oral Health Program" at bounding box center [534, 123] width 158 height 18
click at [1085, 517] on button "Open with enter key" at bounding box center [1096, 521] width 72 height 26
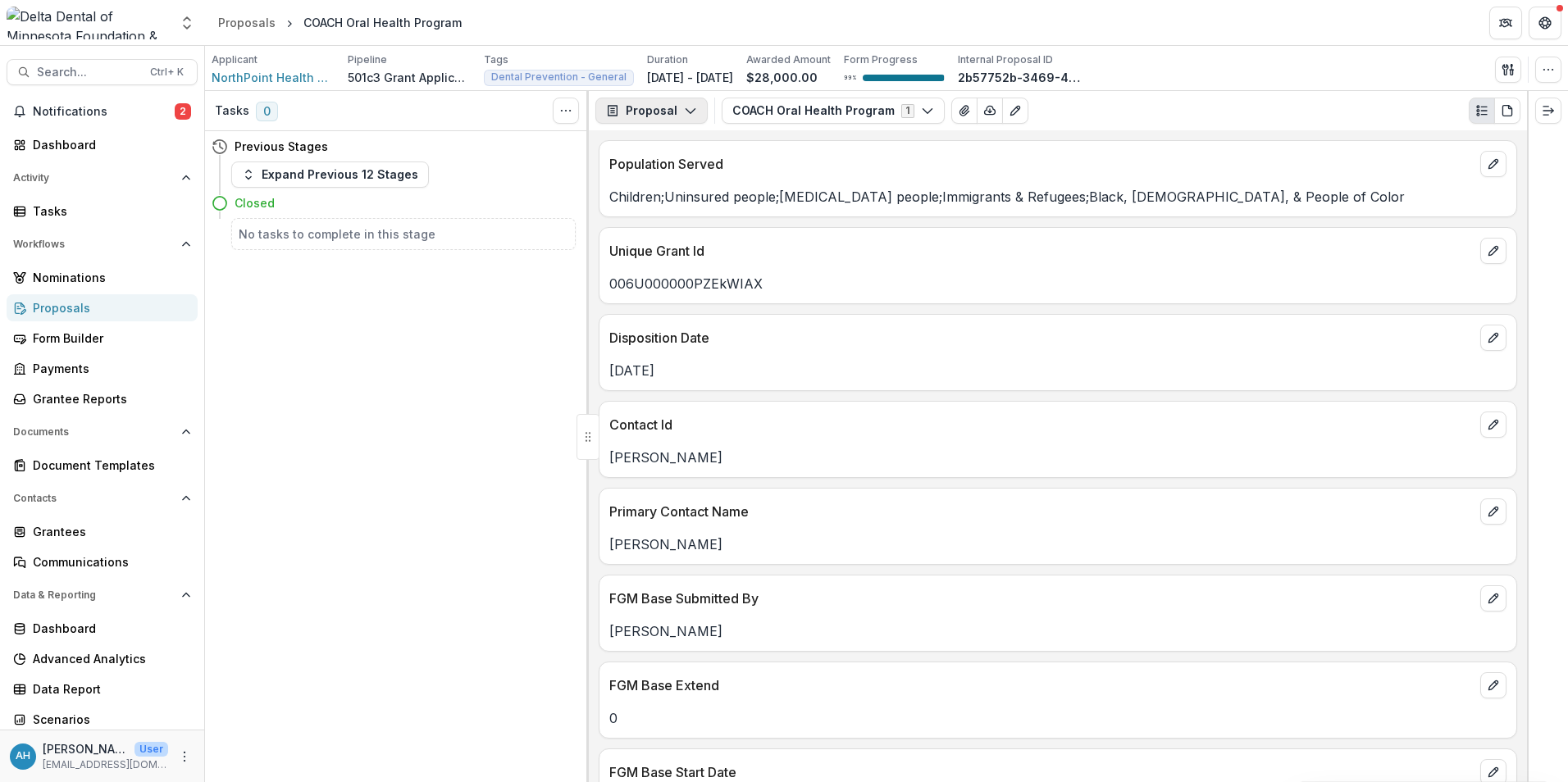
click at [653, 105] on button "Proposal" at bounding box center [651, 110] width 112 height 26
click at [670, 201] on div "Reports" at bounding box center [702, 202] width 150 height 18
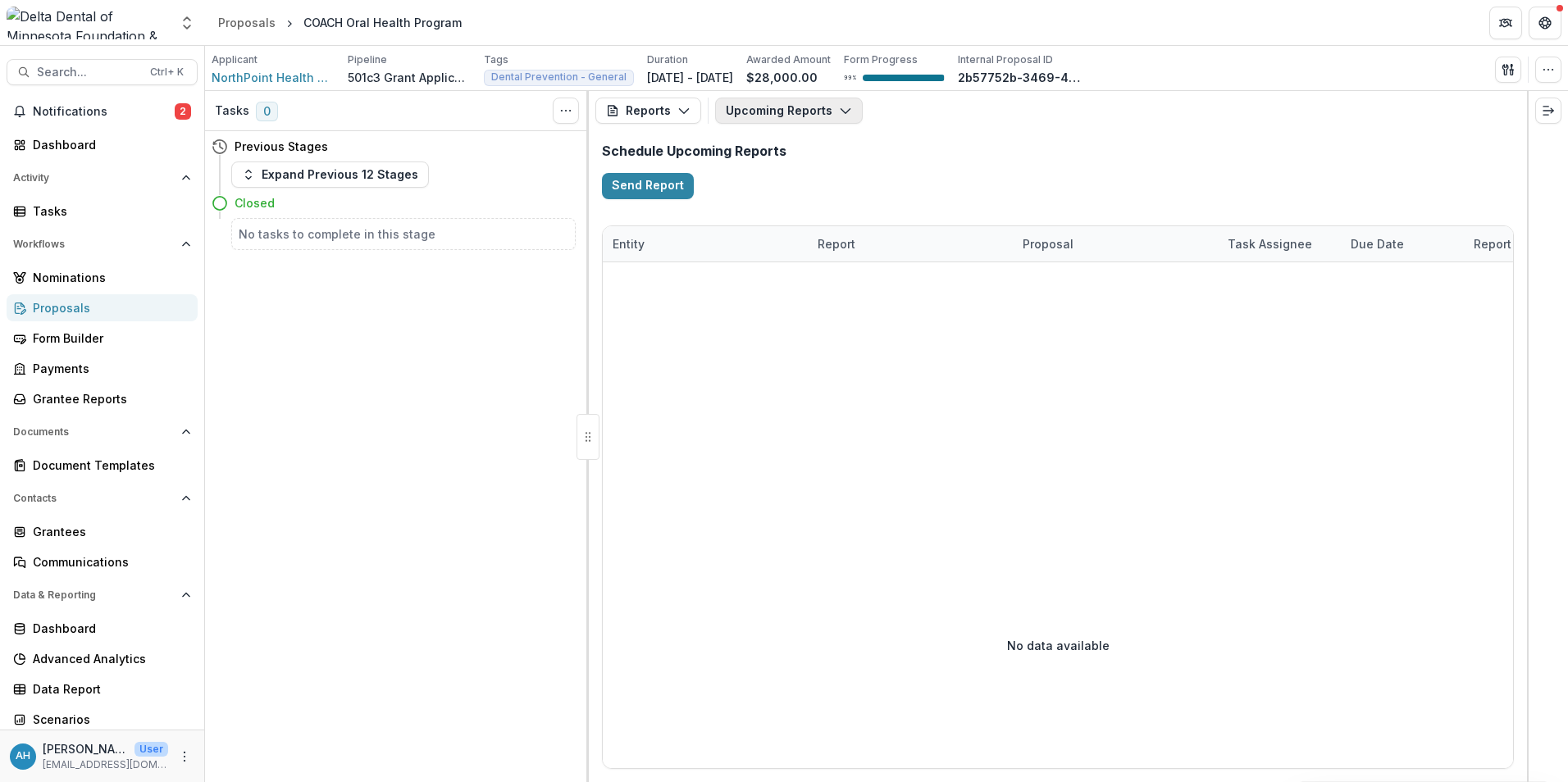
click at [781, 104] on button "Upcoming Reports" at bounding box center [789, 110] width 147 height 26
click at [1093, 173] on div "Schedule Upcoming Reports Send Report" at bounding box center [1058, 171] width 938 height 81
click at [87, 71] on span "Search..." at bounding box center [89, 72] width 104 height 14
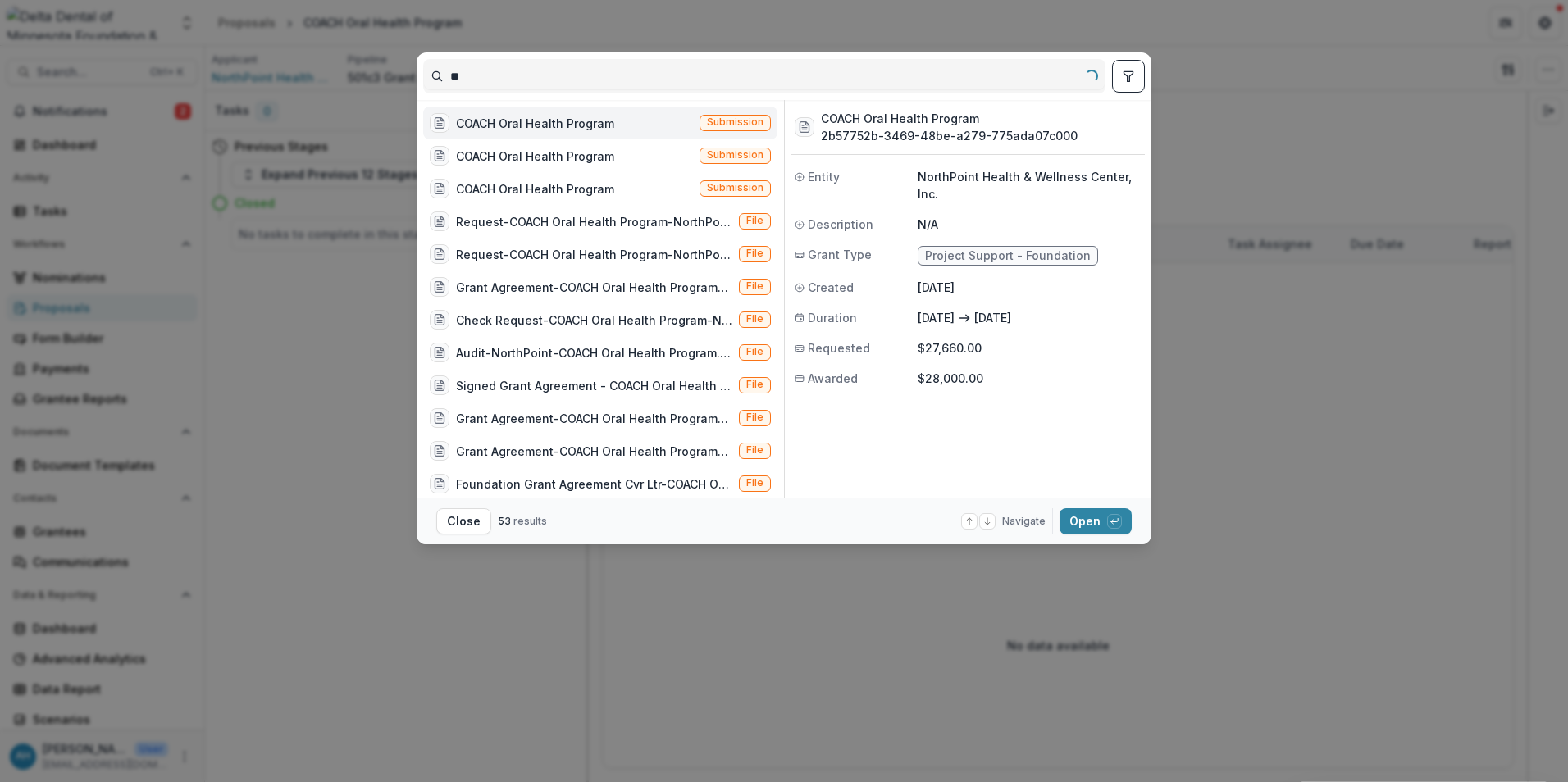
type input "*"
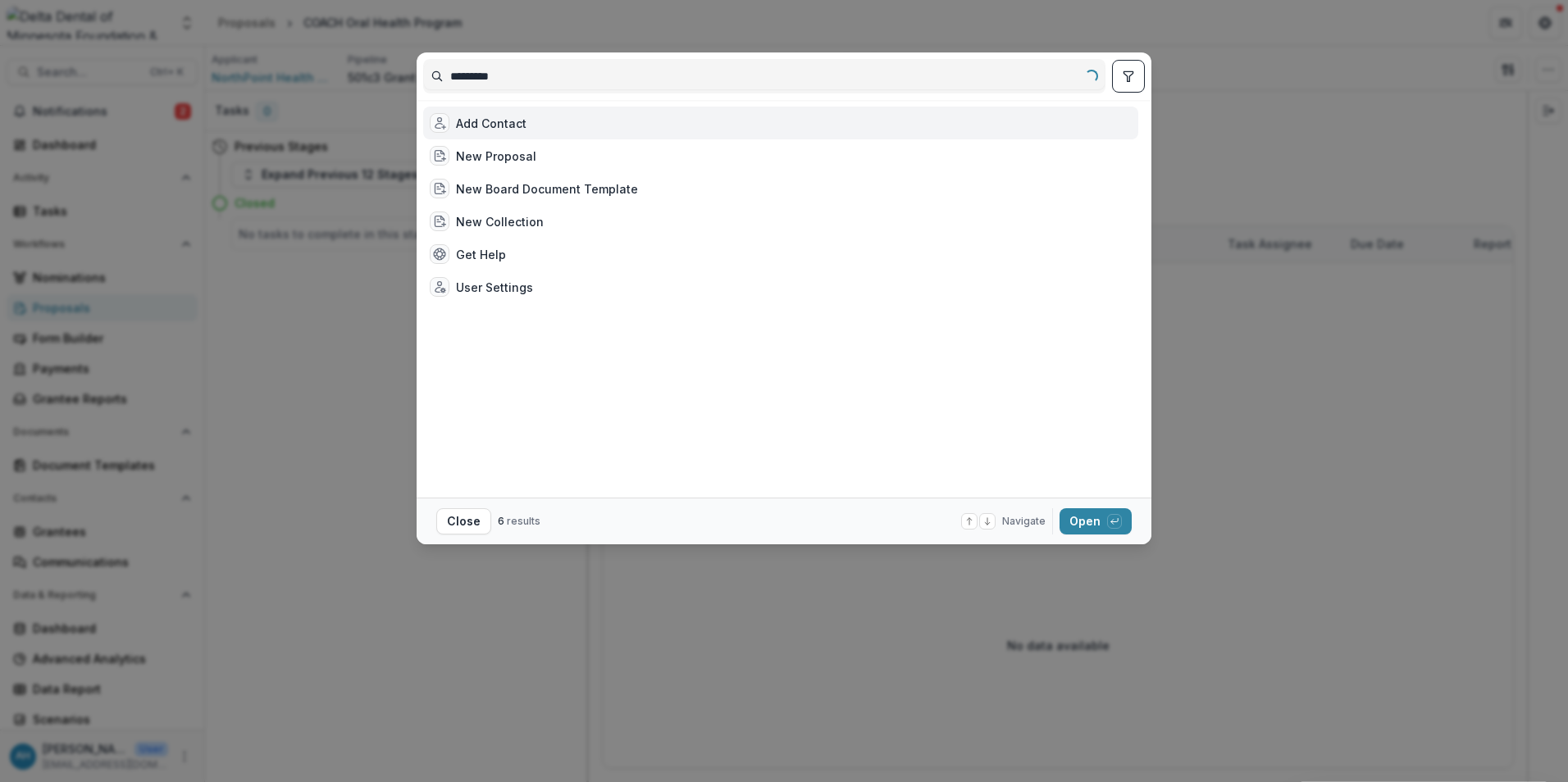
type input "**********"
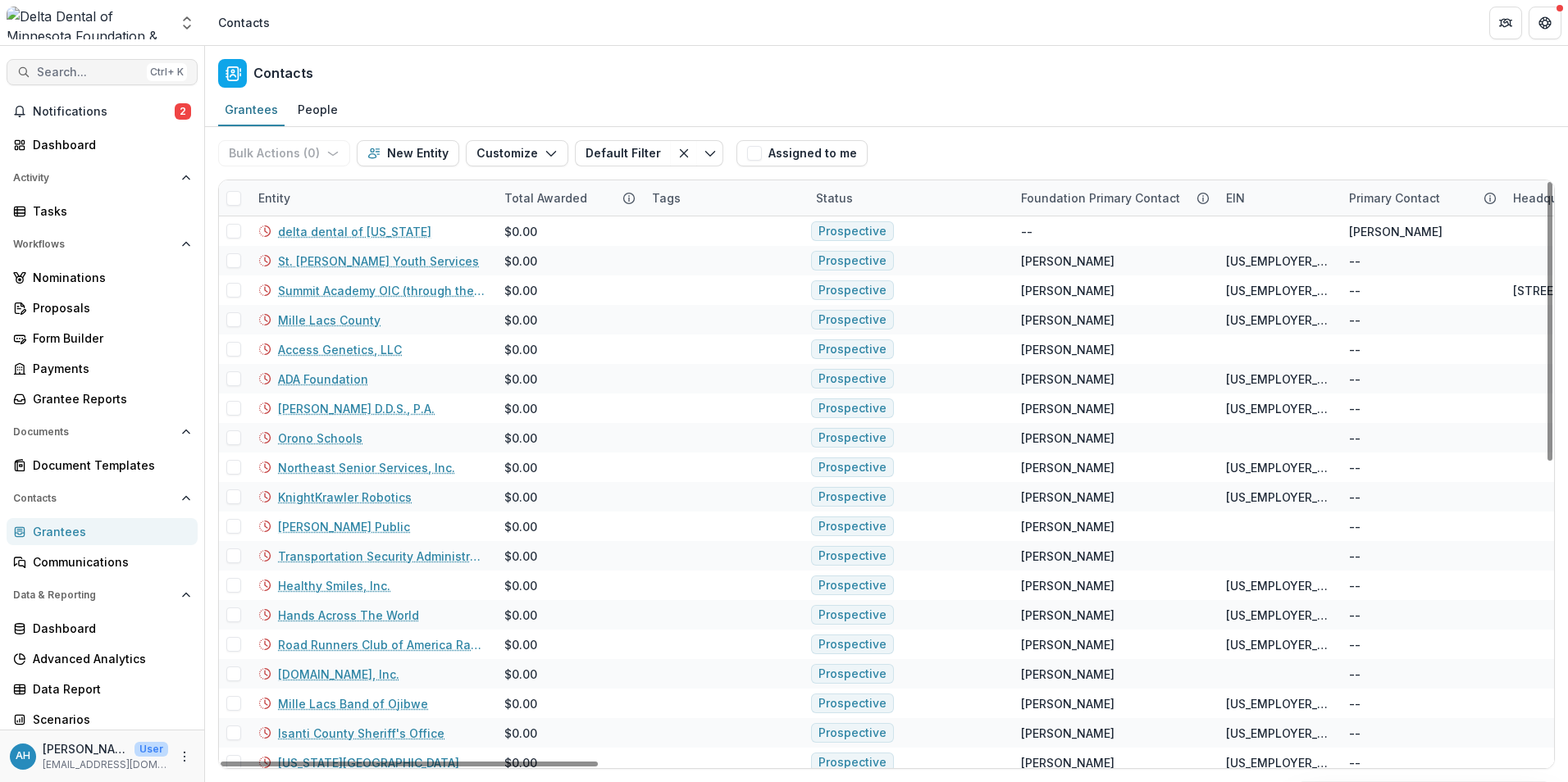
click at [103, 75] on span "Search..." at bounding box center [89, 72] width 104 height 14
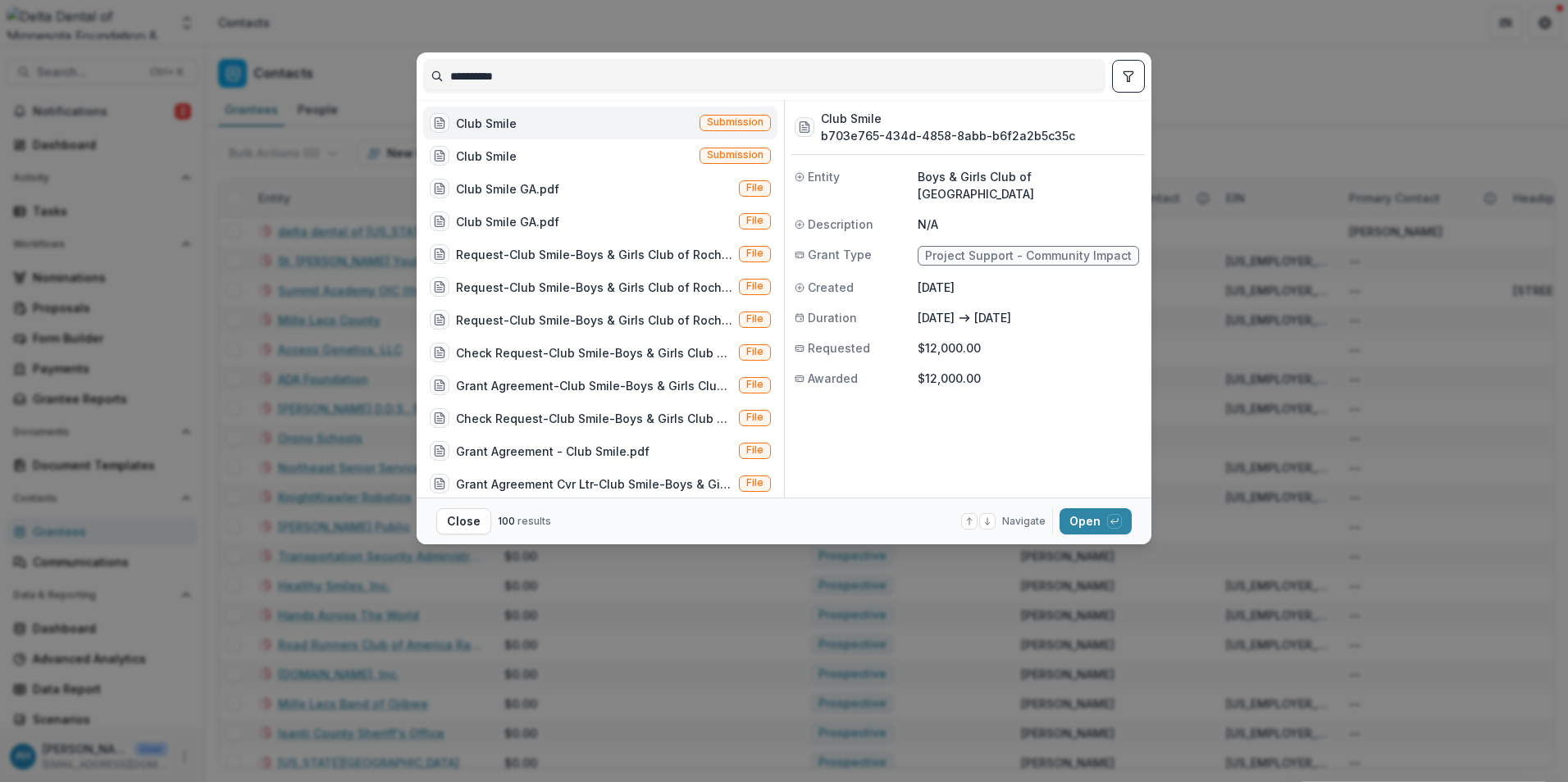
click at [569, 123] on div "Club Smile Submission" at bounding box center [600, 122] width 355 height 33
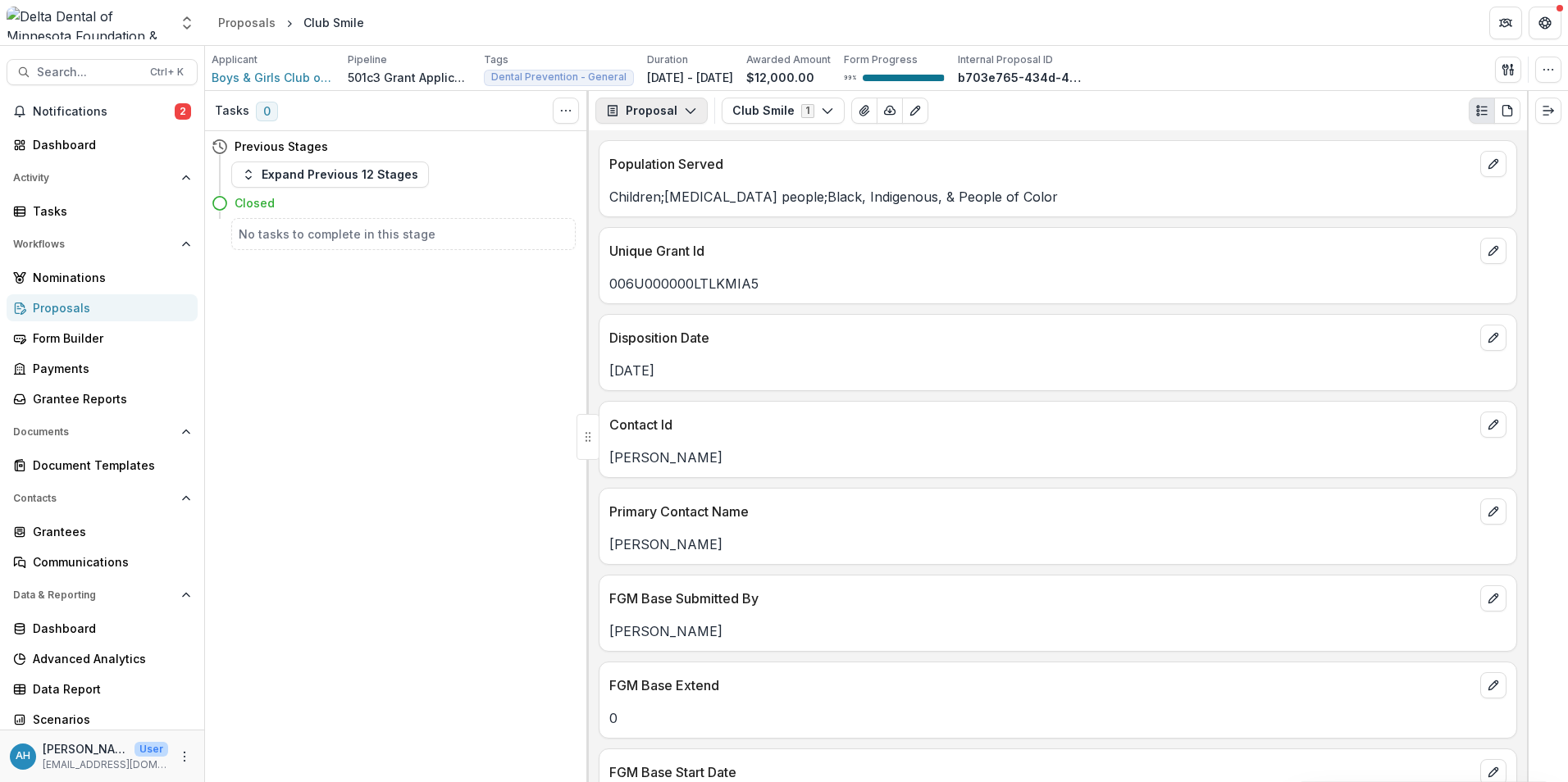
click at [656, 113] on button "Proposal" at bounding box center [651, 110] width 112 height 26
click at [672, 202] on div "Reports" at bounding box center [702, 202] width 150 height 18
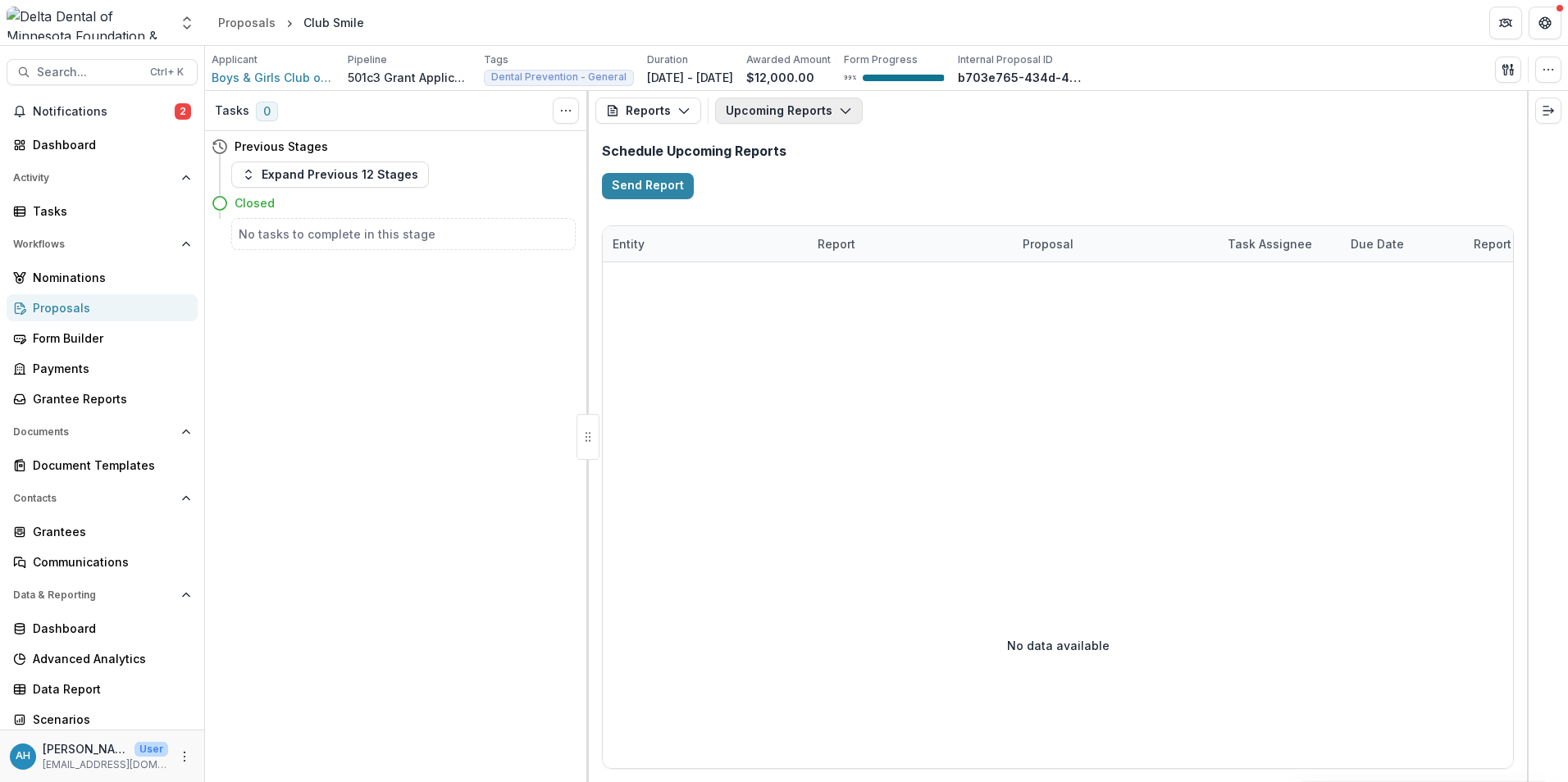
click at [779, 104] on button "Upcoming Reports" at bounding box center [789, 110] width 147 height 26
click at [89, 75] on span "Search..." at bounding box center [89, 72] width 104 height 14
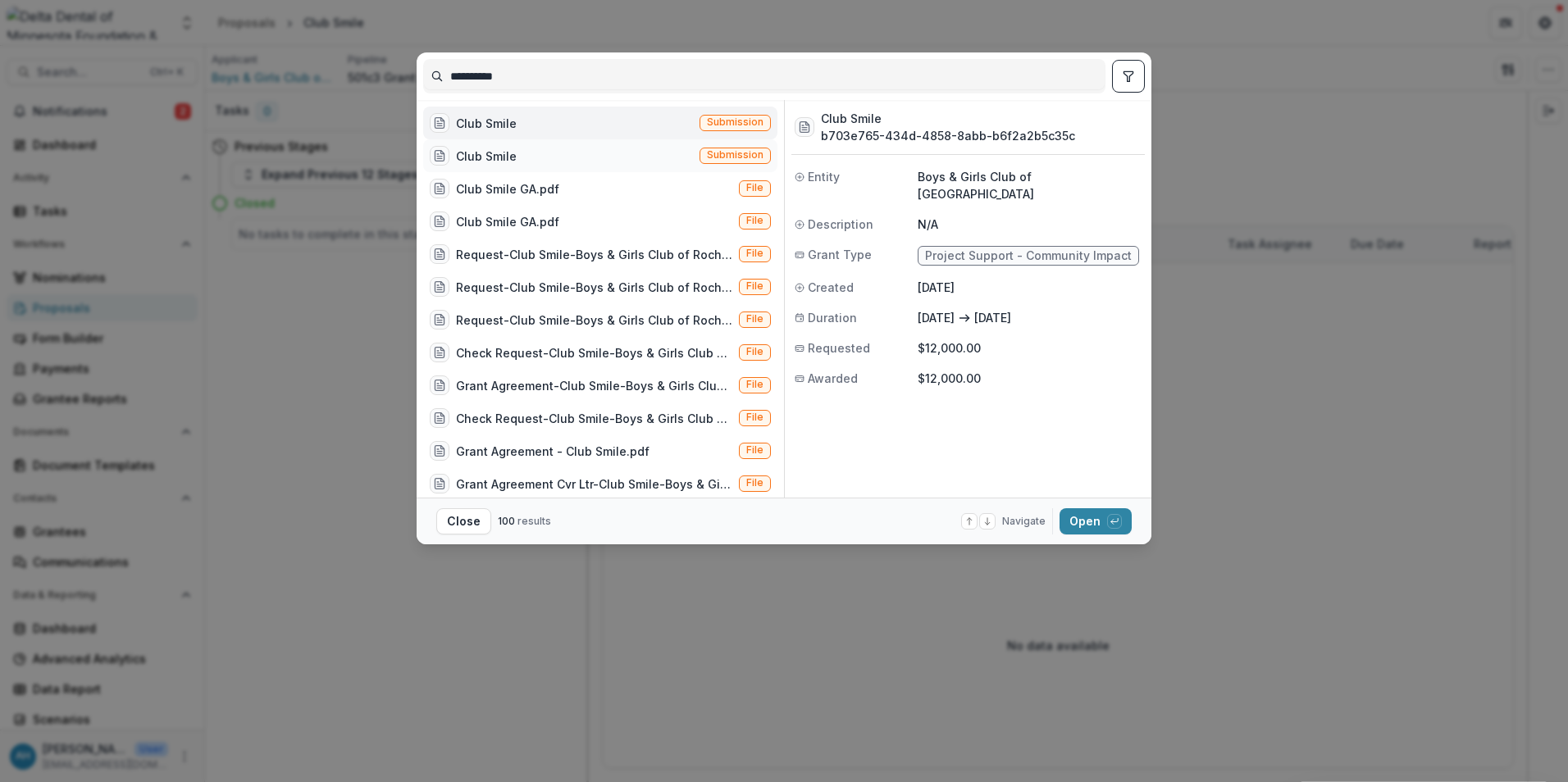
click at [569, 161] on div "Club Smile Submission" at bounding box center [600, 156] width 355 height 33
click at [1085, 521] on button "Open with enter key" at bounding box center [1096, 521] width 72 height 26
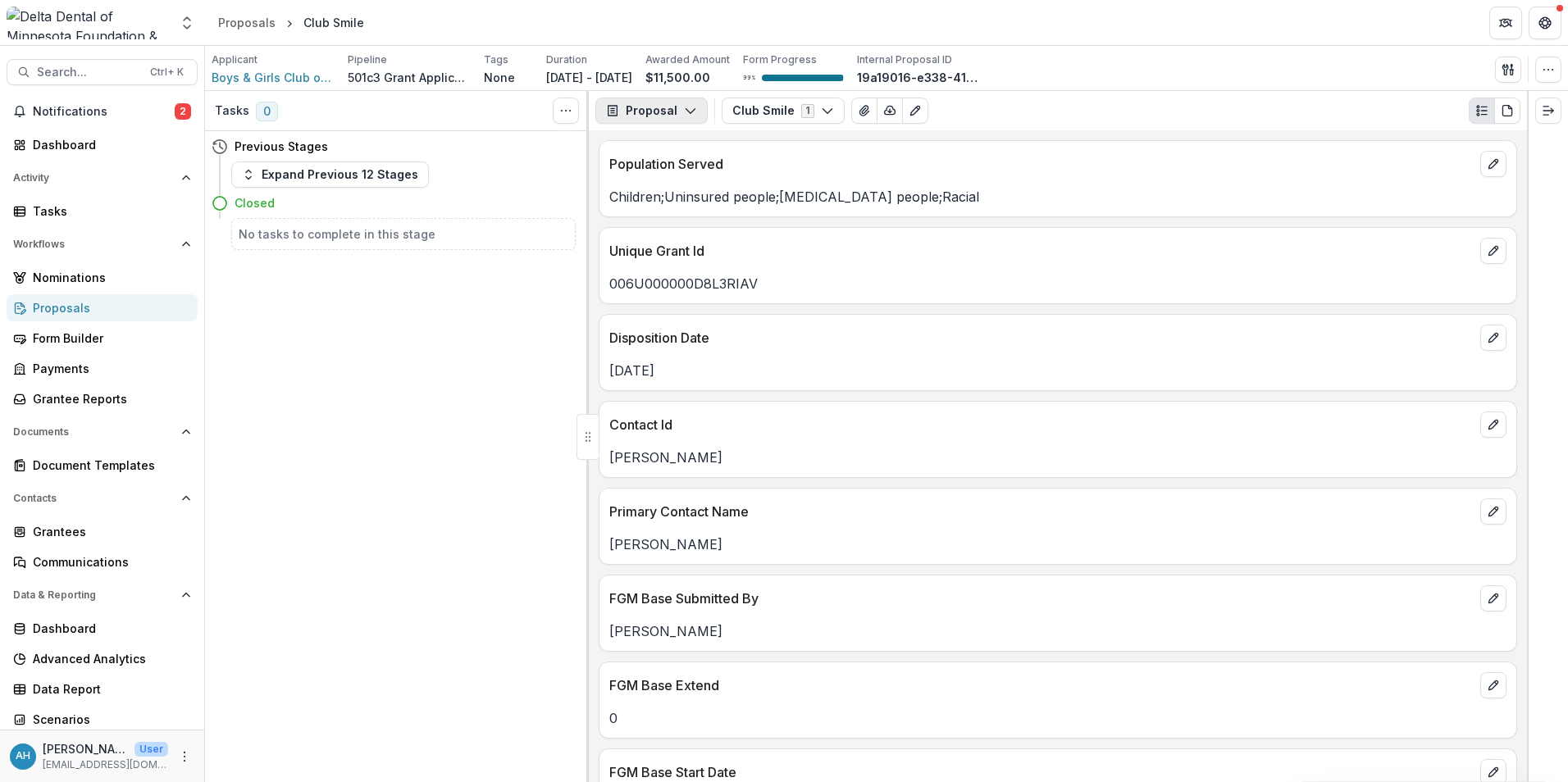
click at [637, 110] on button "Proposal" at bounding box center [651, 110] width 112 height 26
click at [661, 202] on div "Reports" at bounding box center [702, 202] width 150 height 18
click at [661, 202] on div "Proposal Payments Reports Grant Agreements Board Summaries Bank Details" at bounding box center [694, 216] width 189 height 162
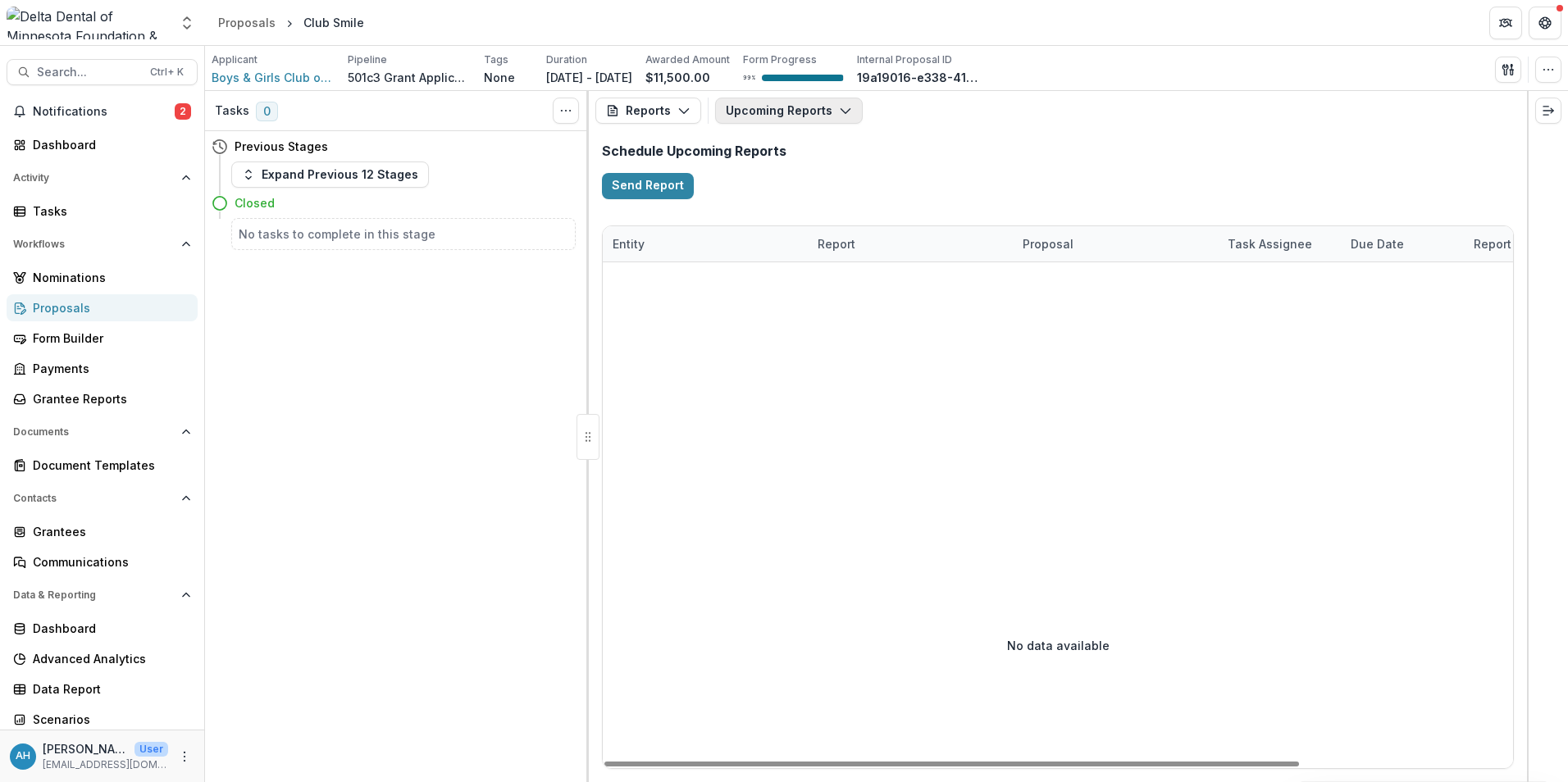
click at [776, 105] on button "Upcoming Reports" at bounding box center [789, 110] width 147 height 26
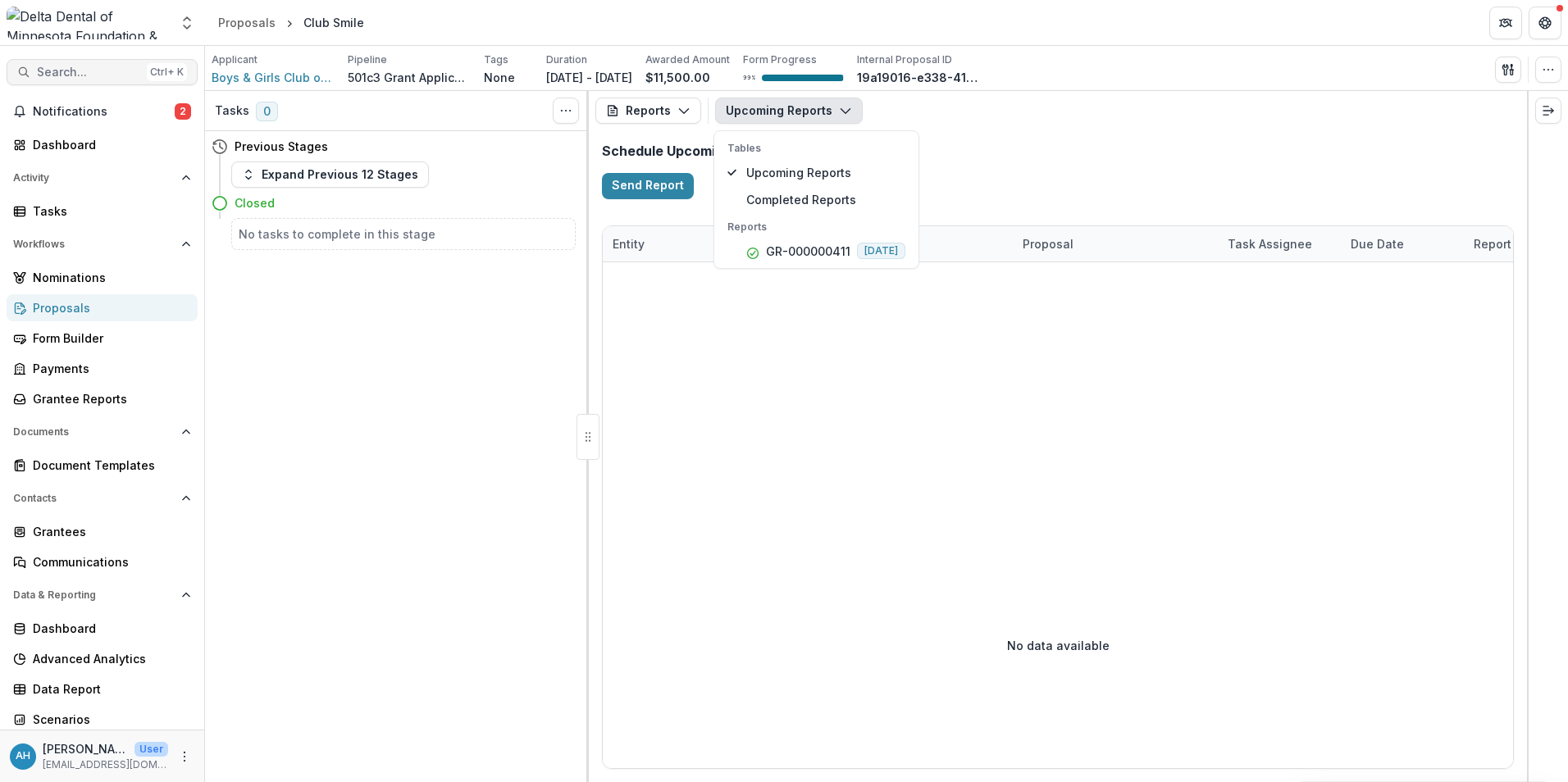
click at [64, 68] on span "Search..." at bounding box center [89, 72] width 104 height 14
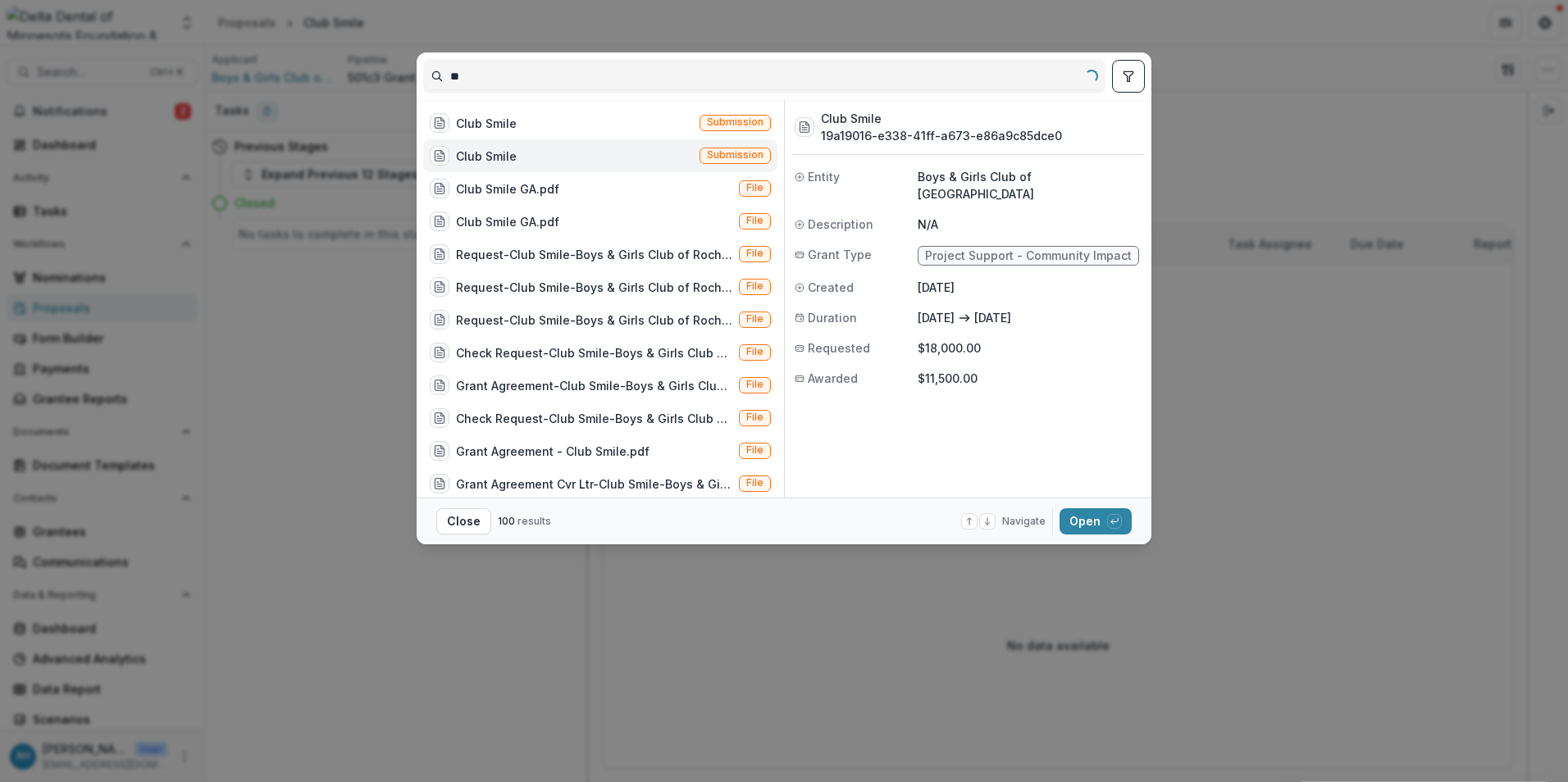
type input "*"
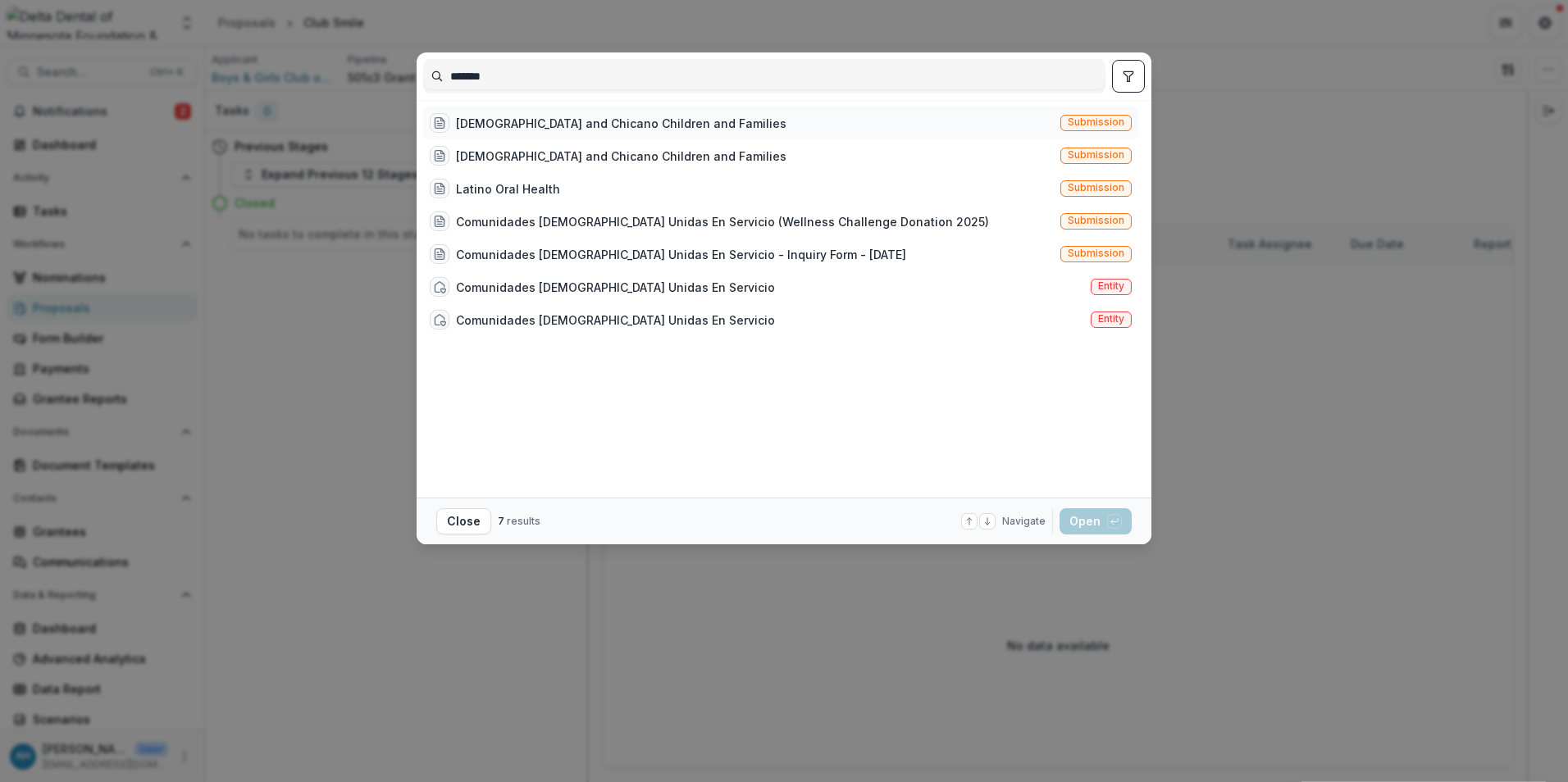
type input "******"
click at [598, 118] on div "Latino and Chicano Children and Families" at bounding box center [621, 123] width 330 height 18
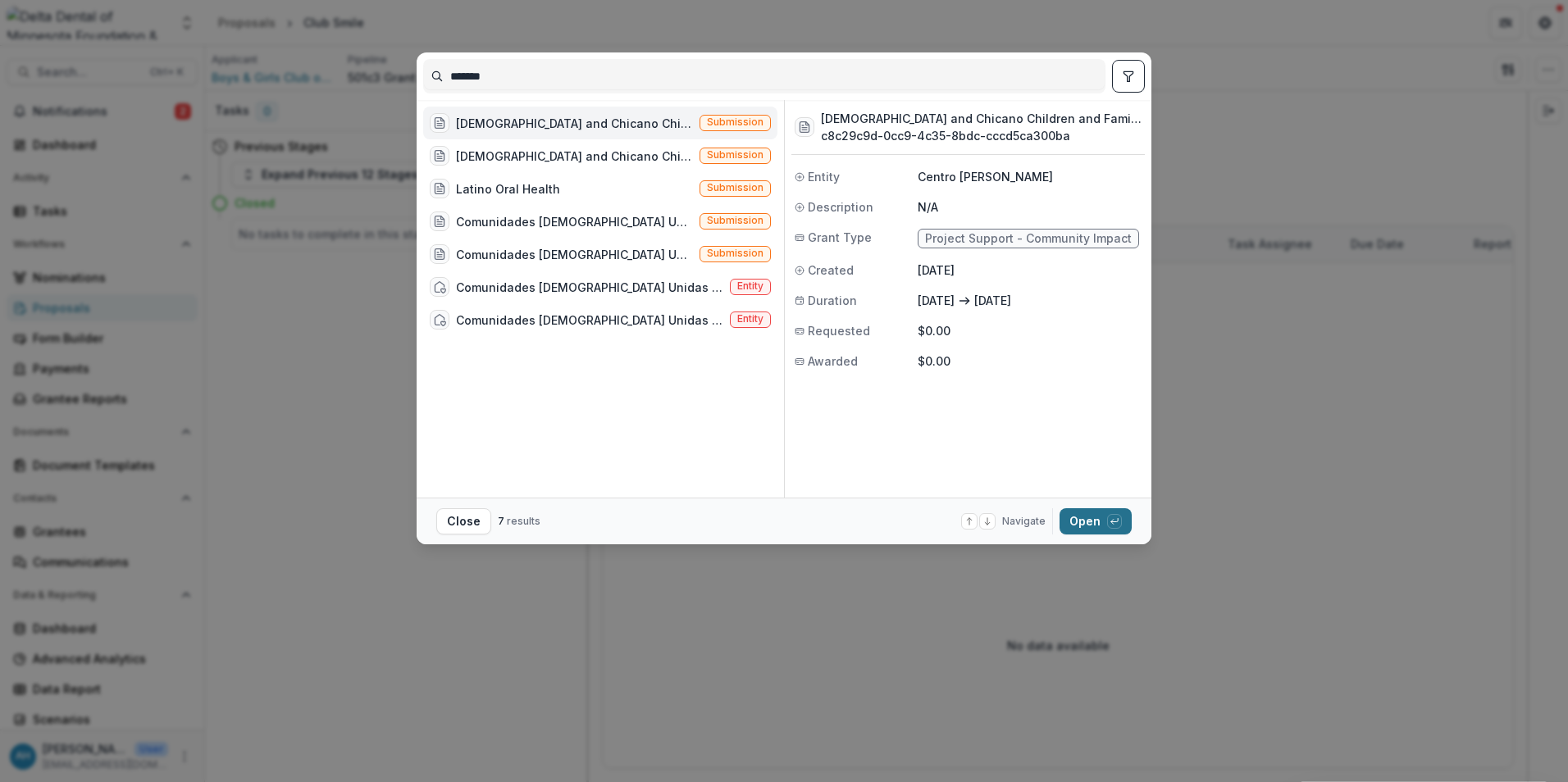
click at [1095, 525] on button "Open with enter key" at bounding box center [1096, 521] width 72 height 26
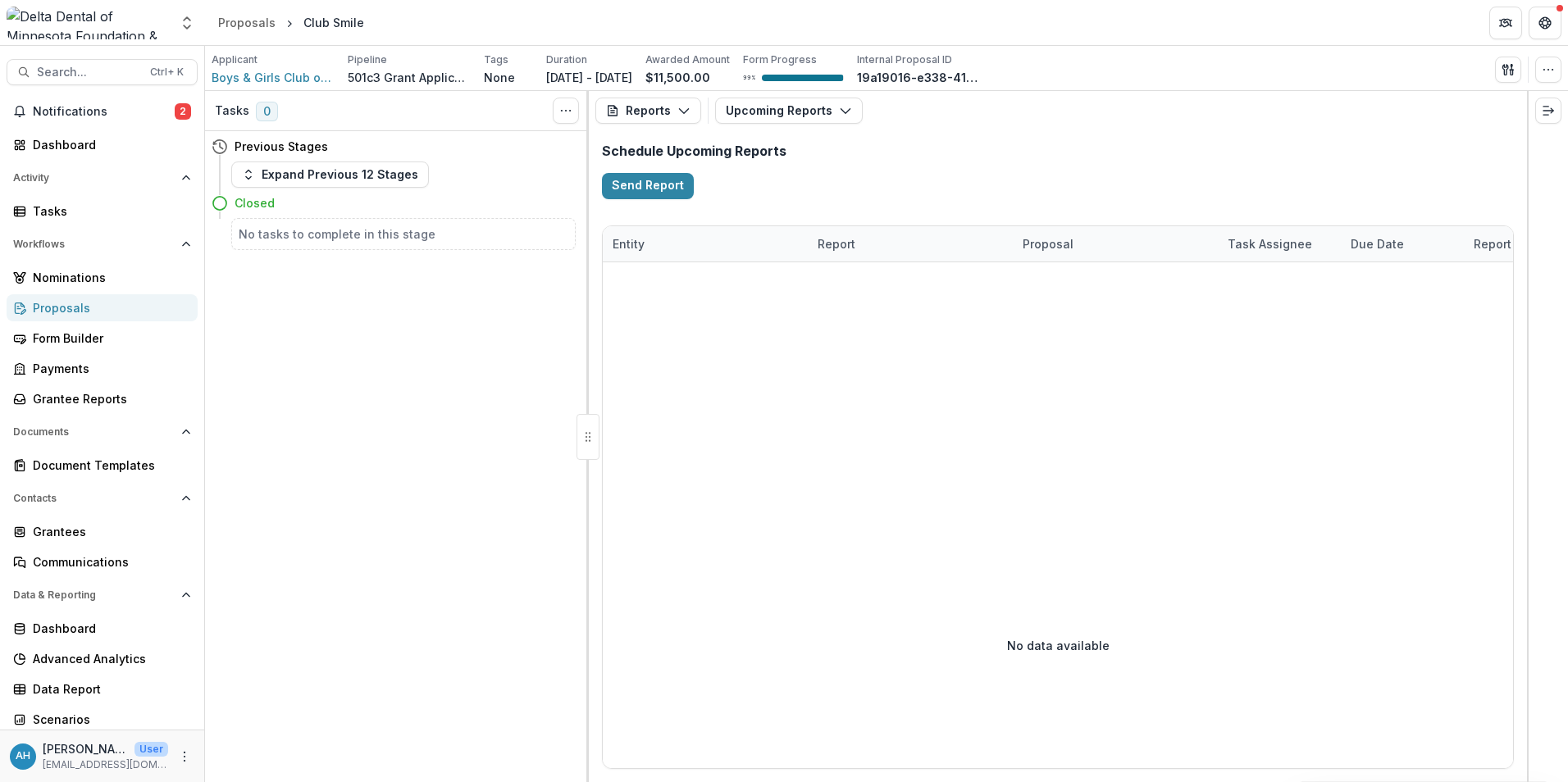
click at [1095, 525] on button "Open with enter key" at bounding box center [1096, 521] width 72 height 26
click at [89, 71] on span "Search..." at bounding box center [89, 72] width 104 height 14
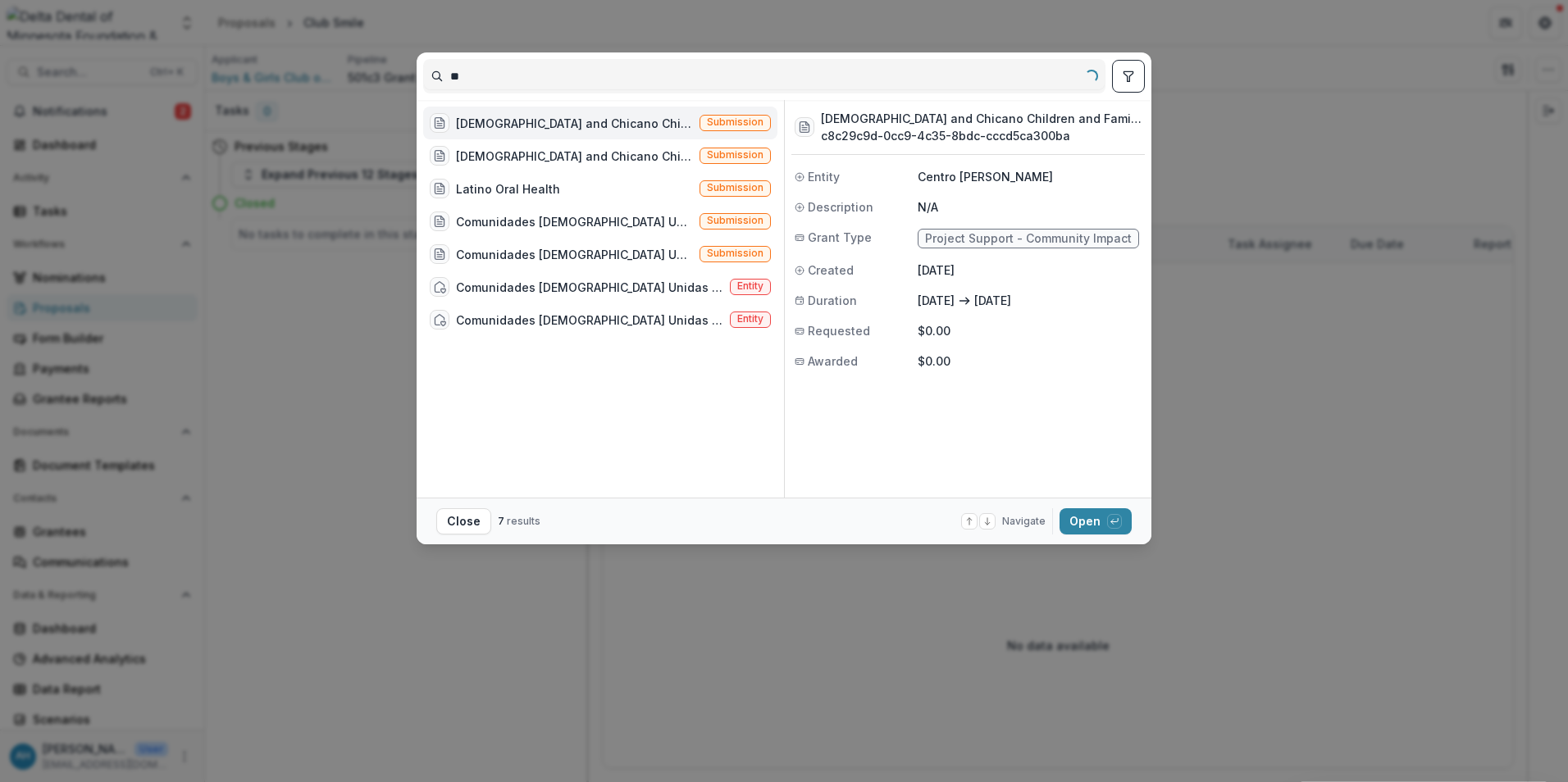
type input "*"
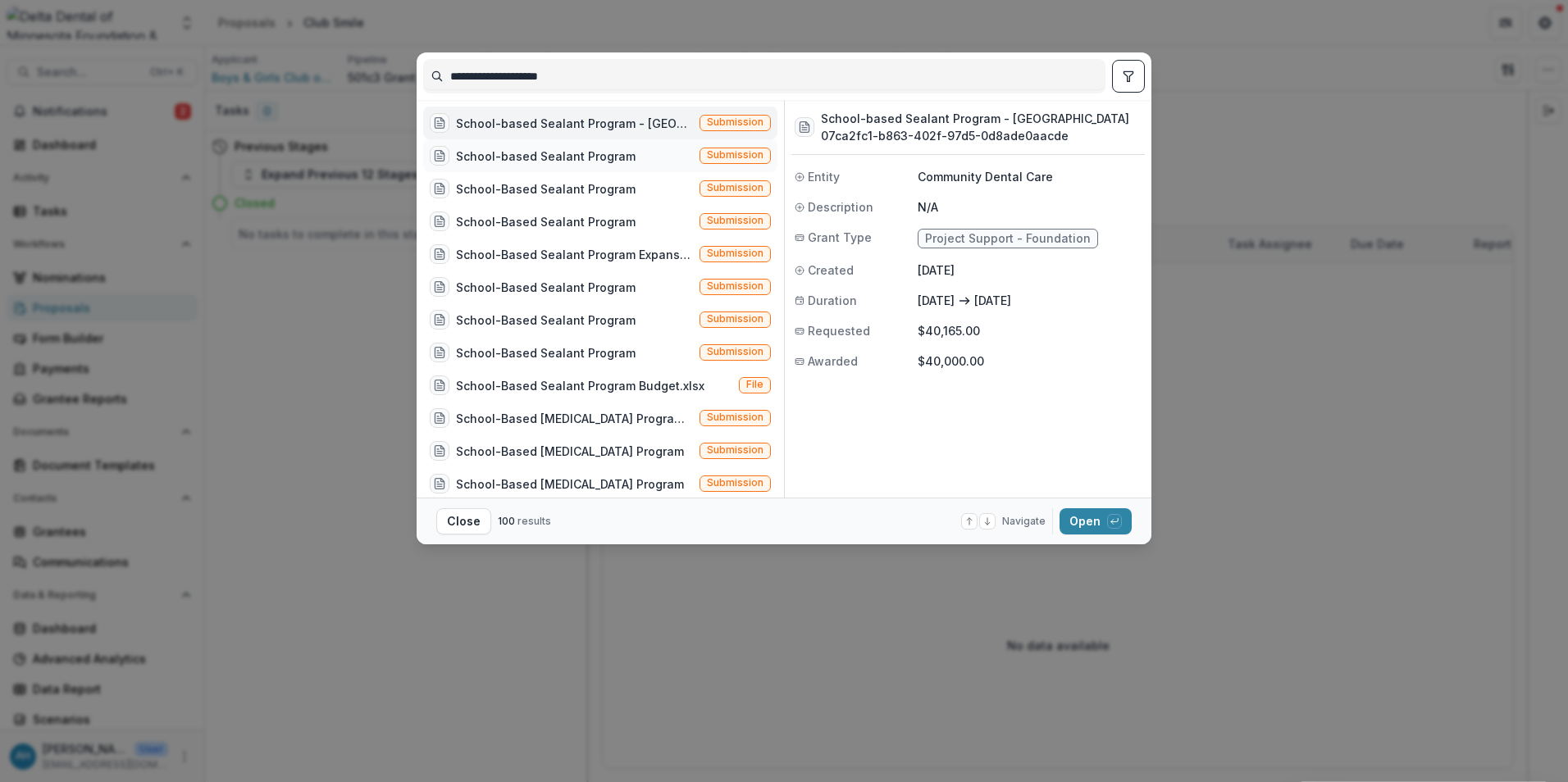
type input "**********"
click at [581, 162] on div "School-based Sealant Program" at bounding box center [545, 156] width 180 height 18
click at [574, 192] on div "School-Based Sealant Program" at bounding box center [545, 189] width 180 height 18
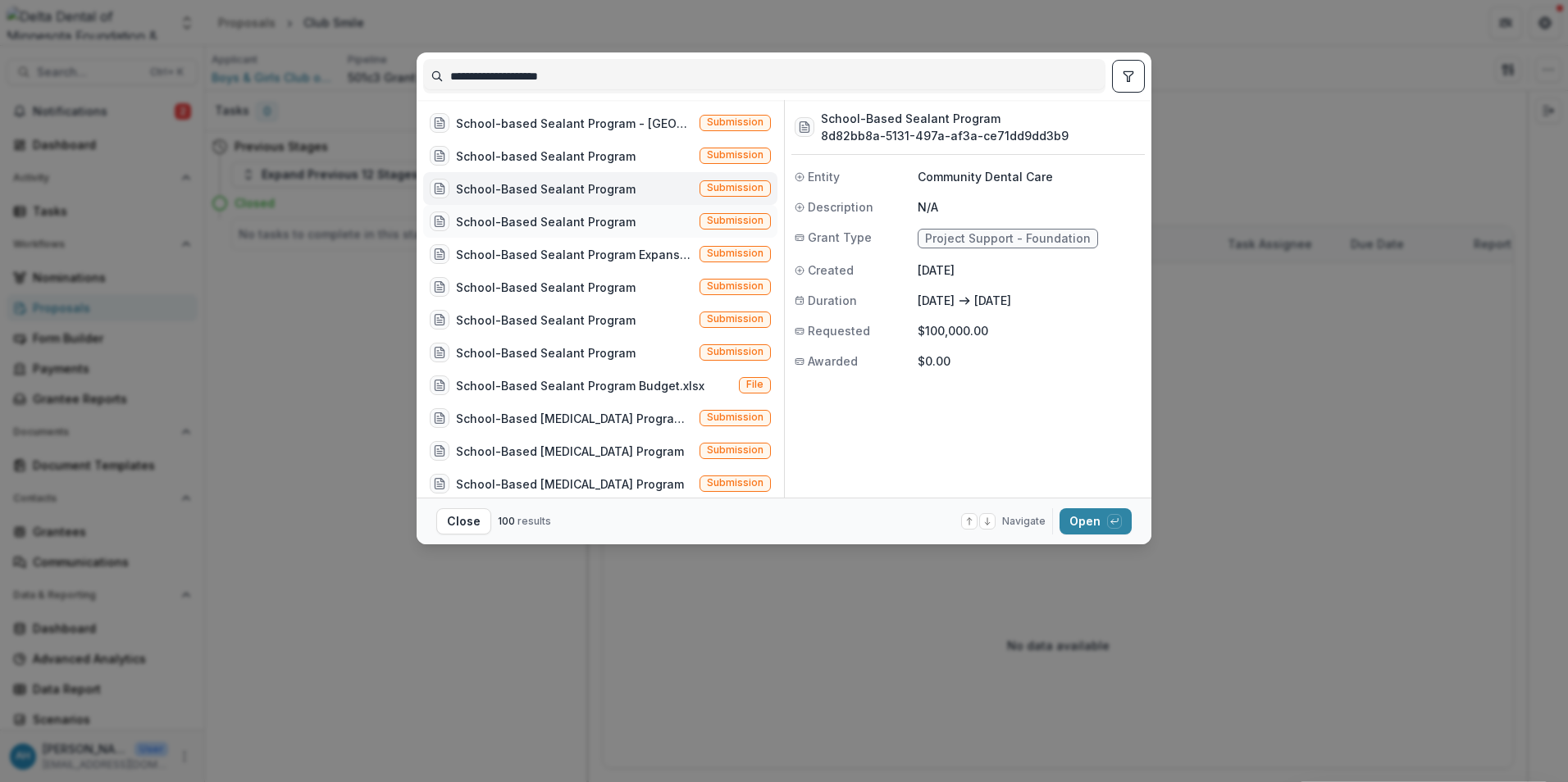
click at [575, 227] on div "School-Based Sealant Program" at bounding box center [545, 222] width 180 height 18
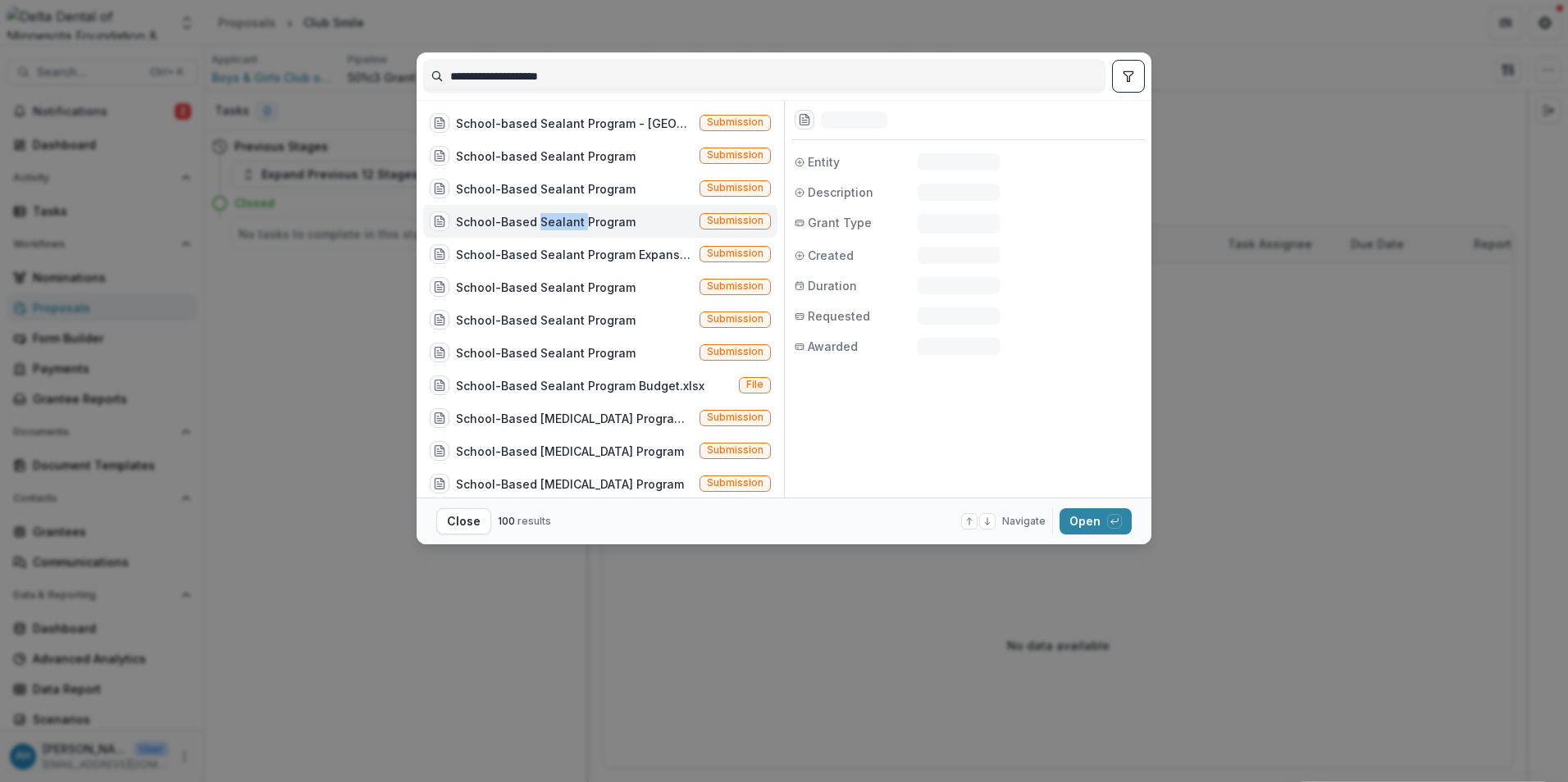
click at [575, 227] on div "School-Based Sealant Program" at bounding box center [545, 222] width 180 height 18
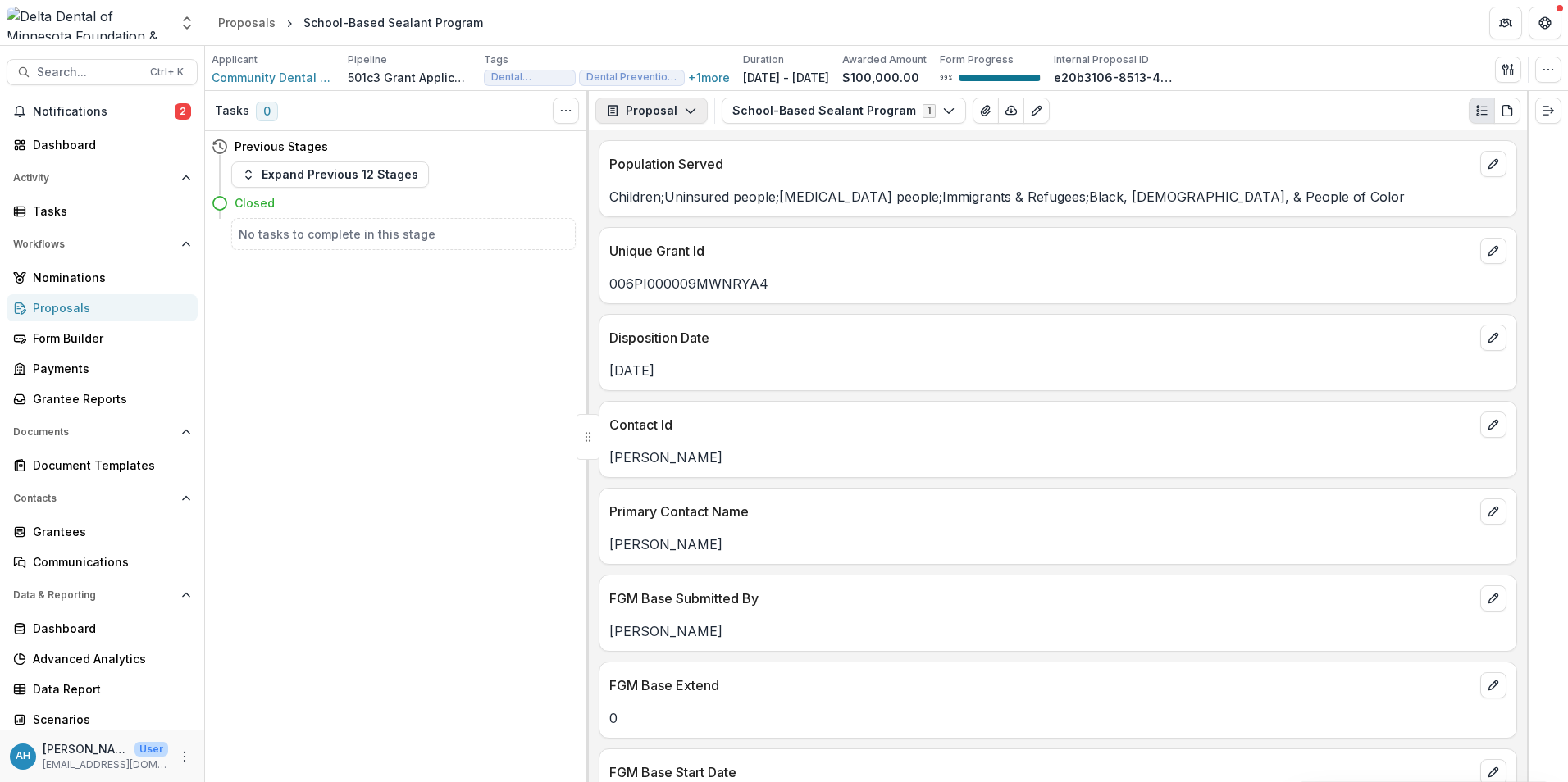
click at [668, 107] on button "Proposal" at bounding box center [651, 110] width 112 height 26
click at [687, 204] on div "Reports" at bounding box center [702, 202] width 150 height 18
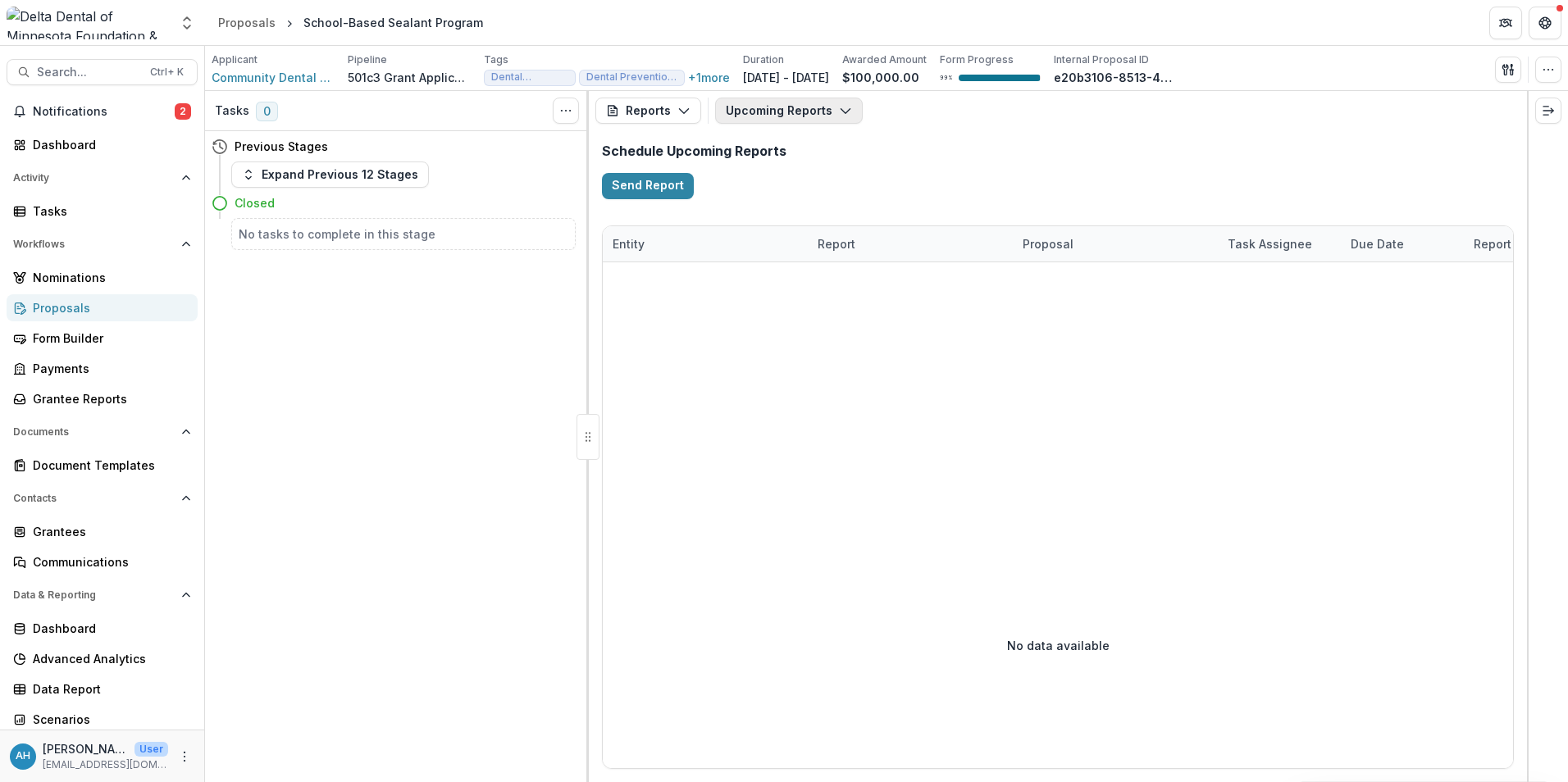
click at [812, 118] on button "Upcoming Reports" at bounding box center [789, 110] width 147 height 26
click at [819, 198] on span "Completed Reports" at bounding box center [826, 199] width 161 height 18
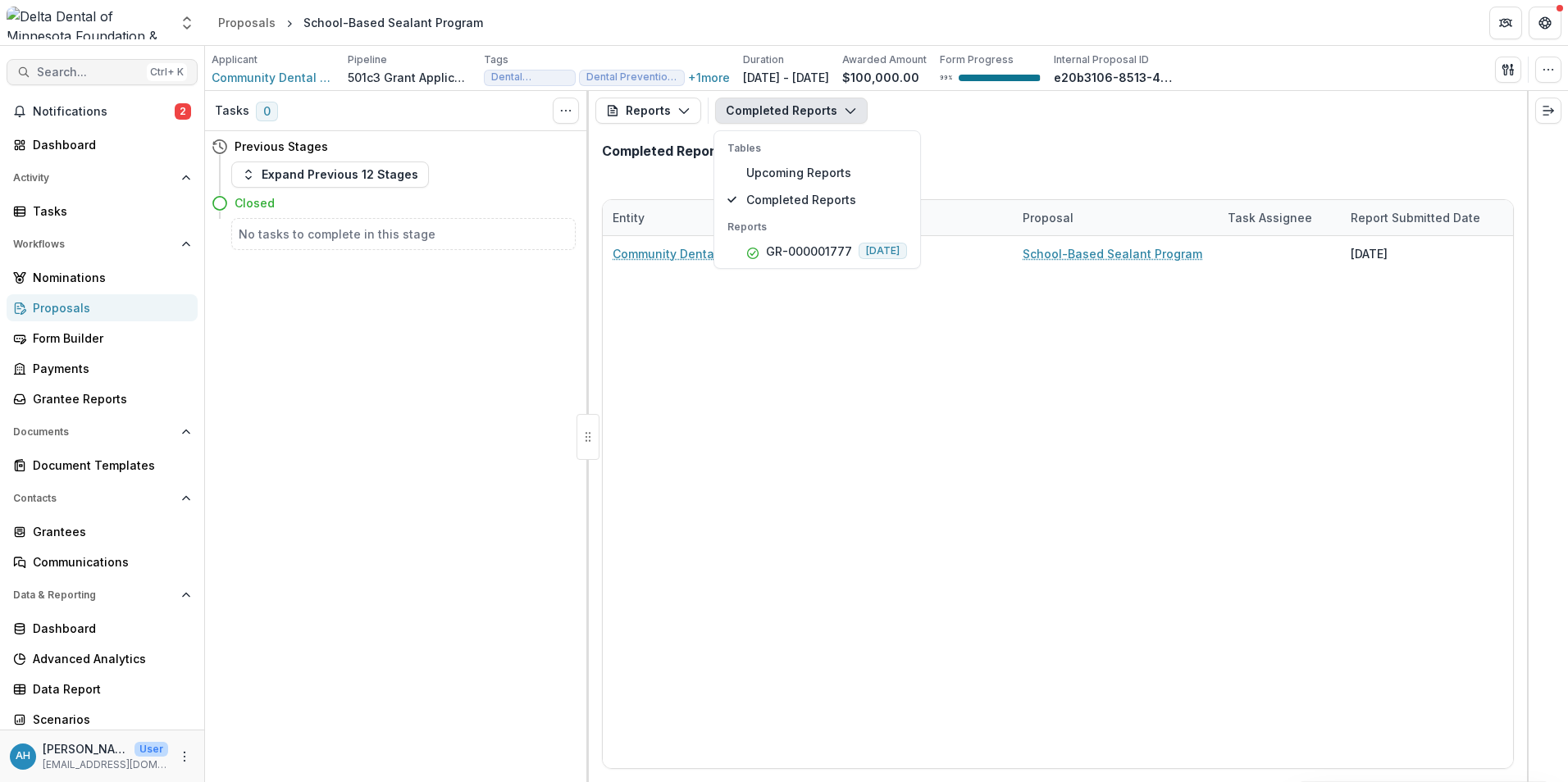
click at [47, 64] on button "Search... Ctrl + K" at bounding box center [102, 72] width 191 height 26
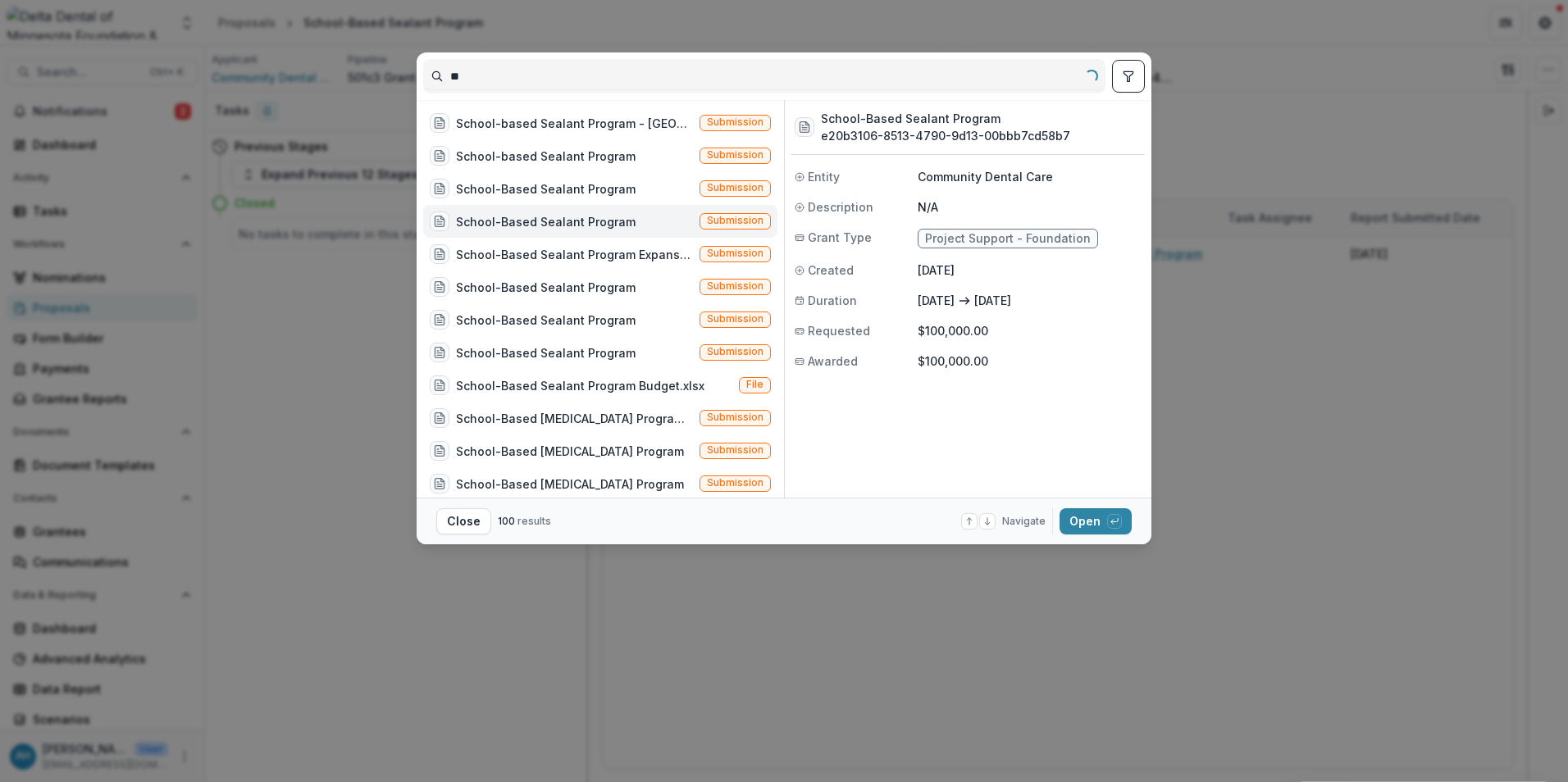
type input "*"
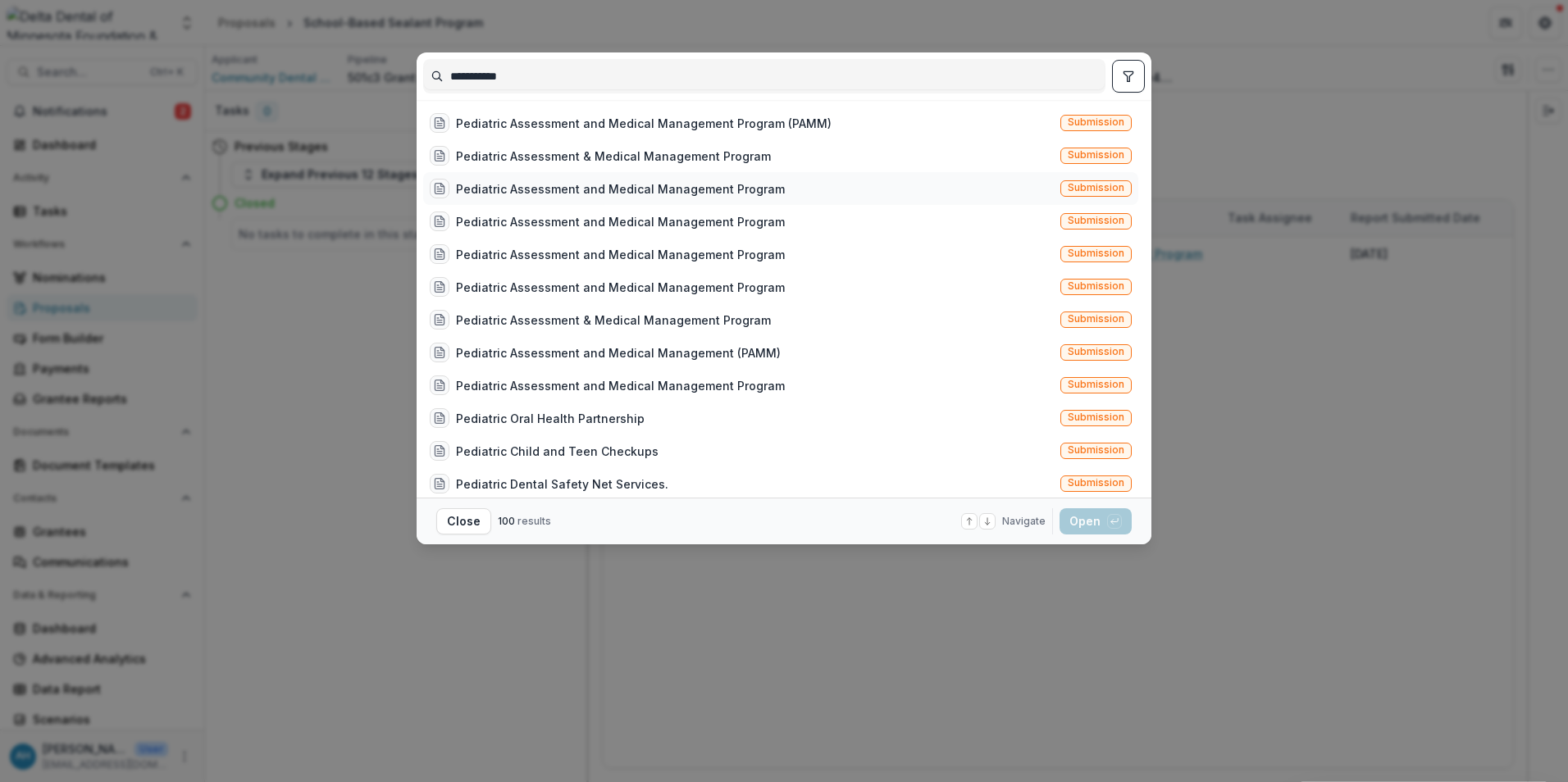
type input "**********"
click at [695, 186] on div "Pediatric Assessment and Medical Management Program" at bounding box center [620, 189] width 329 height 18
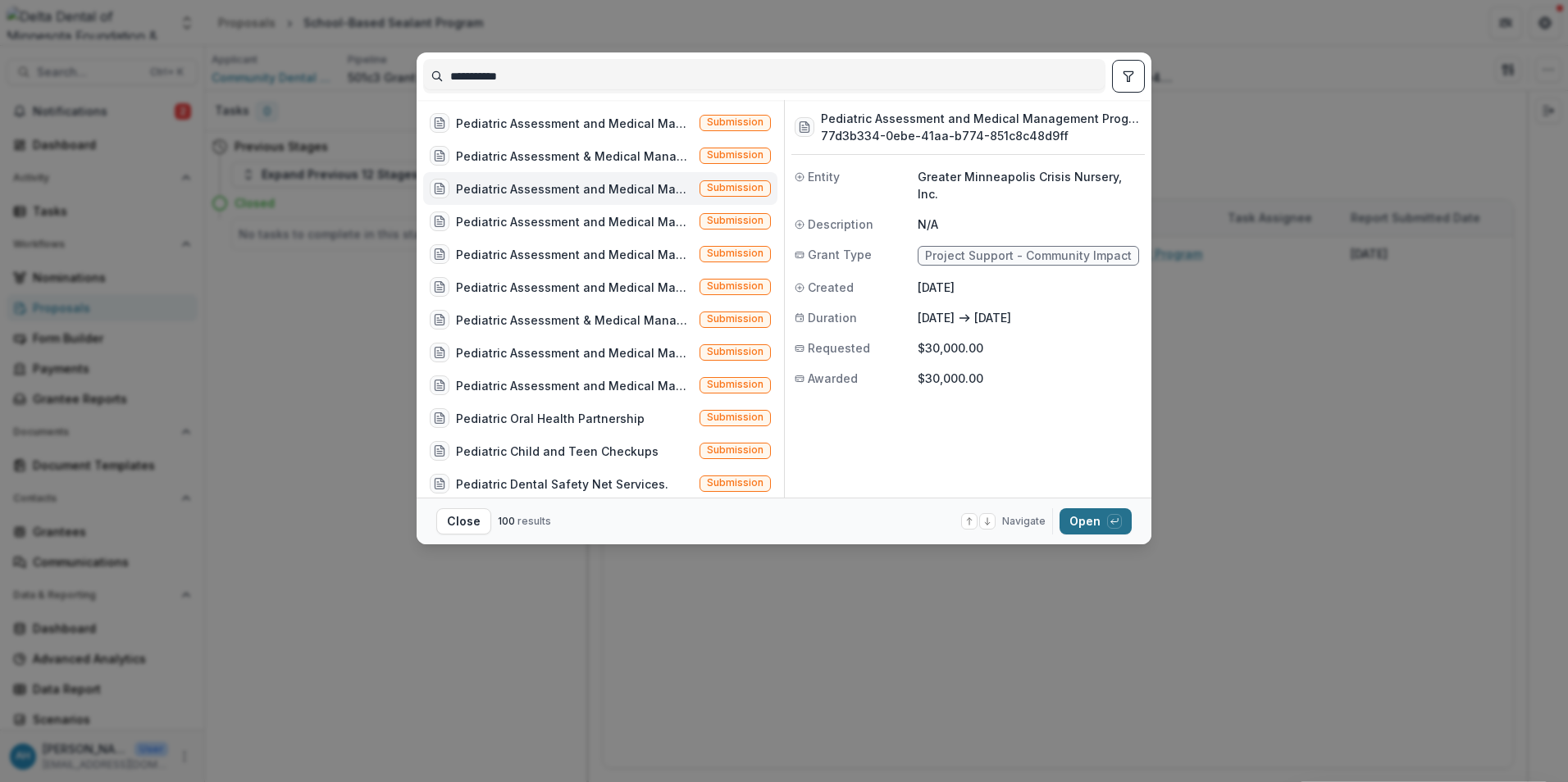
click at [1091, 524] on button "Open with enter key" at bounding box center [1096, 521] width 72 height 26
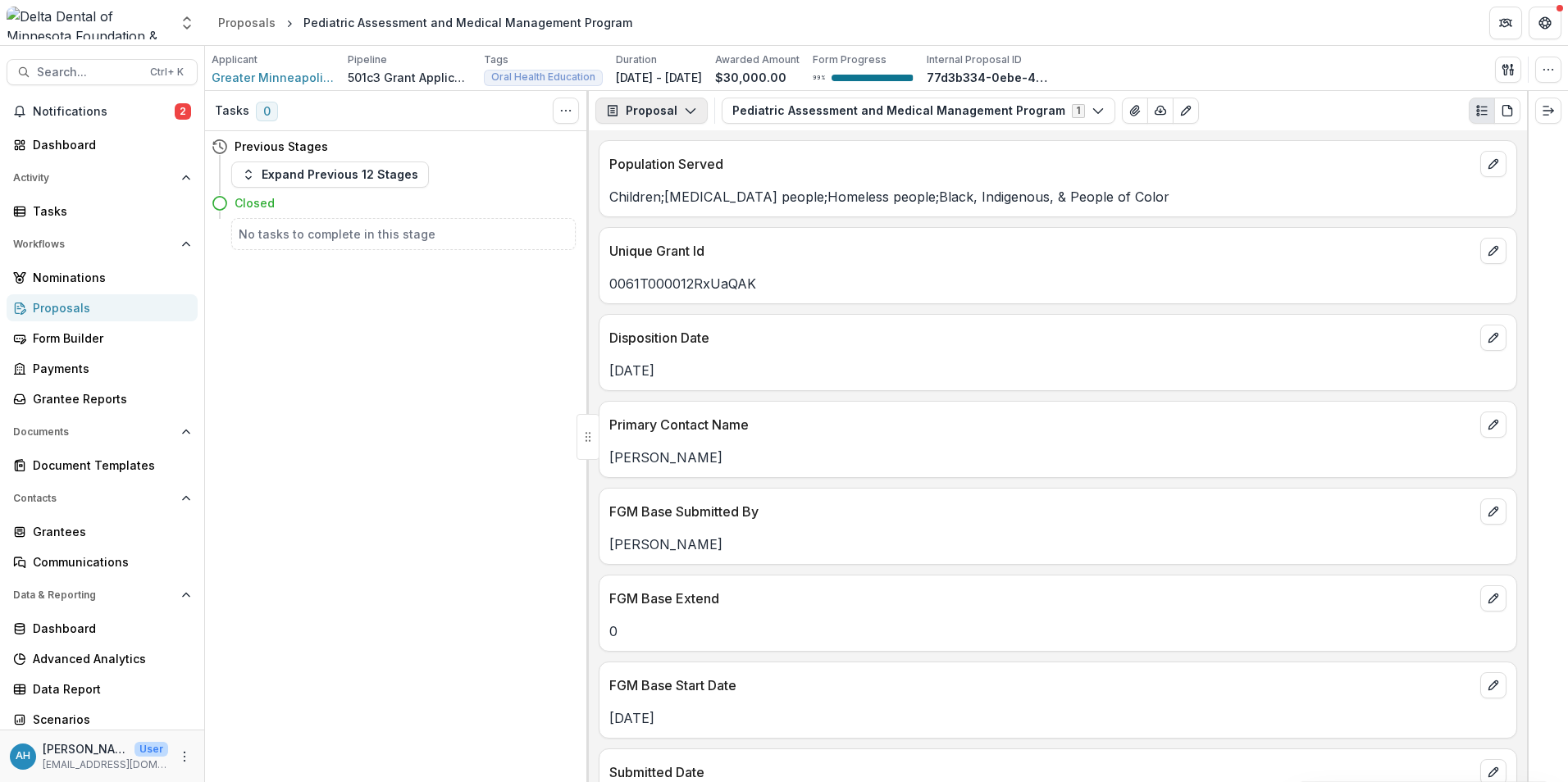
click at [663, 110] on button "Proposal" at bounding box center [651, 110] width 112 height 26
click at [692, 206] on div "Reports" at bounding box center [702, 202] width 150 height 18
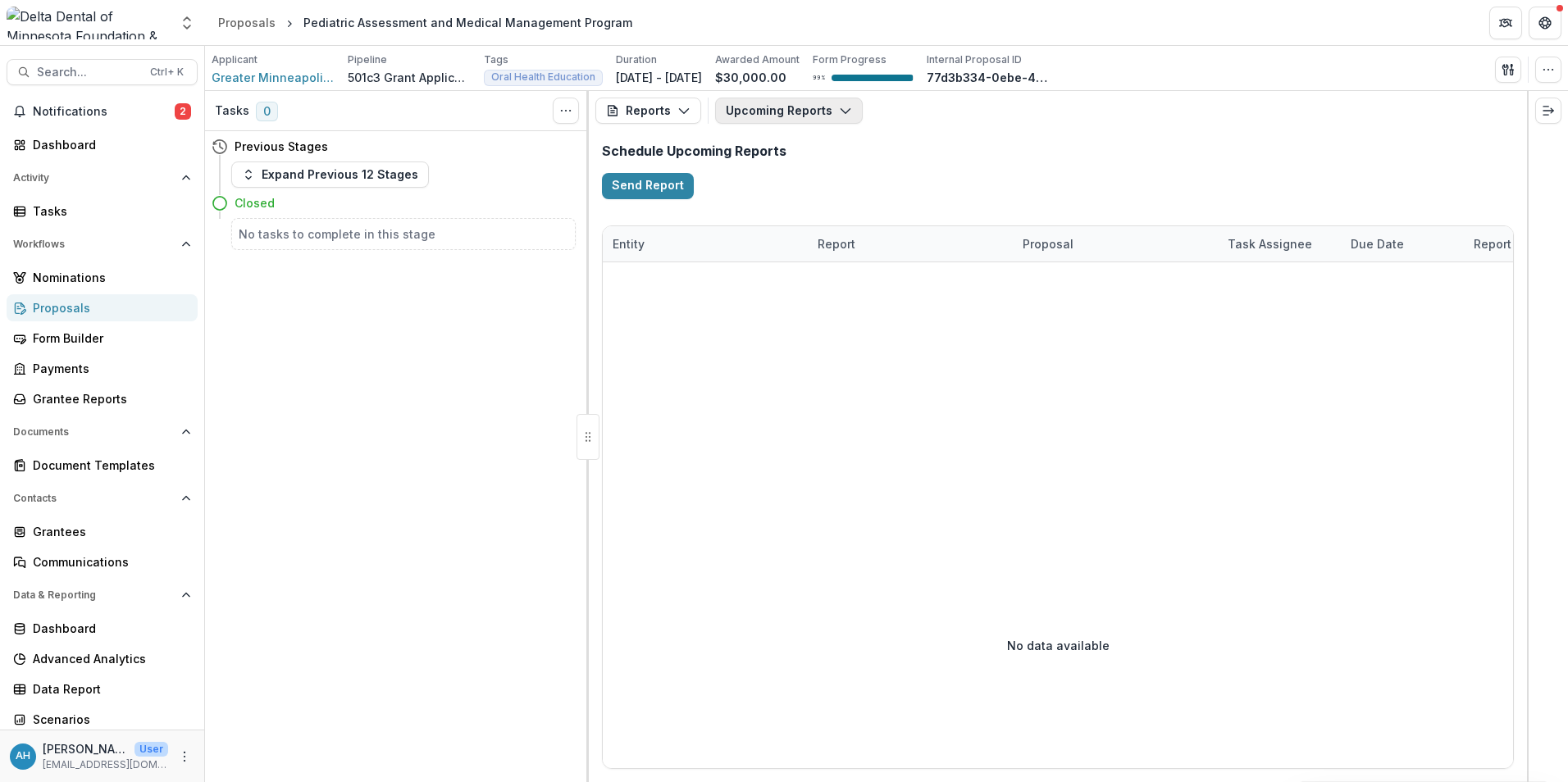
click at [773, 110] on button "Upcoming Reports" at bounding box center [789, 110] width 147 height 26
click at [819, 197] on span "Completed Reports" at bounding box center [825, 199] width 158 height 18
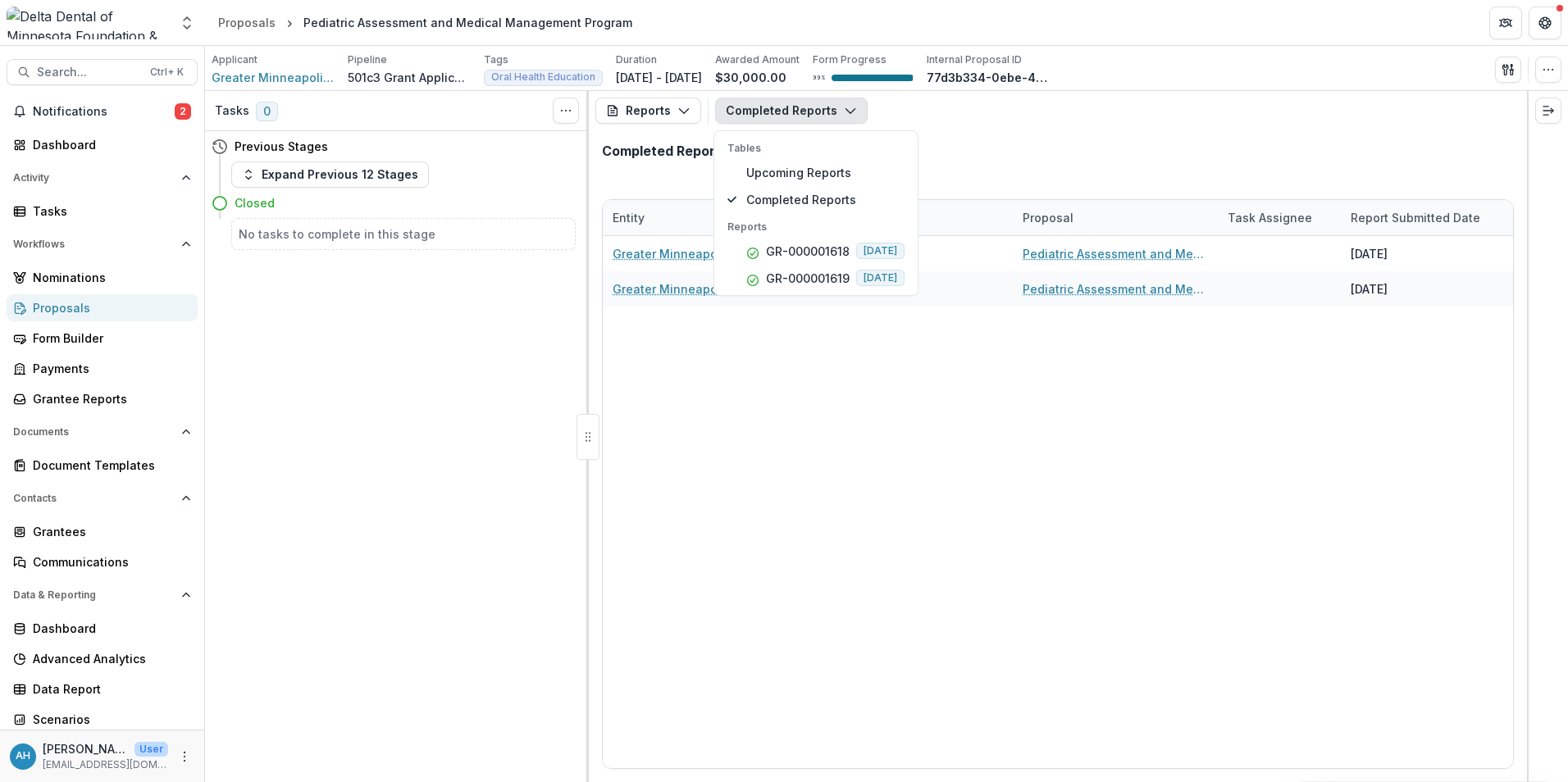
click at [1053, 144] on div "Completed Reports" at bounding box center [1058, 158] width 938 height 55
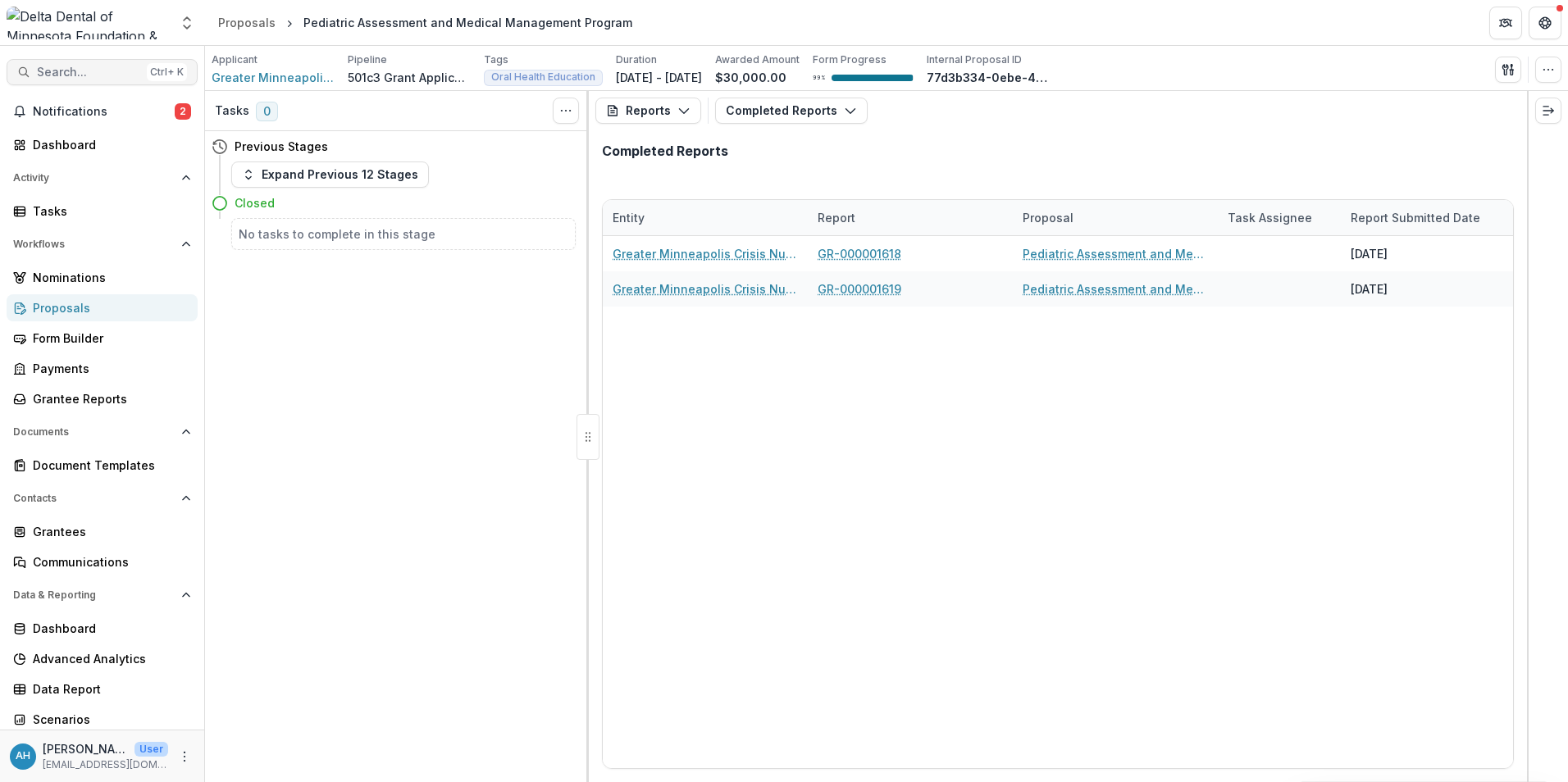
click at [85, 74] on span "Search..." at bounding box center [89, 72] width 104 height 14
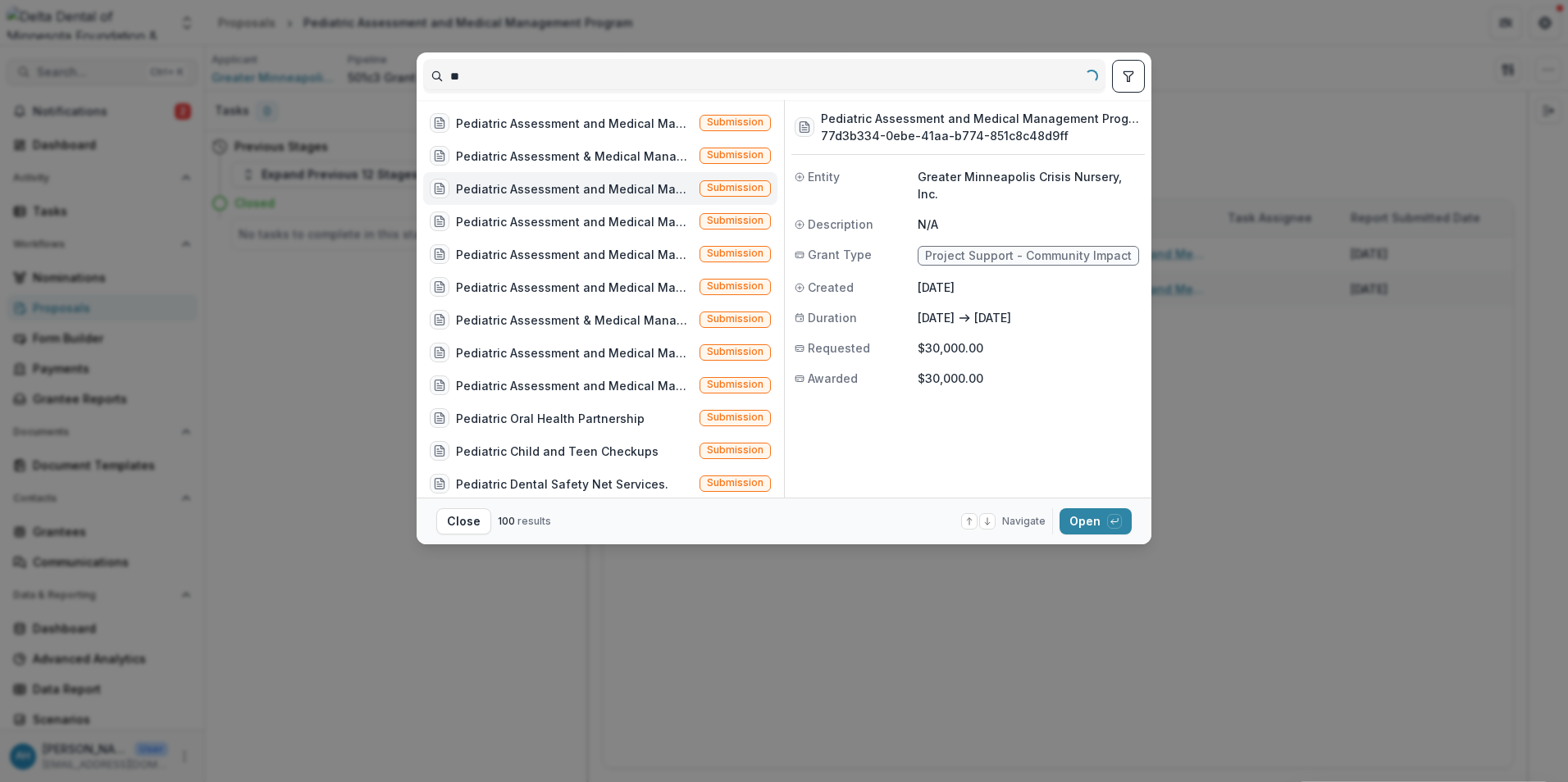
type input "*"
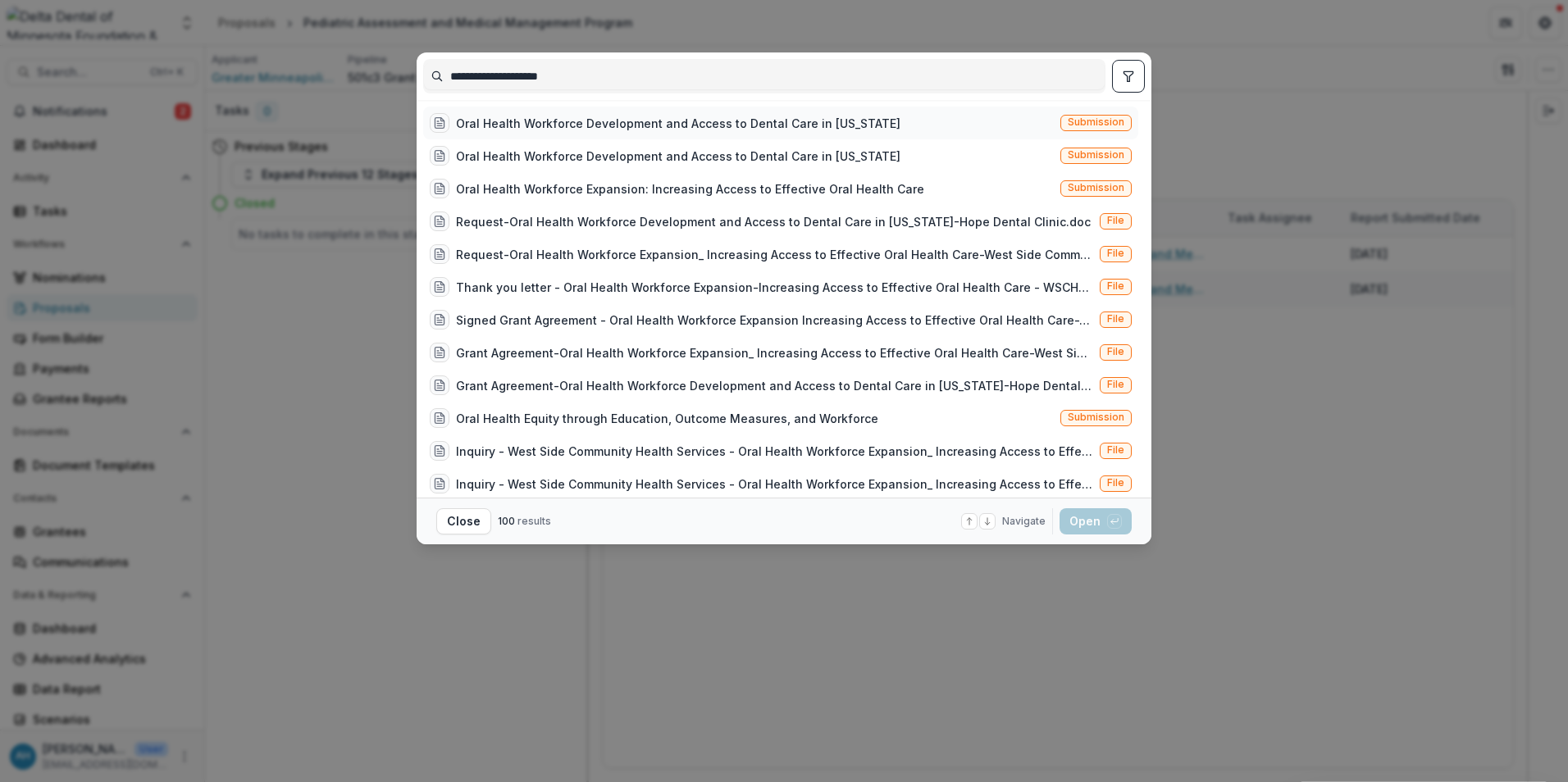
type input "**********"
click at [608, 129] on div "Oral Health Workforce Development and Access to Dental Care in Minnesota" at bounding box center [677, 123] width 444 height 18
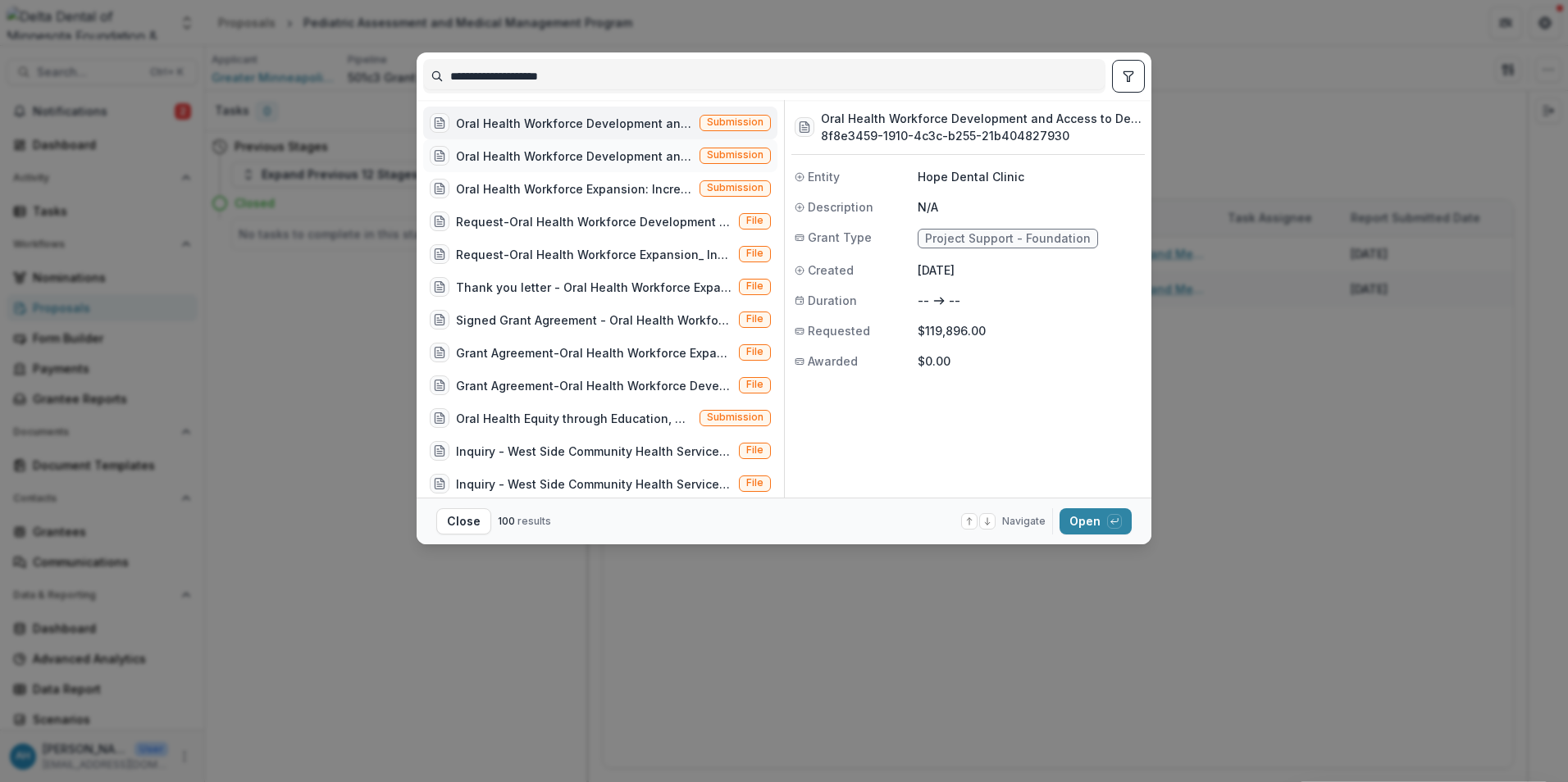
click at [612, 150] on div "Oral Health Workforce Development and Access to Dental Care in Minnesota" at bounding box center [574, 156] width 237 height 18
click at [1084, 523] on button "Open with enter key" at bounding box center [1096, 521] width 72 height 26
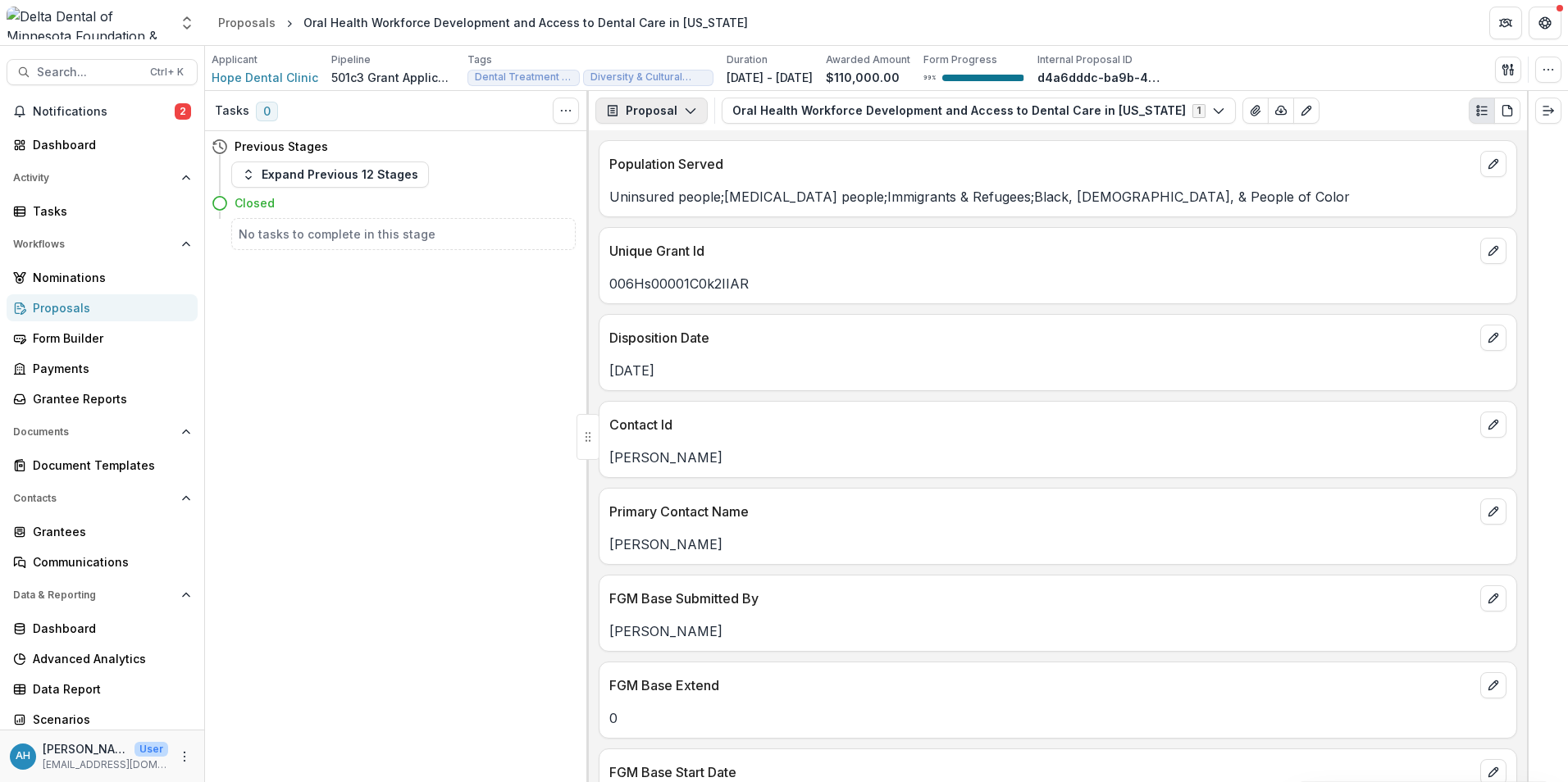
click at [667, 114] on button "Proposal" at bounding box center [651, 110] width 112 height 26
click at [693, 197] on div "Reports" at bounding box center [702, 202] width 150 height 18
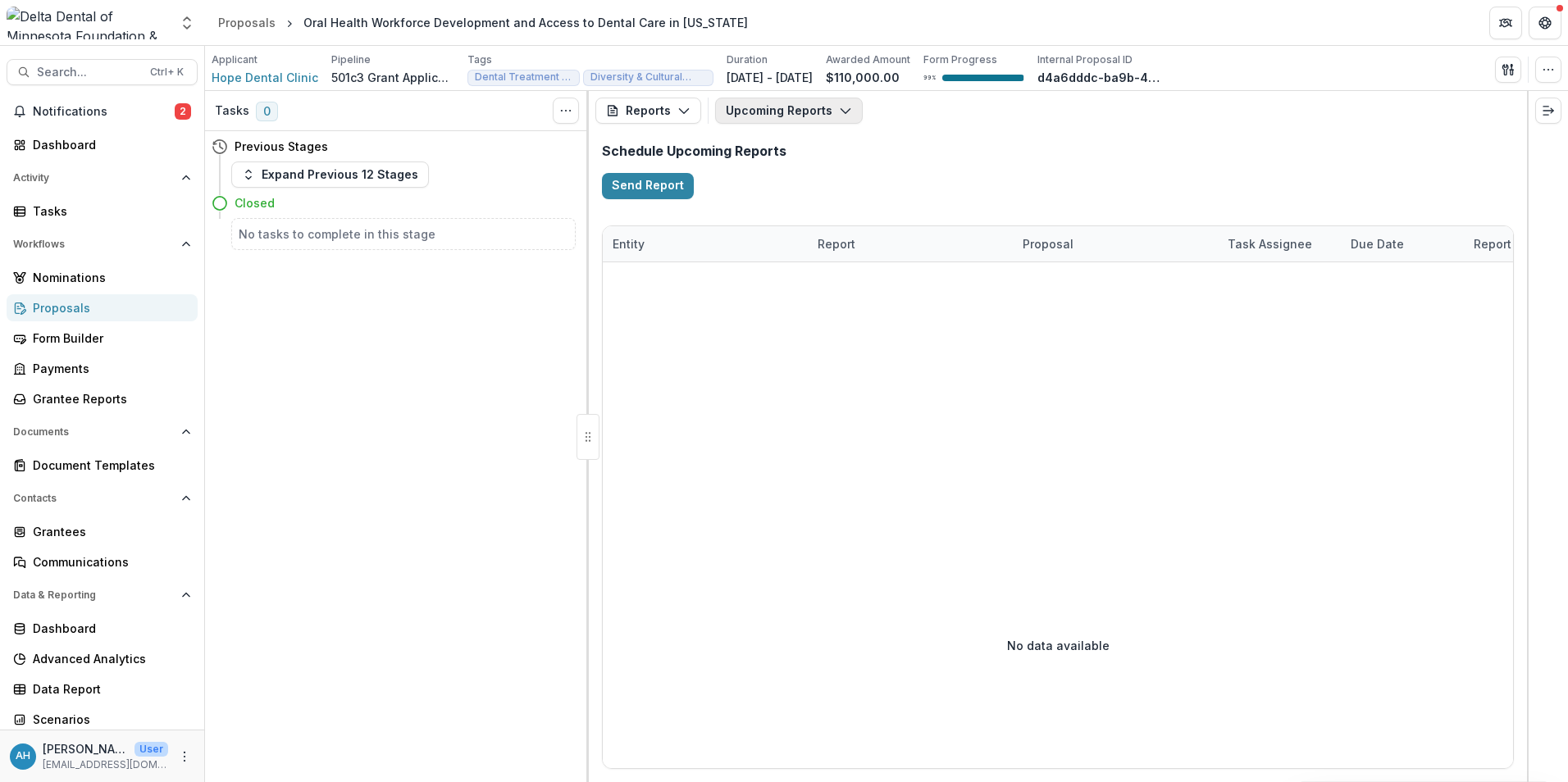
click at [775, 112] on button "Upcoming Reports" at bounding box center [789, 110] width 147 height 26
click at [798, 195] on span "Completed Reports" at bounding box center [826, 199] width 161 height 18
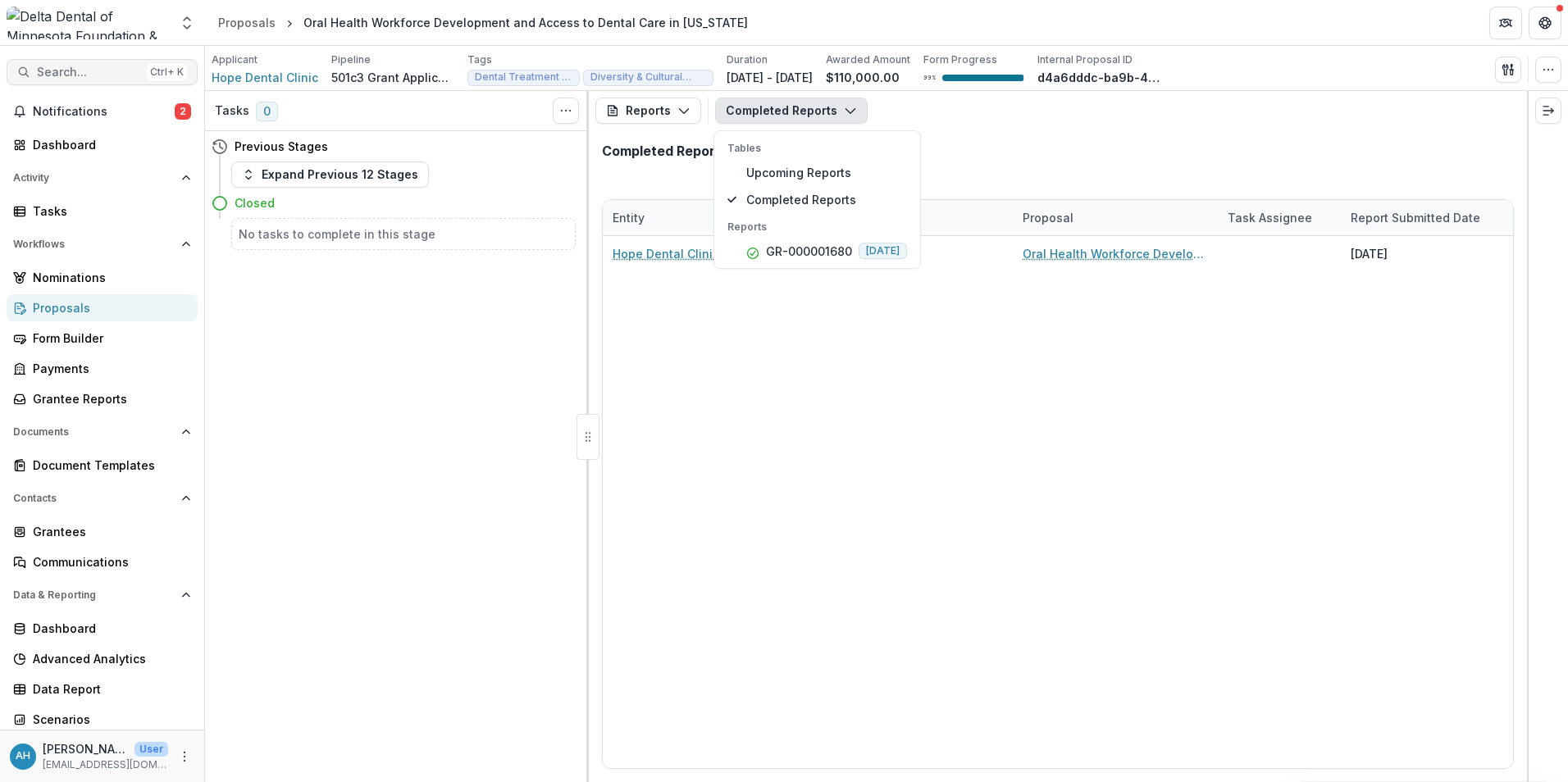
click at [43, 69] on span "Search..." at bounding box center [89, 72] width 104 height 14
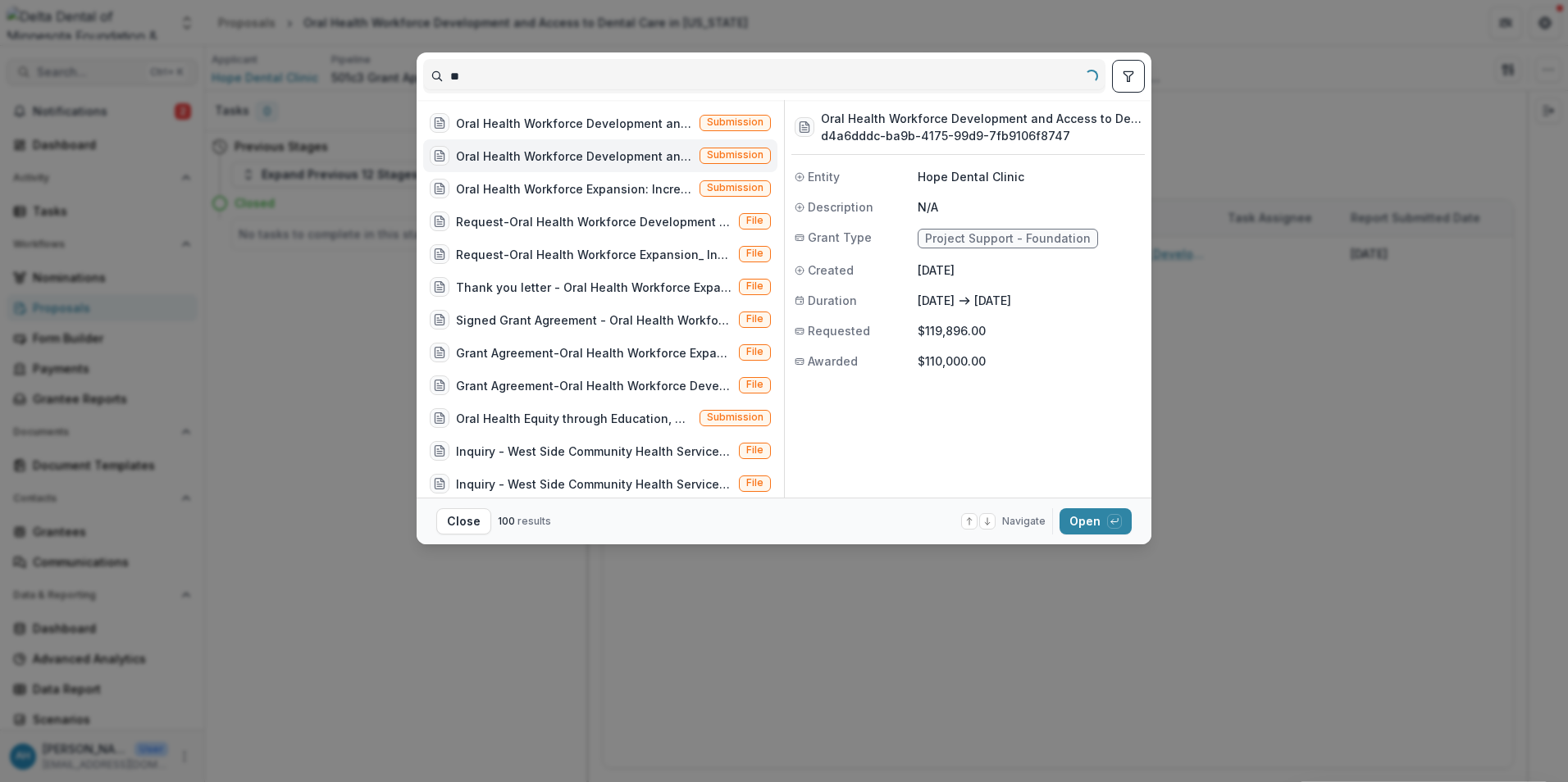
type input "*"
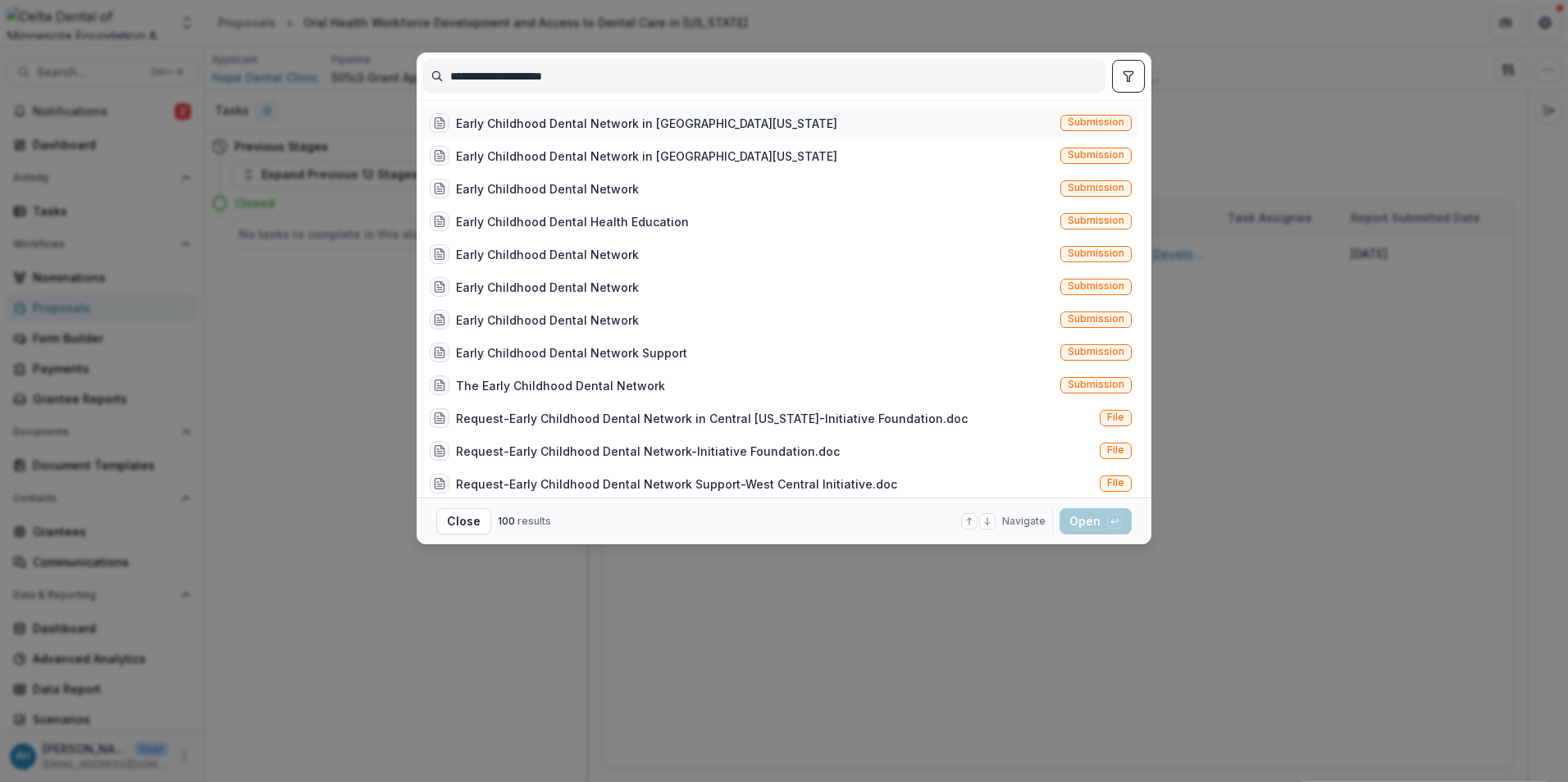
type input "**********"
click at [686, 124] on div "Early Childhood Dental Network in Central Minnesota" at bounding box center [646, 123] width 381 height 18
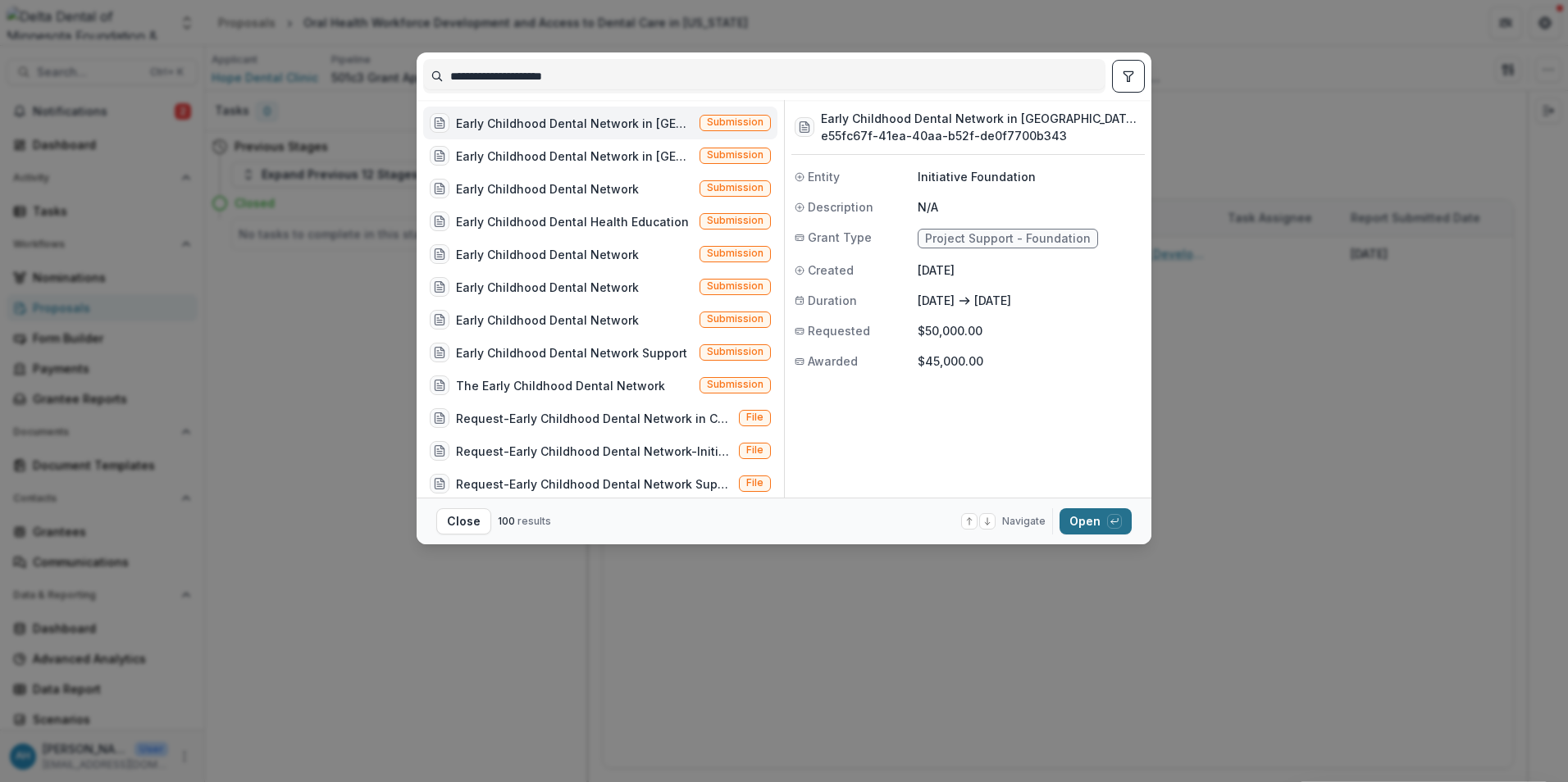
click at [1085, 522] on button "Open with enter key" at bounding box center [1096, 521] width 72 height 26
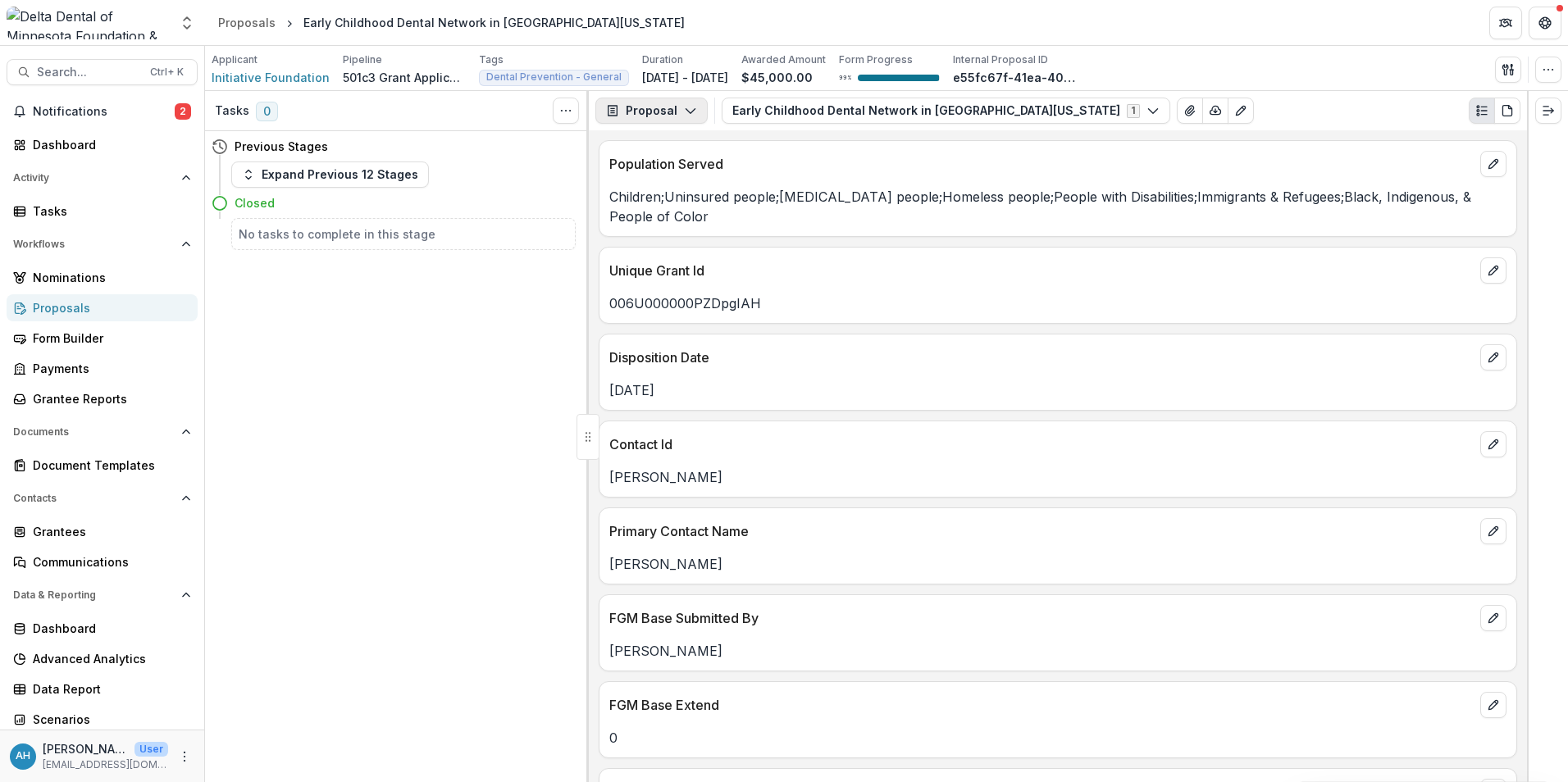
click at [668, 115] on button "Proposal" at bounding box center [651, 110] width 112 height 26
click at [692, 198] on div "Reports" at bounding box center [702, 202] width 150 height 18
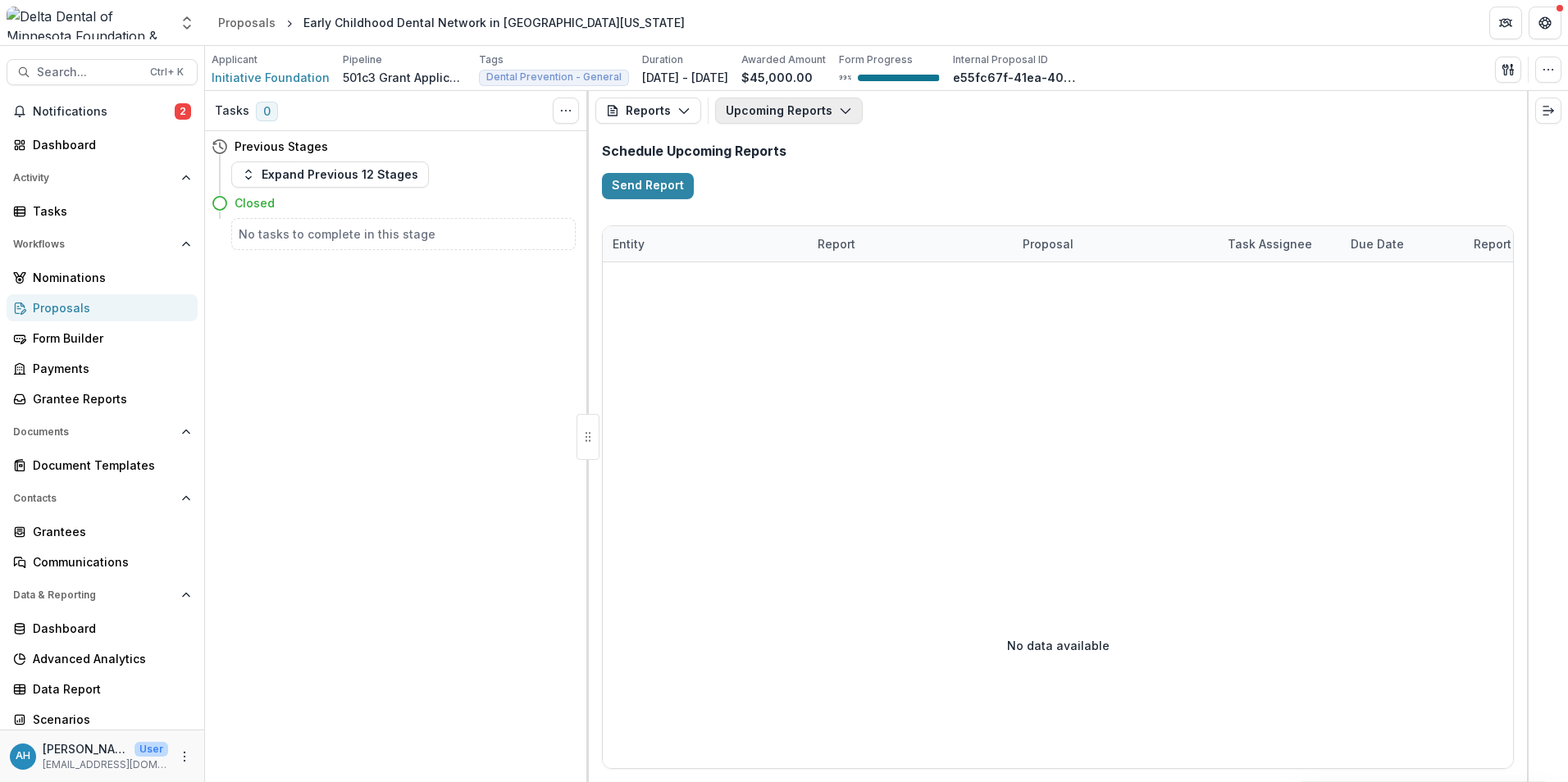
click at [776, 109] on button "Upcoming Reports" at bounding box center [789, 110] width 147 height 26
click at [85, 74] on span "Search..." at bounding box center [89, 72] width 104 height 14
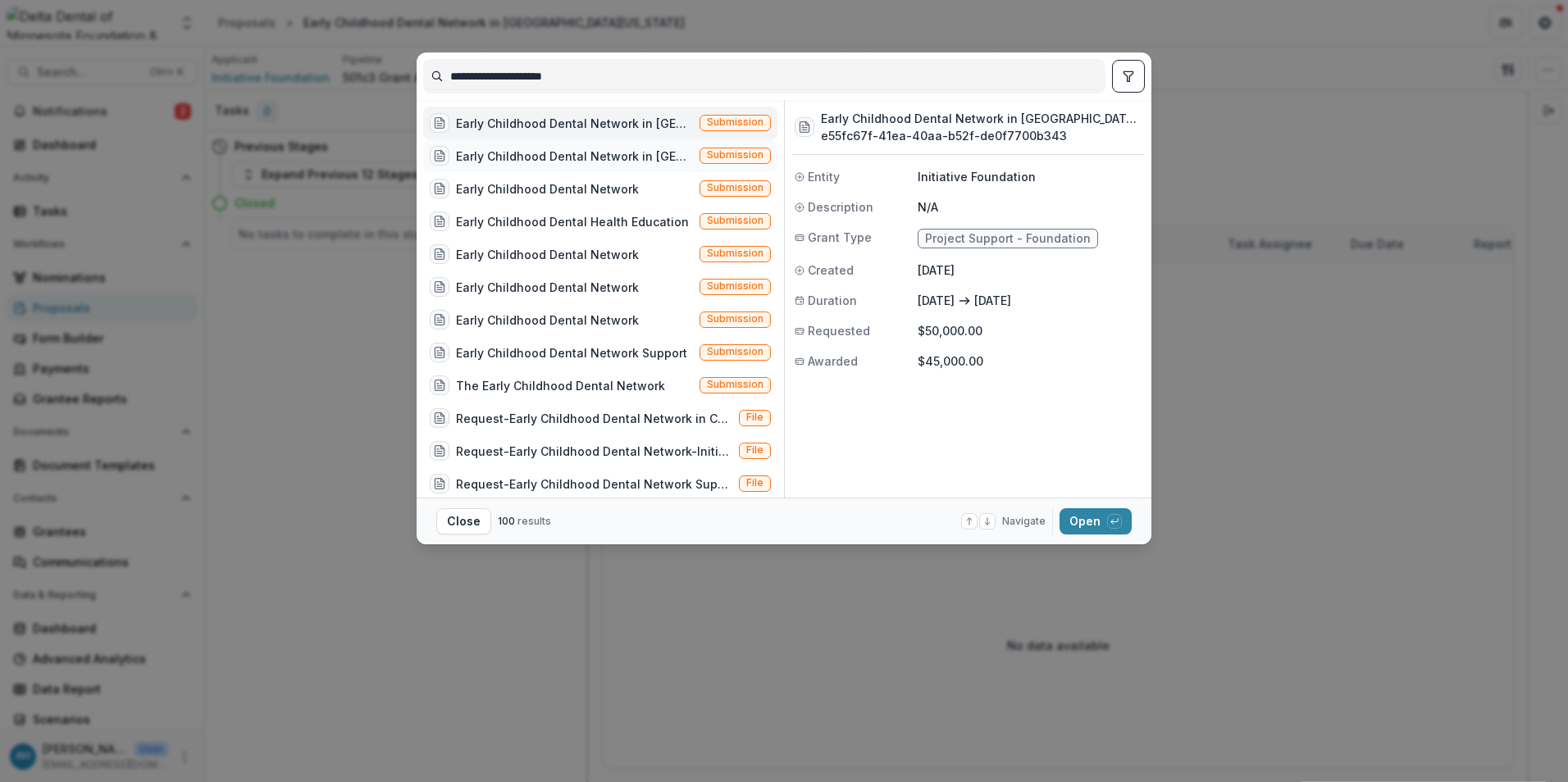
click at [609, 158] on div "Early Childhood Dental Network in Central Minnesota" at bounding box center [574, 156] width 237 height 18
click at [1085, 524] on button "Open with enter key" at bounding box center [1096, 521] width 72 height 26
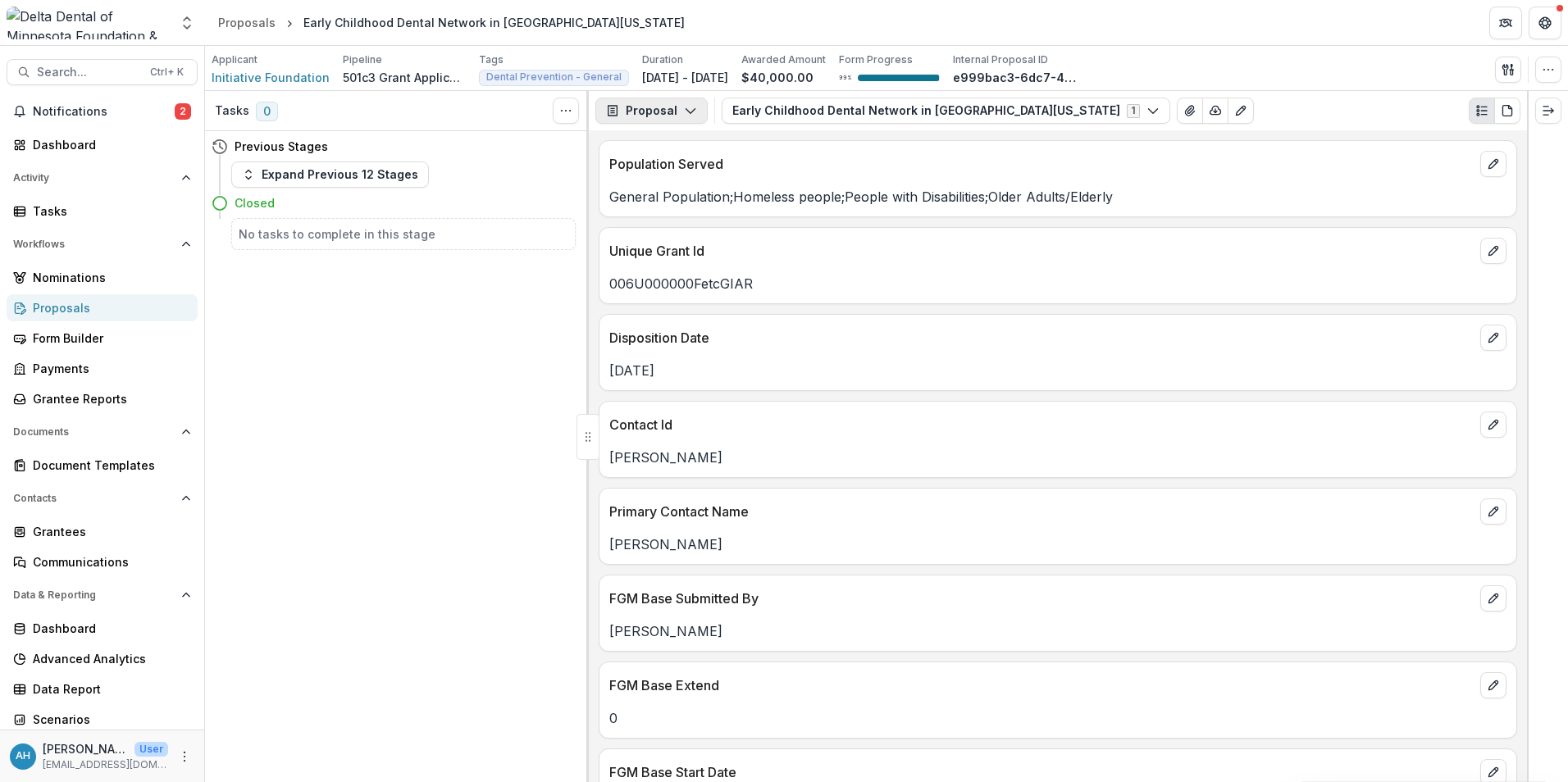
click at [655, 106] on button "Proposal" at bounding box center [651, 110] width 112 height 26
click at [685, 203] on div "Reports" at bounding box center [702, 202] width 150 height 18
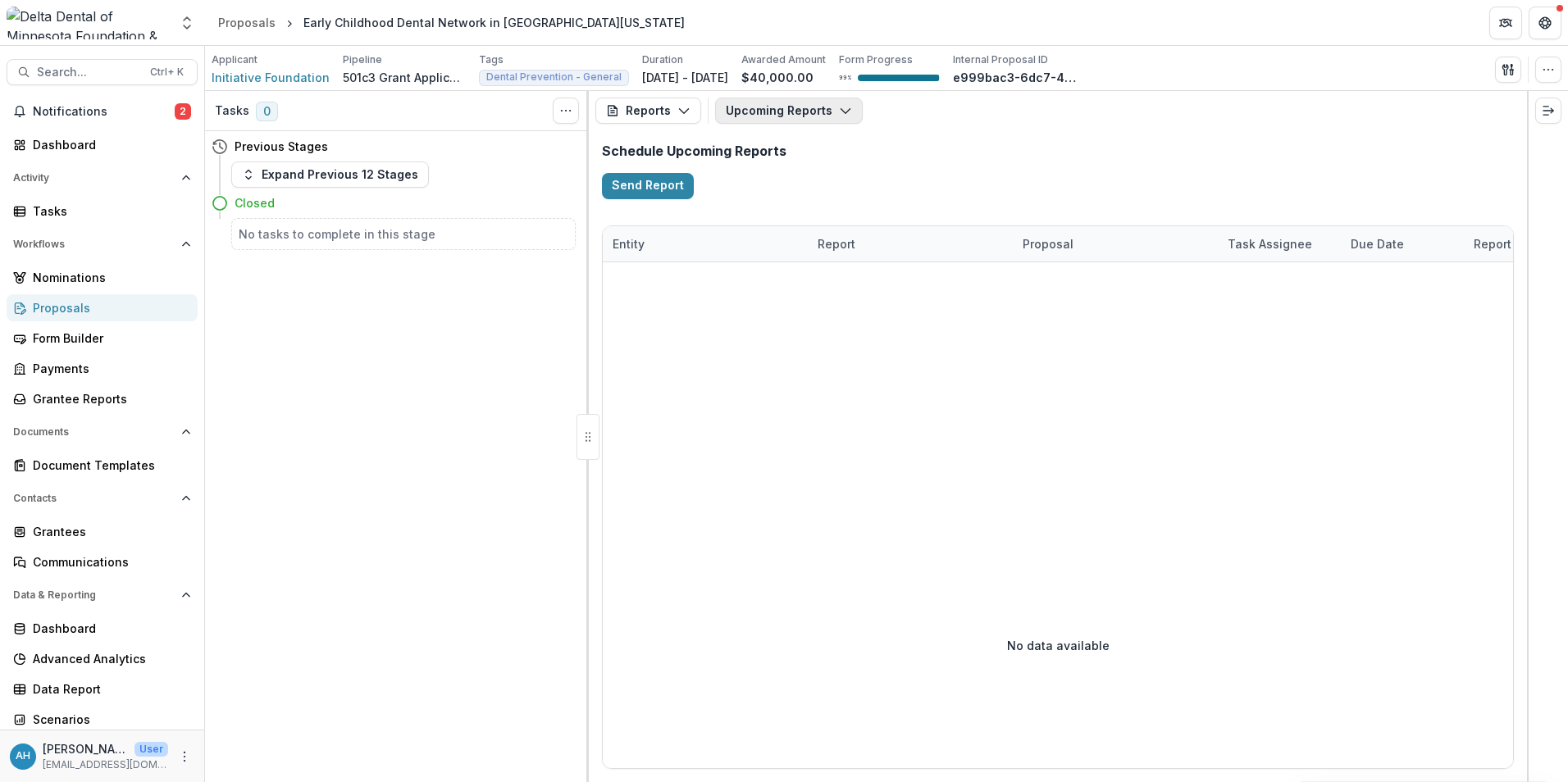
click at [785, 108] on button "Upcoming Reports" at bounding box center [789, 110] width 147 height 26
click at [1124, 149] on h2 "Schedule Upcoming Reports" at bounding box center [1058, 151] width 912 height 16
